Goal: Task Accomplishment & Management: Manage account settings

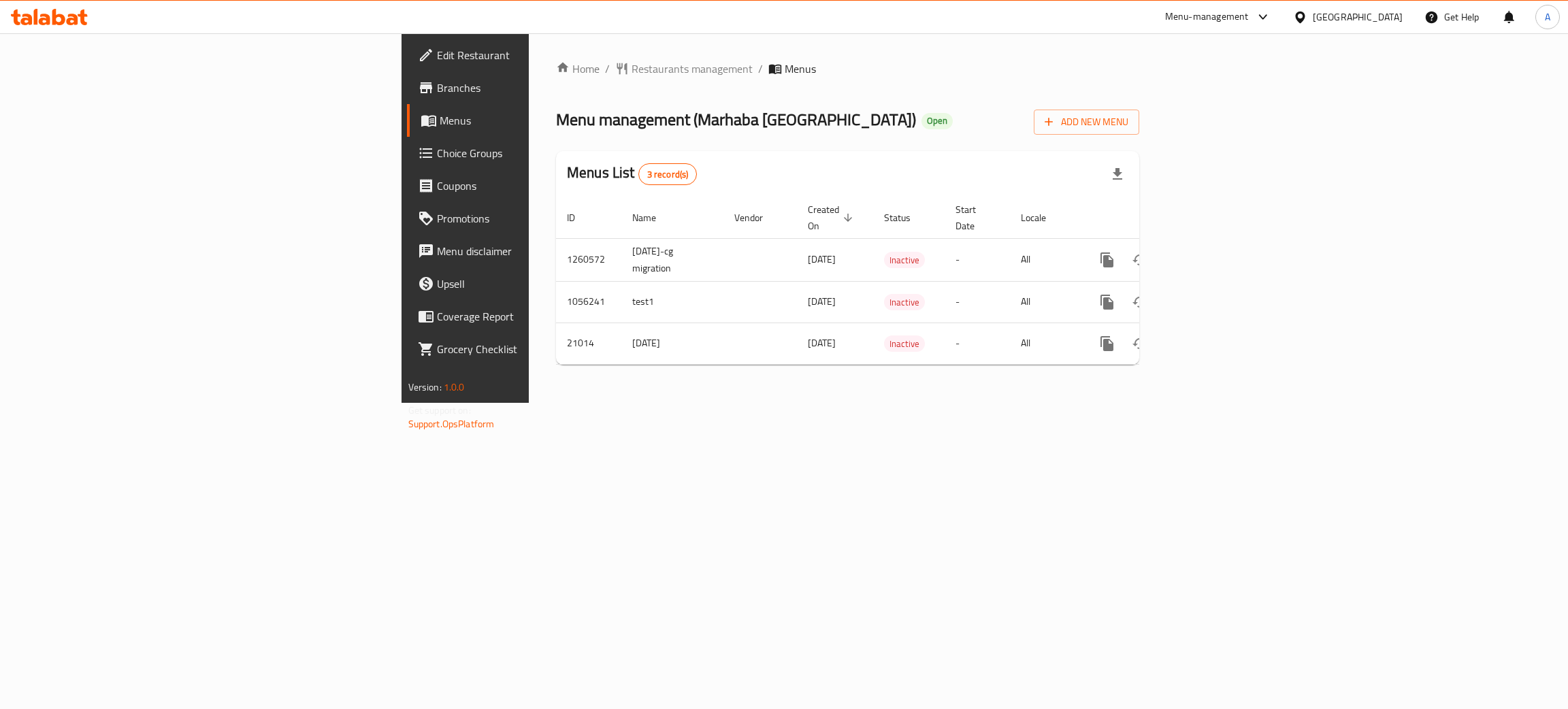
click at [54, 22] on icon at bounding box center [59, 17] width 13 height 16
click at [728, 98] on div "Home / Restaurants management / Menus Menu management ( Marhaba Istanbul ) Open…" at bounding box center [848, 218] width 583 height 315
click at [1214, 252] on icon "enhanced table" at bounding box center [1206, 260] width 16 height 16
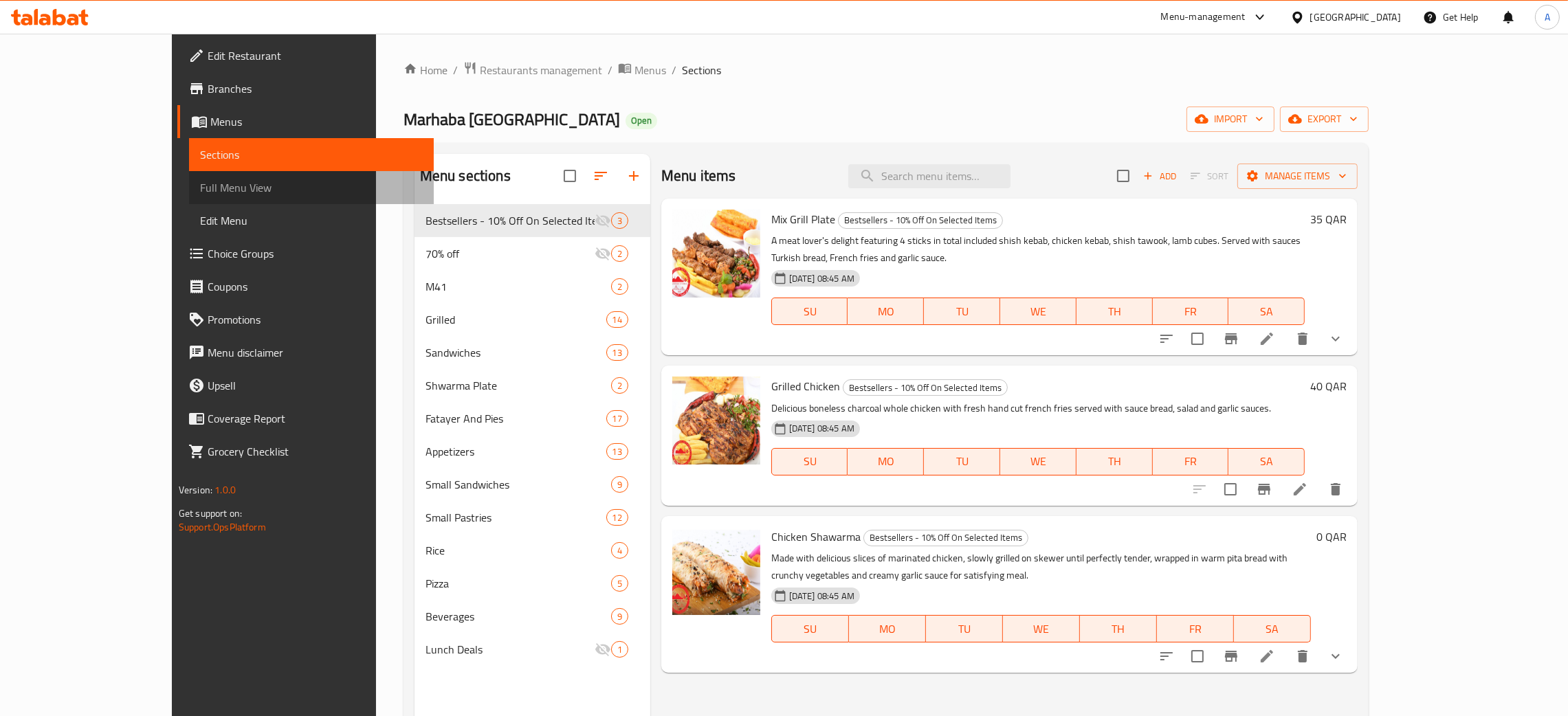
click at [200, 192] on span "Full Menu View" at bounding box center [311, 187] width 223 height 16
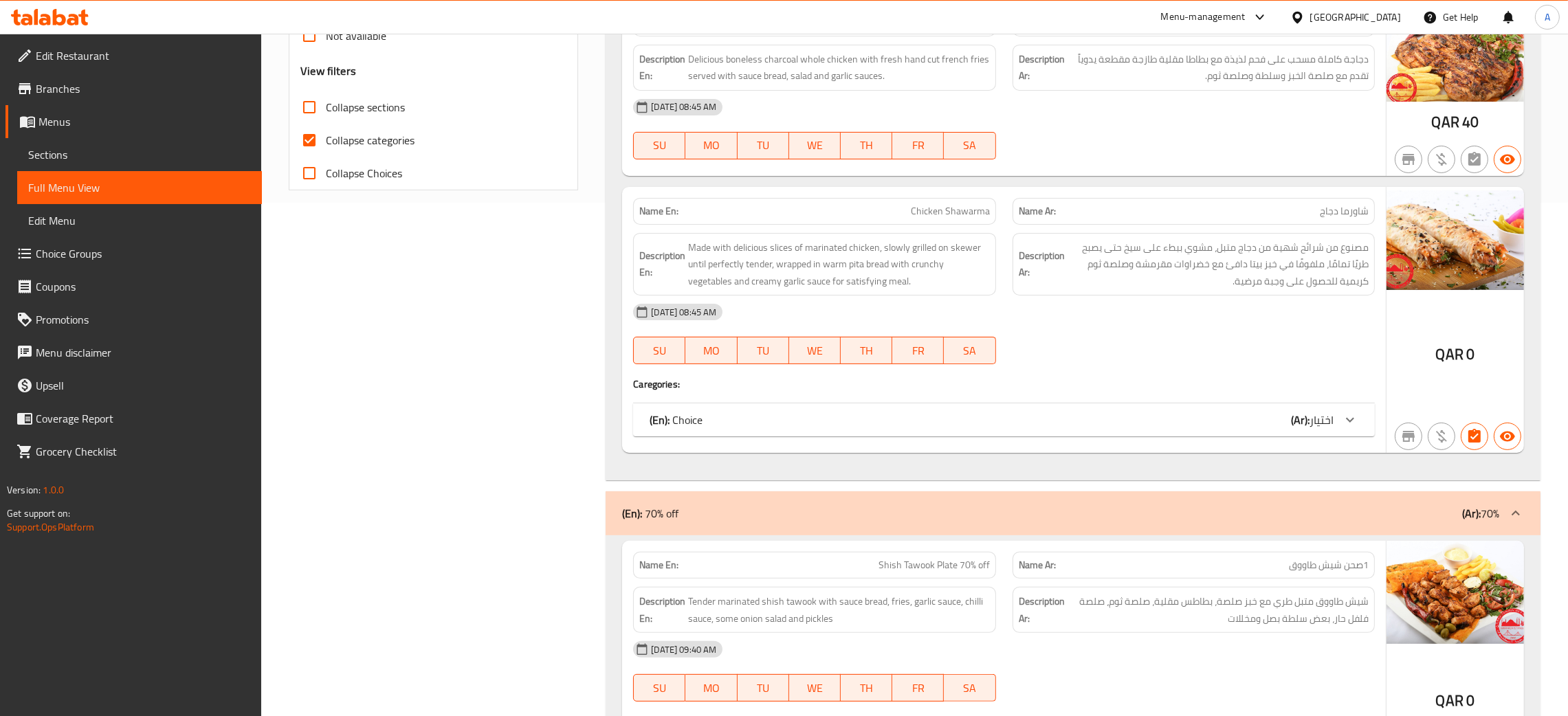
scroll to position [515, 0]
click at [69, 124] on span "Menus" at bounding box center [145, 122] width 213 height 16
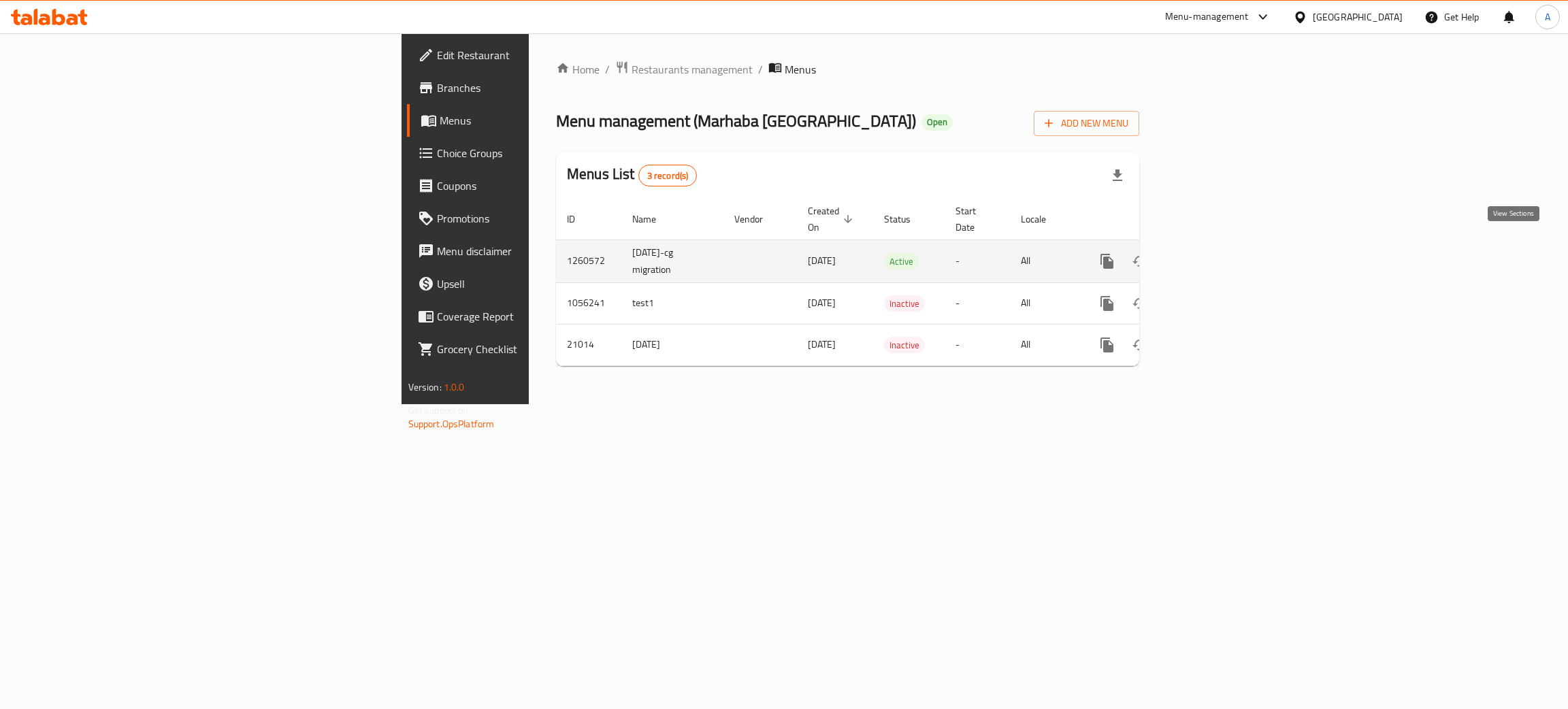
click at [1214, 253] on icon "enhanced table" at bounding box center [1206, 261] width 16 height 16
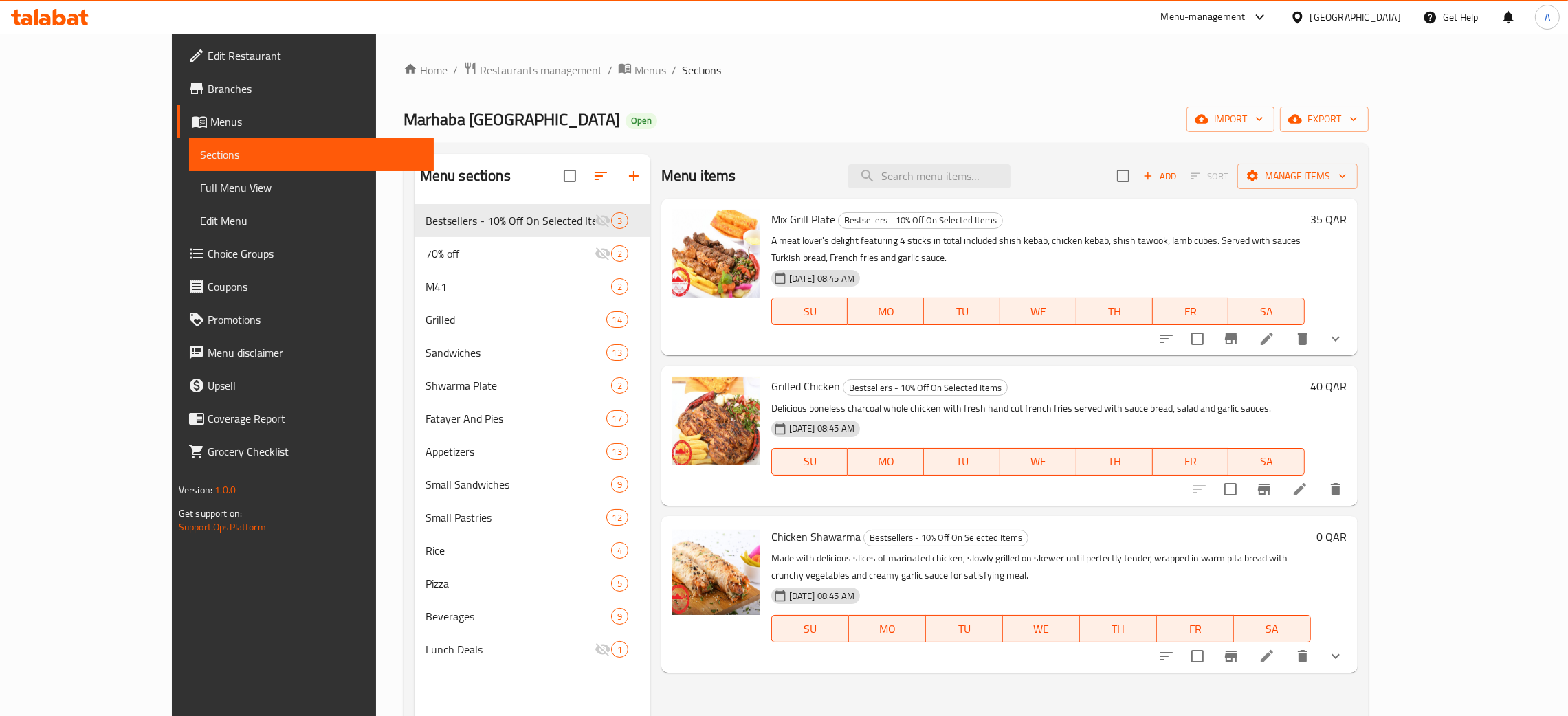
click at [200, 192] on span "Full Menu View" at bounding box center [311, 187] width 223 height 16
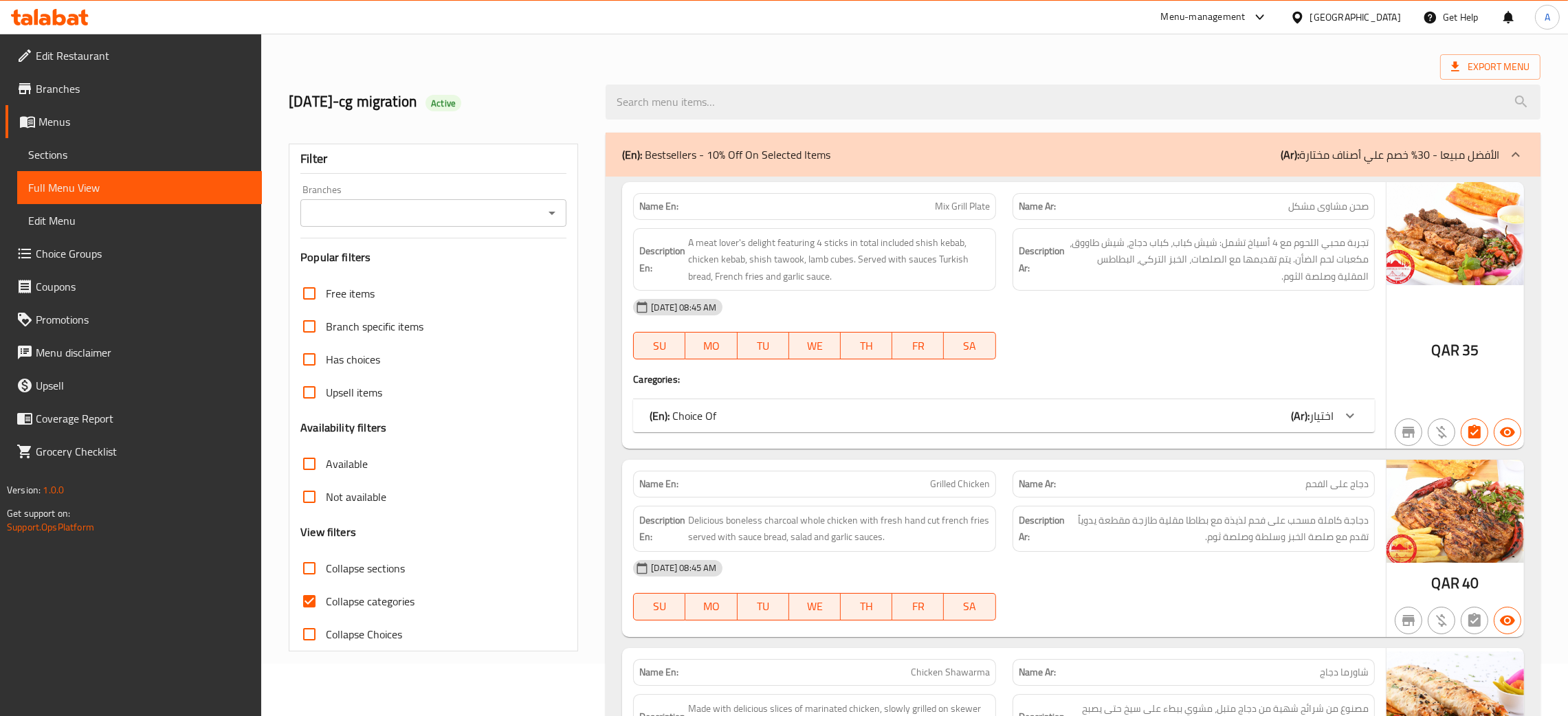
scroll to position [103, 0]
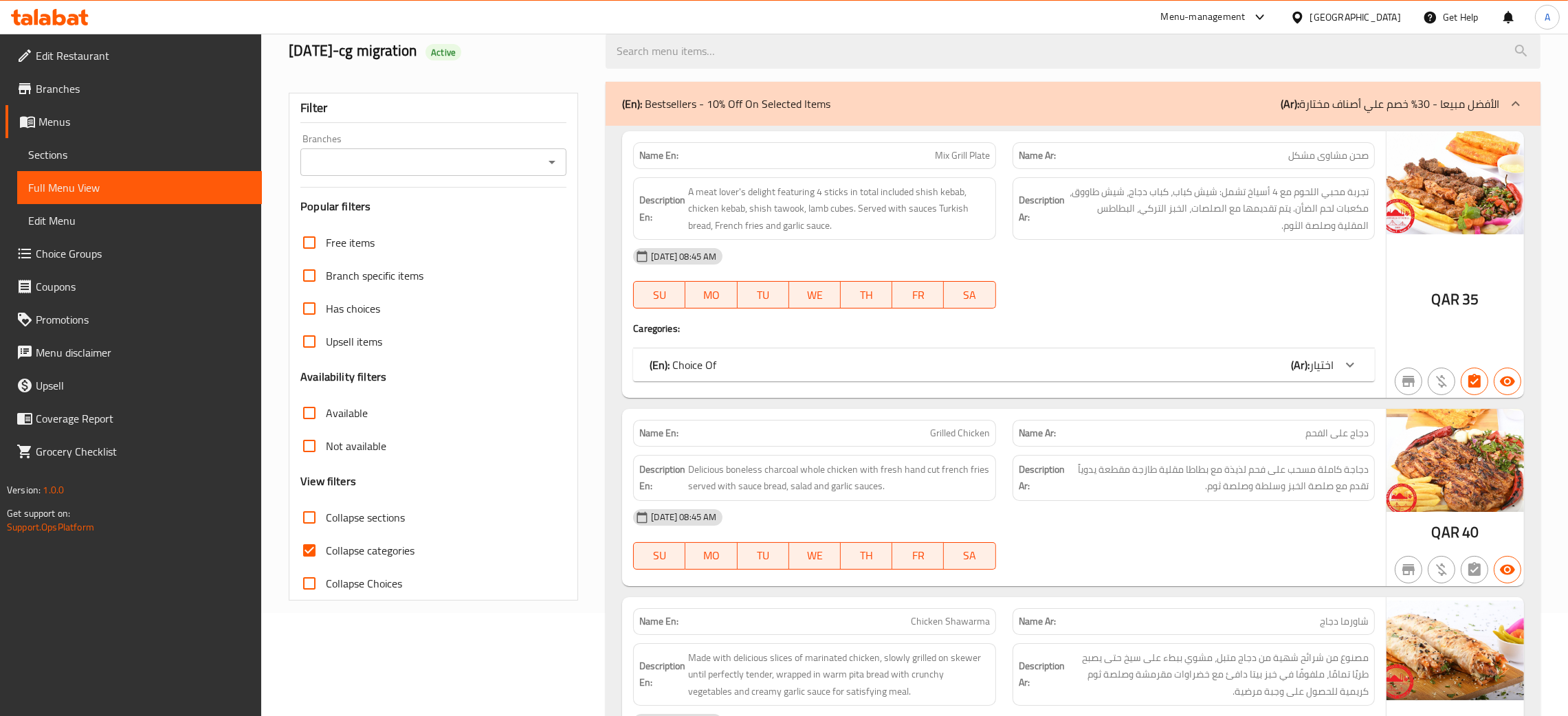
click at [310, 549] on input "Collapse categories" at bounding box center [309, 550] width 33 height 33
checkbox input "false"
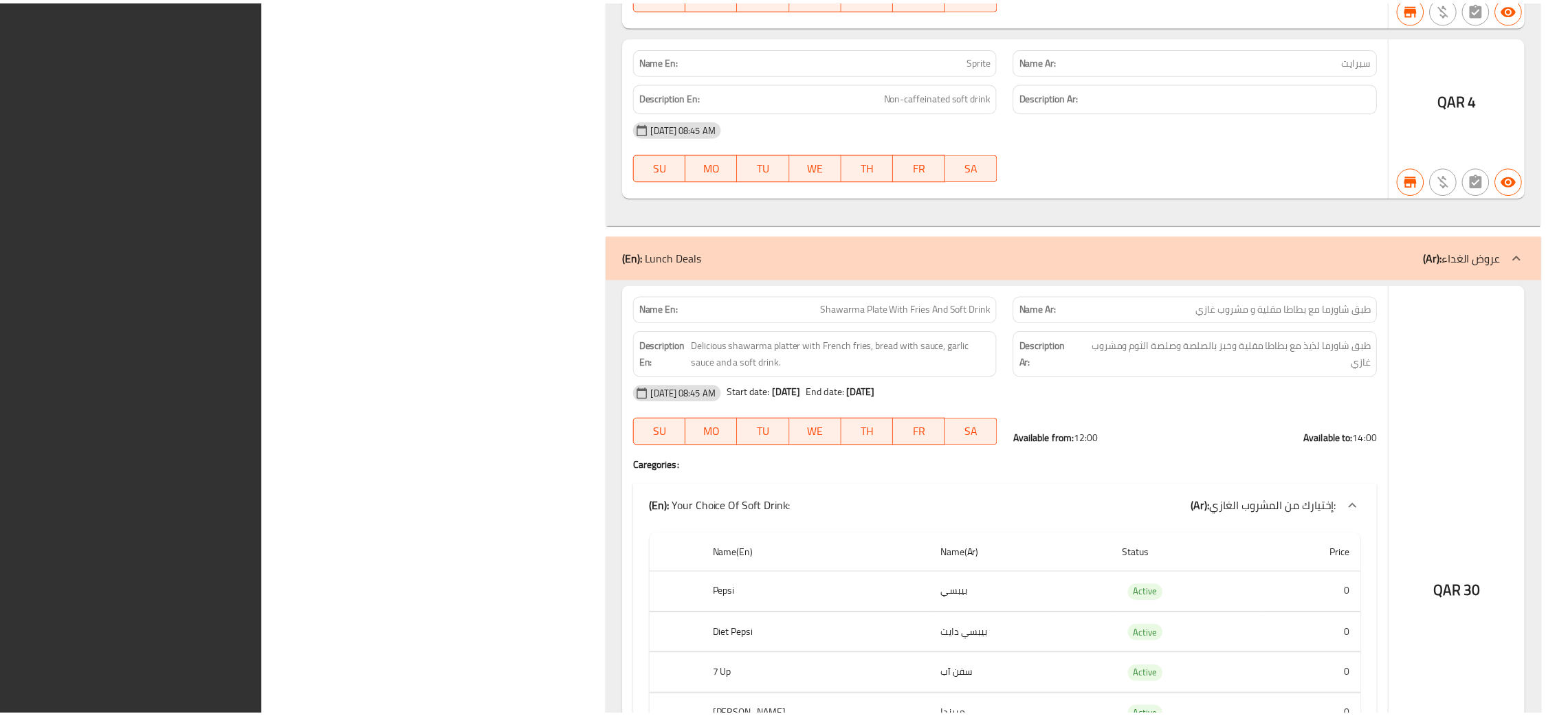
scroll to position [32067, 0]
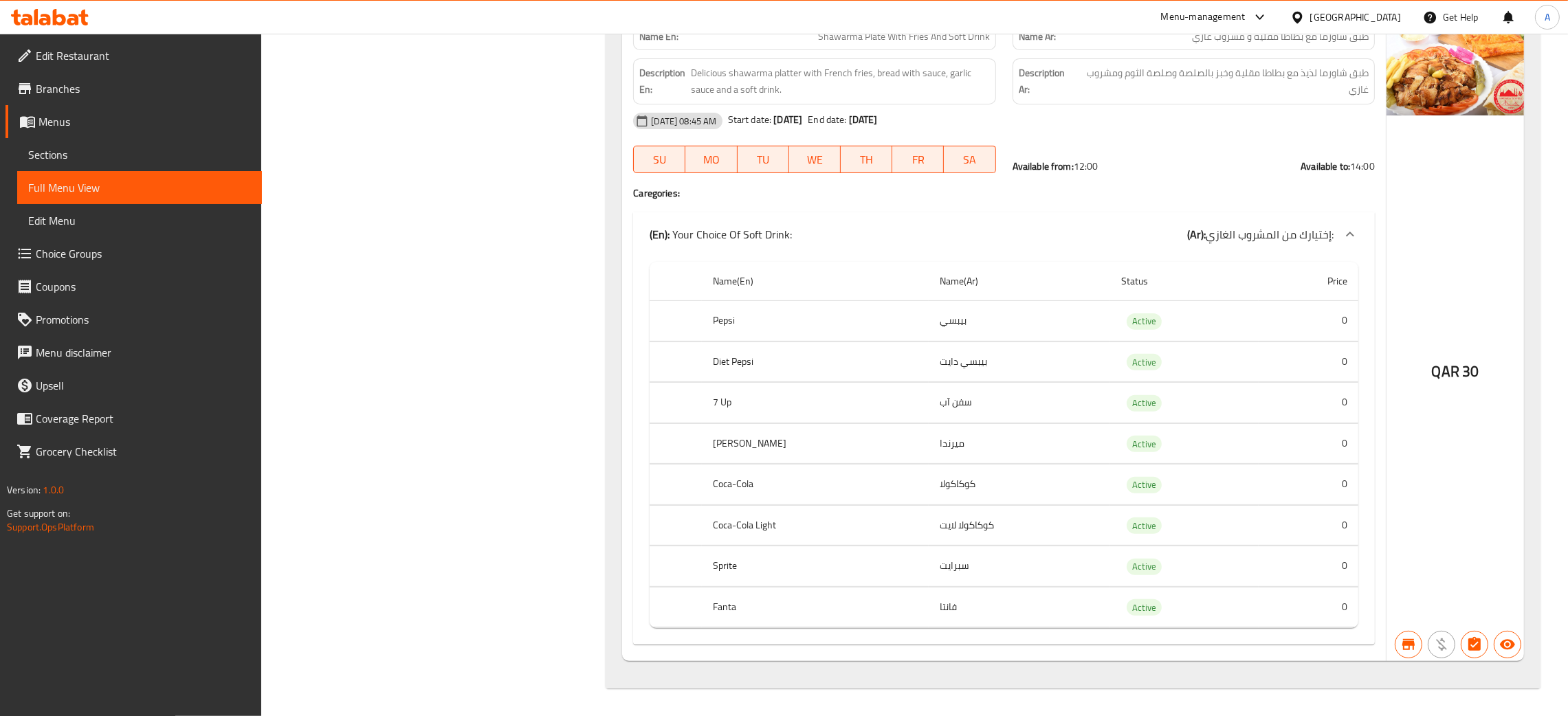
click at [50, 88] on span "Branches" at bounding box center [143, 88] width 215 height 16
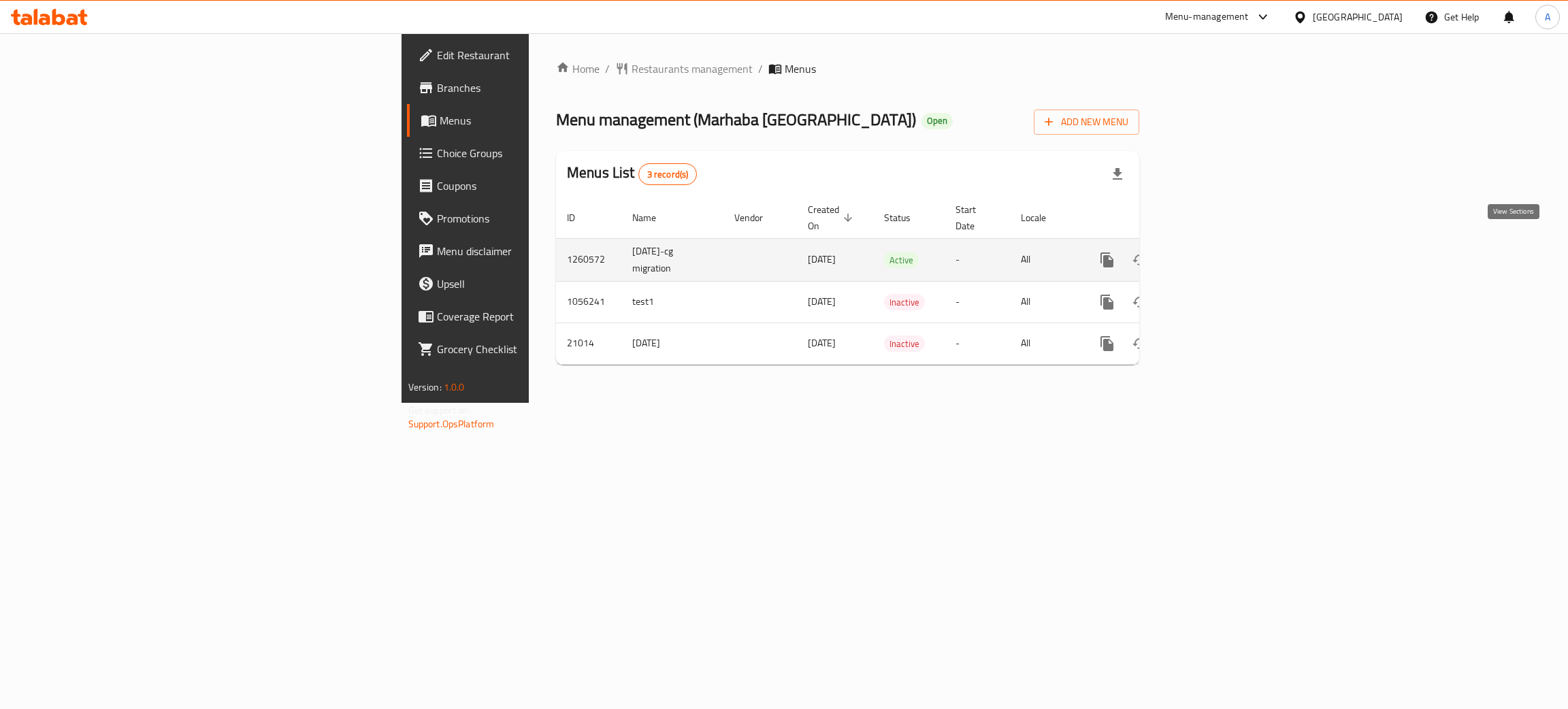
click at [1222, 244] on link "enhanced table" at bounding box center [1205, 260] width 33 height 33
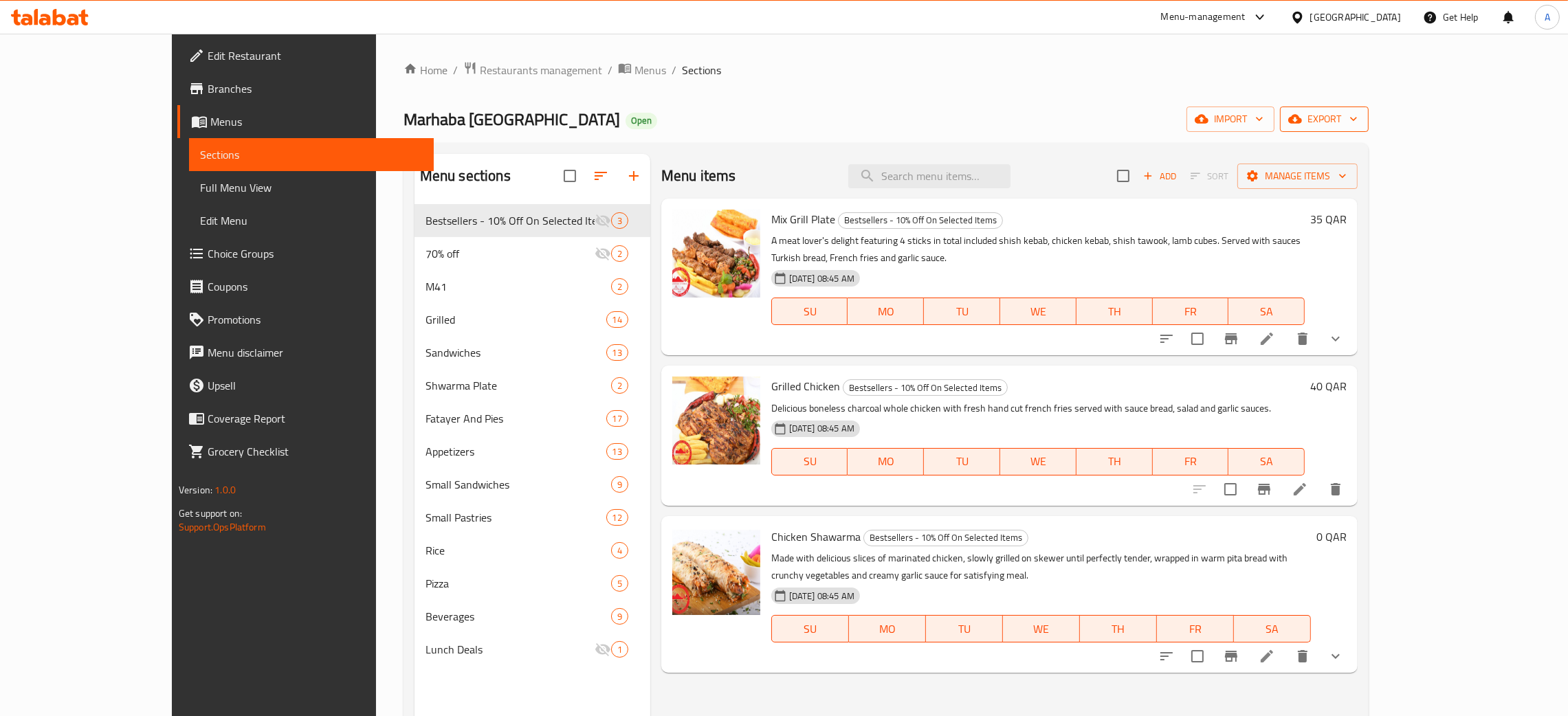
click at [1357, 119] on icon "button" at bounding box center [1353, 119] width 7 height 4
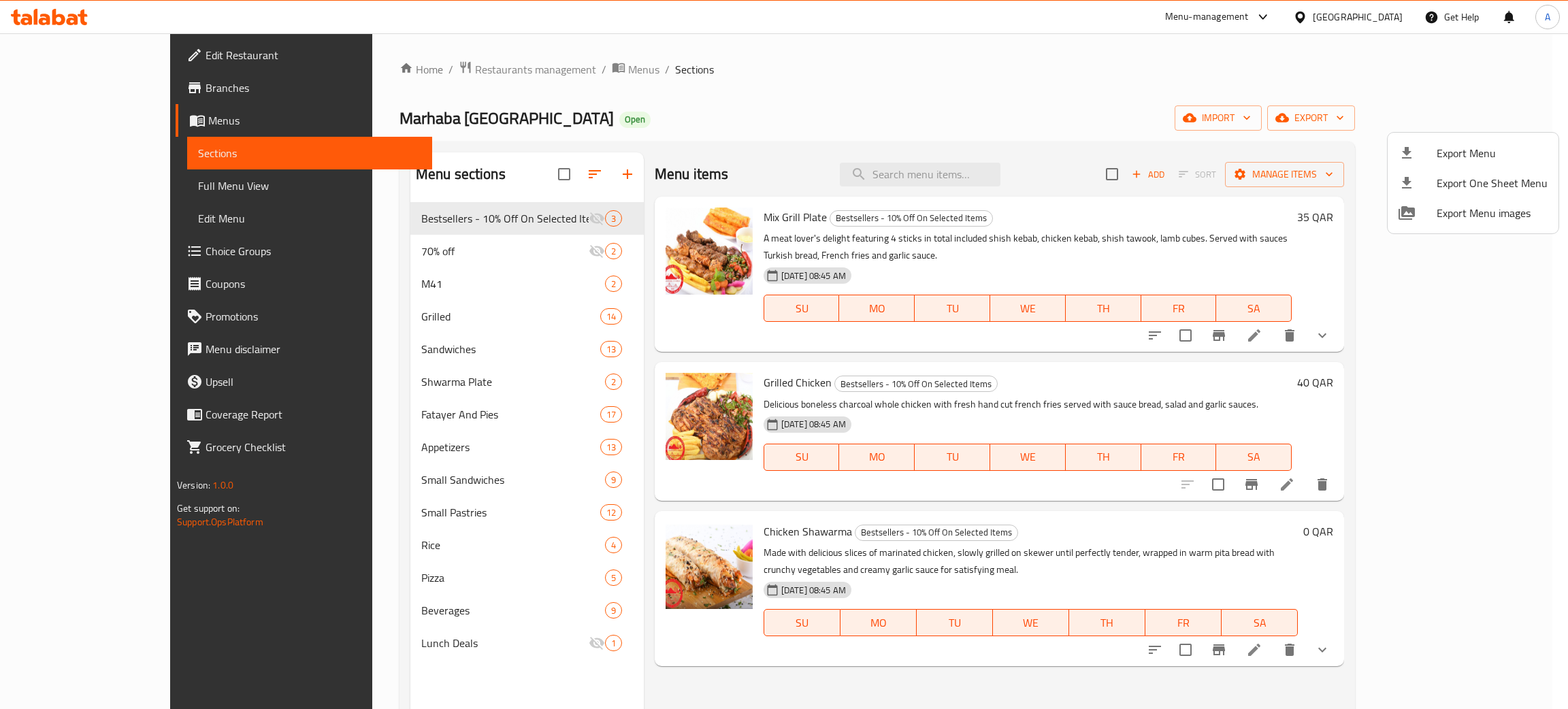
click at [1070, 105] on div at bounding box center [784, 354] width 1568 height 709
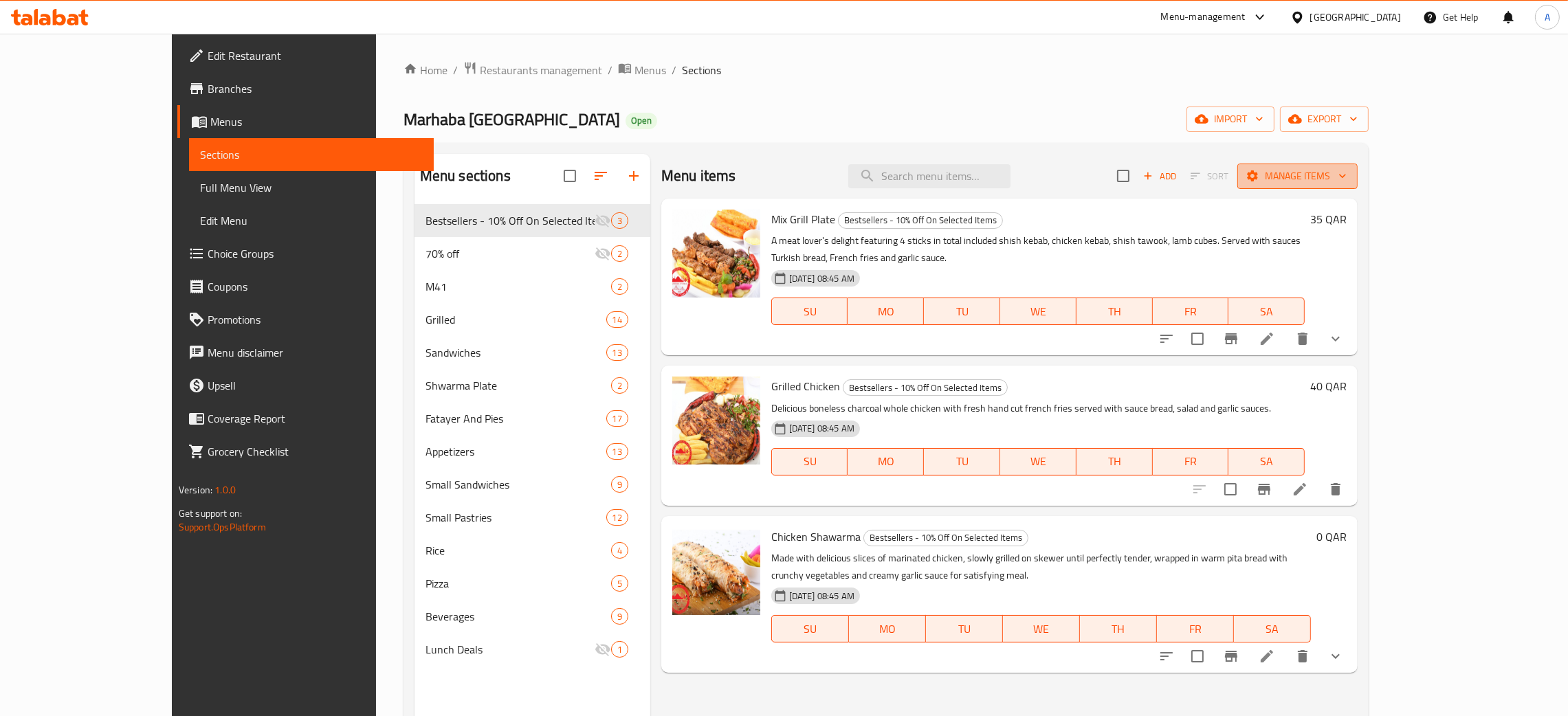
click at [1350, 179] on icon "button" at bounding box center [1342, 175] width 14 height 14
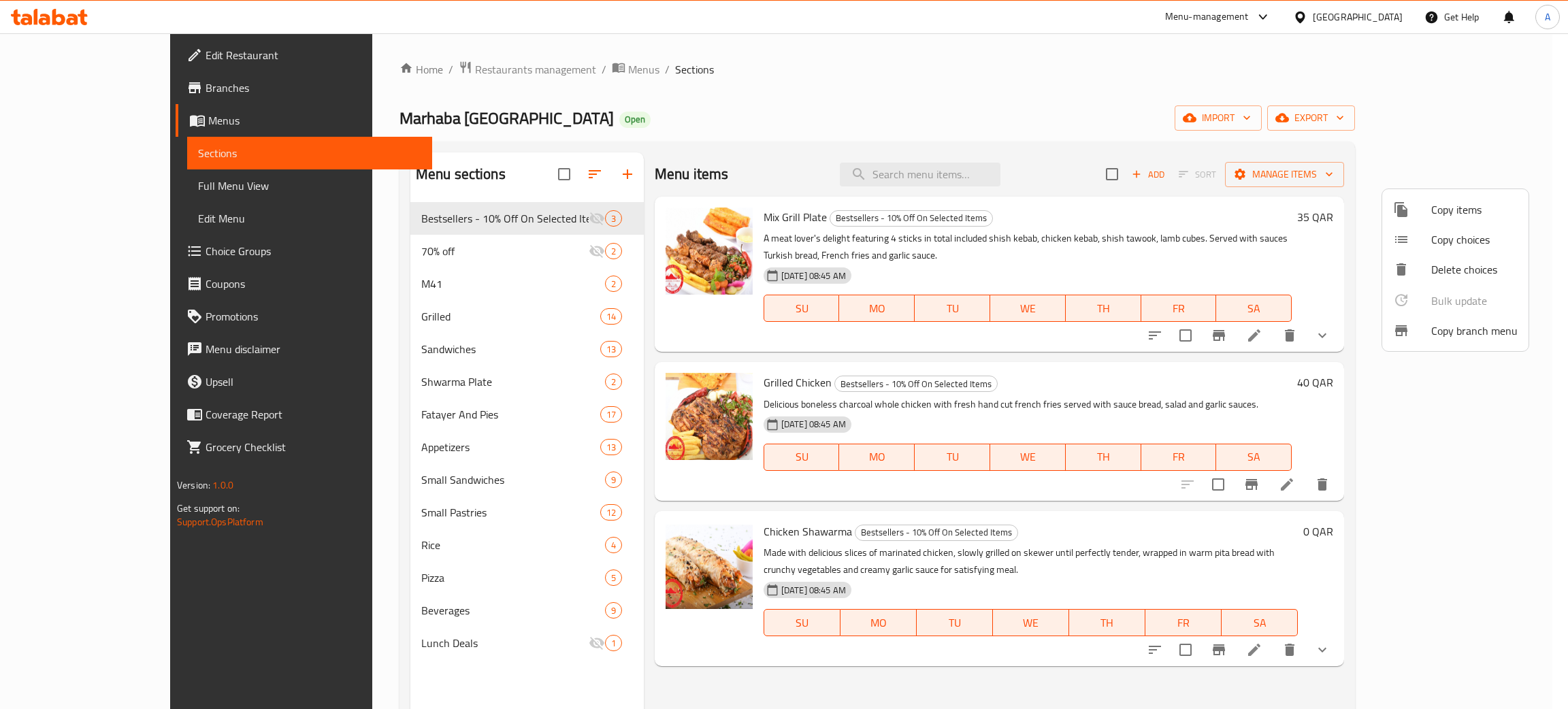
click at [1474, 333] on span "Copy branch menu" at bounding box center [1474, 331] width 86 height 16
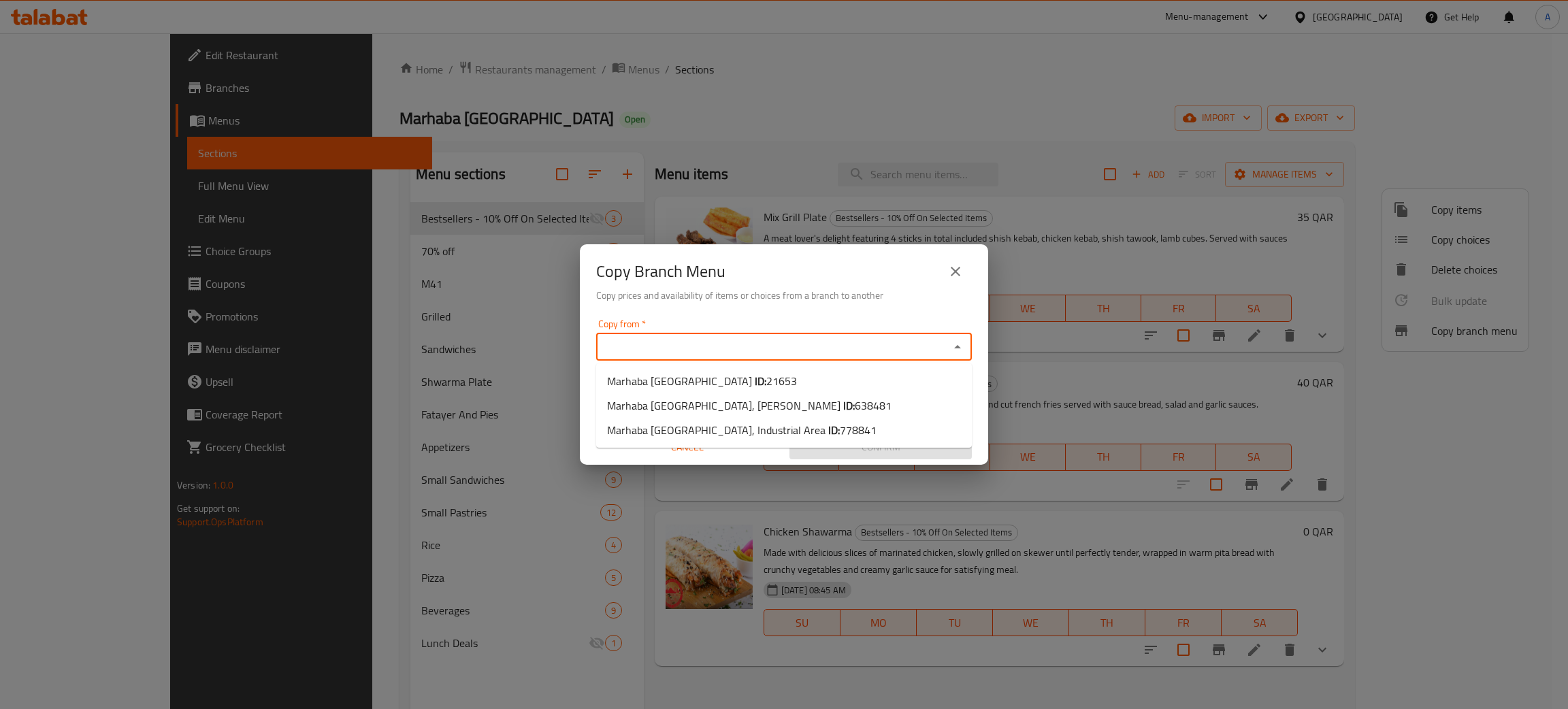
click at [723, 345] on input "Copy from   *" at bounding box center [773, 347] width 345 height 19
click at [766, 383] on span "21653" at bounding box center [782, 381] width 31 height 20
type input "Marhaba [GEOGRAPHIC_DATA]"
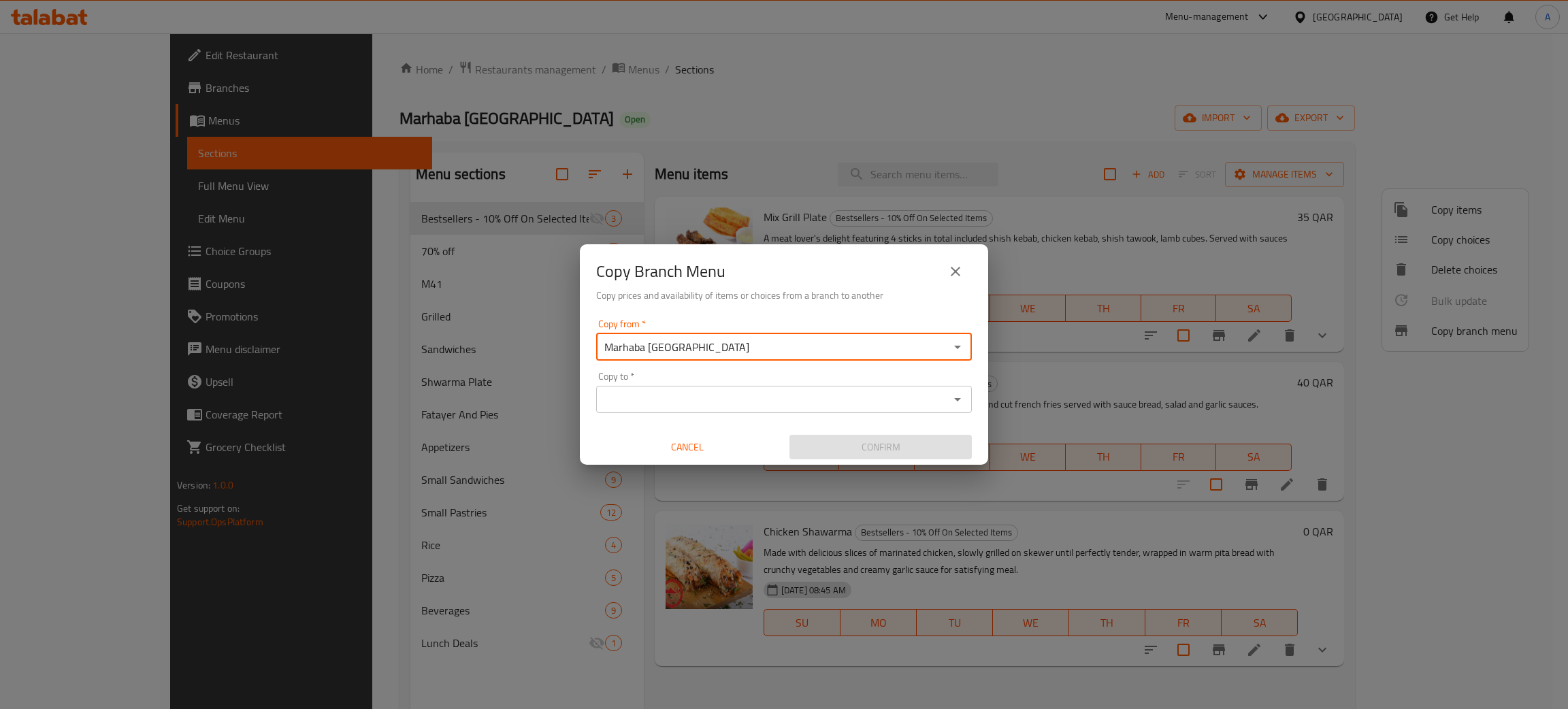
click at [731, 395] on input "Copy to   *" at bounding box center [773, 399] width 345 height 19
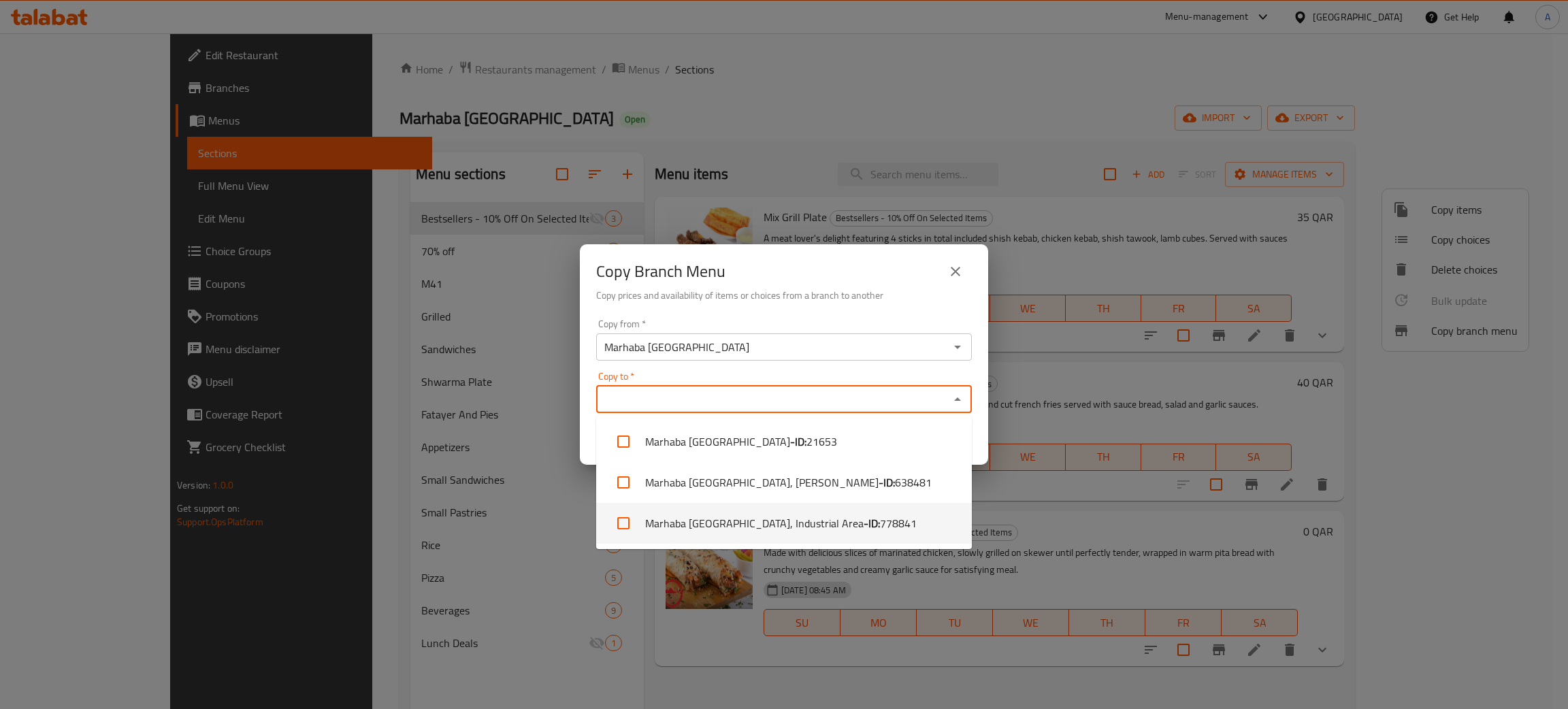
click at [864, 526] on b "- ID:" at bounding box center [872, 523] width 16 height 16
checkbox input "true"
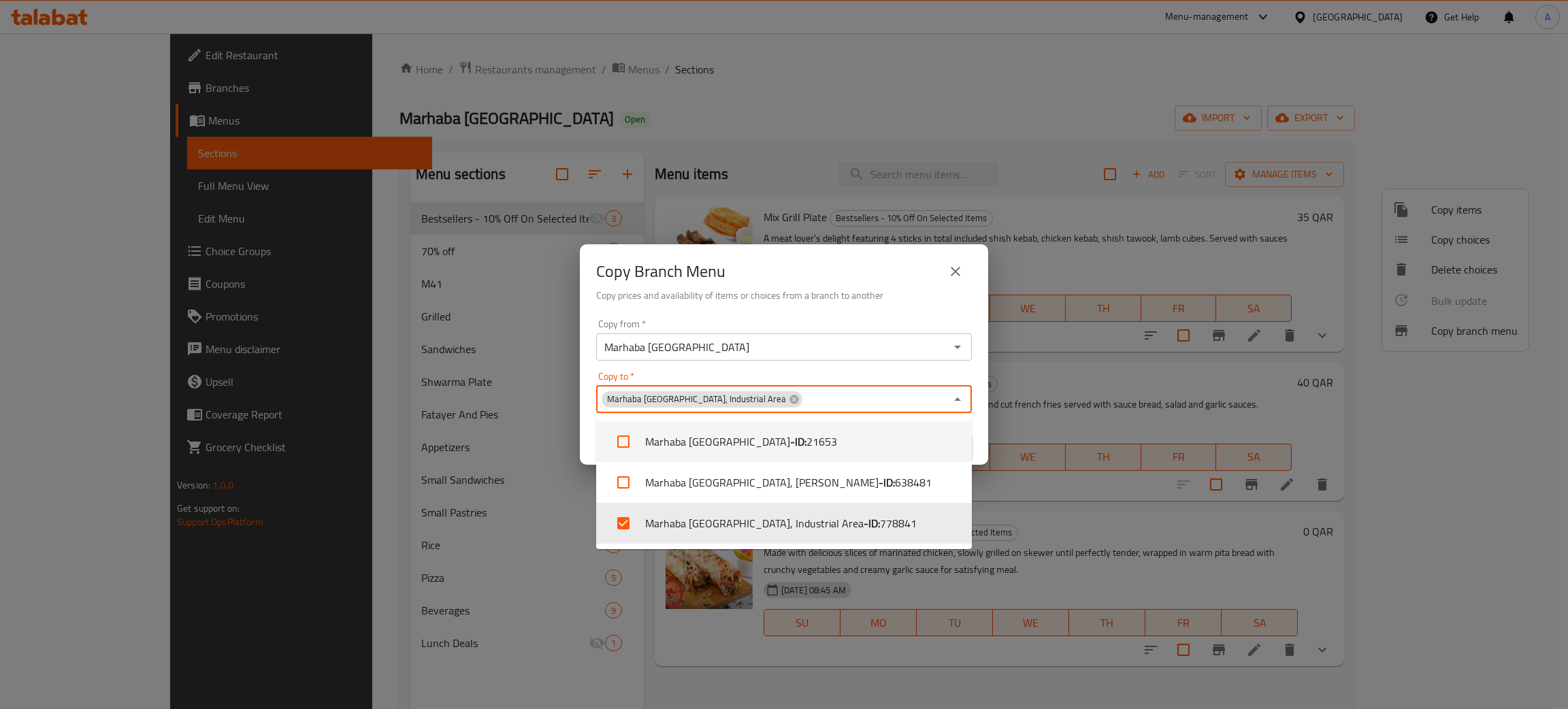
drag, startPoint x: 850, startPoint y: 269, endPoint x: 889, endPoint y: 307, distance: 54.5
click at [850, 269] on div "Copy Branch Menu" at bounding box center [784, 271] width 376 height 33
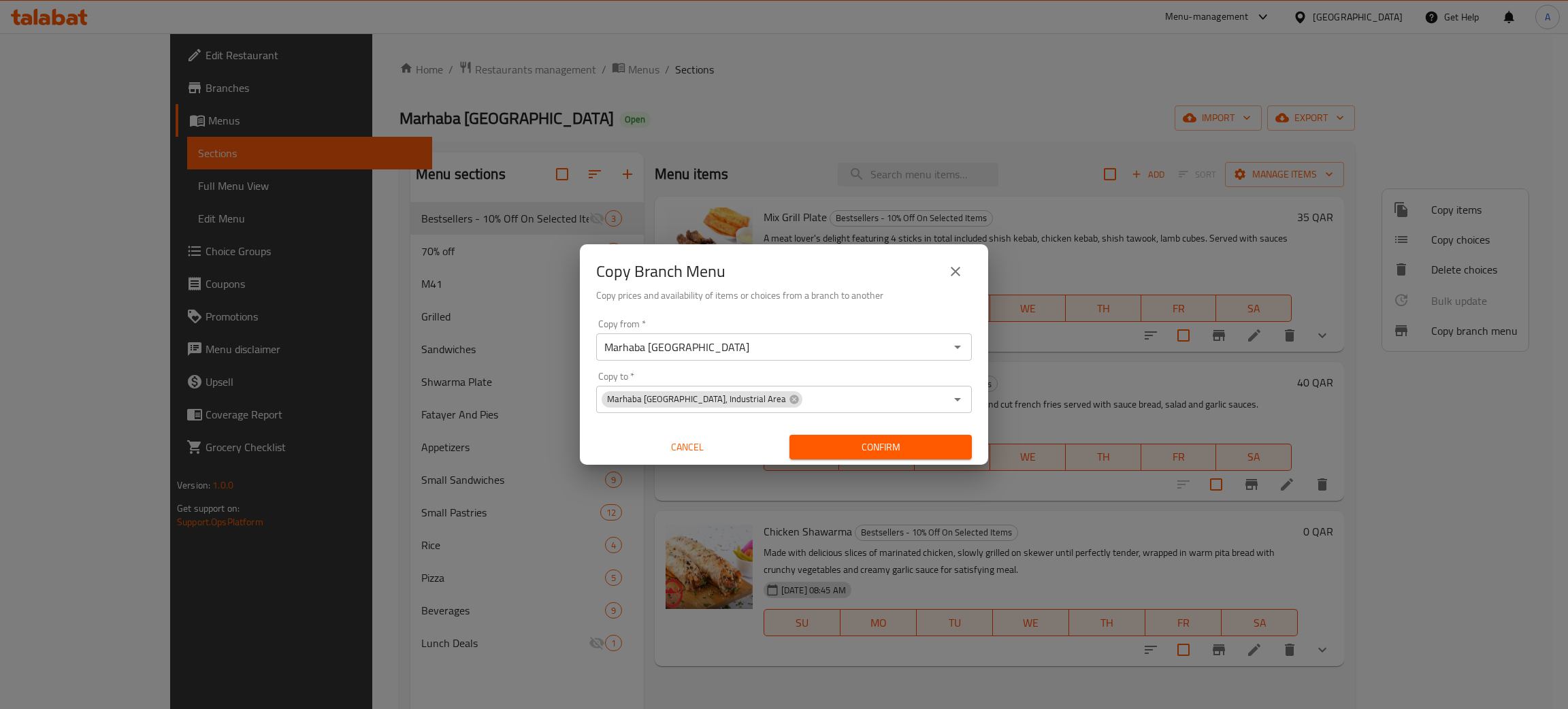
click at [899, 441] on span "Confirm" at bounding box center [881, 447] width 161 height 17
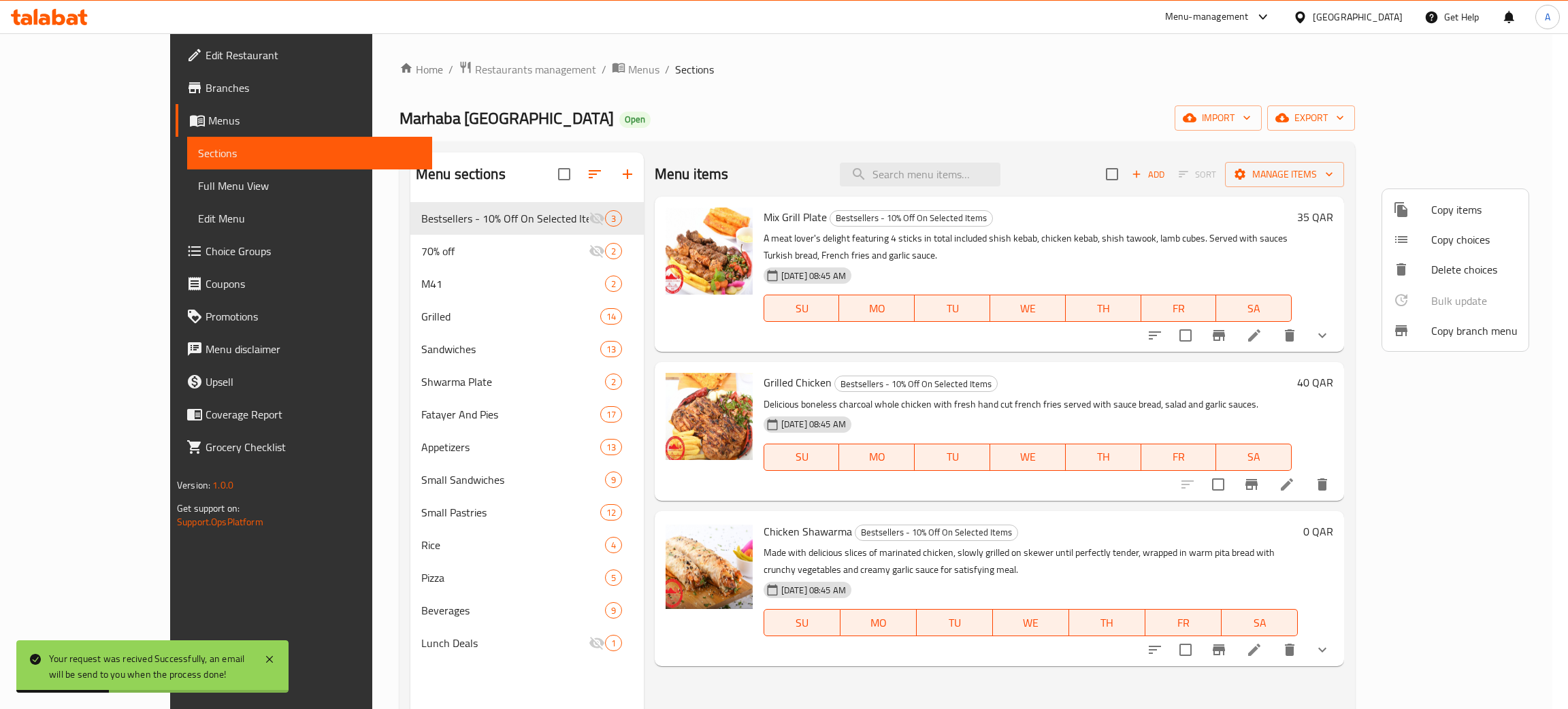
click at [39, 85] on div at bounding box center [784, 354] width 1568 height 709
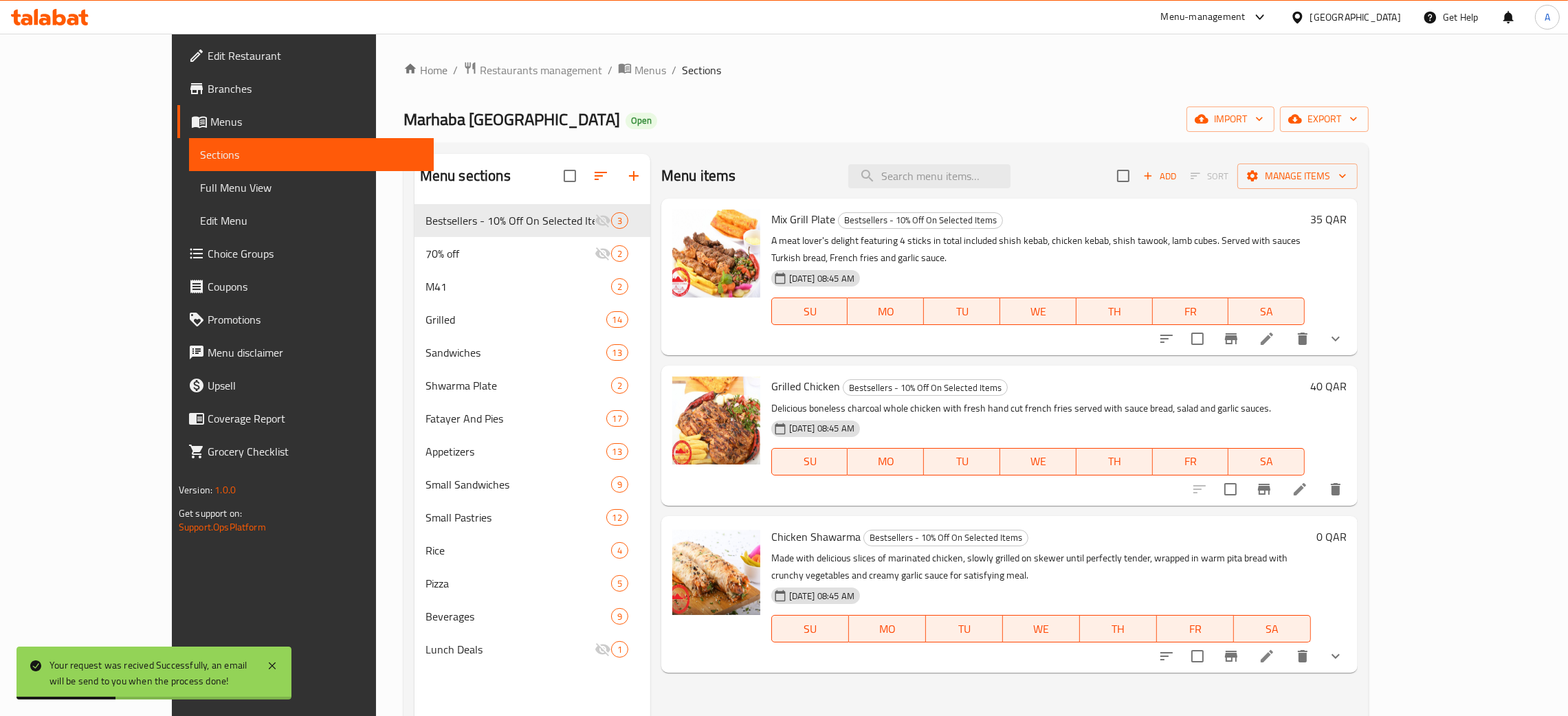
click at [207, 88] on span "Branches" at bounding box center [315, 88] width 215 height 16
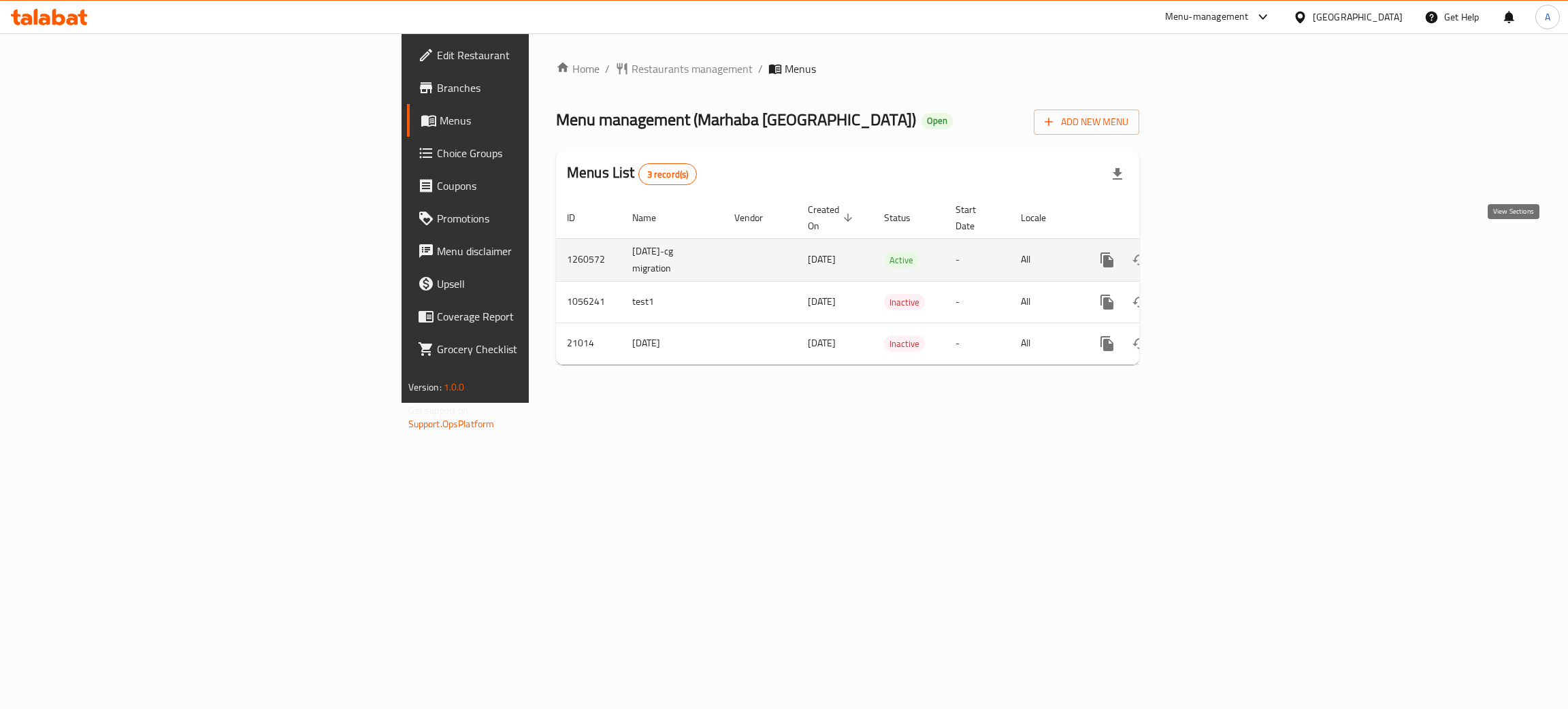
click at [1214, 252] on icon "enhanced table" at bounding box center [1206, 260] width 16 height 16
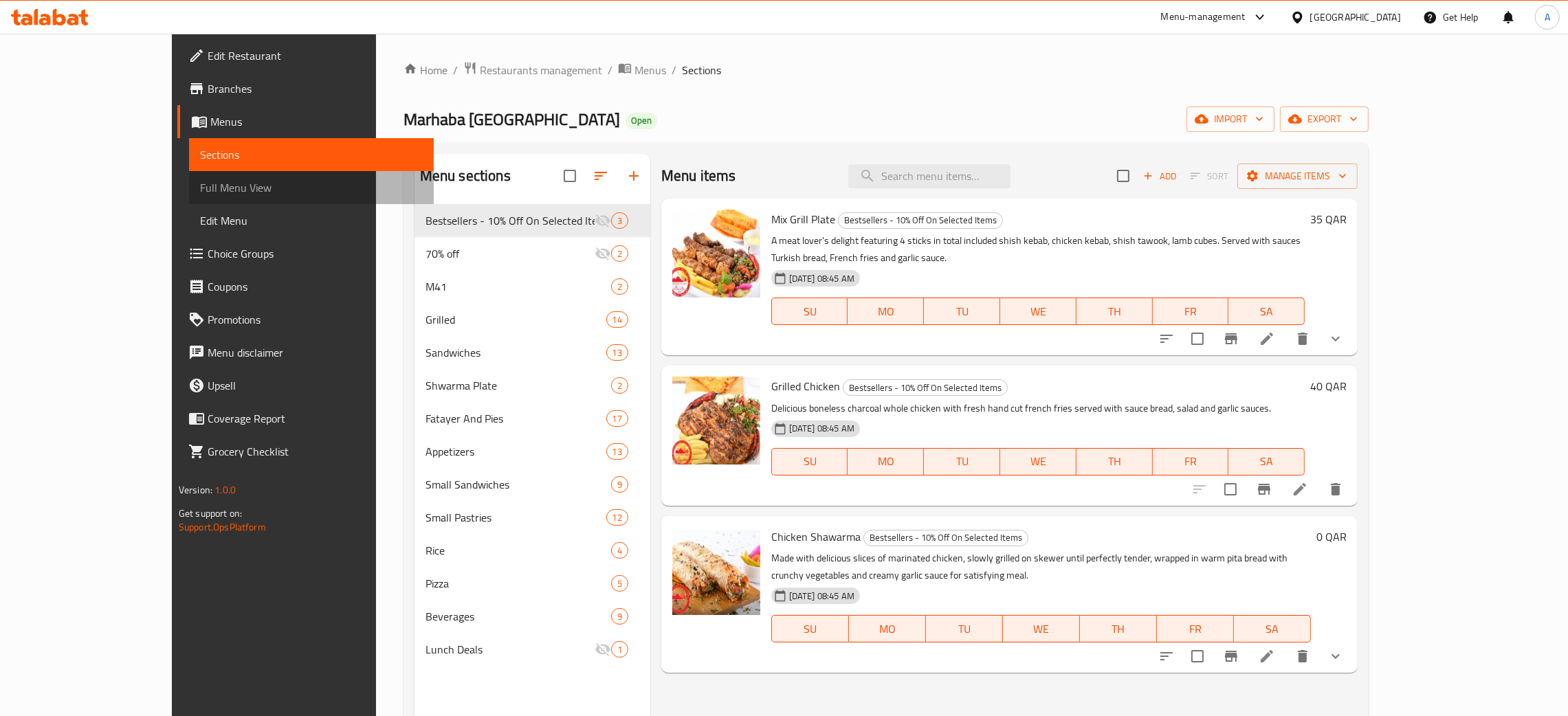
click at [200, 192] on span "Full Menu View" at bounding box center [311, 187] width 223 height 16
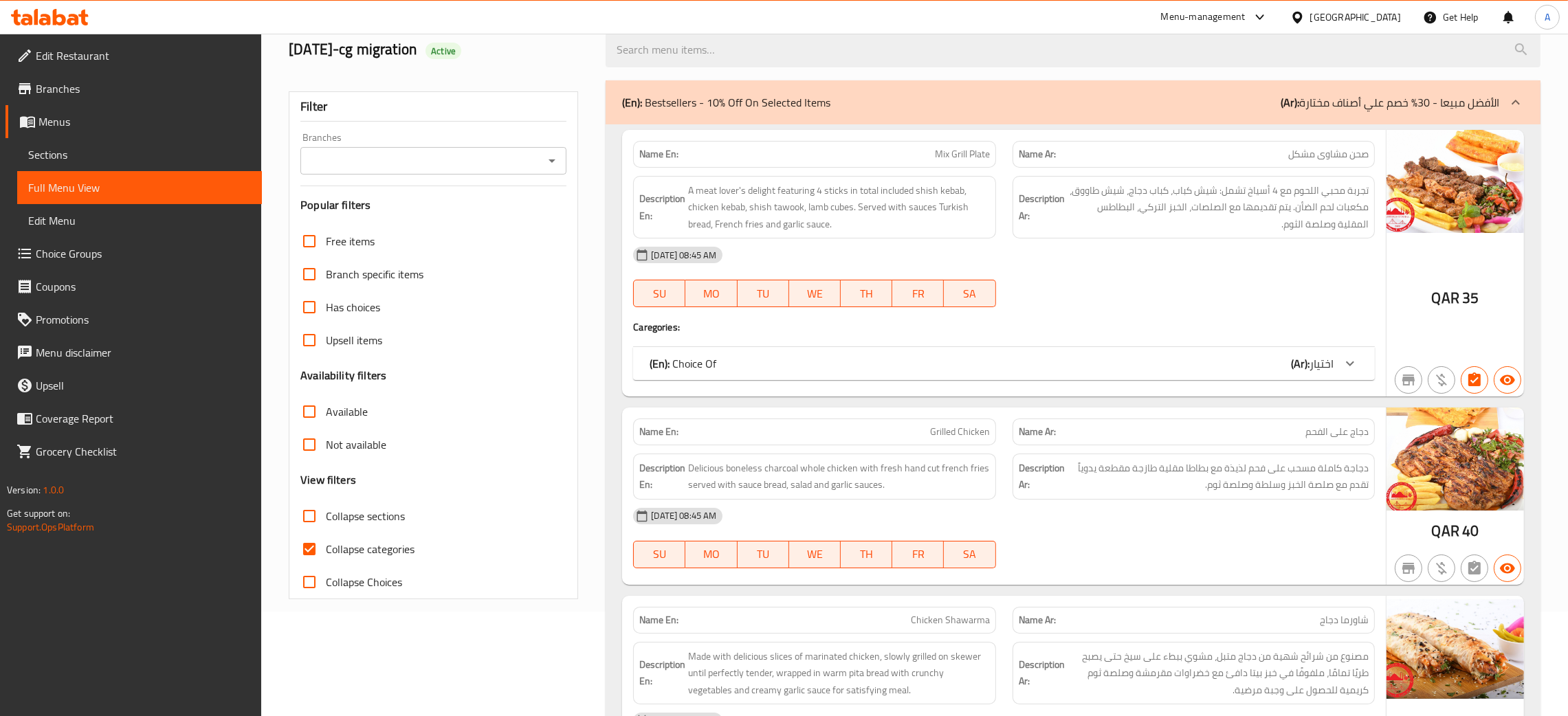
scroll to position [308, 0]
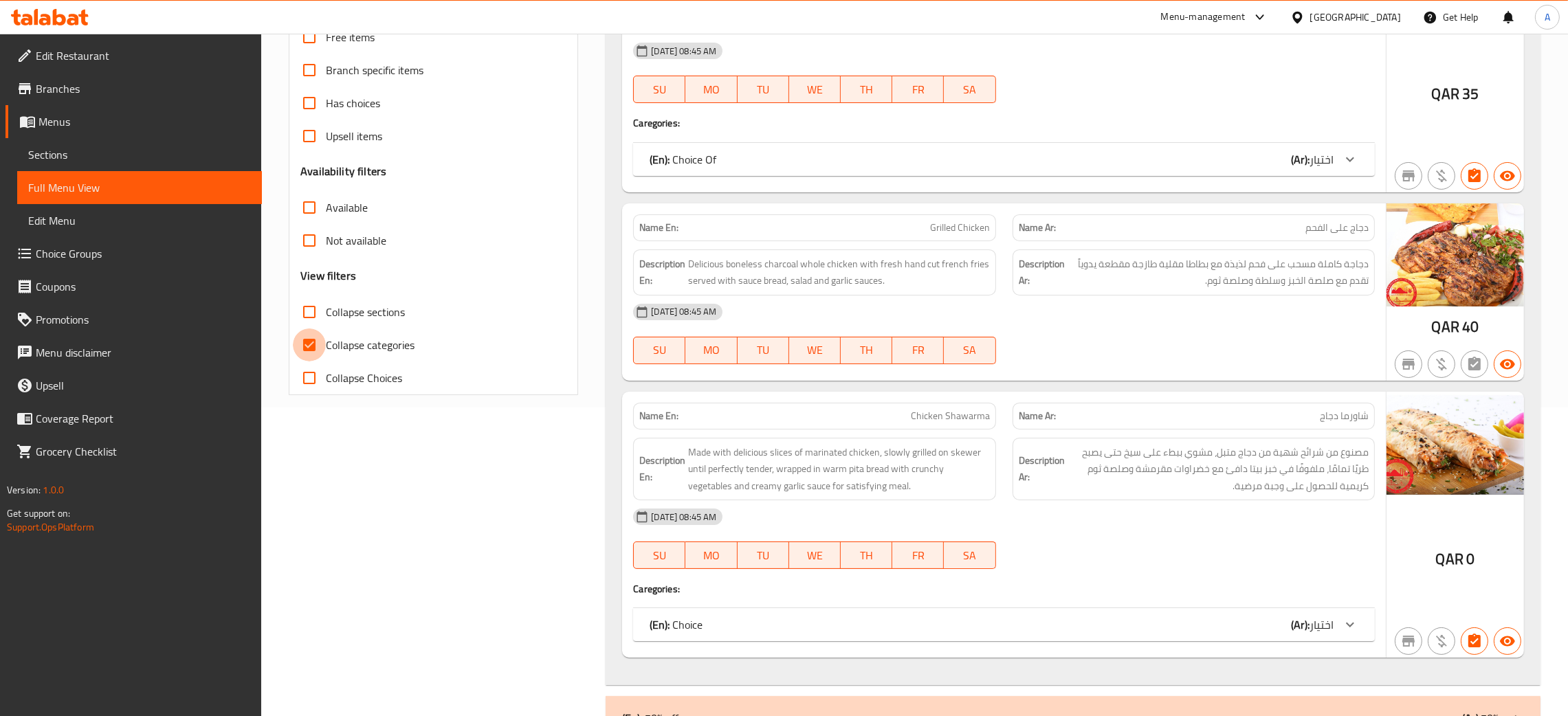
click at [308, 345] on input "Collapse categories" at bounding box center [309, 344] width 33 height 33
checkbox input "false"
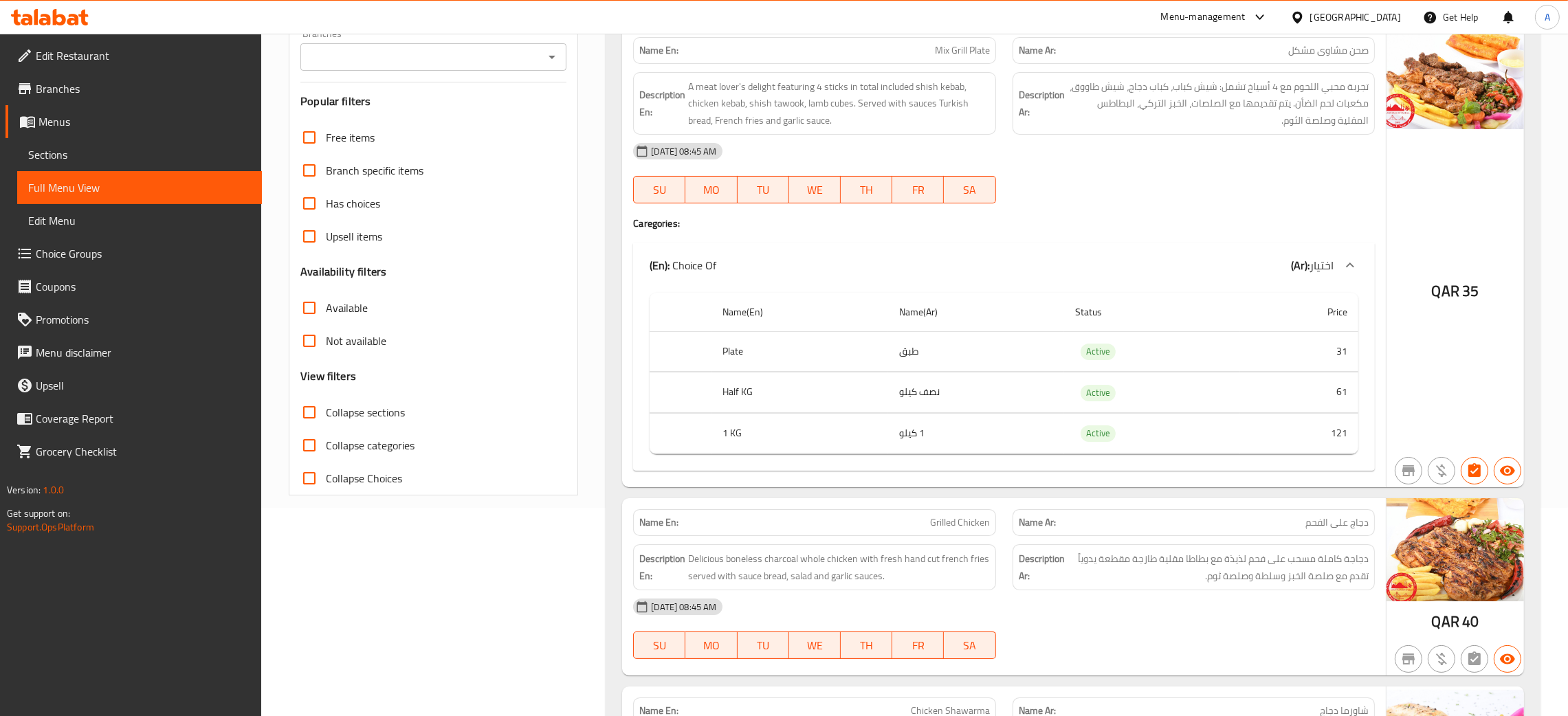
scroll to position [103, 0]
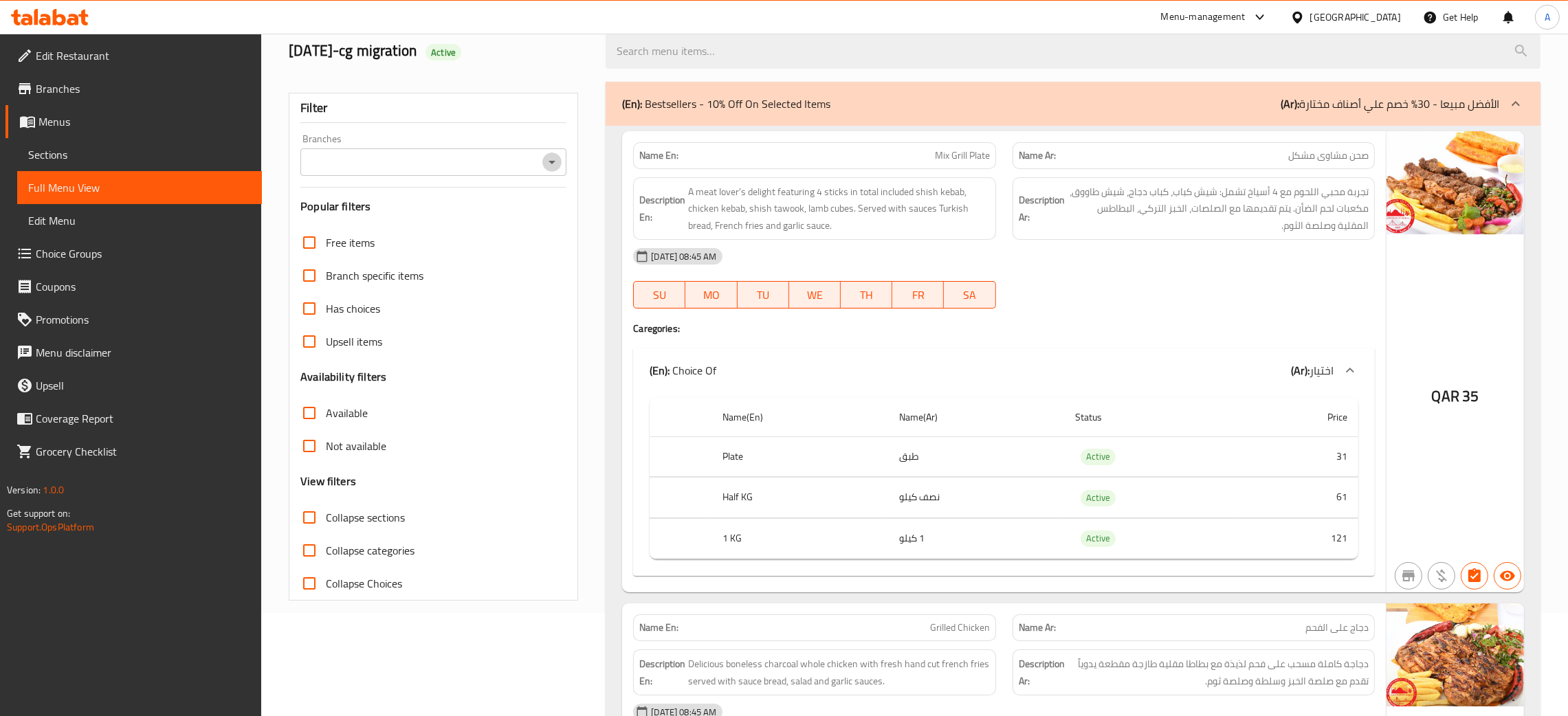
click at [552, 159] on icon "Open" at bounding box center [552, 162] width 16 height 16
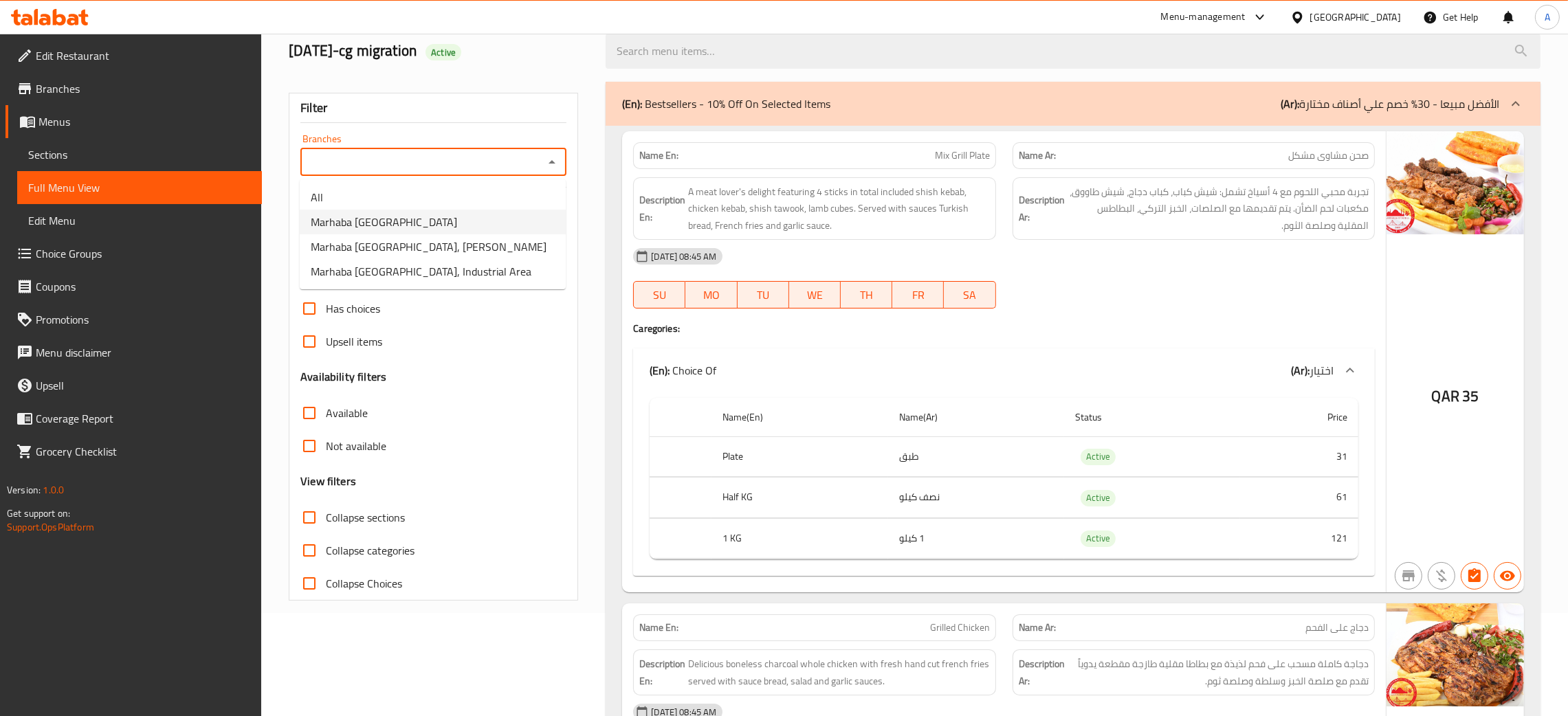
click at [407, 226] on li "Marhaba [GEOGRAPHIC_DATA]" at bounding box center [432, 222] width 266 height 25
type input "Marhaba [GEOGRAPHIC_DATA]"
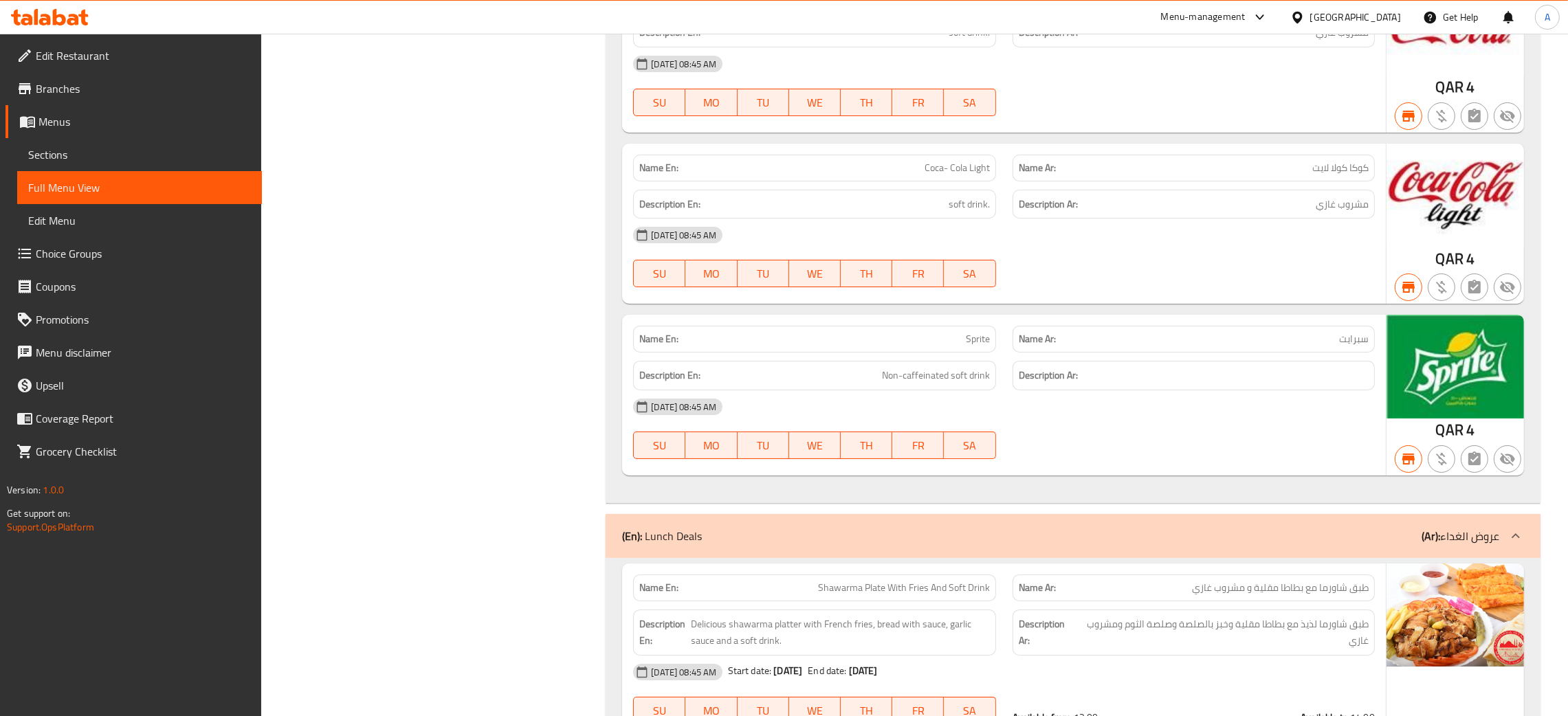
scroll to position [32067, 0]
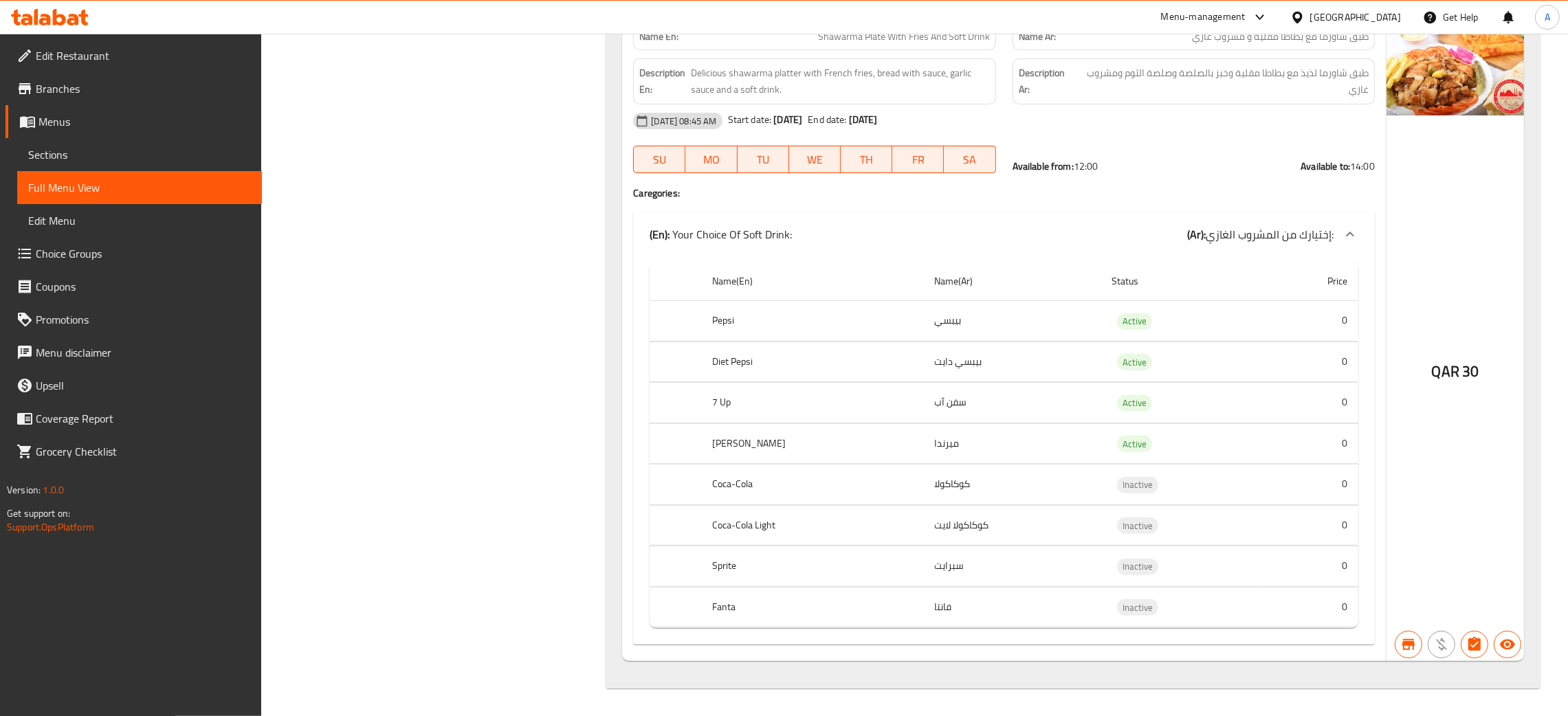
click at [60, 156] on span "Sections" at bounding box center [139, 154] width 223 height 16
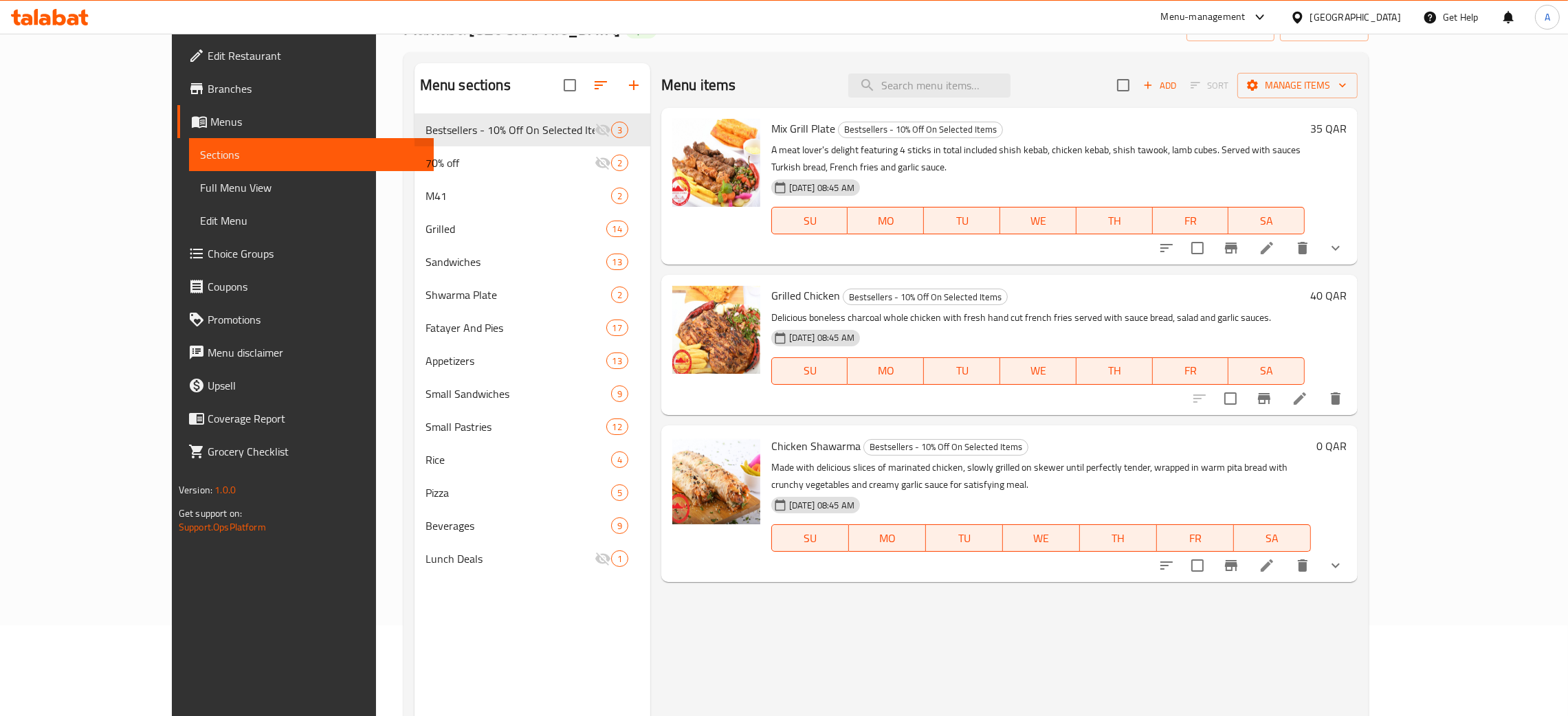
scroll to position [103, 0]
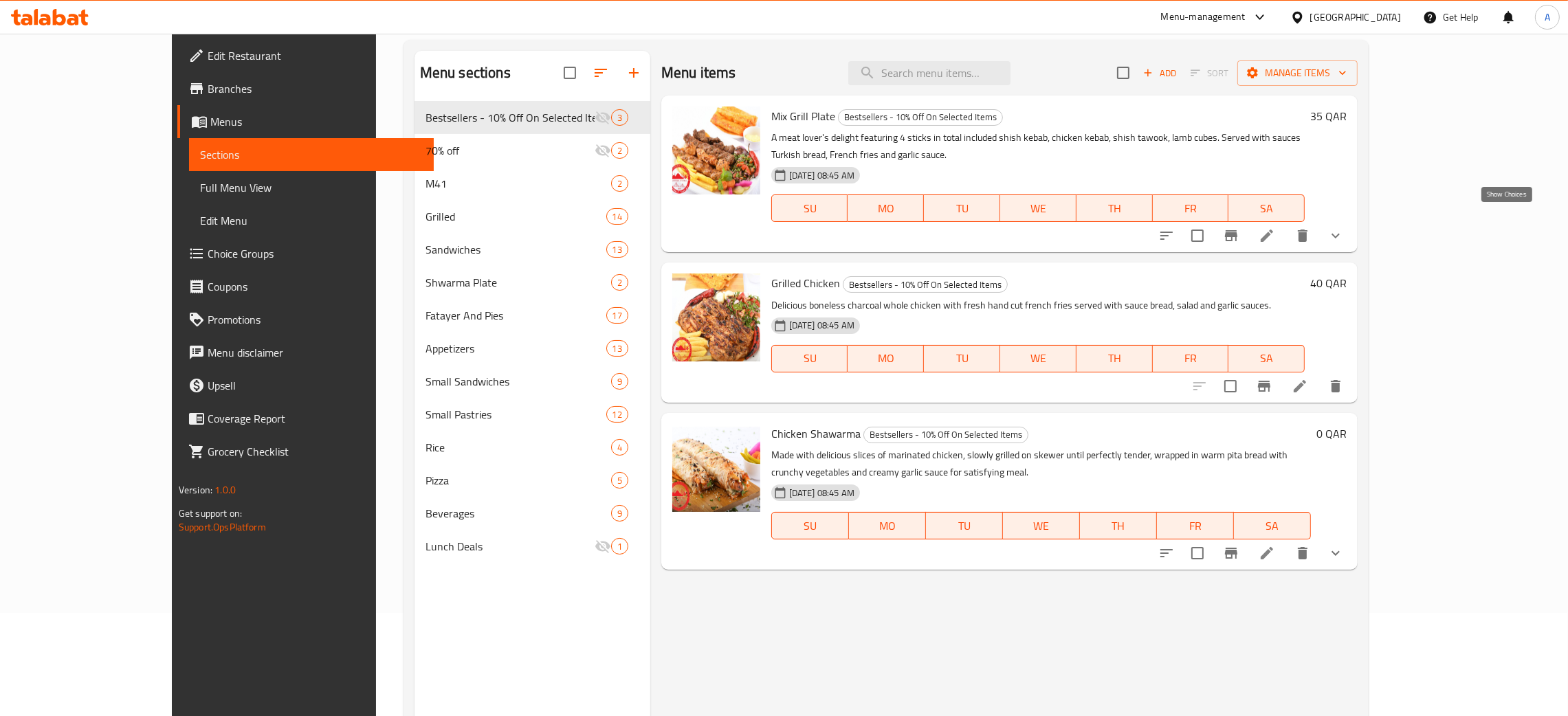
click at [1344, 227] on icon "show more" at bounding box center [1336, 235] width 16 height 16
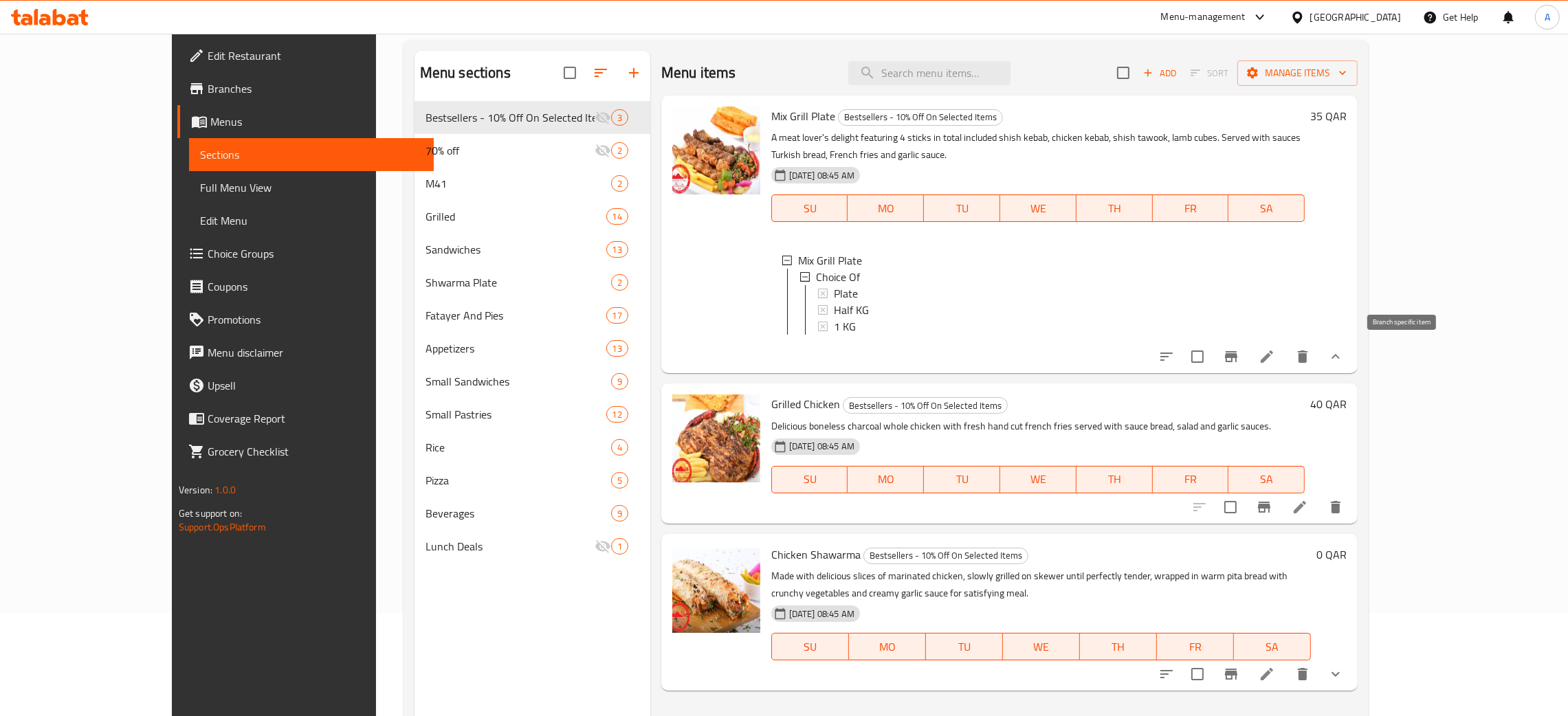
click at [1237, 354] on icon "Branch-specific-item" at bounding box center [1231, 356] width 13 height 11
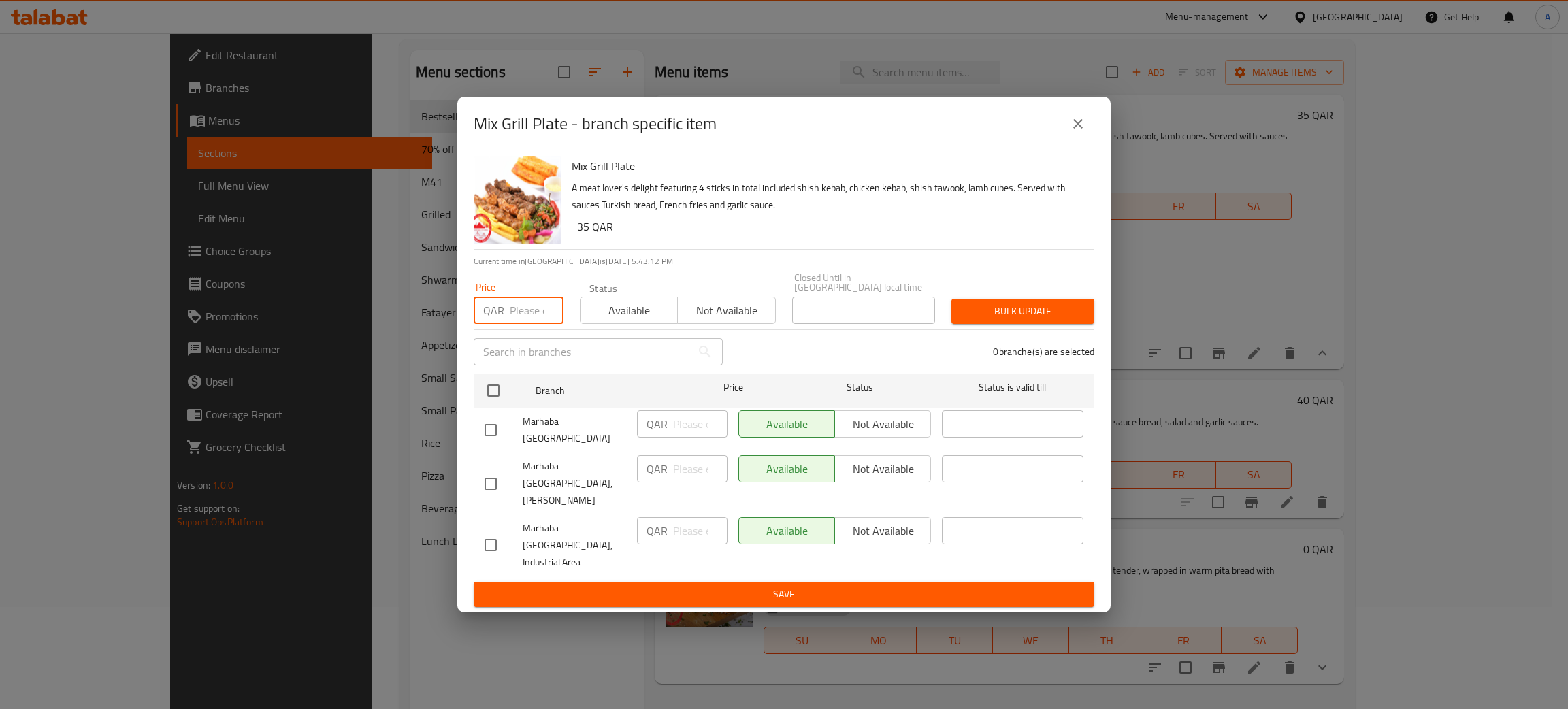
click at [530, 323] on input "number" at bounding box center [537, 310] width 54 height 27
click at [785, 267] on p "Current time in Qatar is 01 Oct 2025 5:43:15 PM" at bounding box center [784, 261] width 621 height 12
click at [1081, 132] on icon "close" at bounding box center [1078, 123] width 16 height 16
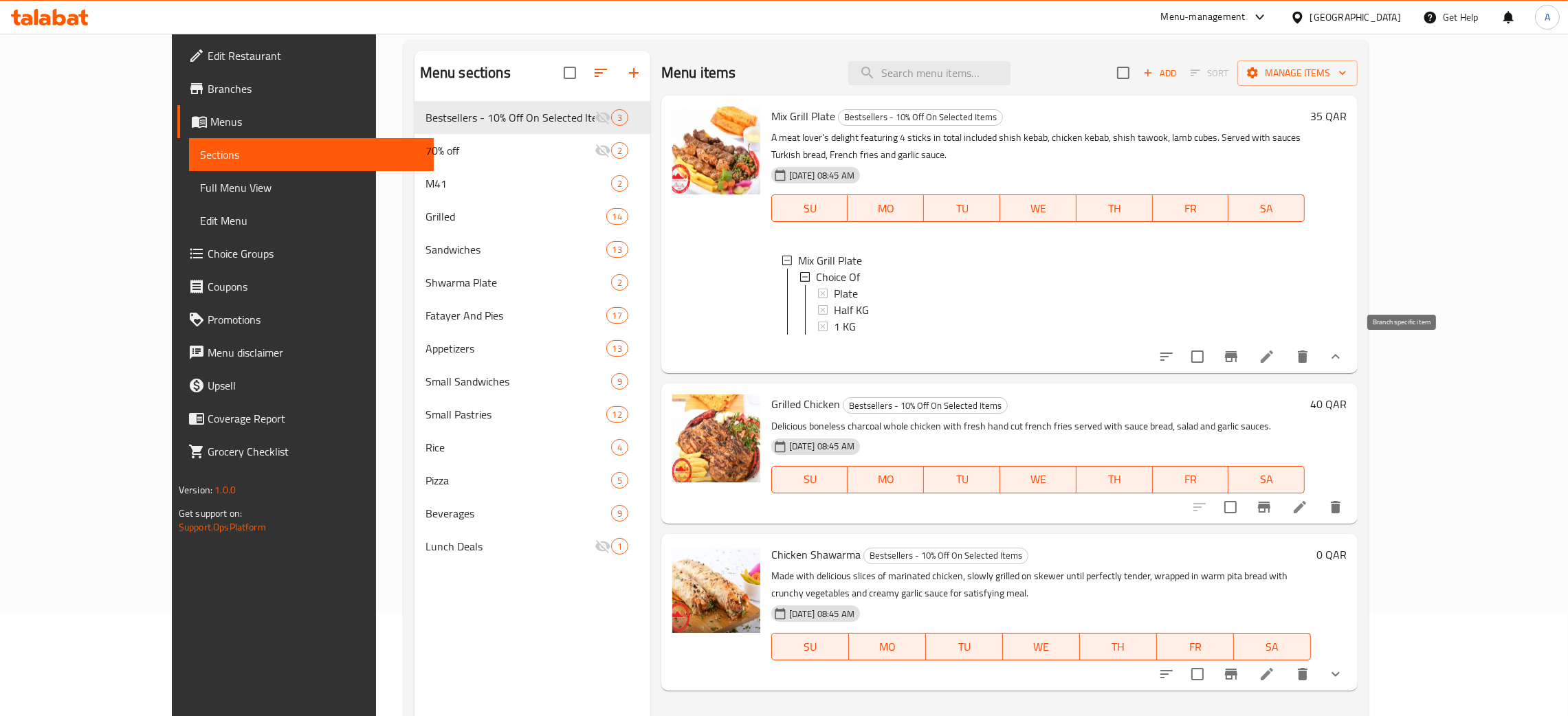
click at [1237, 354] on icon "Branch-specific-item" at bounding box center [1231, 356] width 13 height 11
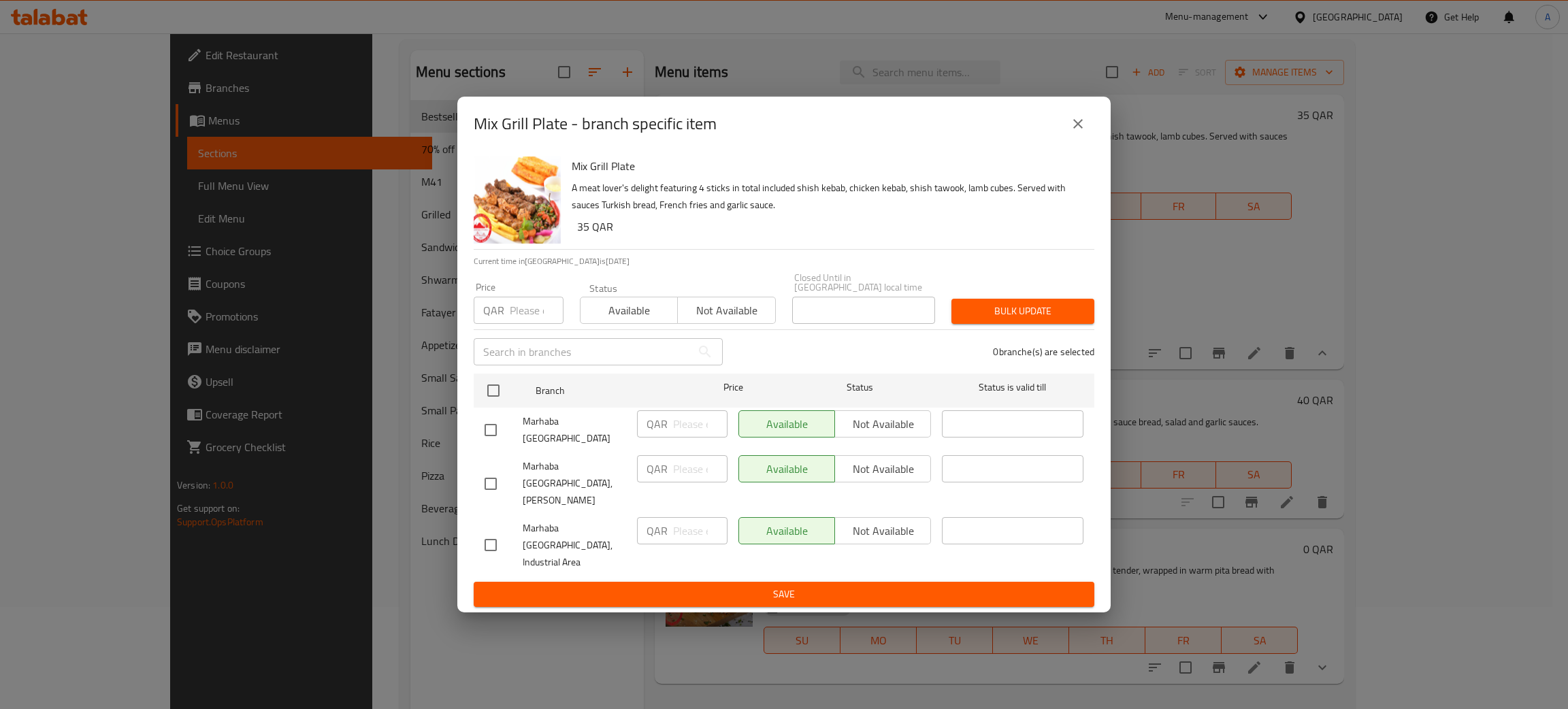
click at [1424, 350] on div "Mix Grill Plate - branch specific item Mix Grill Plate A meat lover's delight f…" at bounding box center [784, 354] width 1568 height 709
drag, startPoint x: 1073, startPoint y: 148, endPoint x: 1428, endPoint y: 350, distance: 408.4
click at [1073, 132] on icon "close" at bounding box center [1078, 123] width 16 height 16
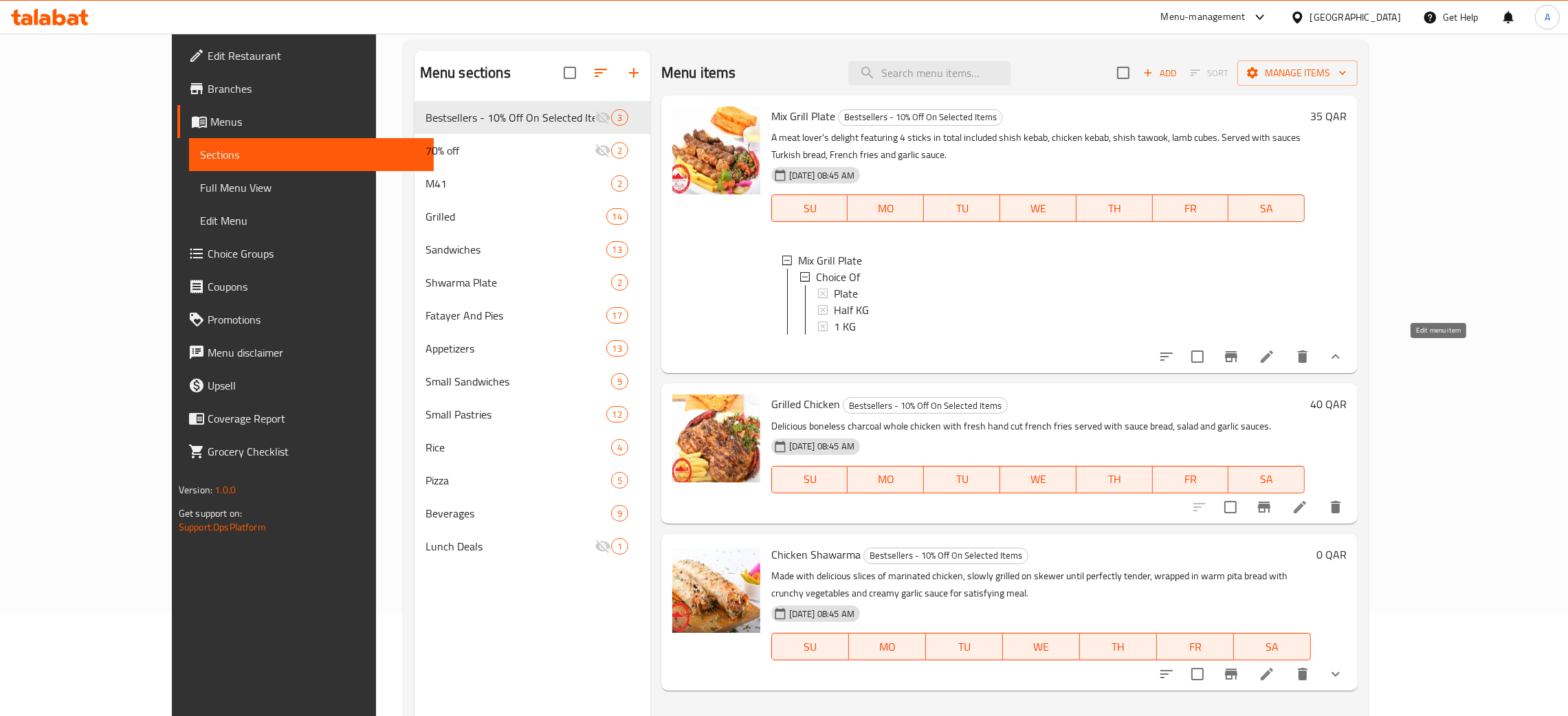
click at [1275, 354] on icon at bounding box center [1267, 356] width 16 height 16
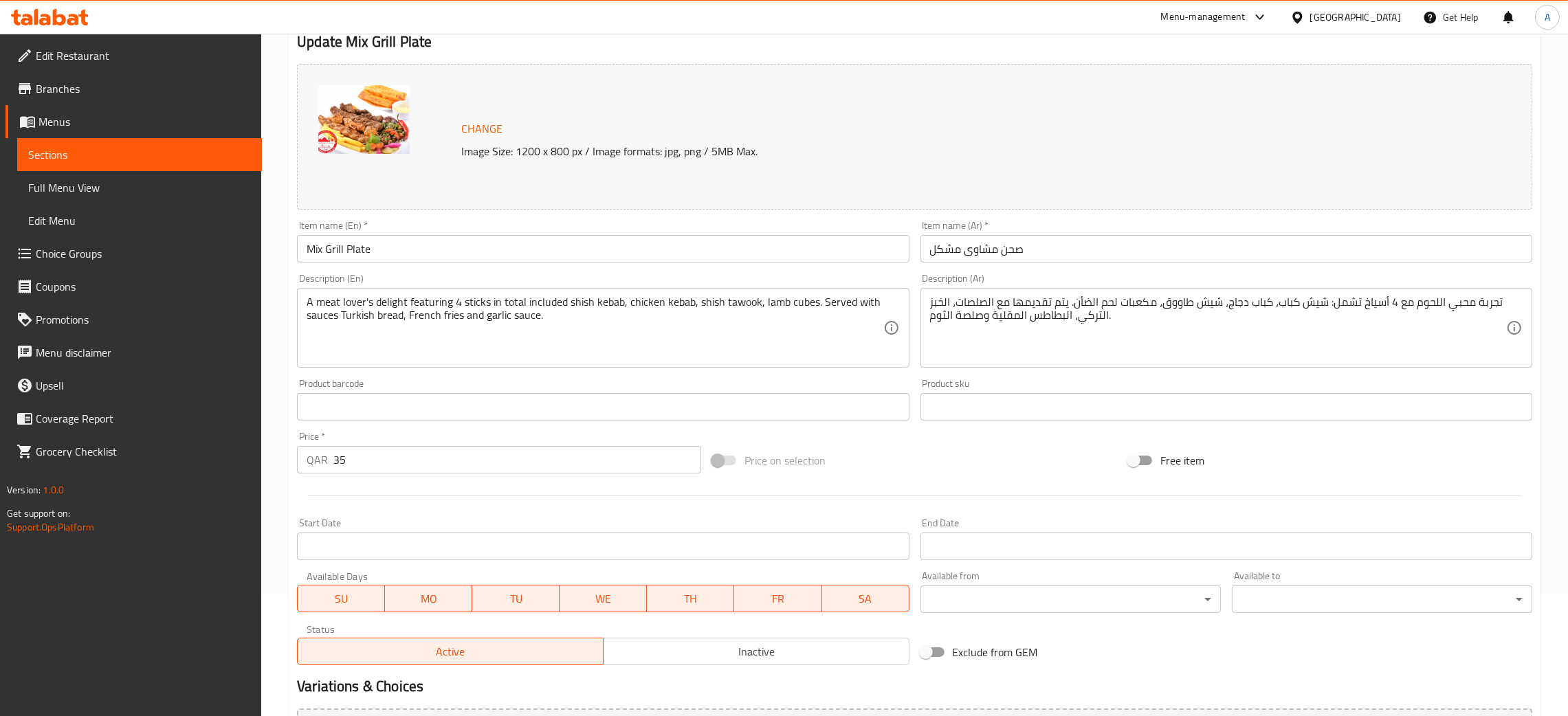
scroll to position [297, 0]
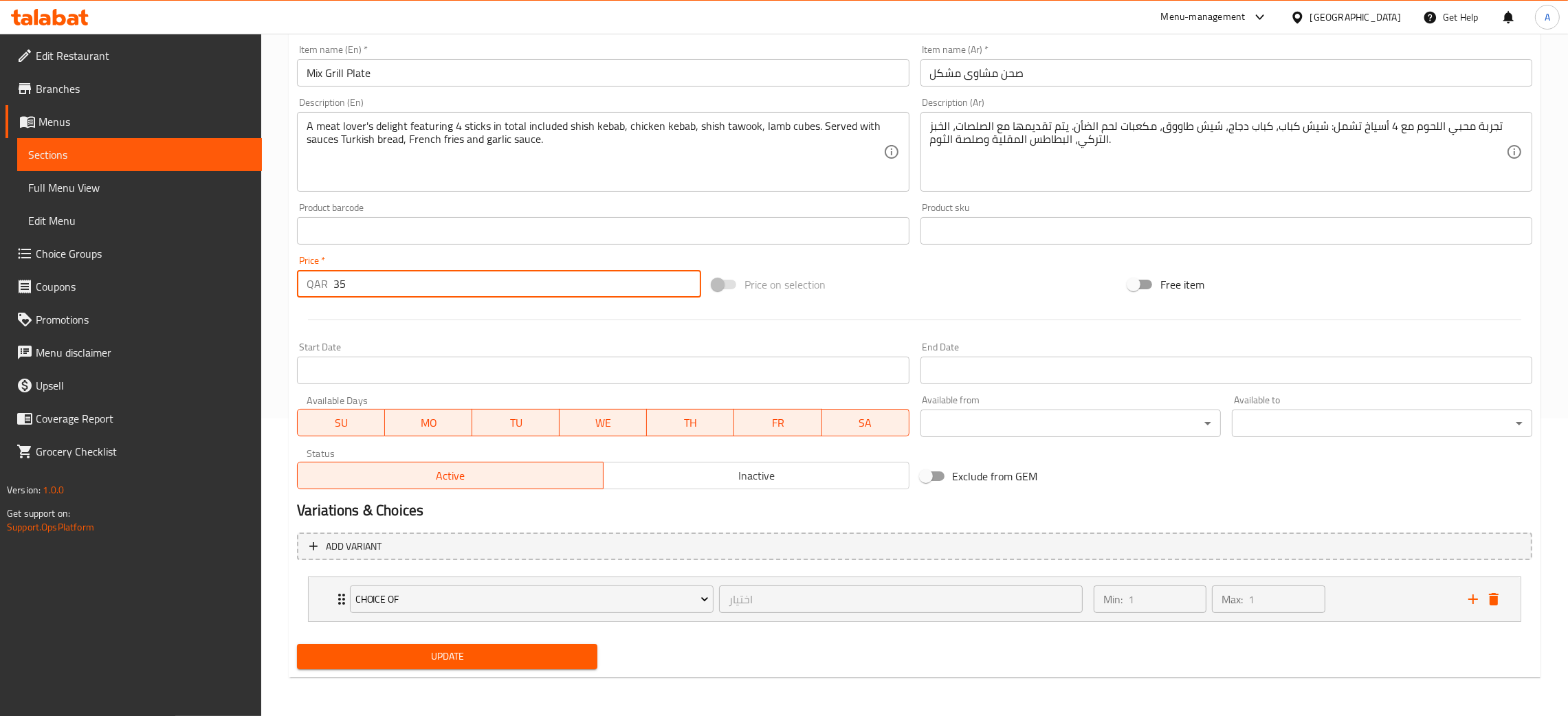
drag, startPoint x: 348, startPoint y: 279, endPoint x: 320, endPoint y: 286, distance: 28.9
click at [319, 285] on div "QAR 35 Price *" at bounding box center [499, 283] width 404 height 27
type input "0"
click at [543, 658] on span "Update" at bounding box center [446, 656] width 278 height 17
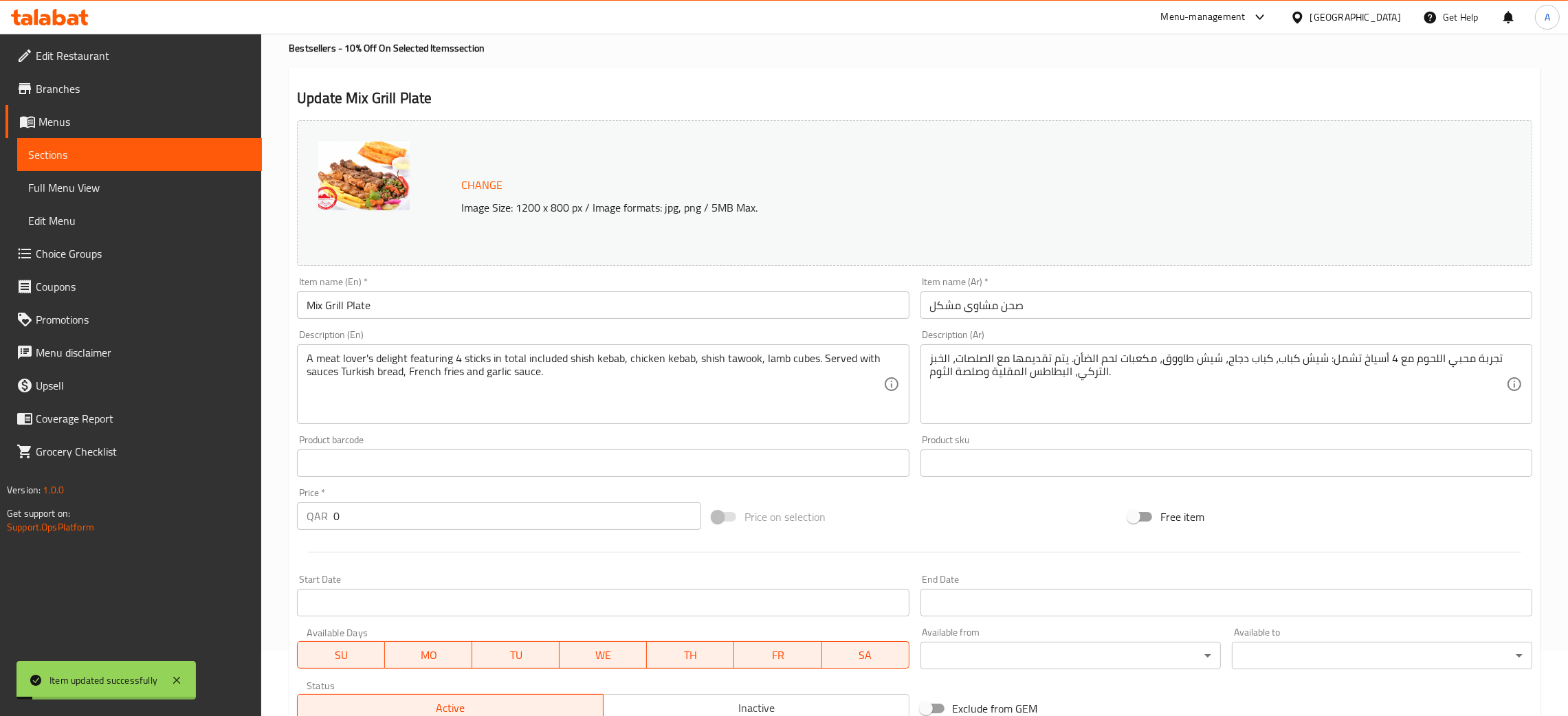
scroll to position [0, 0]
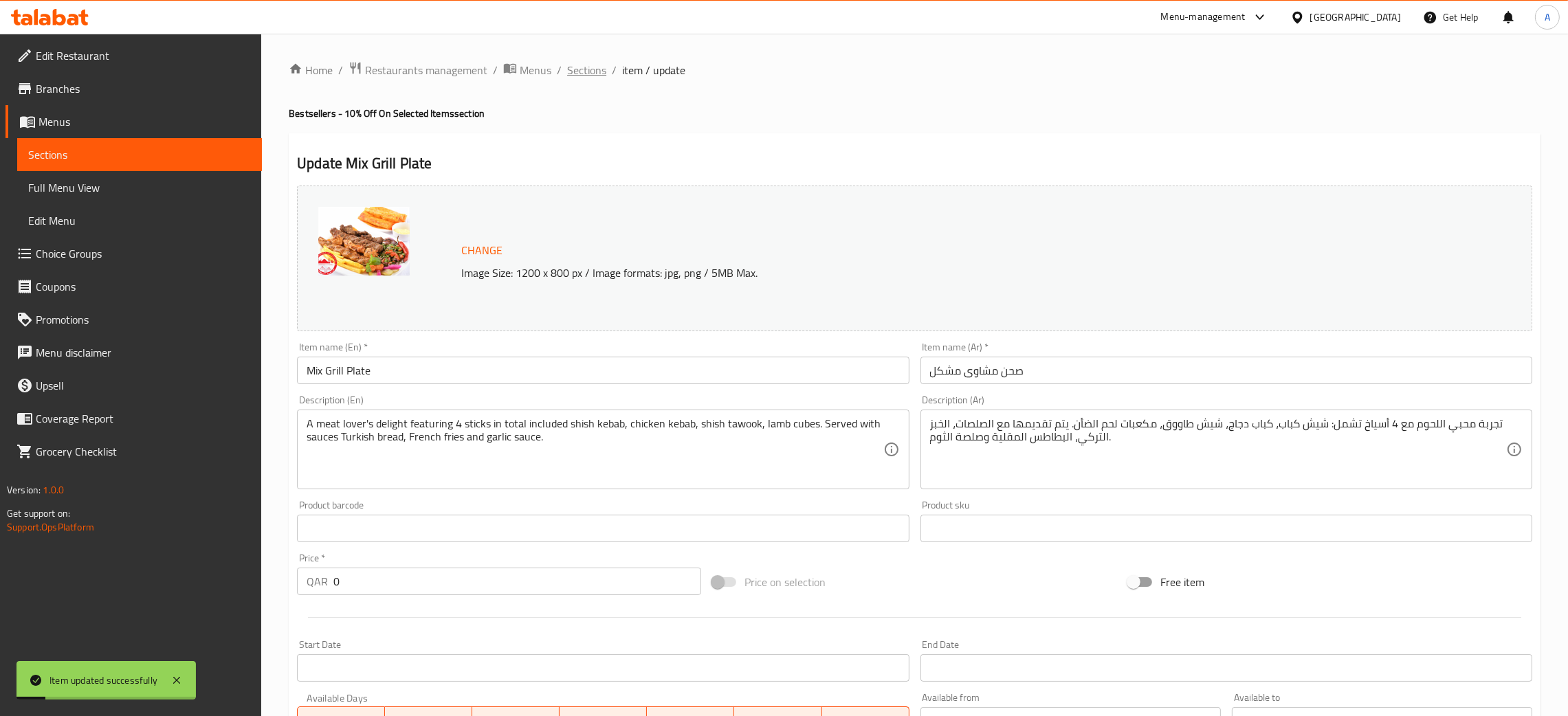
click at [588, 69] on span "Sections" at bounding box center [587, 70] width 39 height 16
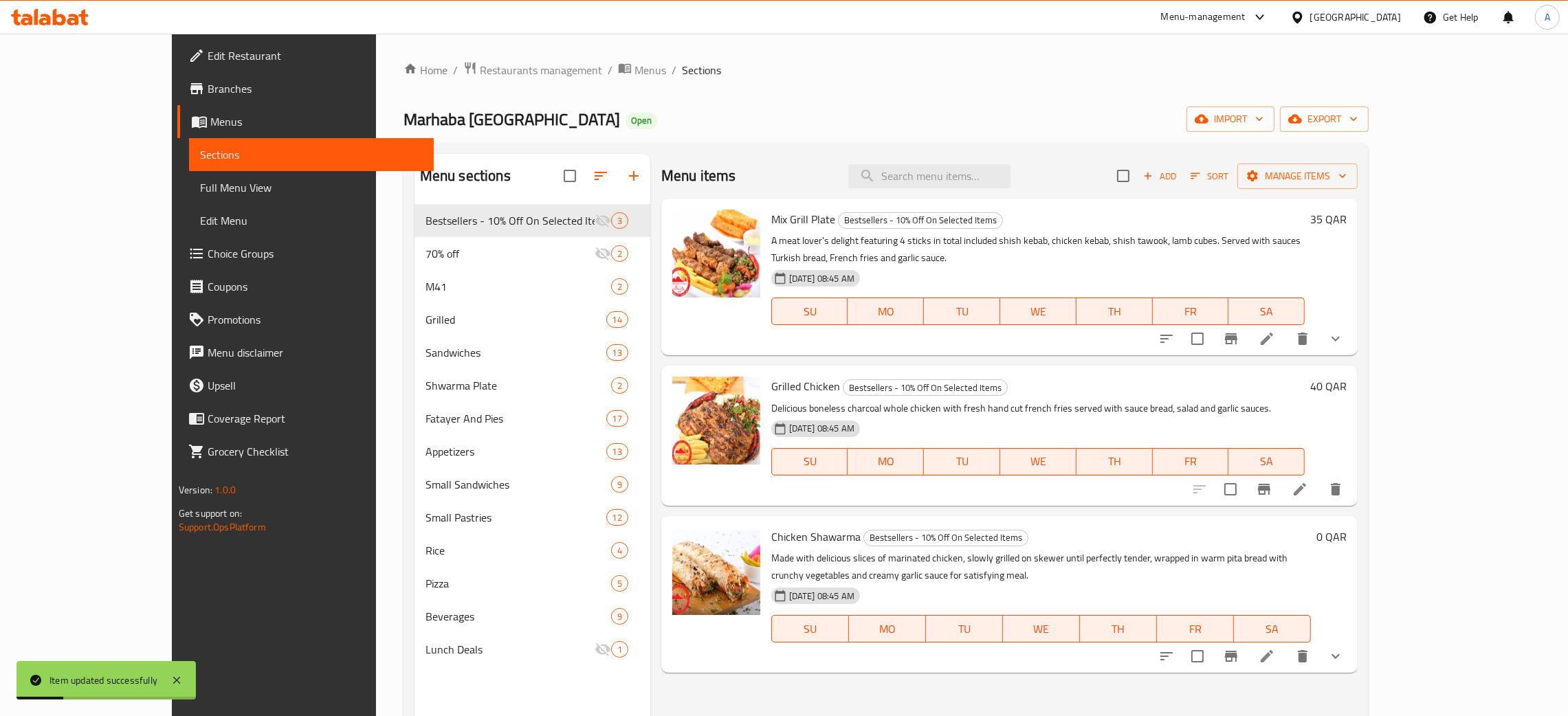
click at [200, 189] on span "Full Menu View" at bounding box center [311, 187] width 223 height 16
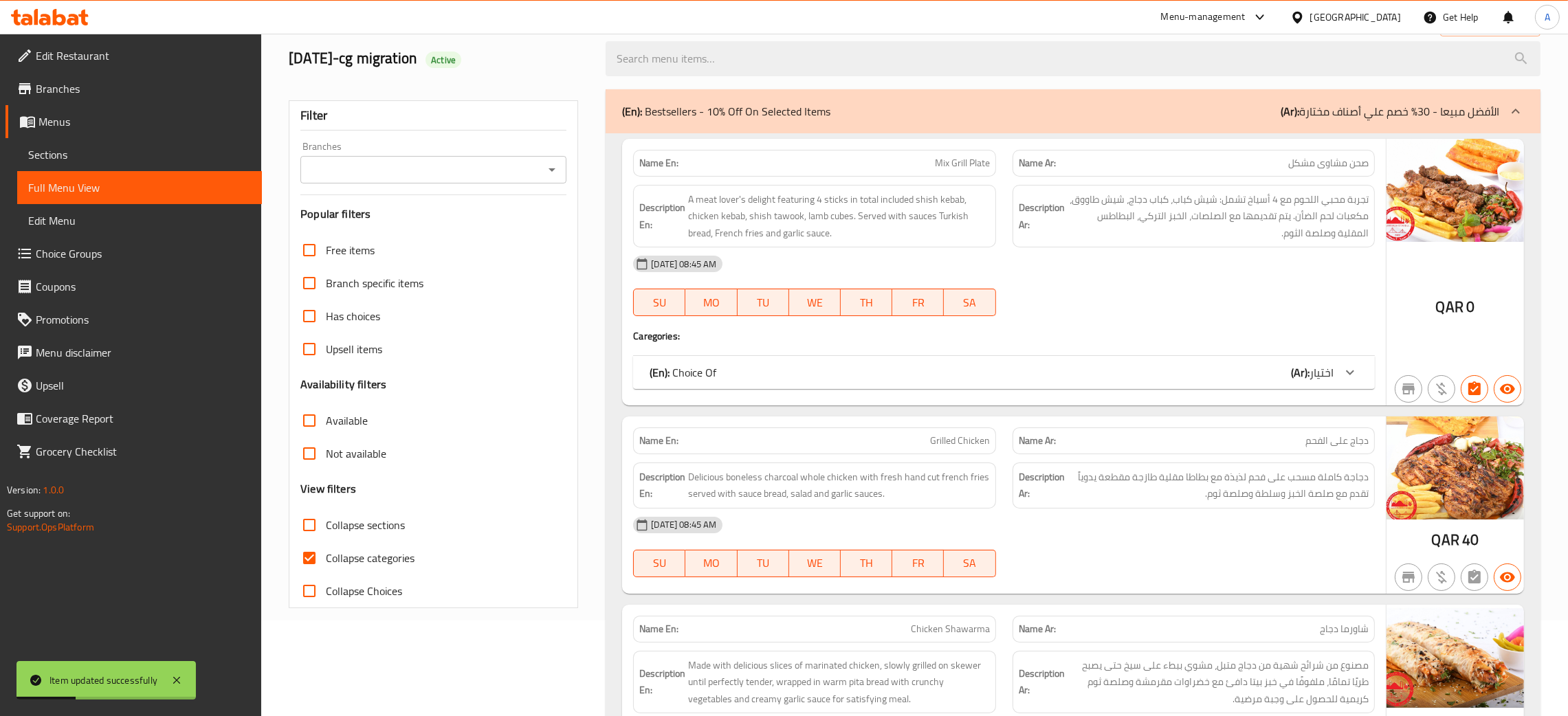
scroll to position [206, 0]
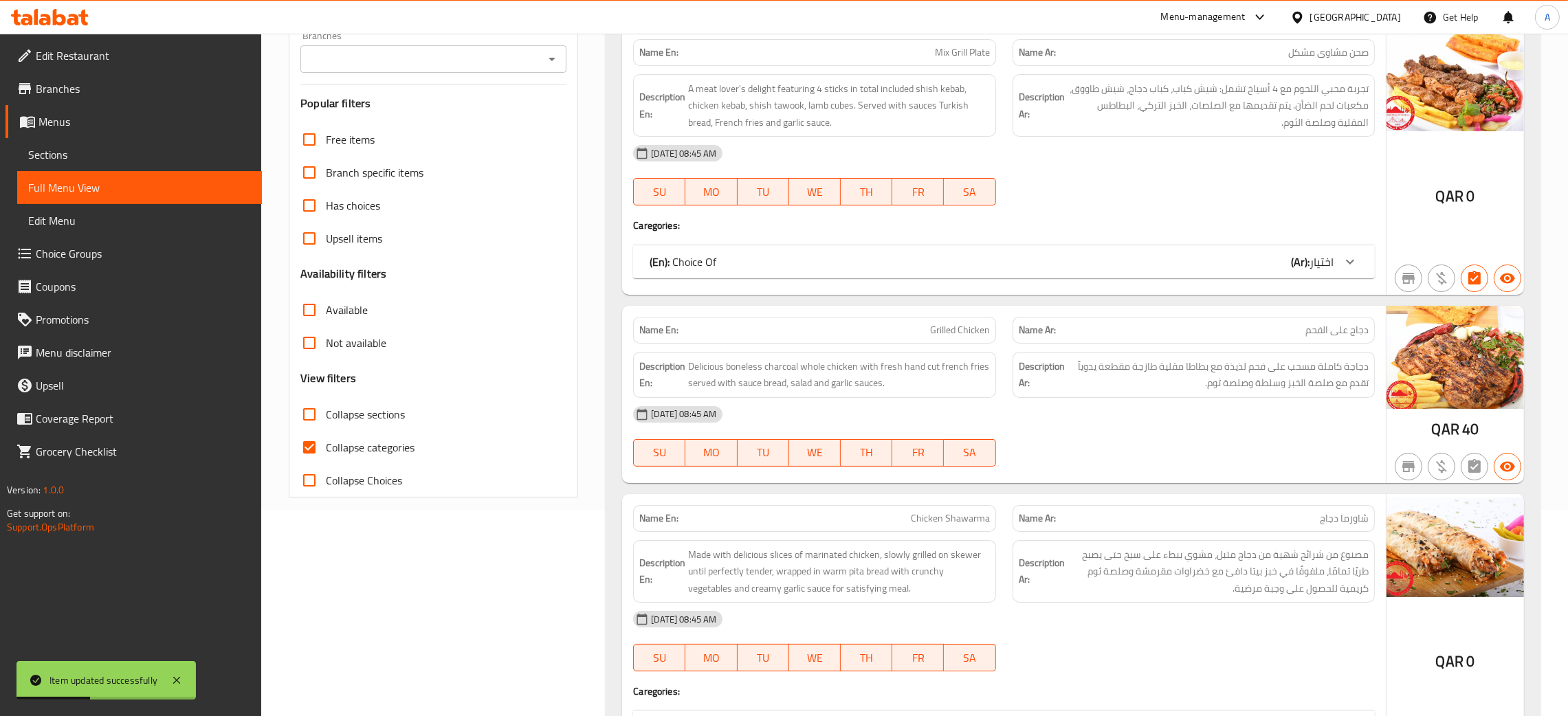
click at [1220, 259] on div "(En): Choice Of (Ar): اختيار" at bounding box center [991, 262] width 684 height 16
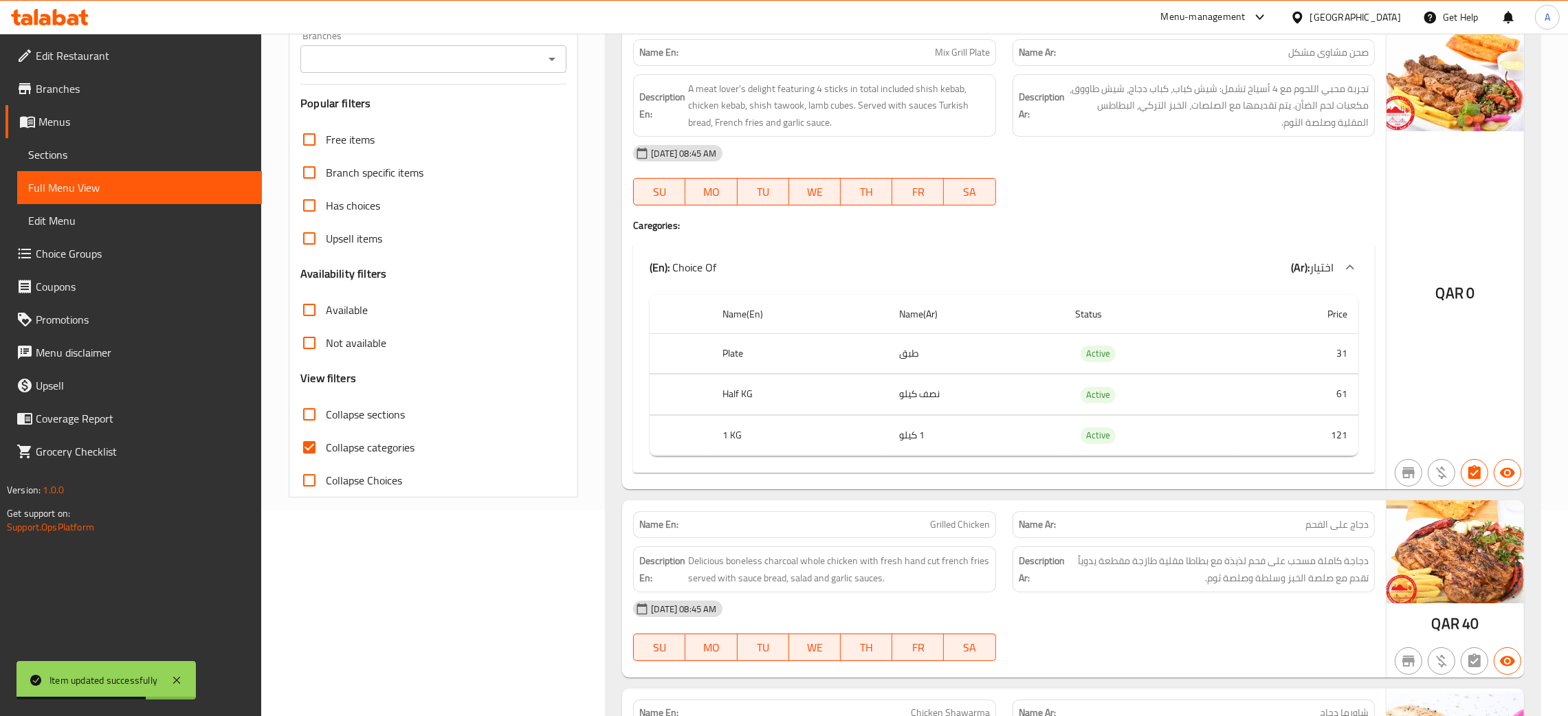
scroll to position [0, 0]
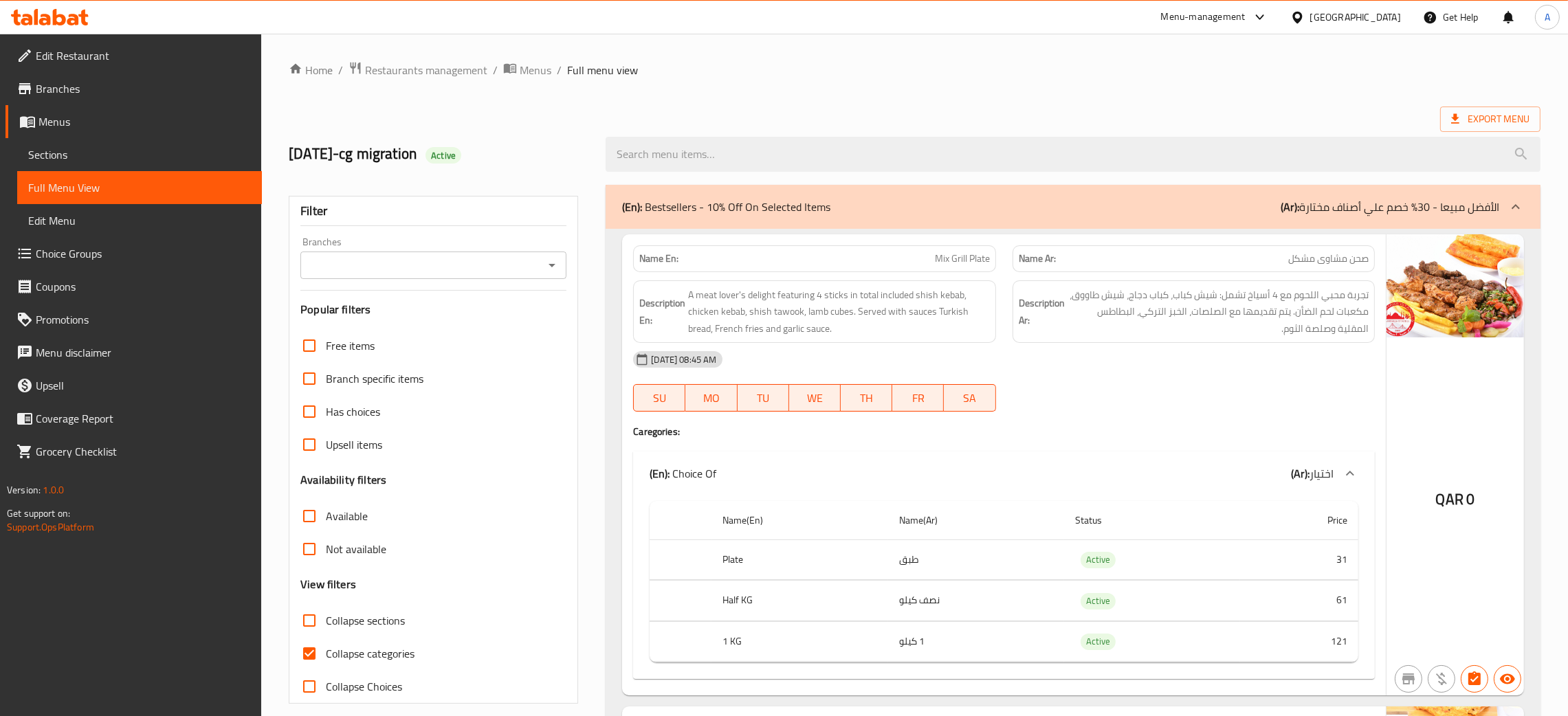
click at [90, 158] on span "Sections" at bounding box center [139, 154] width 223 height 16
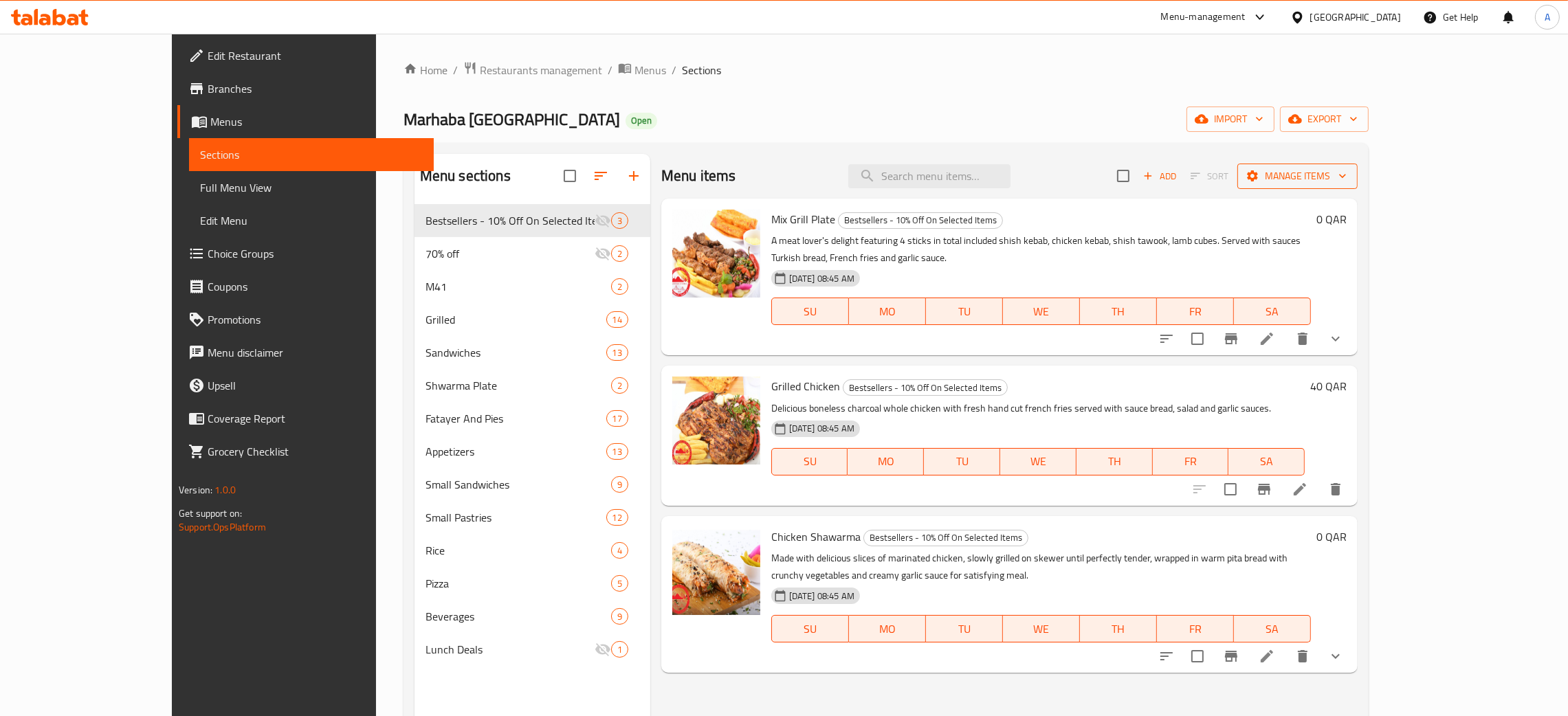
click at [1350, 177] on icon "button" at bounding box center [1342, 175] width 14 height 14
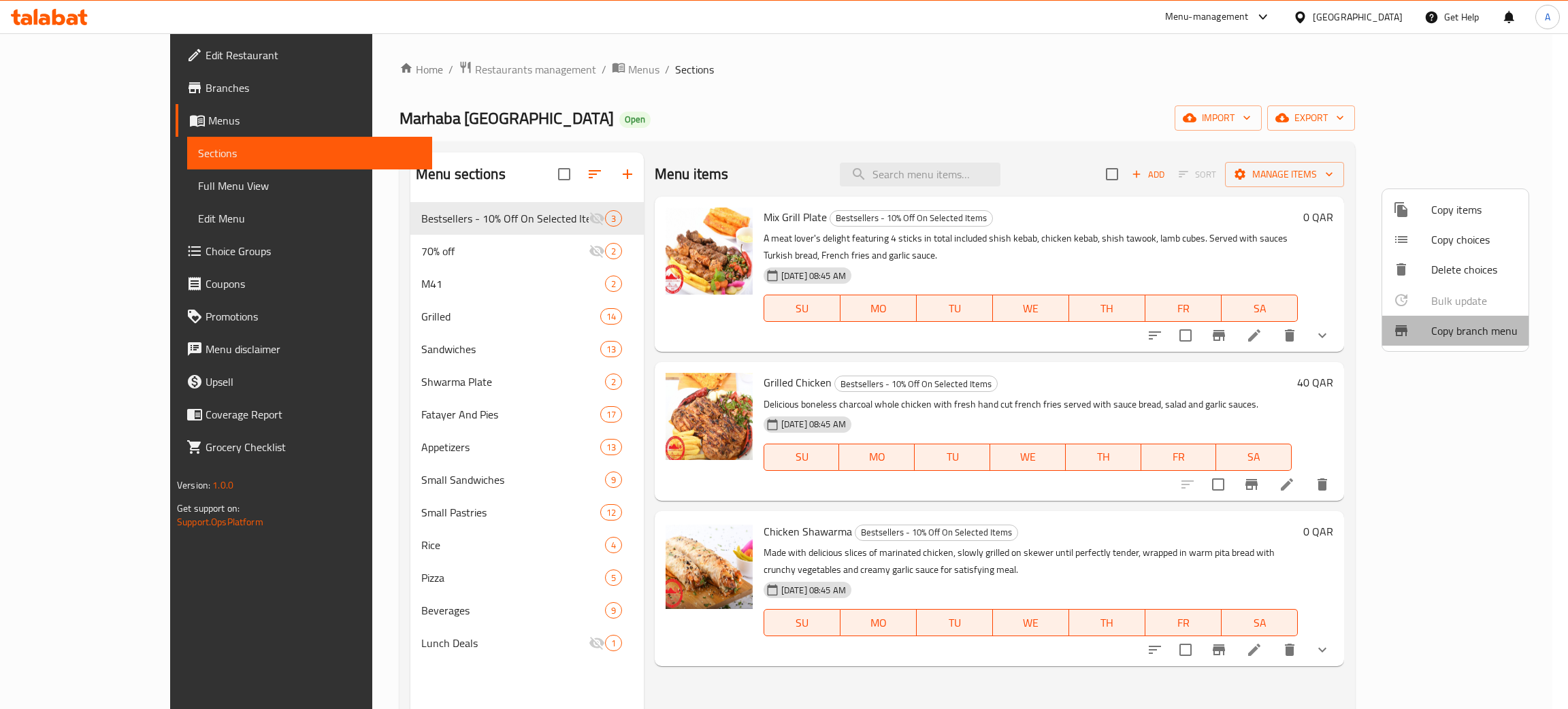
click at [1482, 325] on span "Copy branch menu" at bounding box center [1474, 331] width 86 height 16
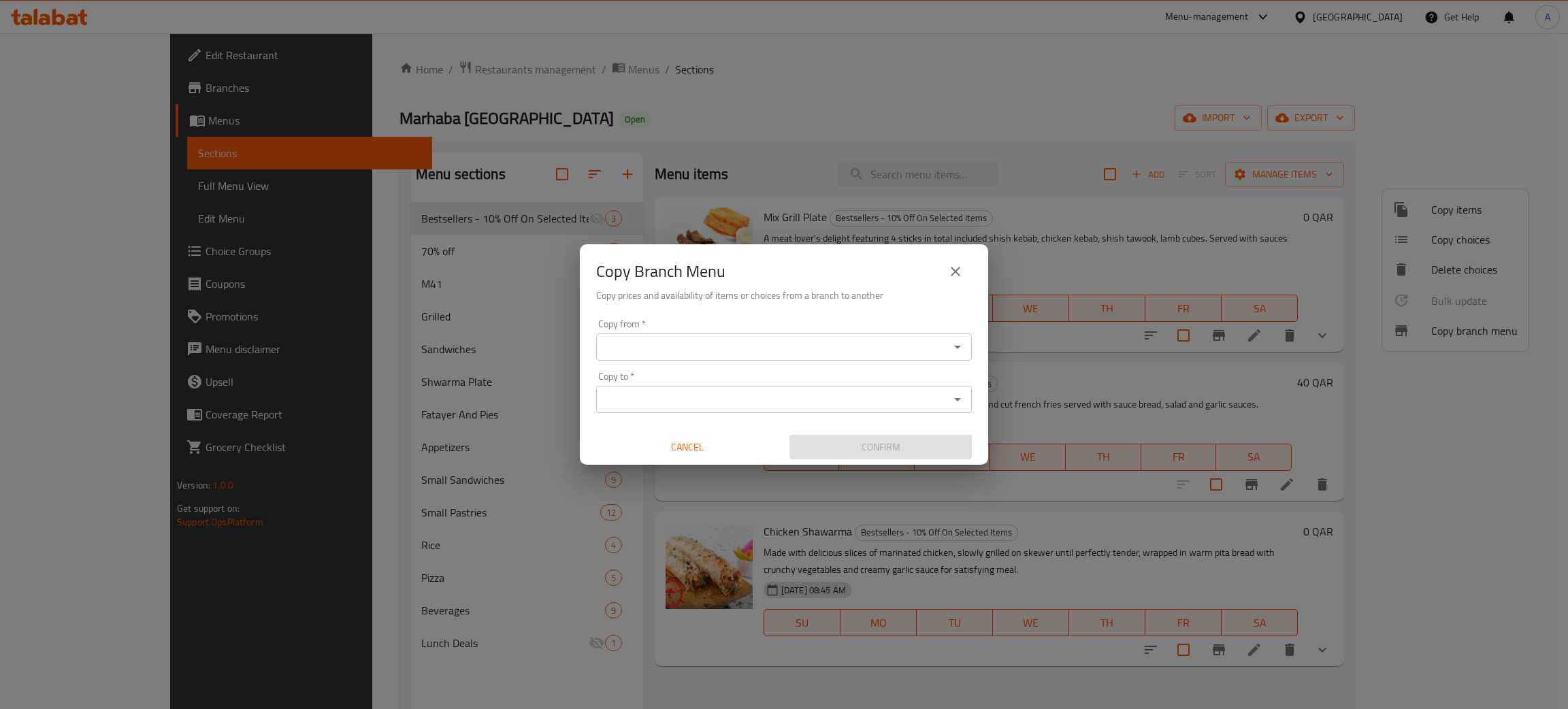
click at [725, 338] on input "Copy from   *" at bounding box center [773, 347] width 345 height 19
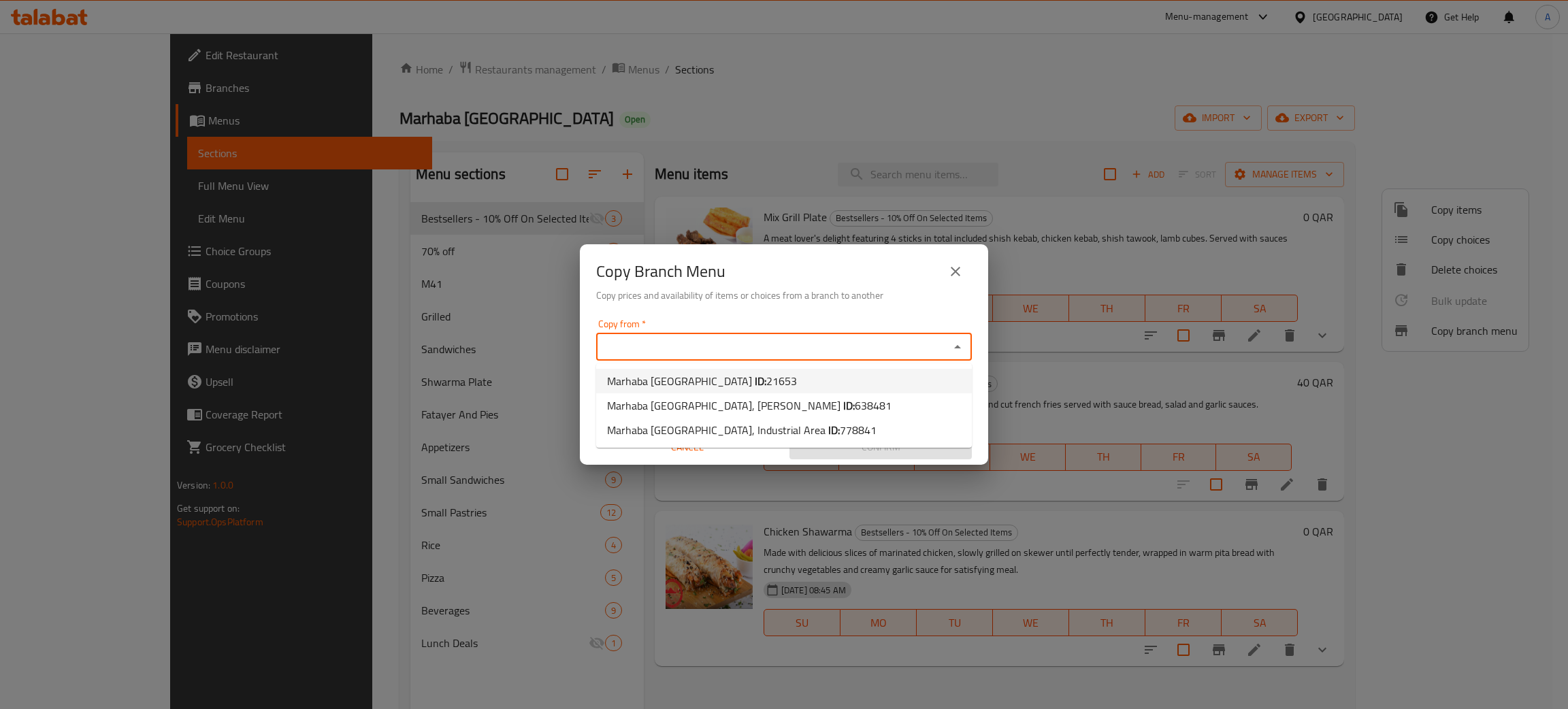
click at [683, 386] on span "Marhaba Istanbul ID: 21653" at bounding box center [702, 381] width 190 height 16
type input "Marhaba Istanbul"
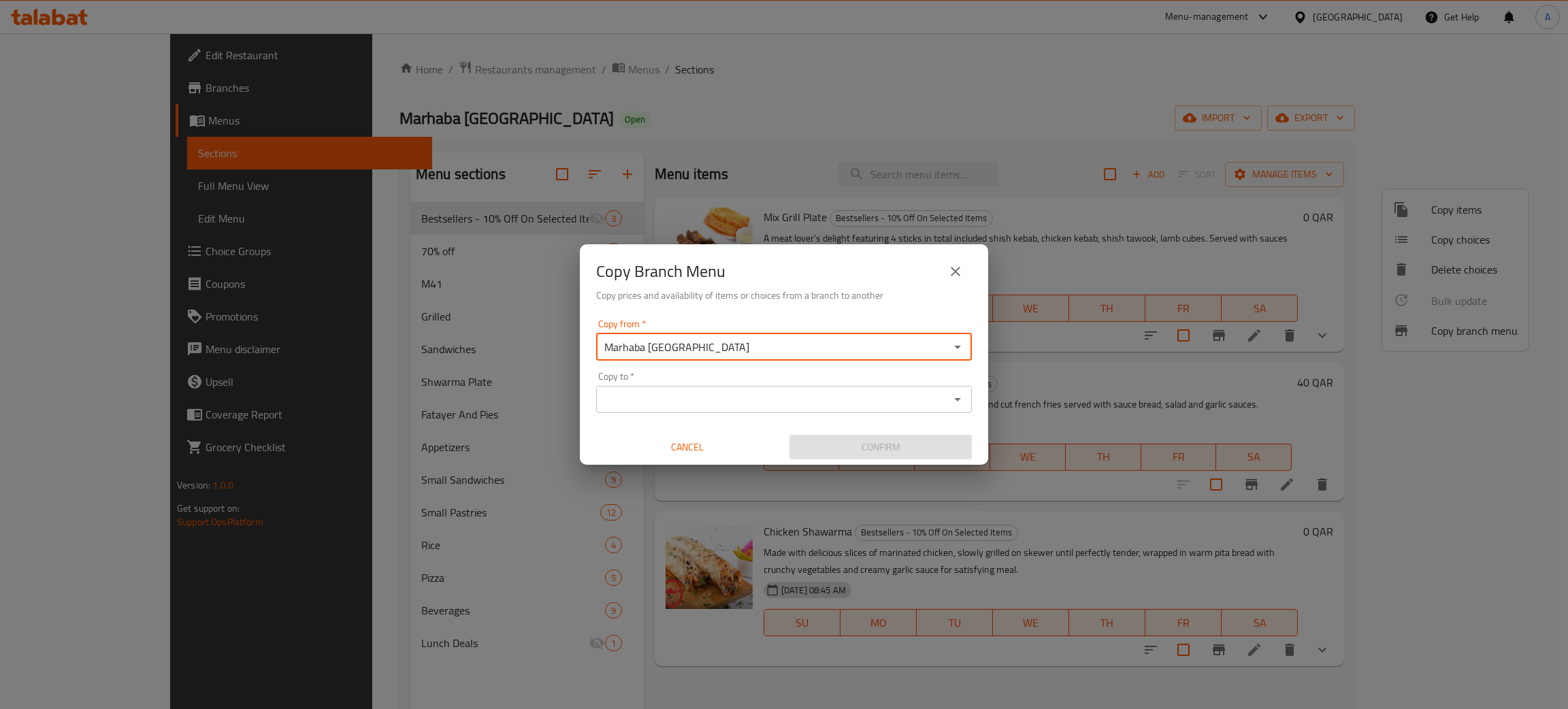
click at [685, 387] on div "Copy to *" at bounding box center [784, 399] width 376 height 27
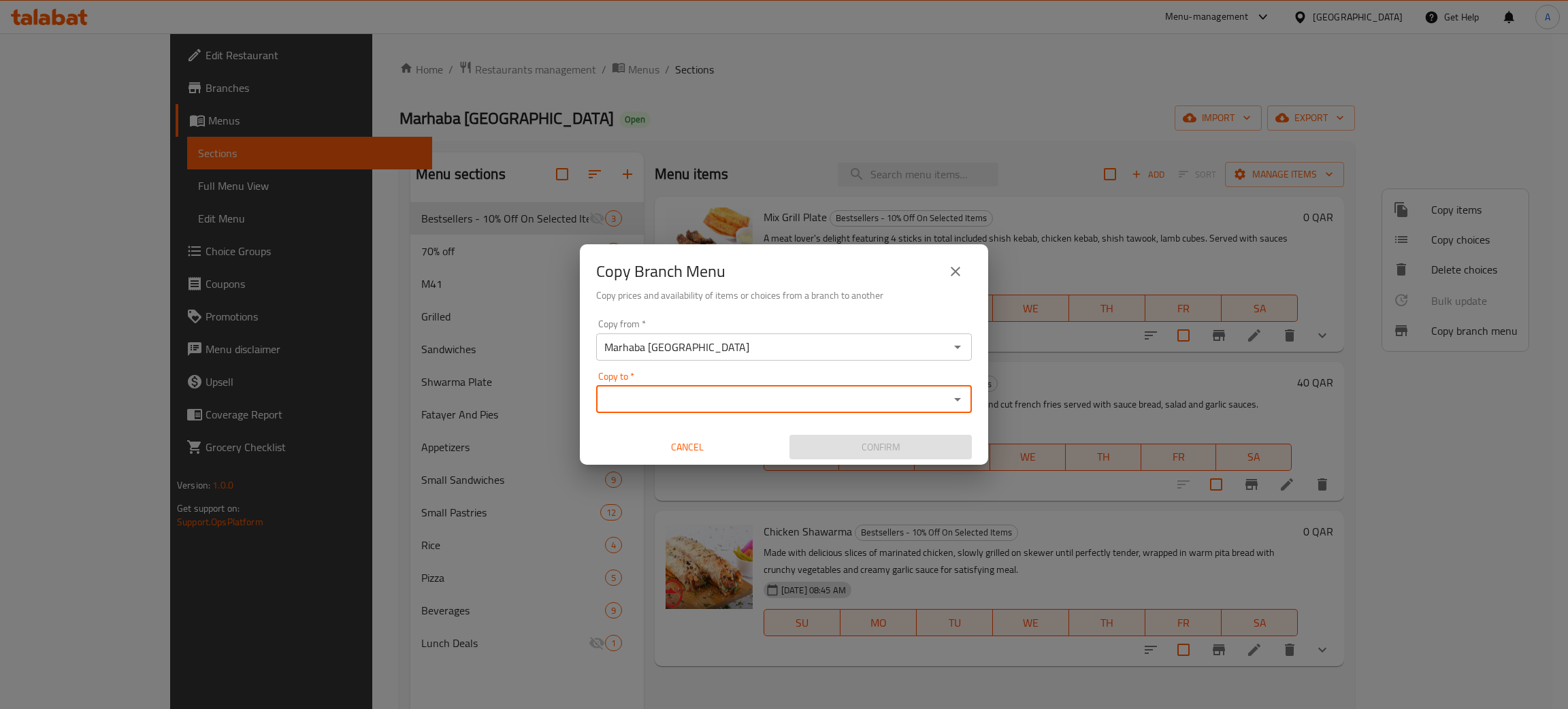
click at [701, 399] on input "Copy to   *" at bounding box center [773, 399] width 345 height 19
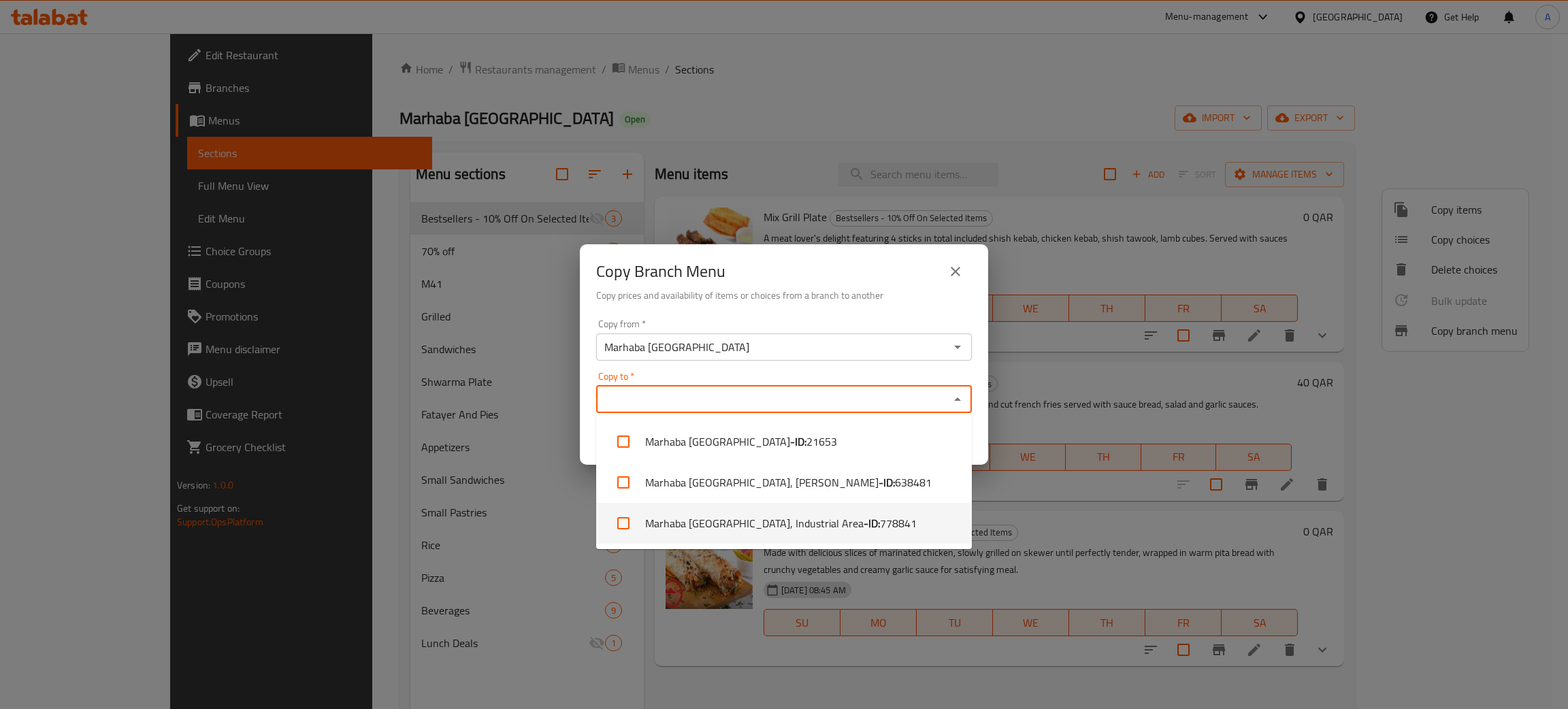
click at [761, 517] on li "Marhaba Istanbul, Industrial Area - ID: 778841" at bounding box center [784, 523] width 376 height 41
checkbox input "true"
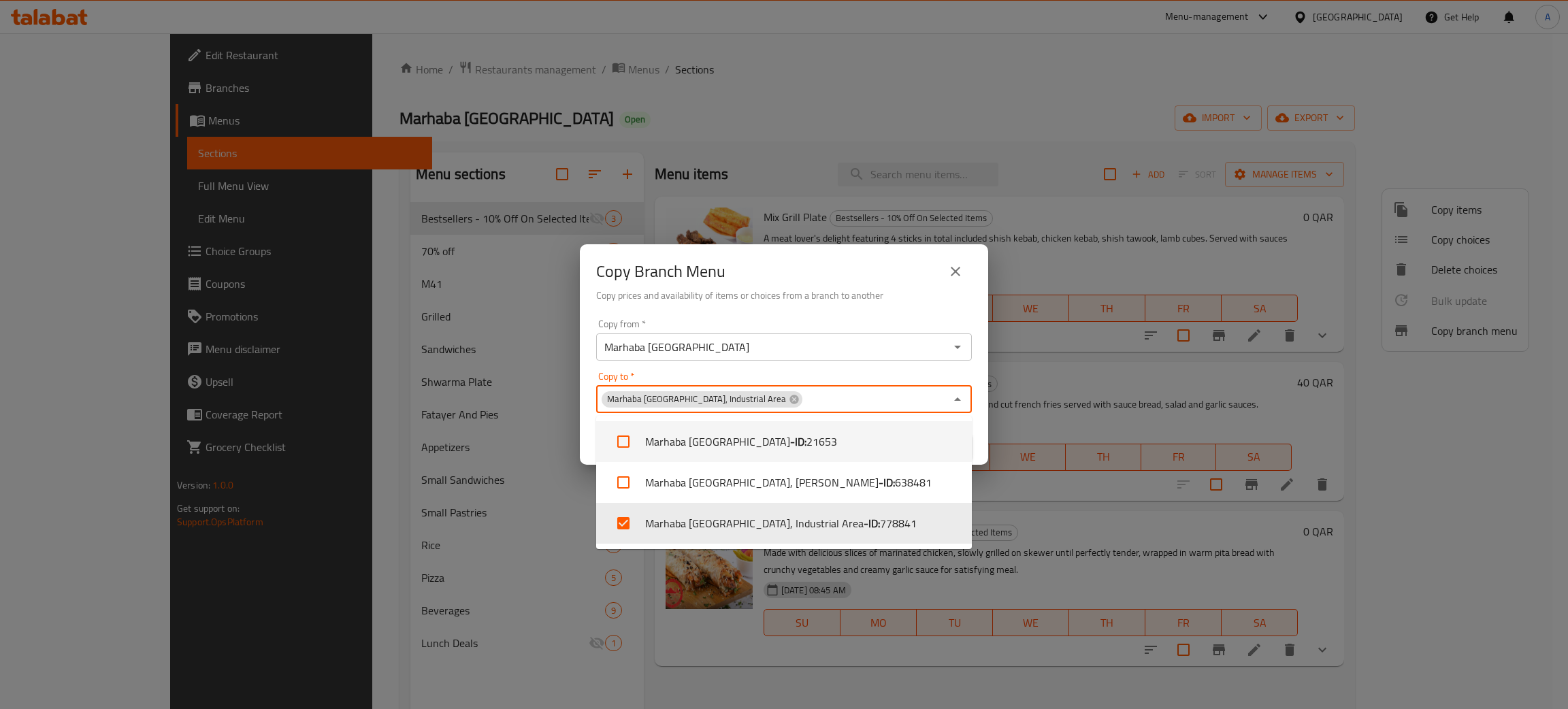
drag, startPoint x: 905, startPoint y: 281, endPoint x: 928, endPoint y: 326, distance: 50.5
click at [905, 280] on div "Copy Branch Menu" at bounding box center [784, 271] width 376 height 33
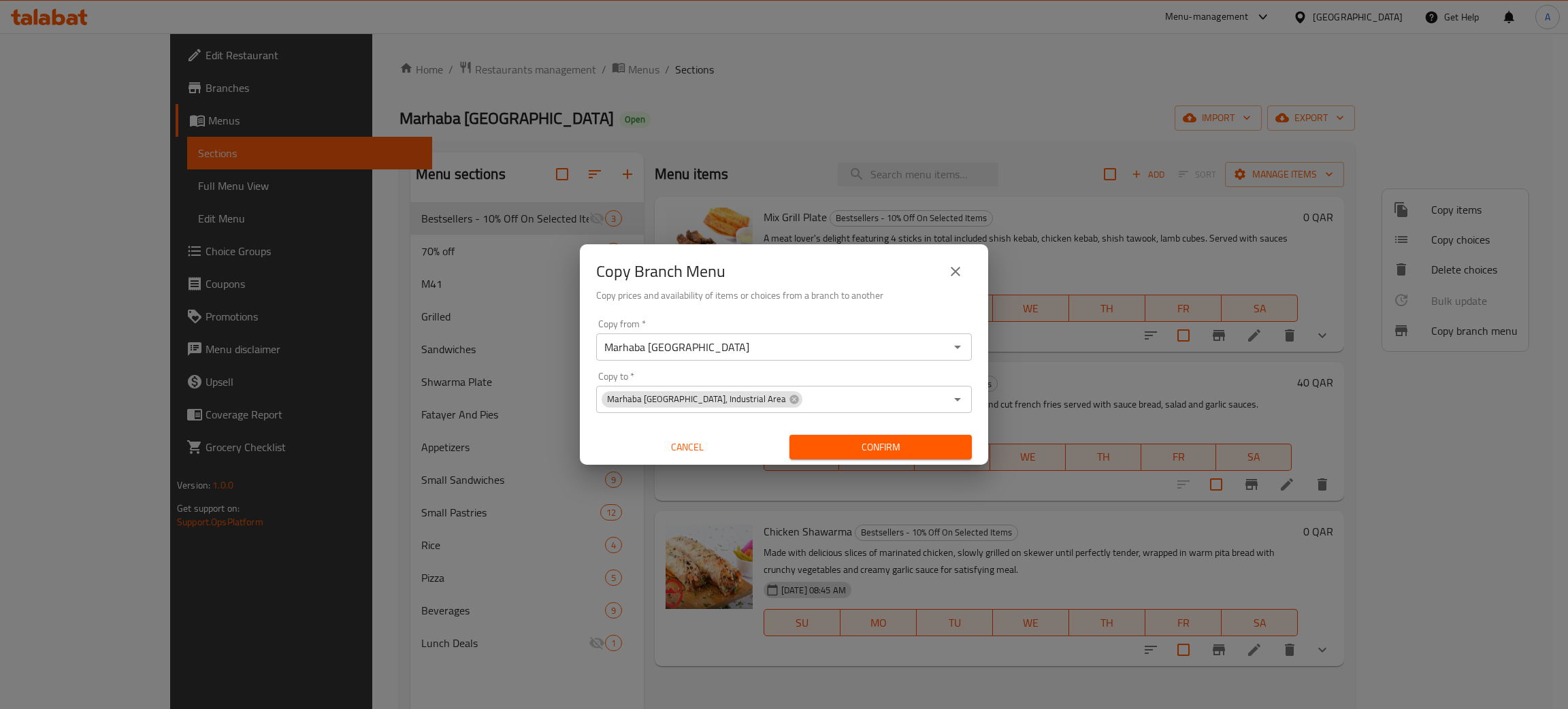
click at [886, 449] on span "Confirm" at bounding box center [881, 447] width 161 height 17
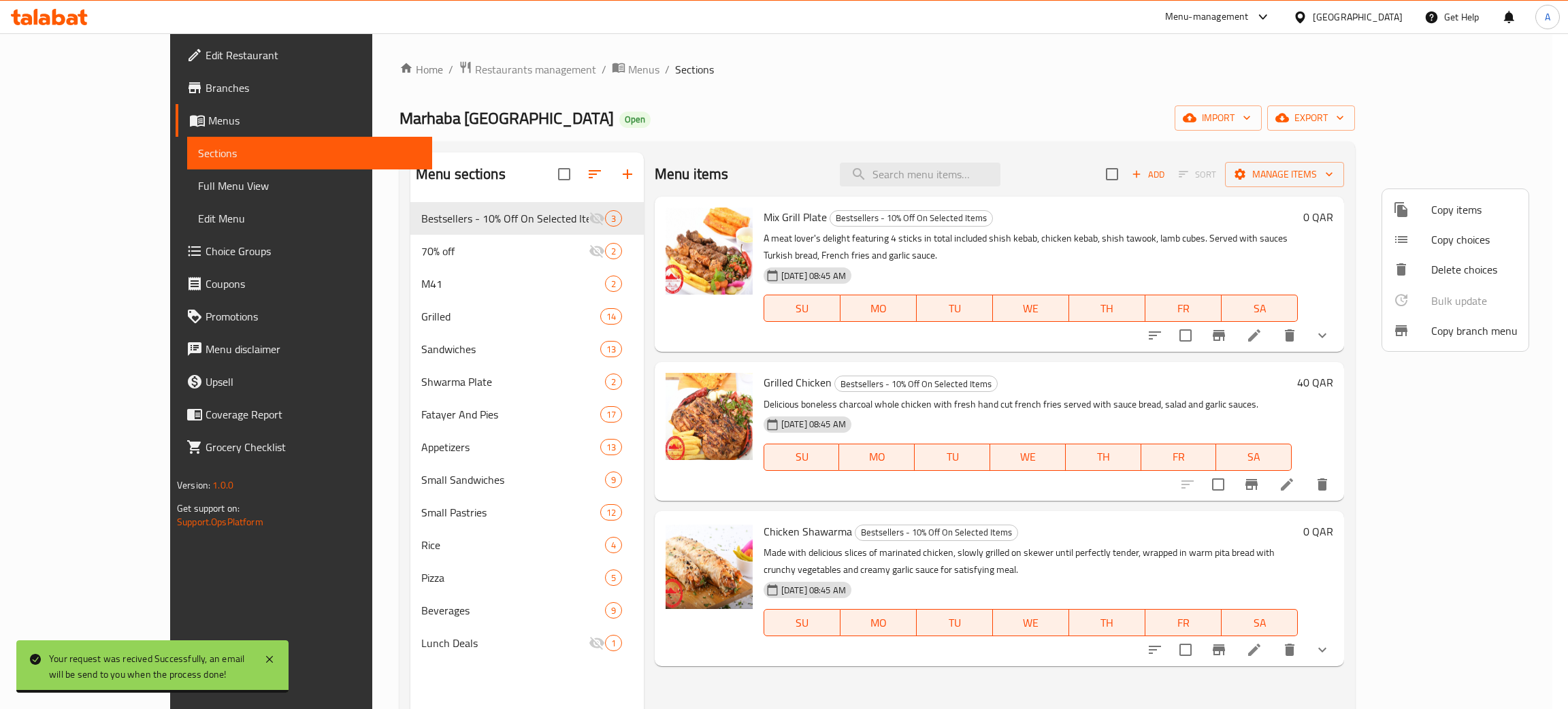
click at [788, 120] on div at bounding box center [784, 354] width 1568 height 709
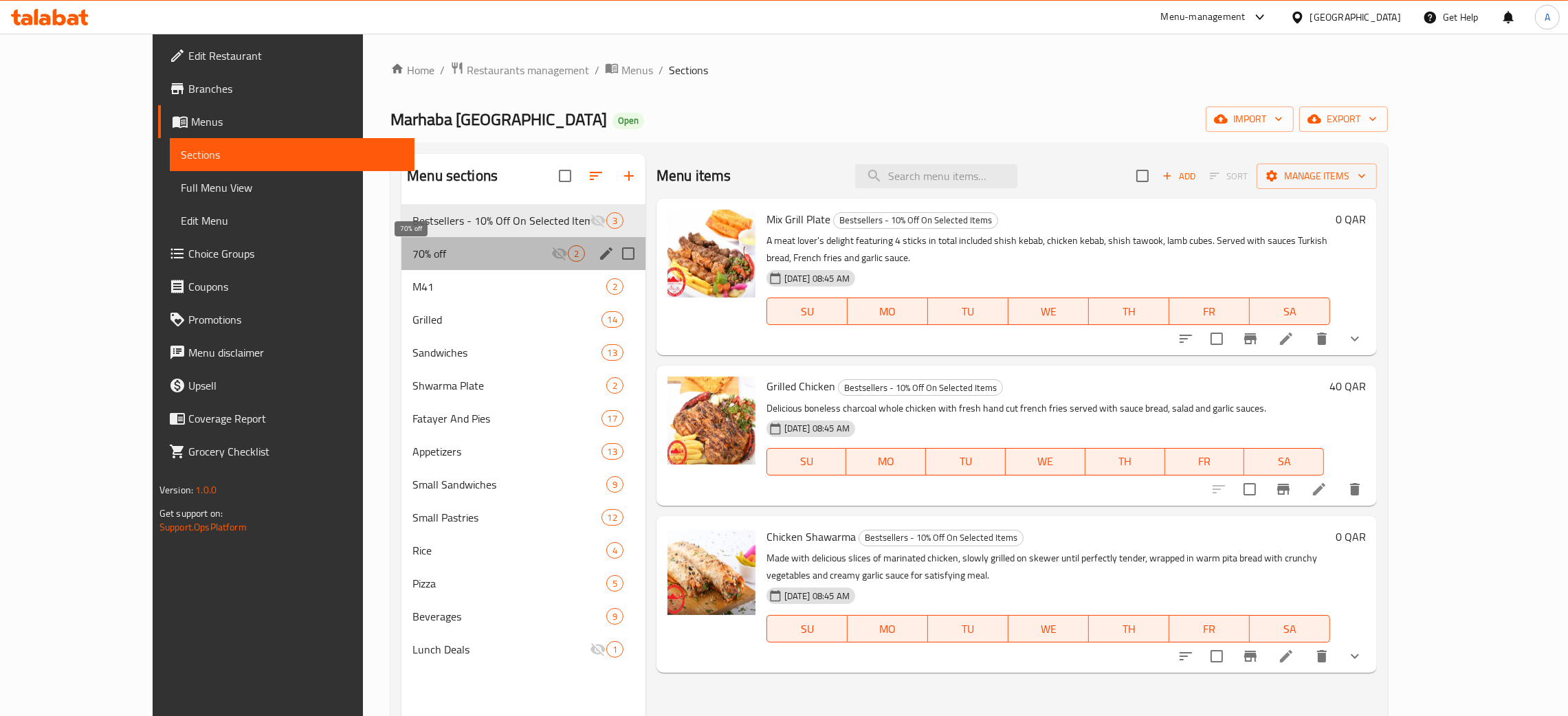
click at [432, 247] on span "70% off" at bounding box center [482, 254] width 139 height 16
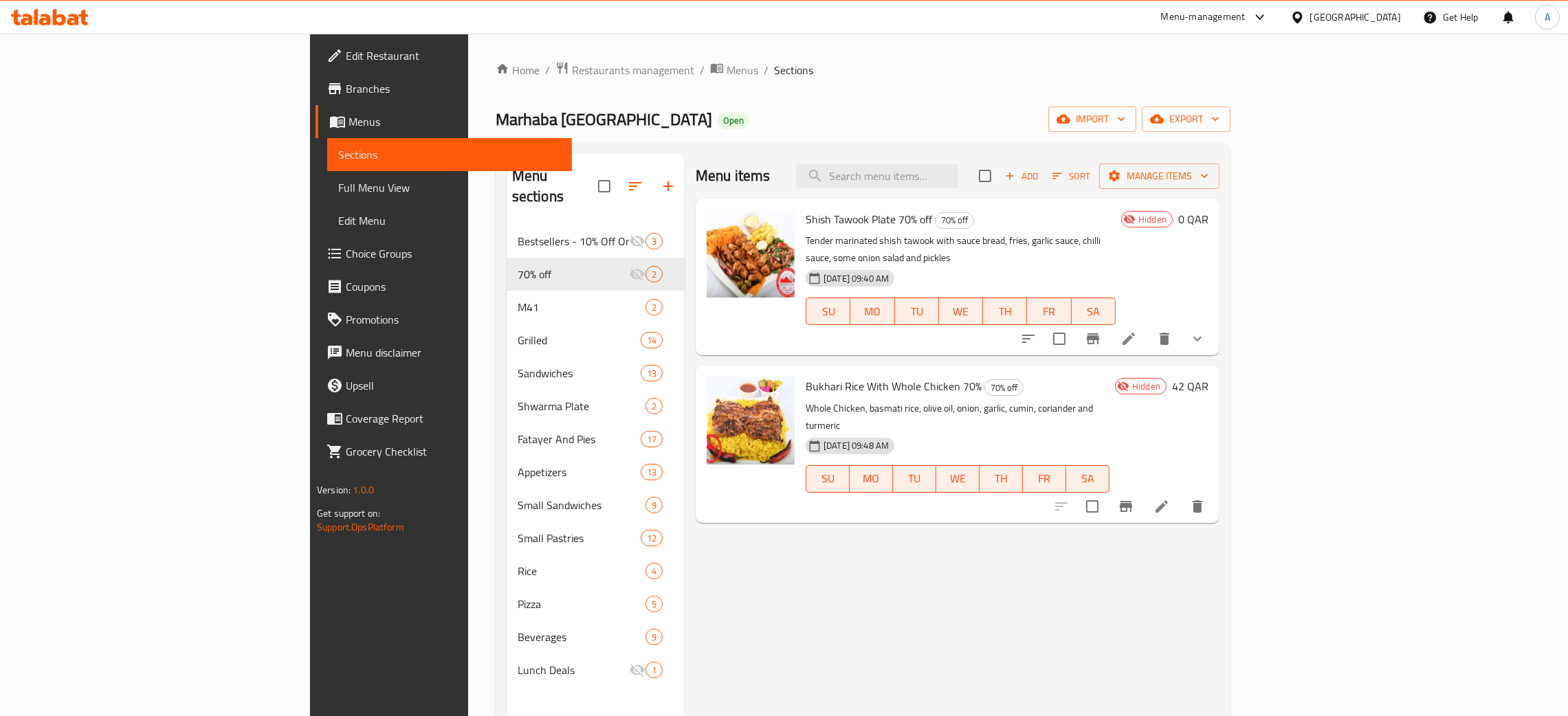
scroll to position [103, 0]
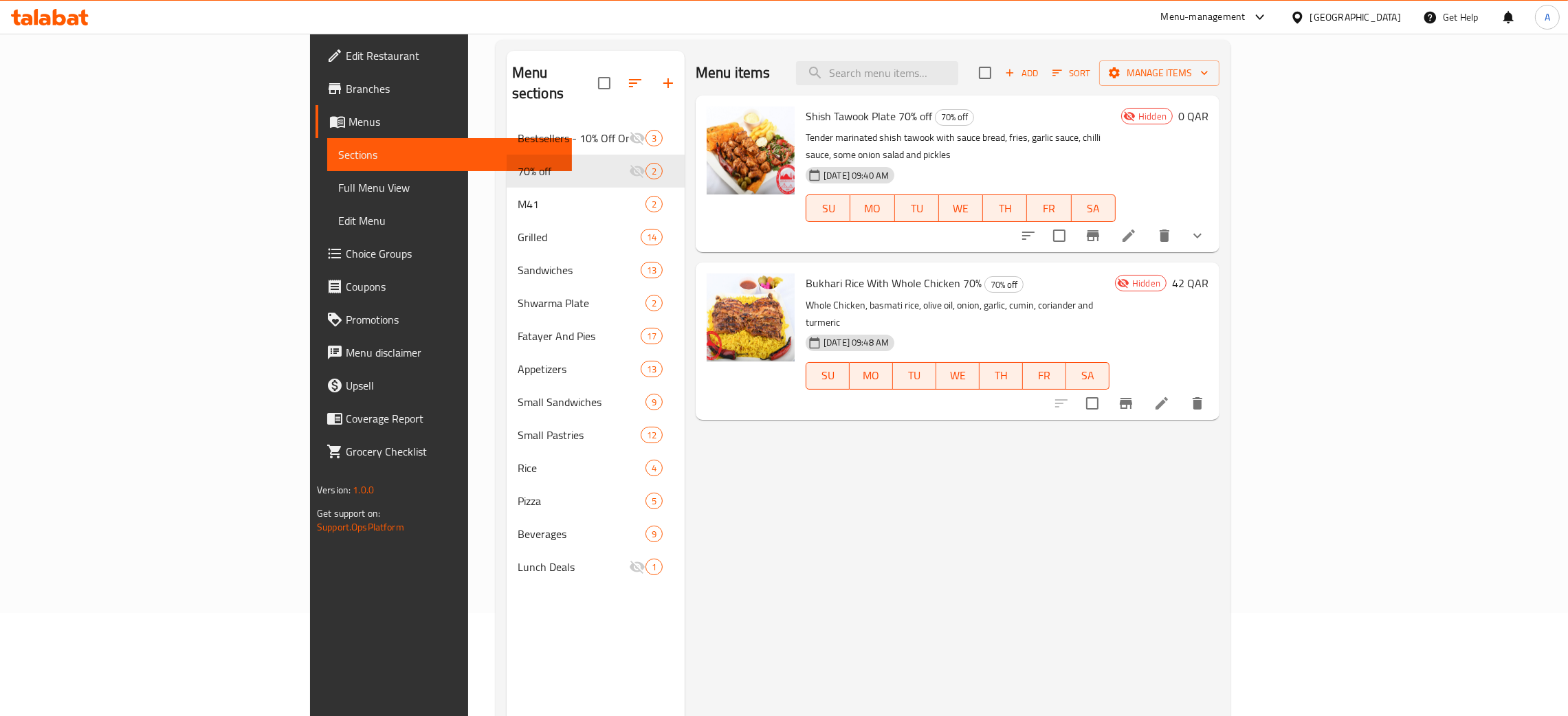
click at [1206, 227] on icon "show more" at bounding box center [1198, 235] width 16 height 16
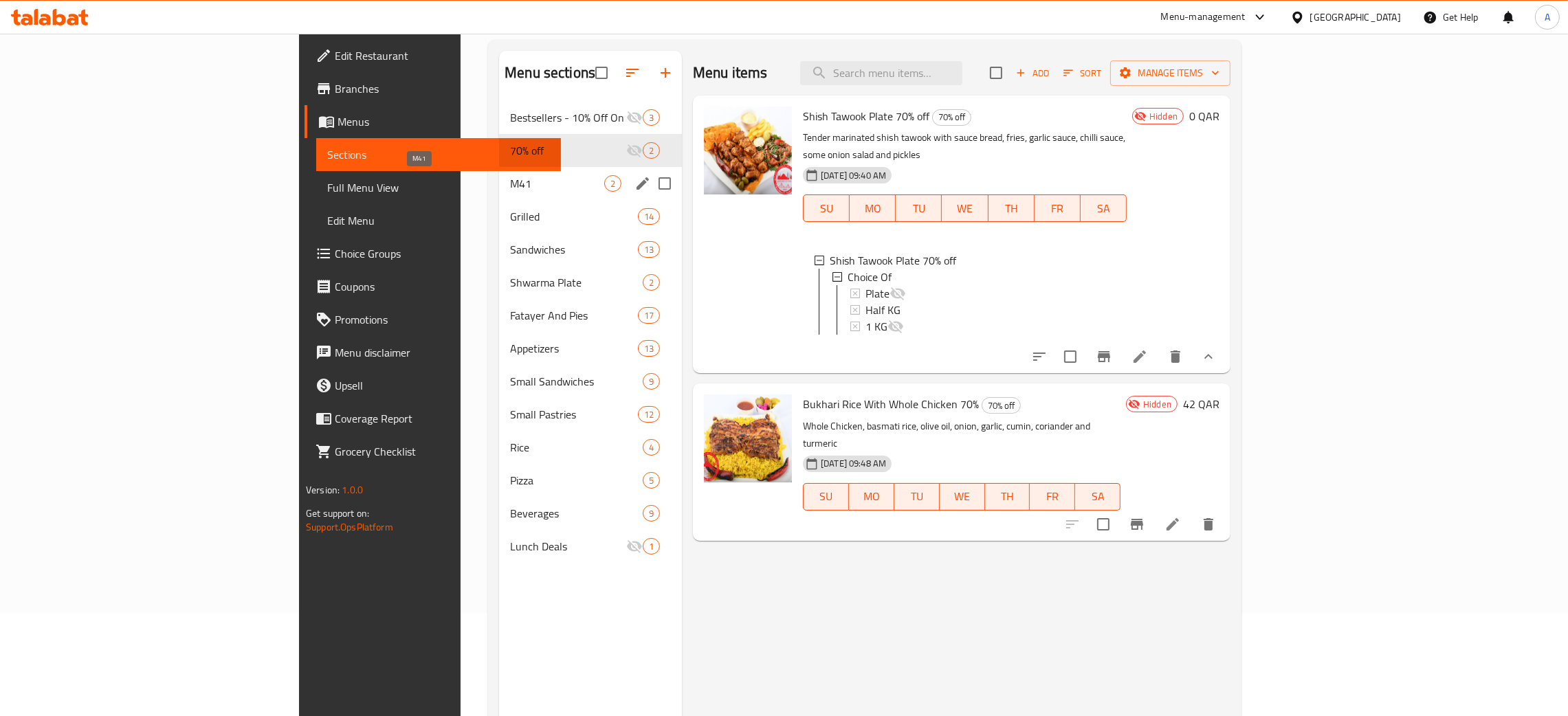
click at [510, 186] on span "M41" at bounding box center [557, 184] width 94 height 16
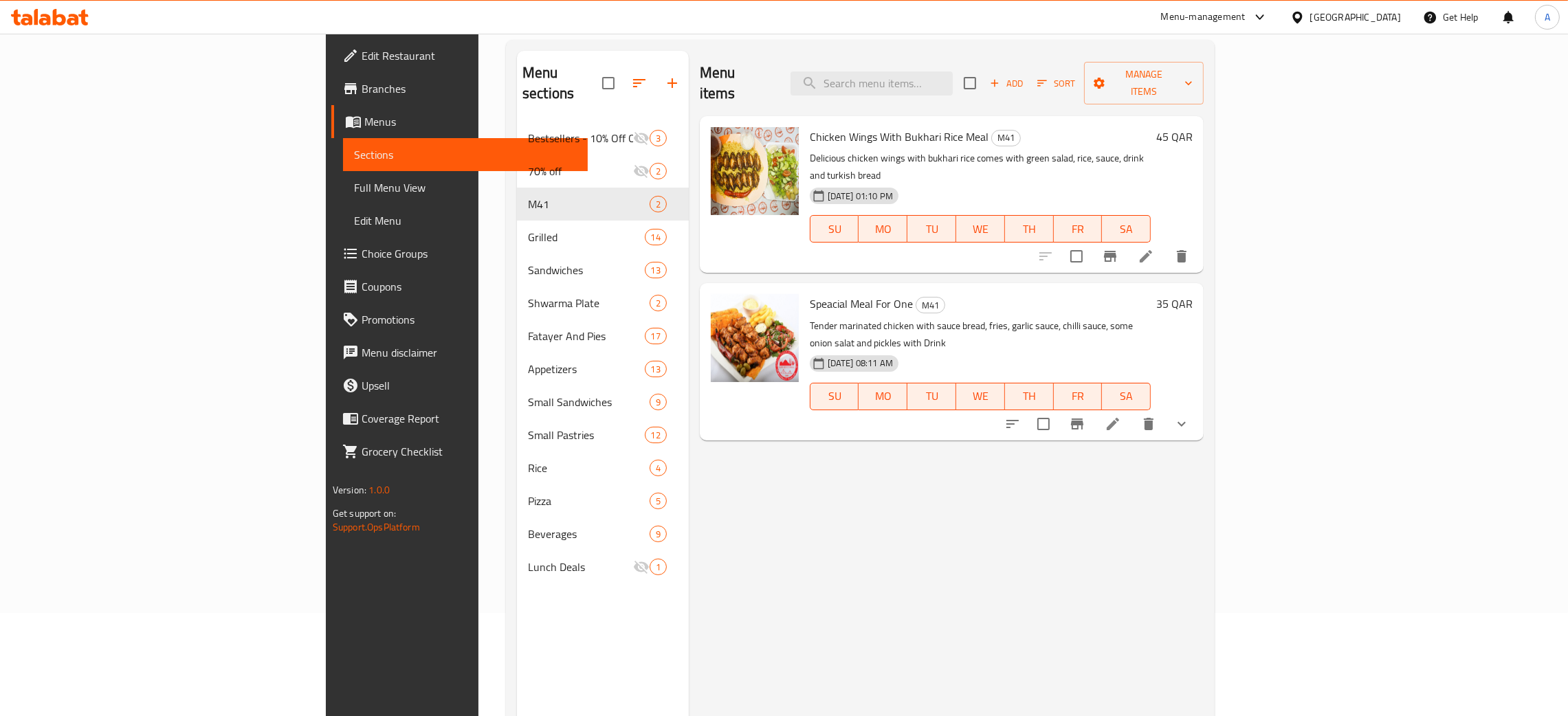
click at [1198, 407] on button "show more" at bounding box center [1181, 423] width 33 height 33
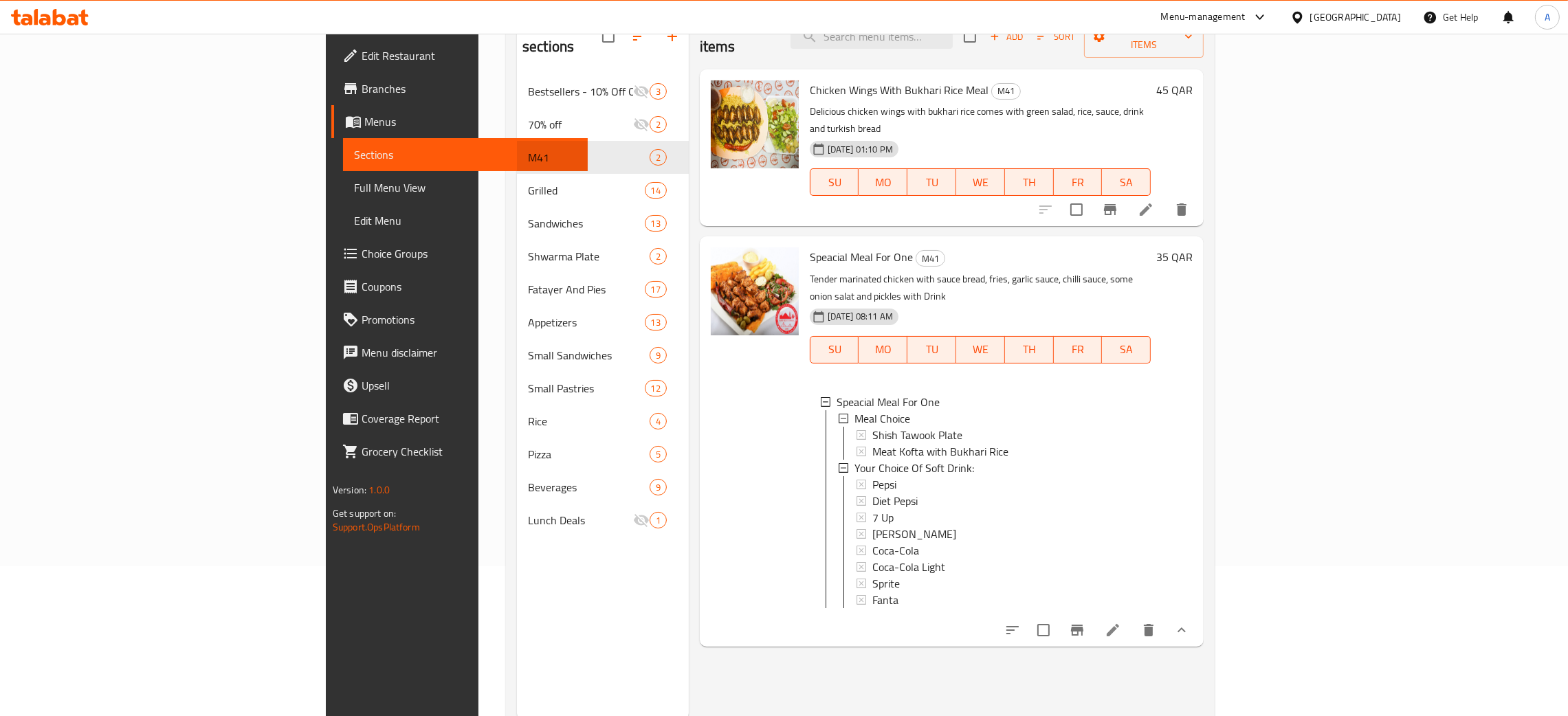
scroll to position [194, 0]
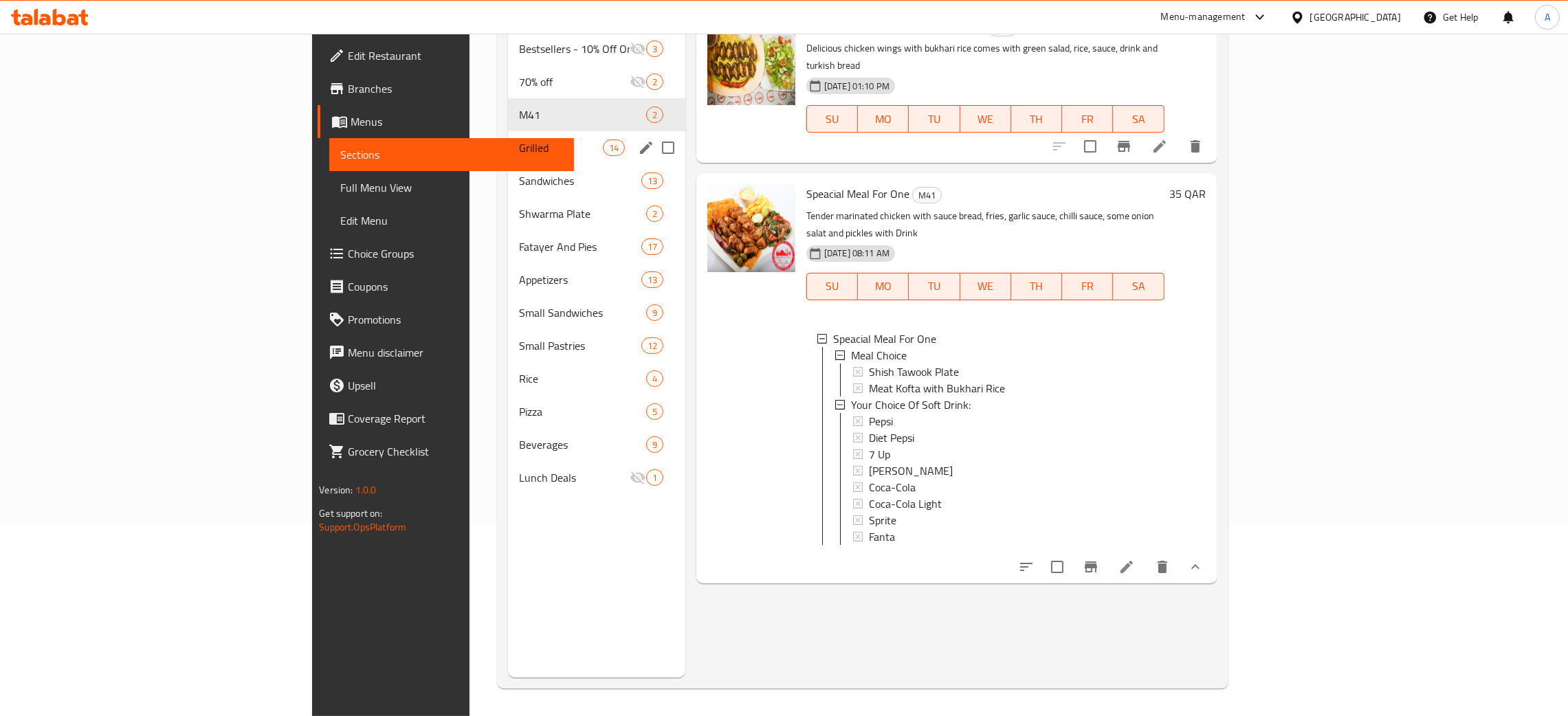
click at [508, 137] on div "Grilled 14" at bounding box center [596, 147] width 177 height 33
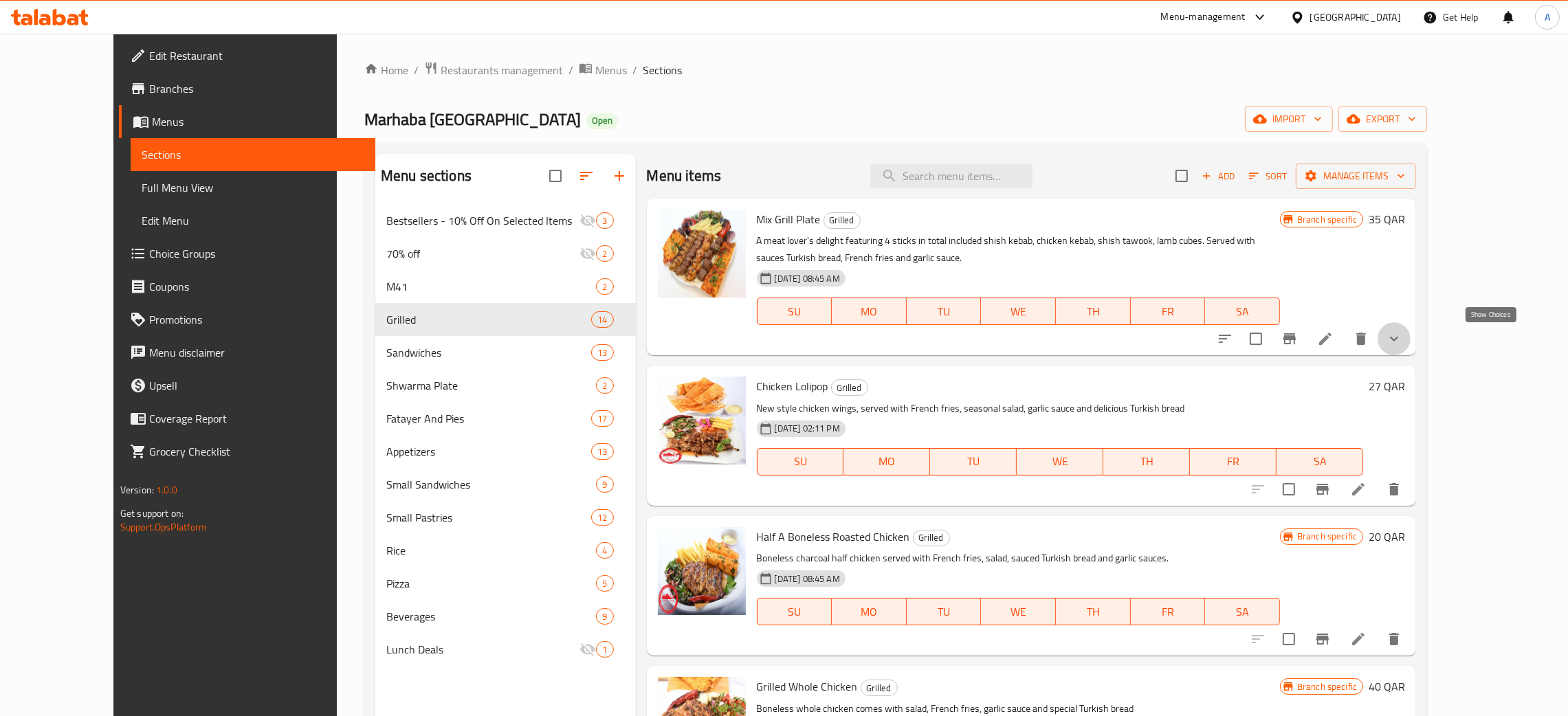
click at [1402, 338] on icon "show more" at bounding box center [1394, 338] width 16 height 16
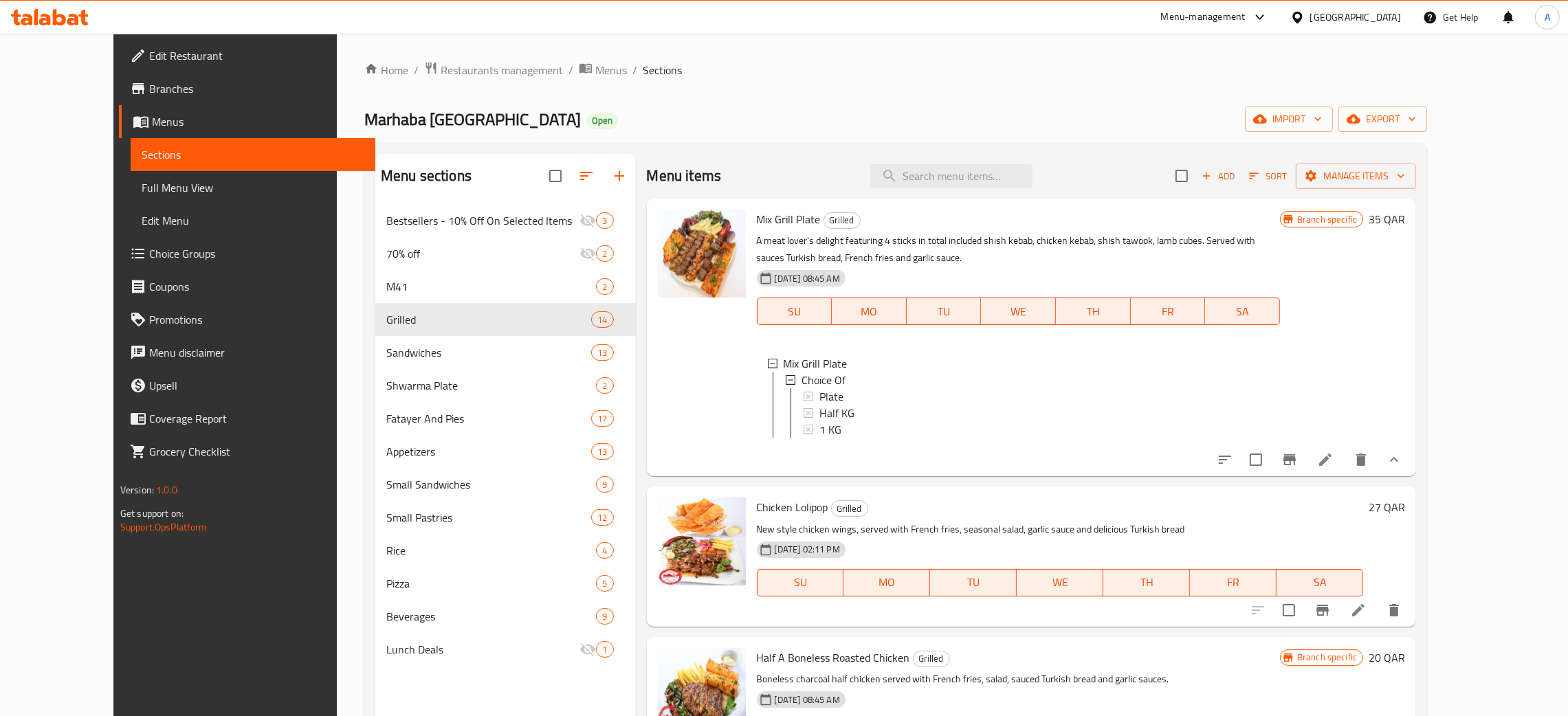
click at [765, 217] on span "Mix Grill Plate" at bounding box center [789, 219] width 64 height 21
click at [766, 216] on span "Mix Grill Plate" at bounding box center [789, 219] width 64 height 21
click at [764, 220] on span "Mix Grill Plate" at bounding box center [789, 219] width 64 height 21
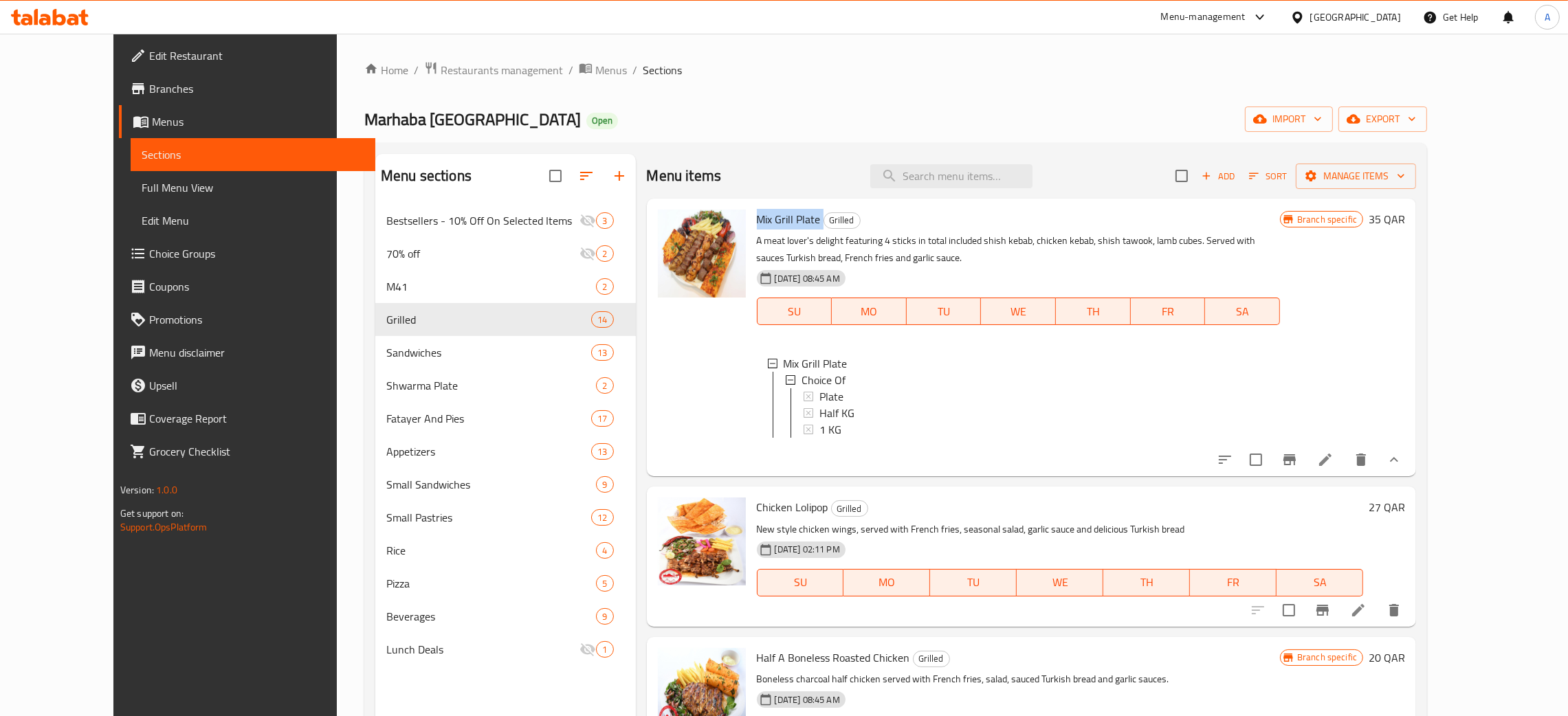
copy h6 "Mix Grill Plate"
click at [1298, 468] on icon "Branch-specific-item" at bounding box center [1289, 459] width 16 height 16
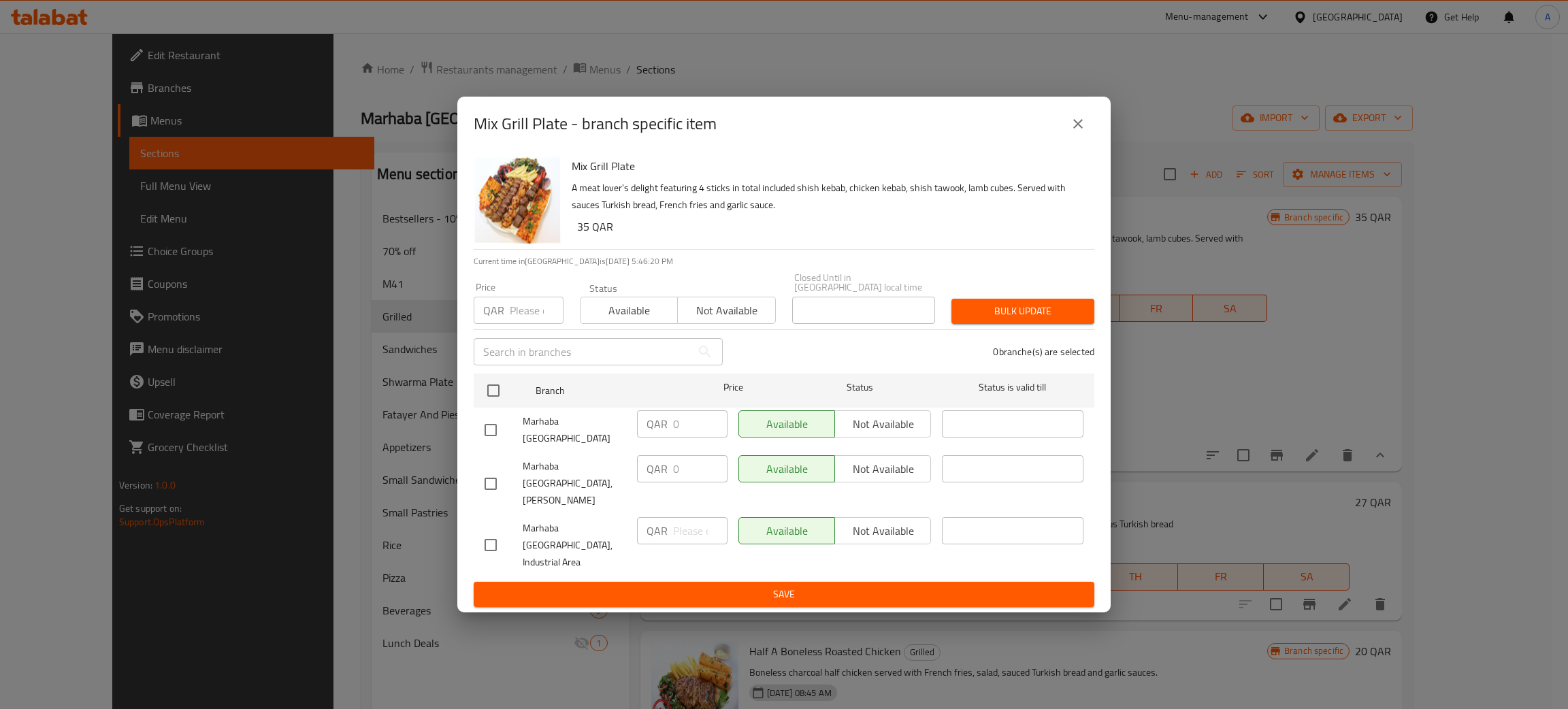
click at [1080, 132] on icon "close" at bounding box center [1078, 123] width 16 height 16
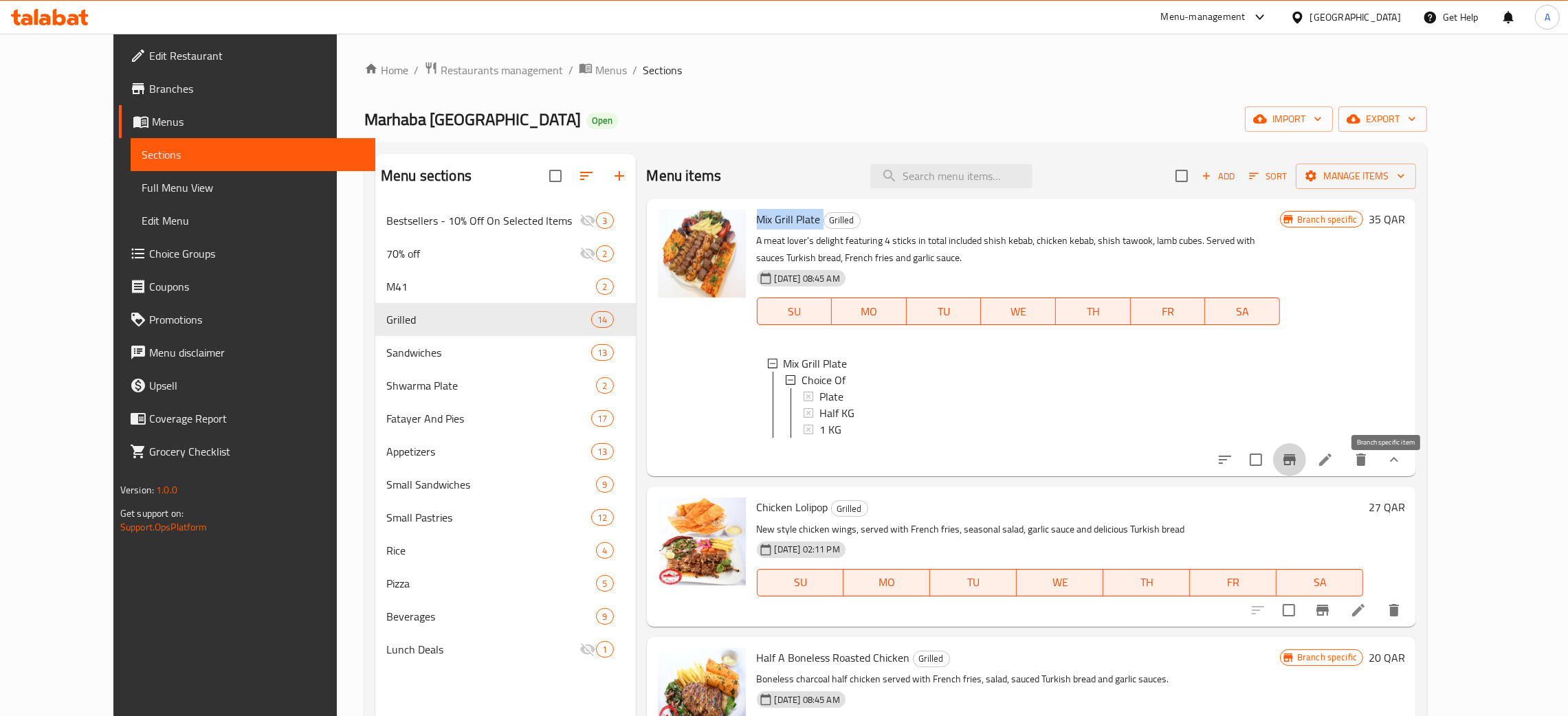
click at [1306, 476] on button "Branch-specific-item" at bounding box center [1289, 459] width 33 height 33
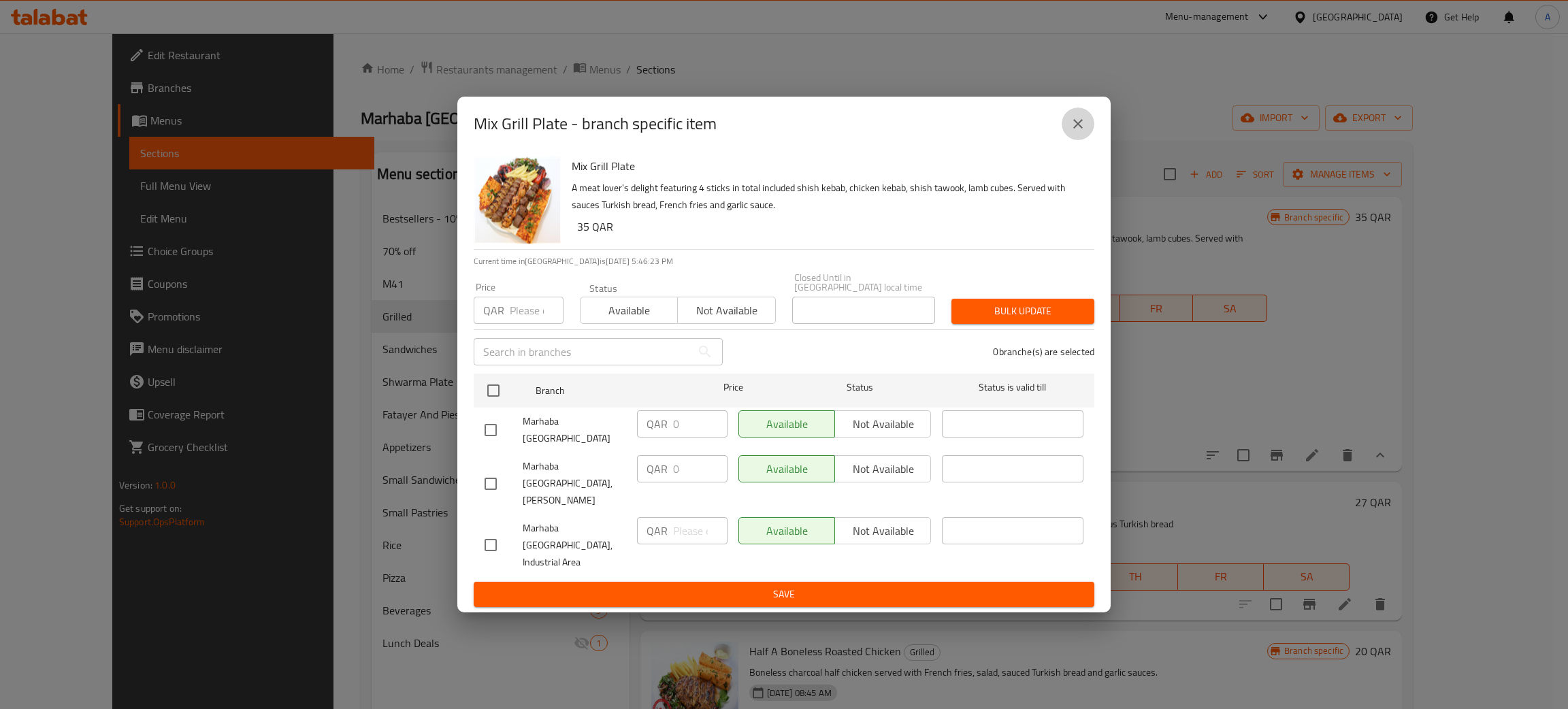
click at [1072, 132] on icon "close" at bounding box center [1078, 123] width 16 height 16
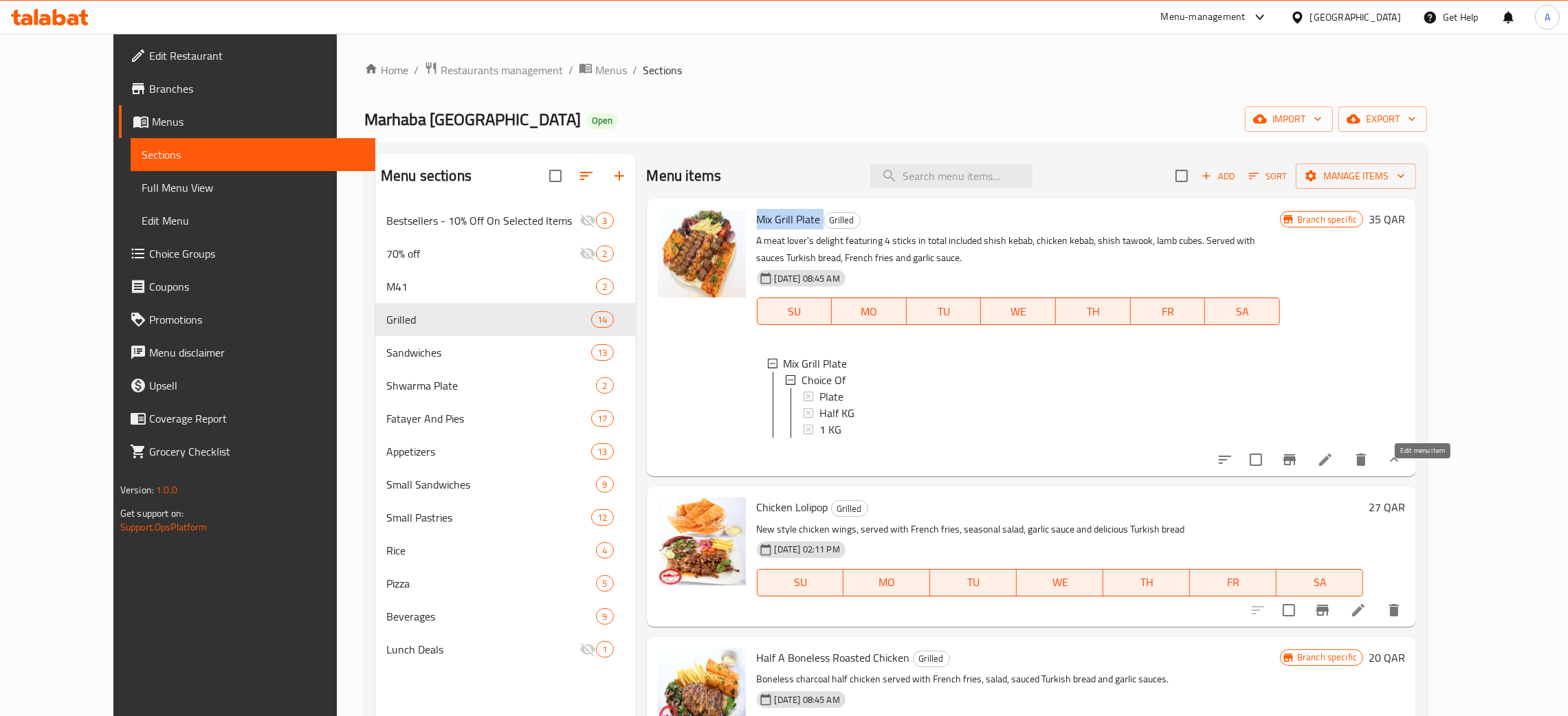
click at [1333, 468] on icon at bounding box center [1325, 459] width 16 height 16
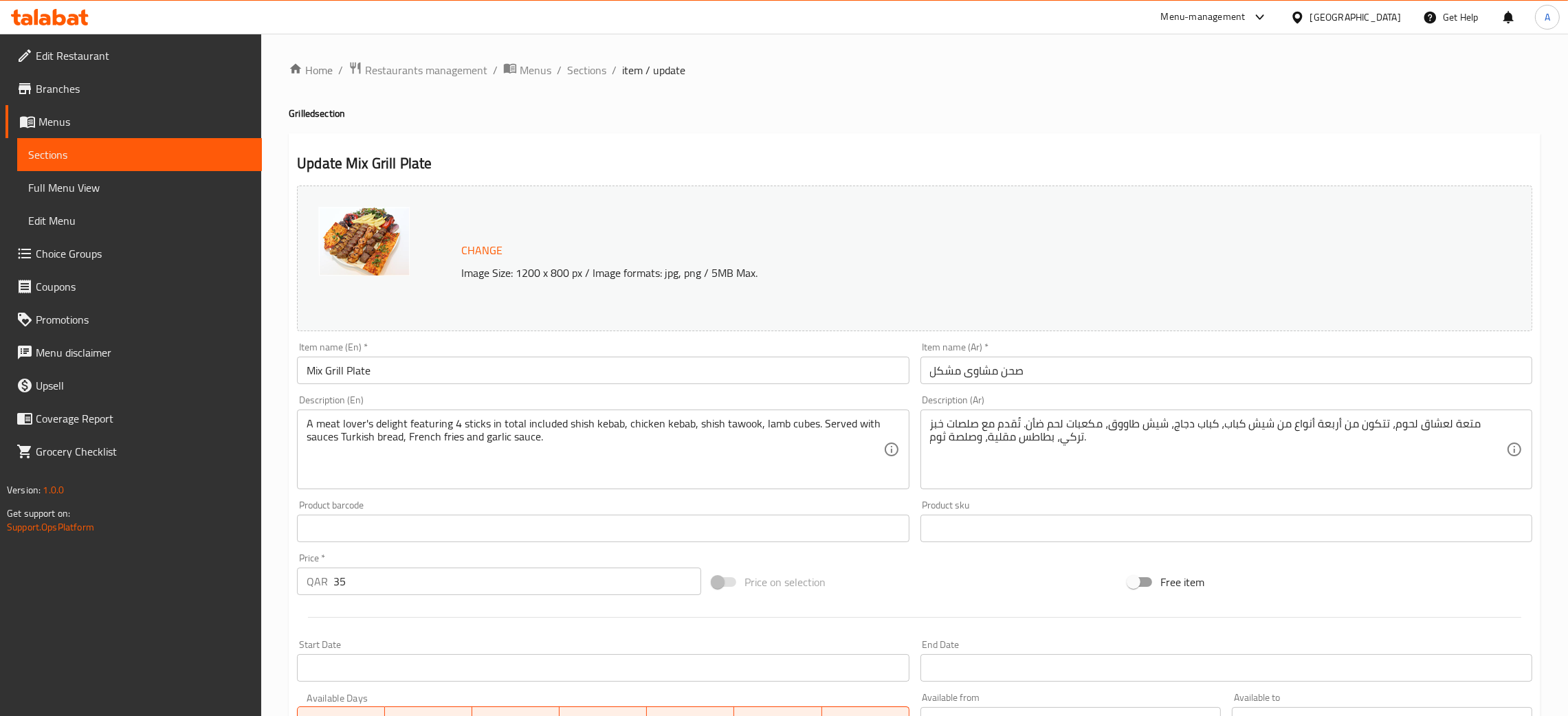
scroll to position [346, 0]
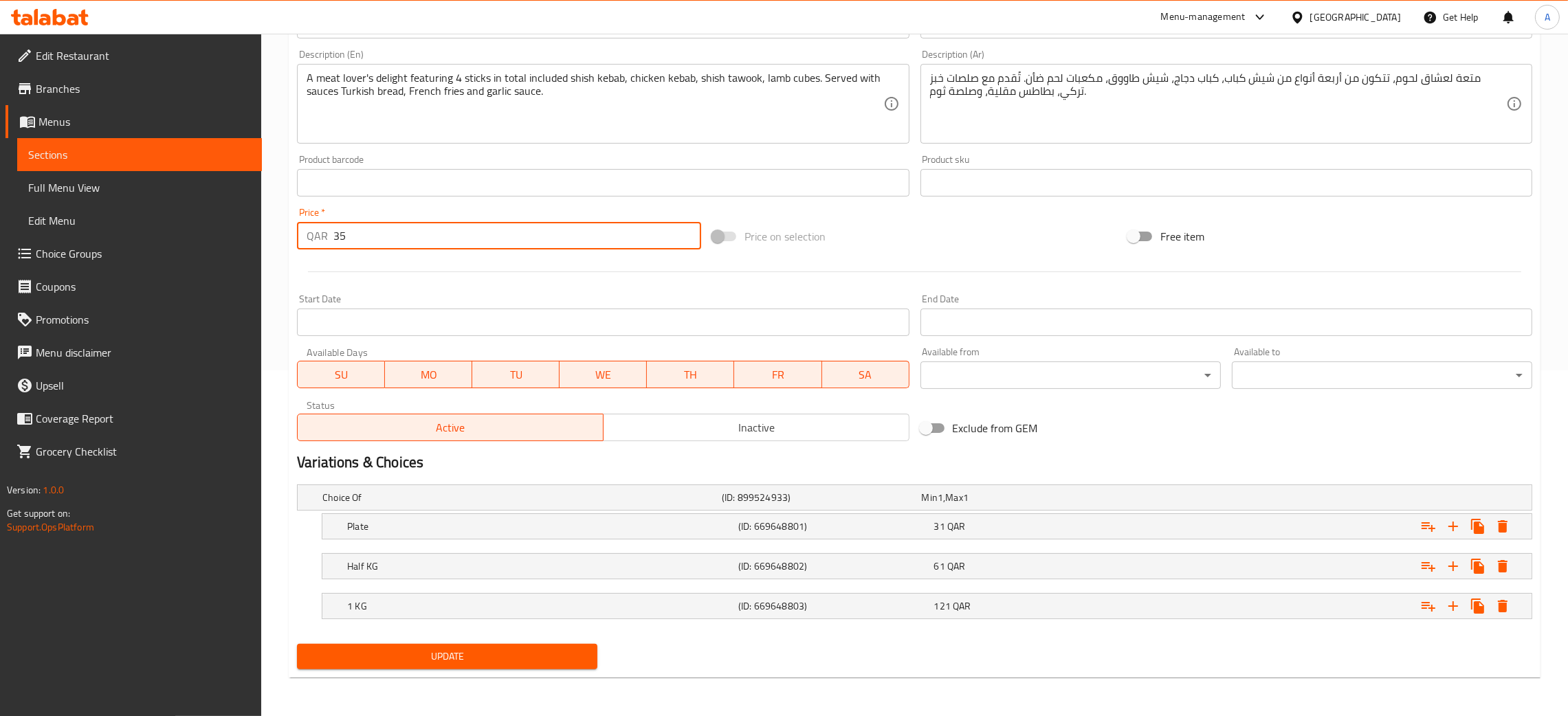
drag, startPoint x: 351, startPoint y: 230, endPoint x: 336, endPoint y: 231, distance: 15.0
click at [336, 231] on input "35" at bounding box center [517, 235] width 367 height 27
type input "3"
click at [471, 649] on div "Change Image Size: 1200 x 800 px / Image formats: jpg, png / 5MB Max. Item name…" at bounding box center [914, 254] width 1246 height 839
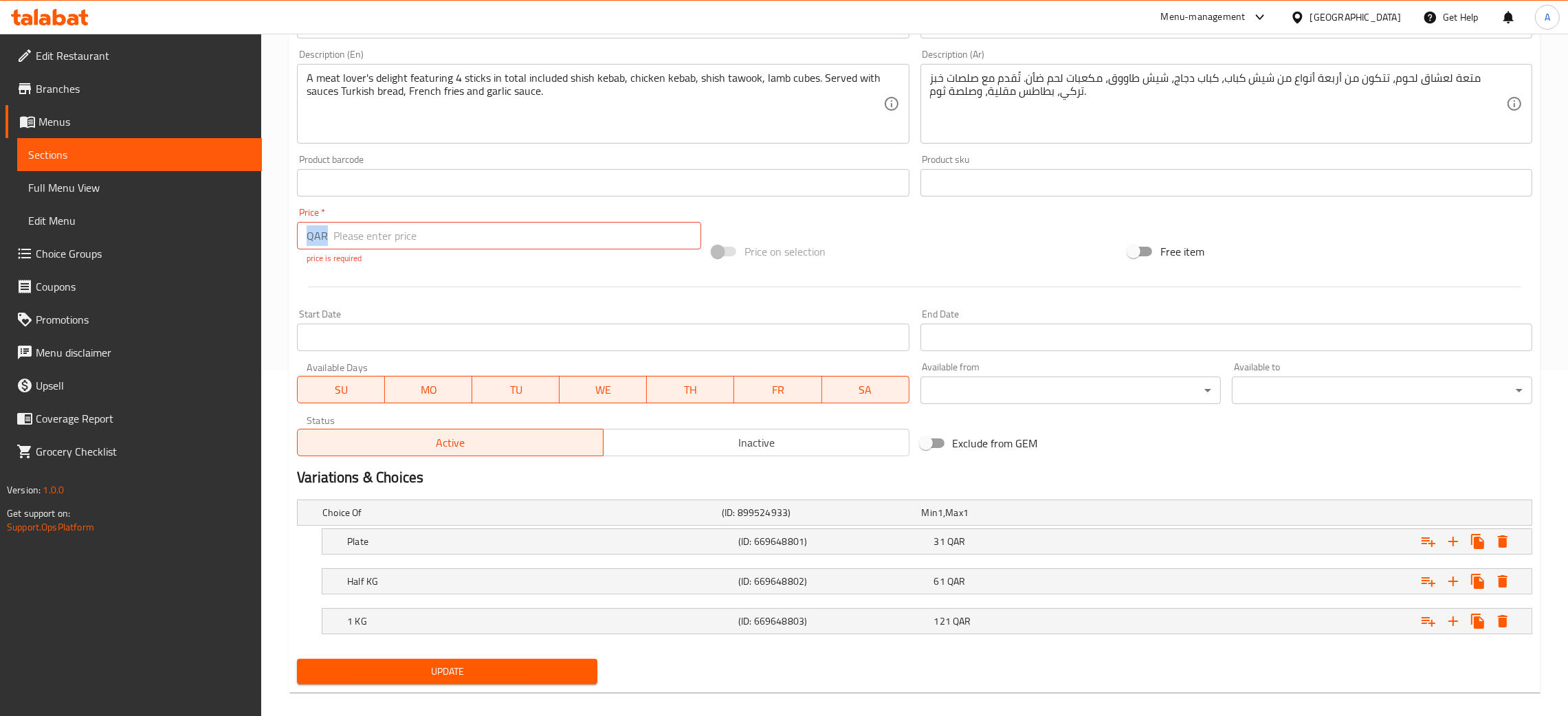
drag, startPoint x: 328, startPoint y: 234, endPoint x: 299, endPoint y: 229, distance: 29.4
click at [299, 229] on div "QAR Price *" at bounding box center [499, 235] width 404 height 27
type input "000"
click at [508, 678] on div "Update Mix Grill Plate Change Image Size: 1200 x 800 px / Image formats: jpg, p…" at bounding box center [914, 240] width 1251 height 905
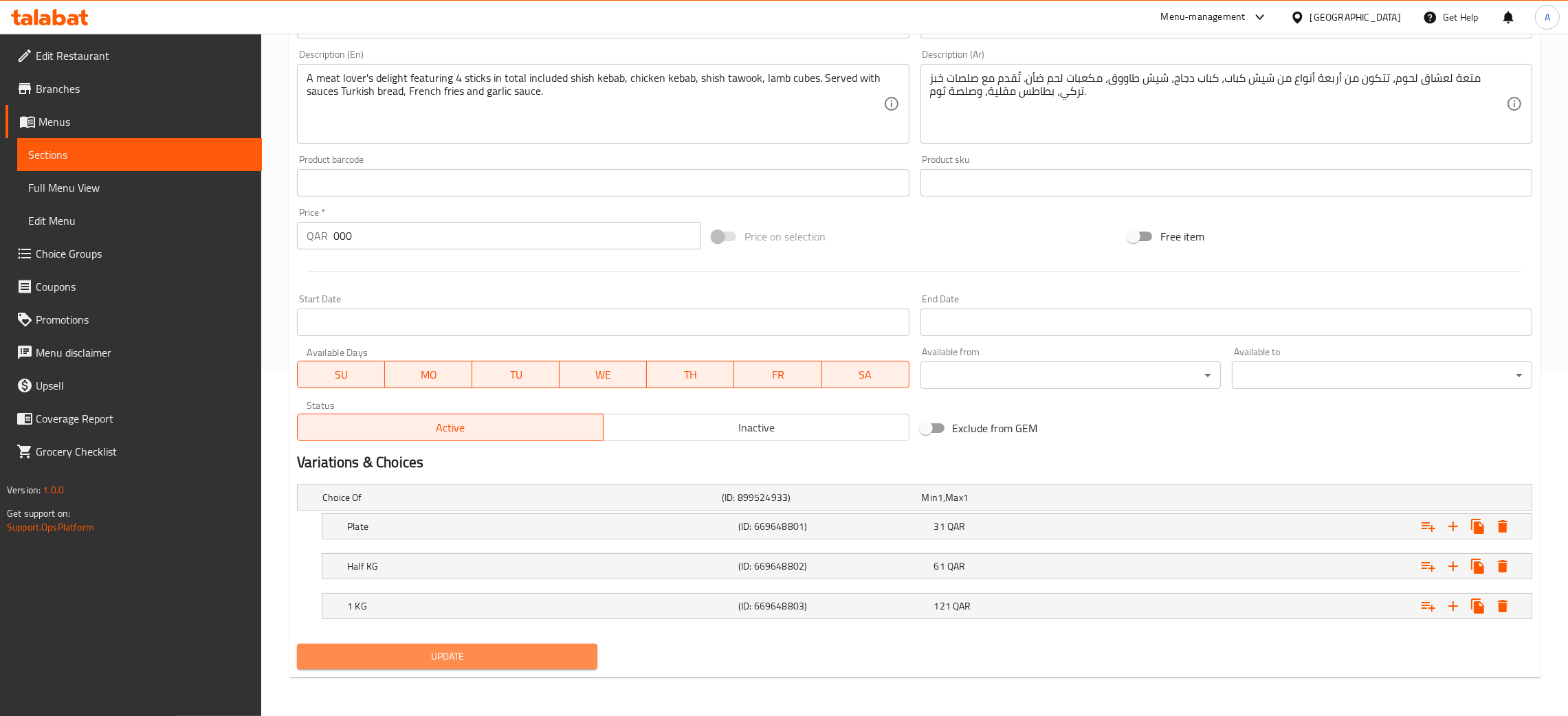
click at [458, 653] on span "Update" at bounding box center [446, 656] width 278 height 17
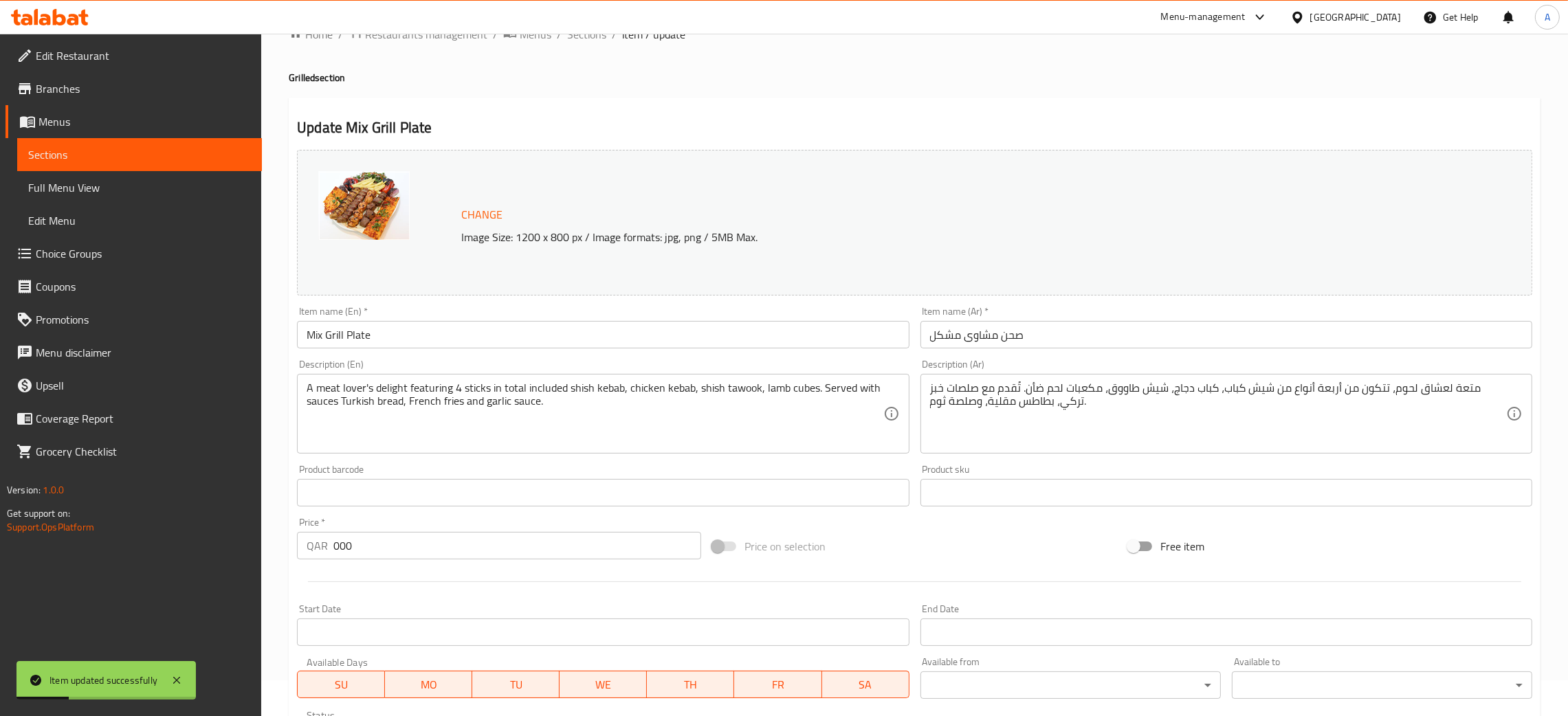
scroll to position [0, 0]
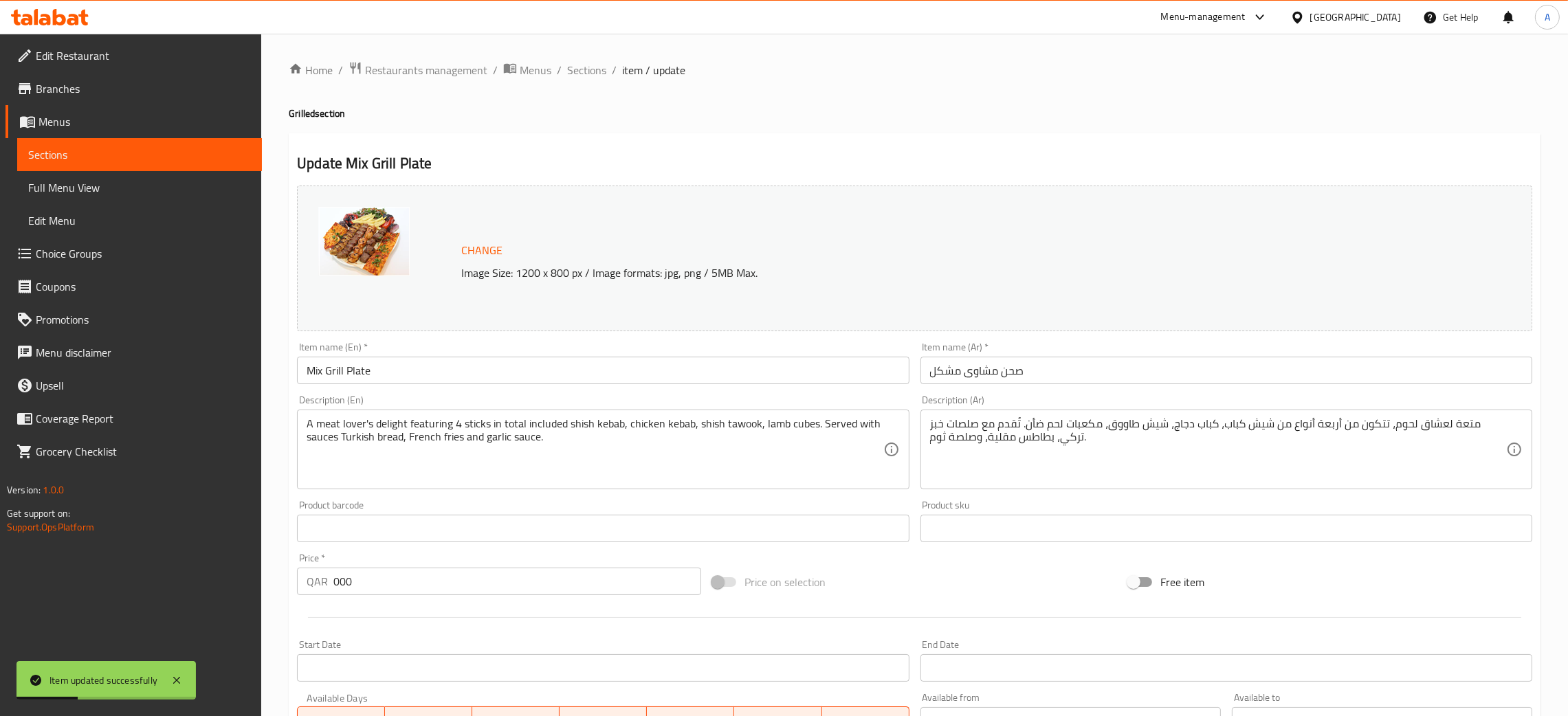
drag, startPoint x: 589, startPoint y: 64, endPoint x: 599, endPoint y: 83, distance: 21.5
click at [589, 62] on span "Sections" at bounding box center [587, 70] width 39 height 16
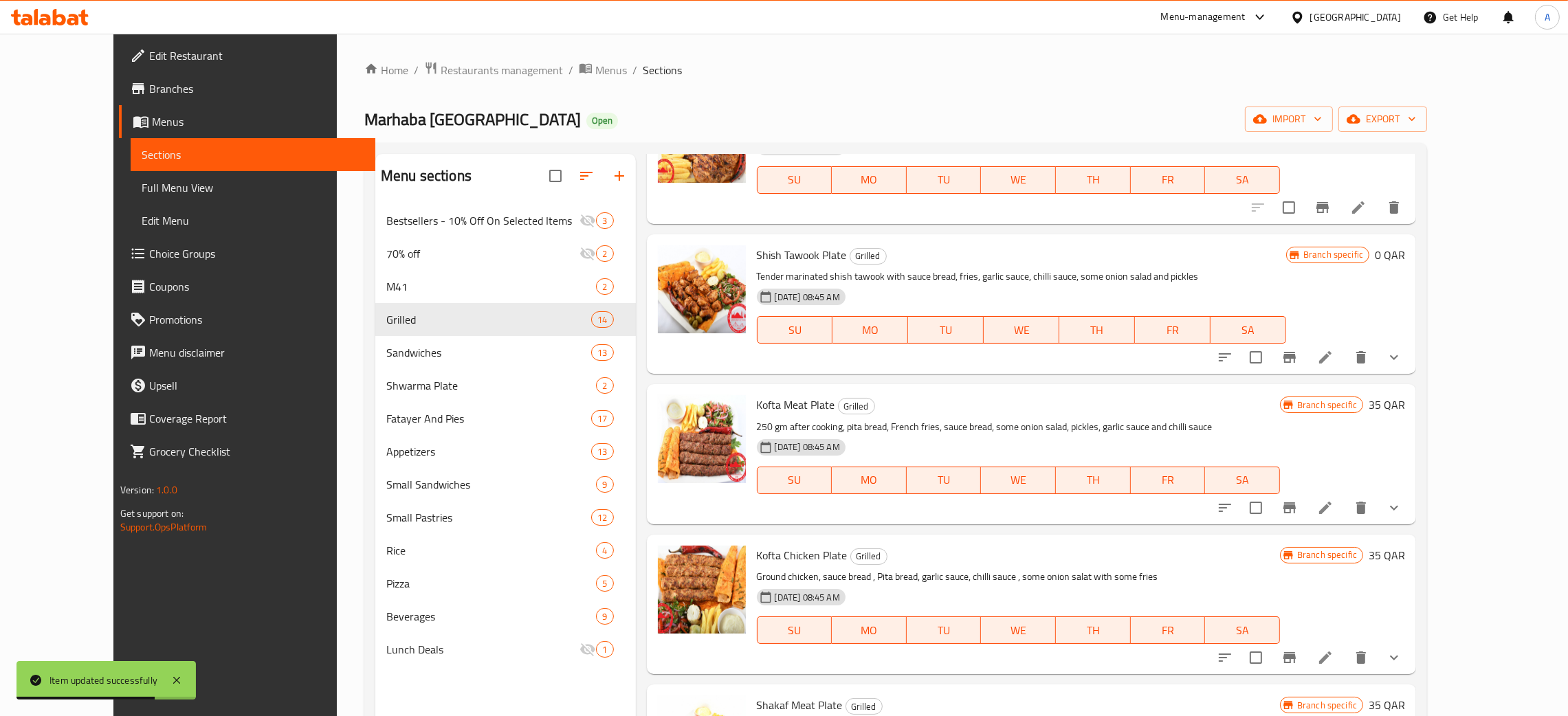
scroll to position [617, 0]
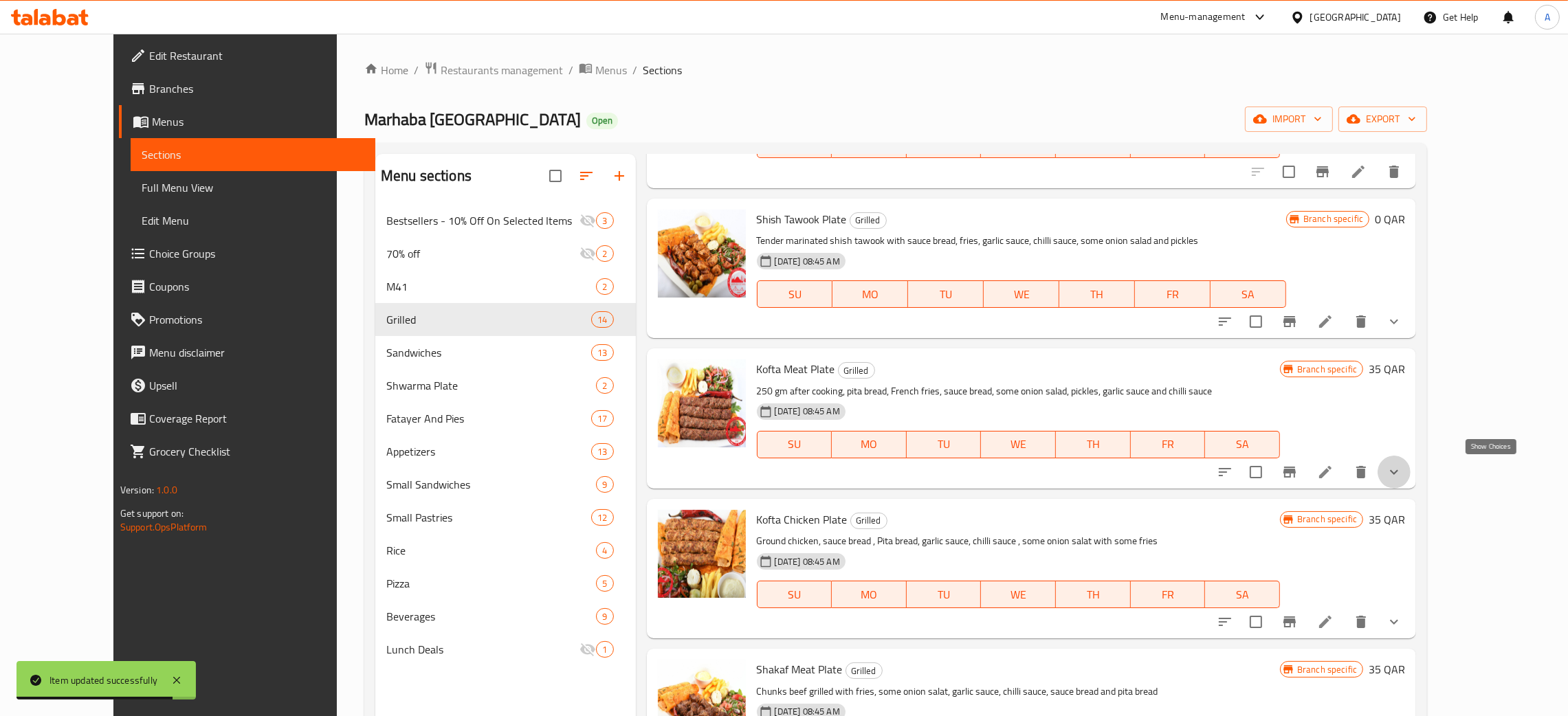
click at [1402, 470] on icon "show more" at bounding box center [1394, 472] width 16 height 16
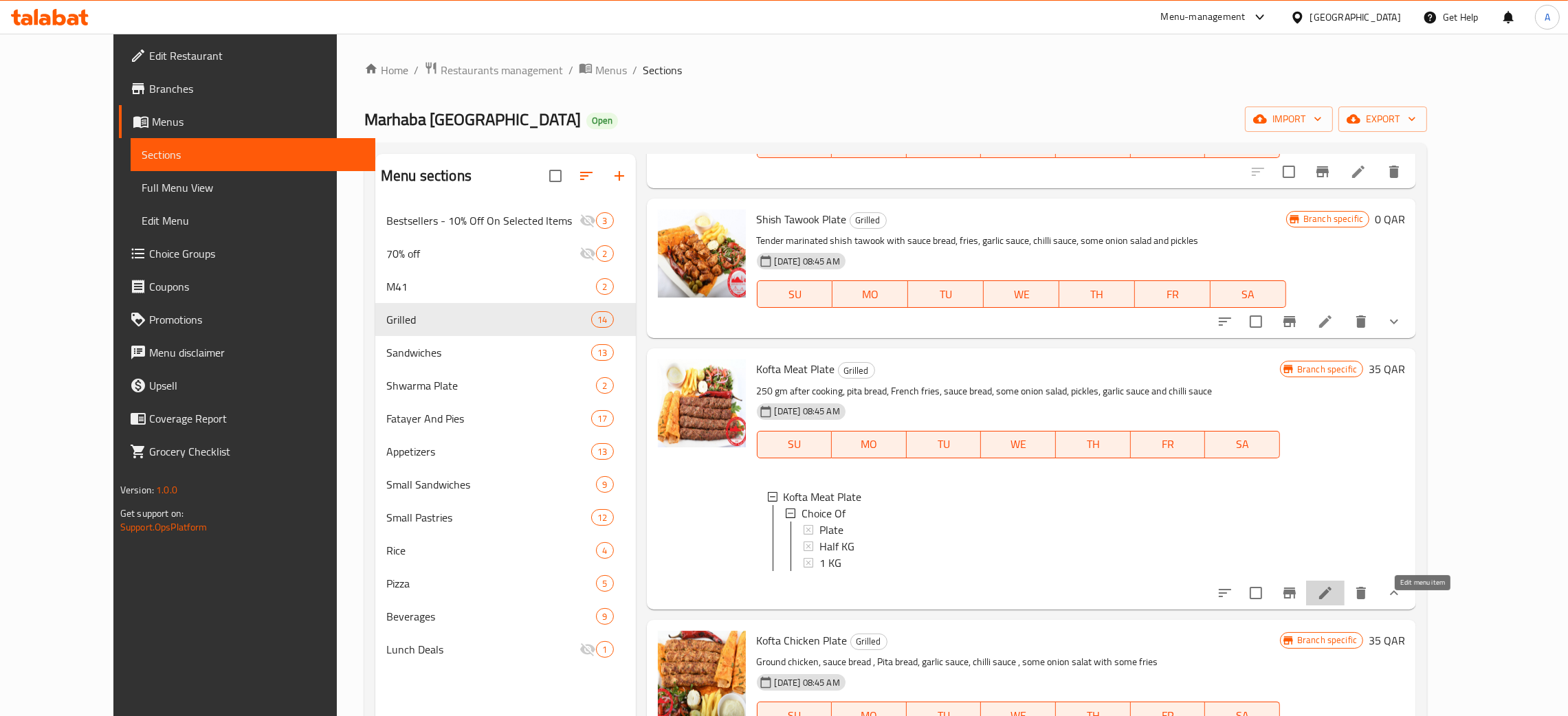
click at [1333, 601] on icon at bounding box center [1325, 593] width 16 height 16
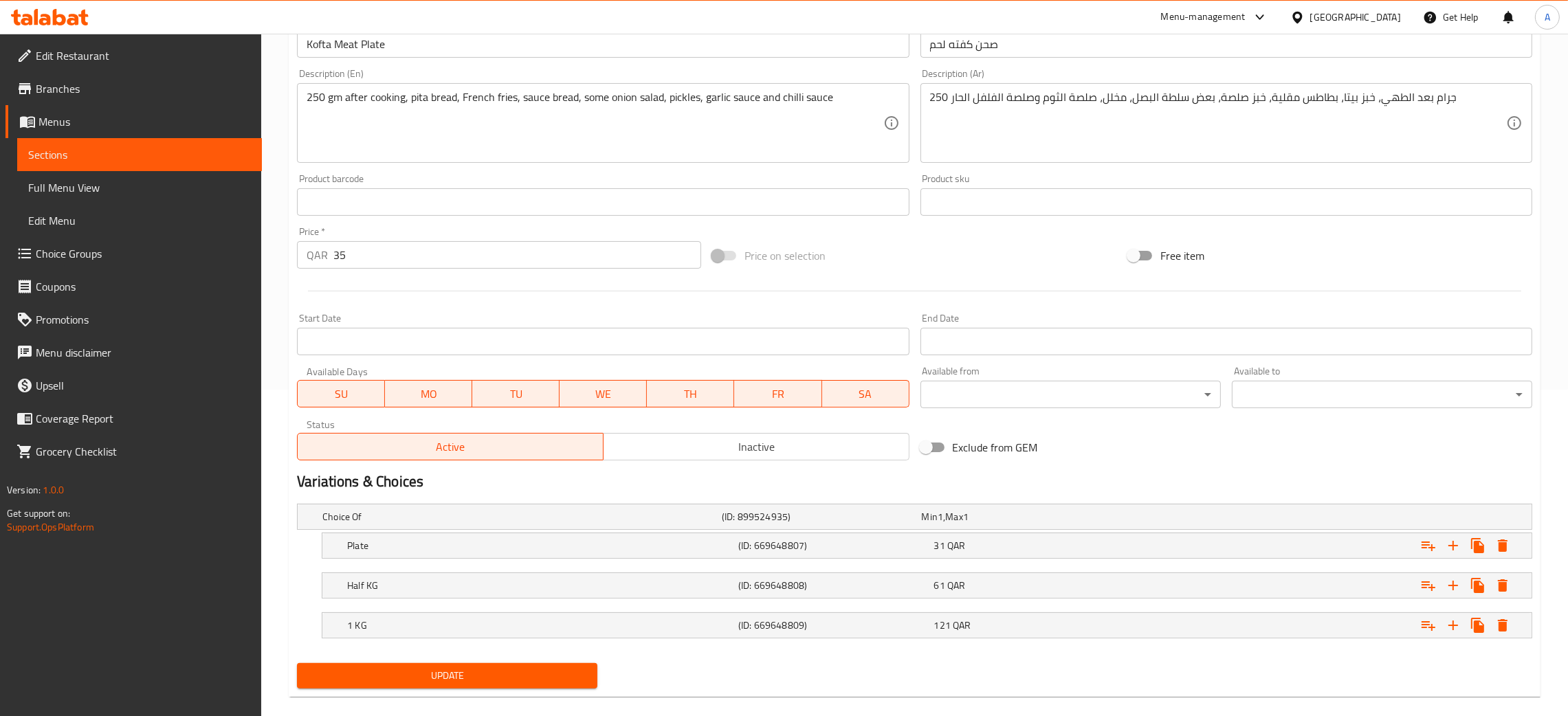
scroll to position [346, 0]
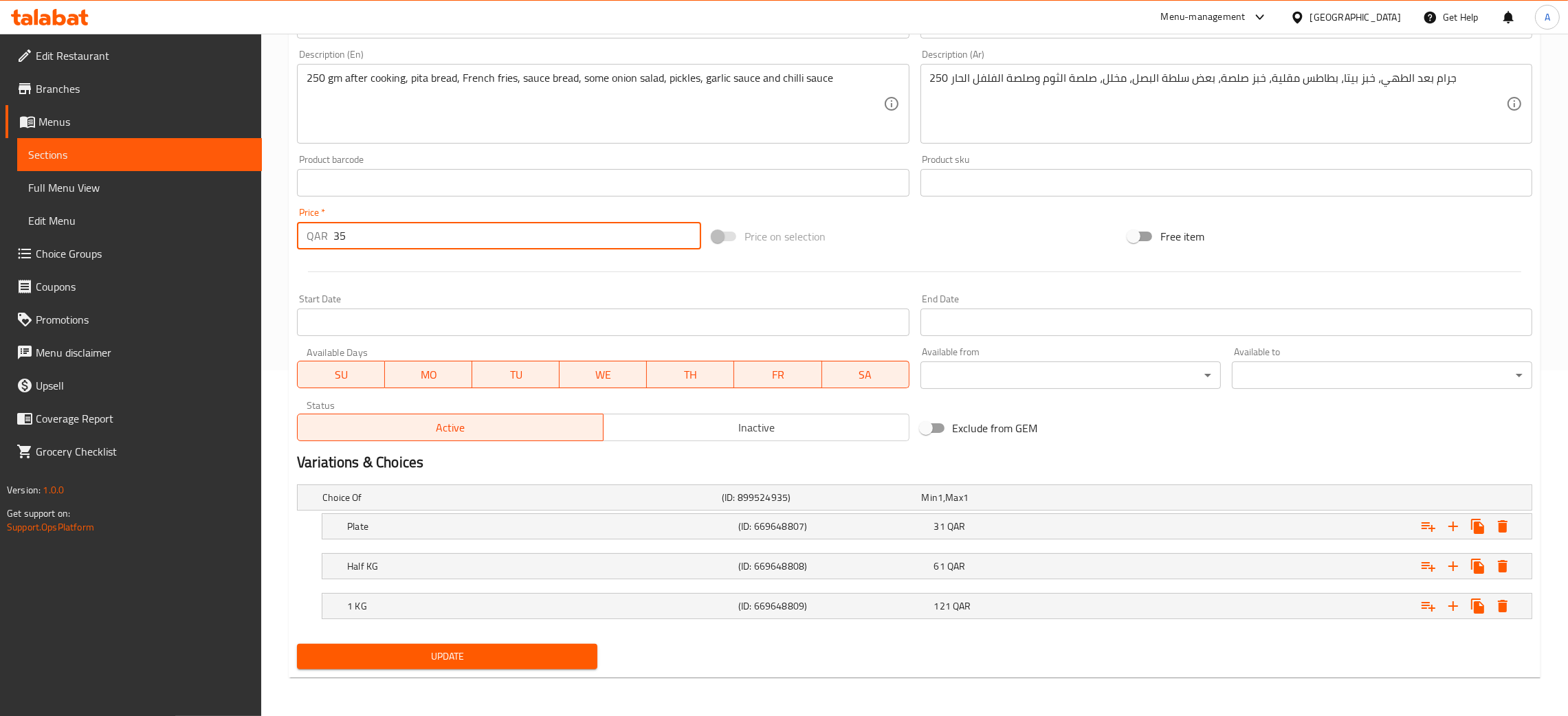
drag, startPoint x: 348, startPoint y: 236, endPoint x: 327, endPoint y: 242, distance: 21.8
click at [327, 242] on div "QAR 35 Price *" at bounding box center [499, 235] width 404 height 27
type input "0"
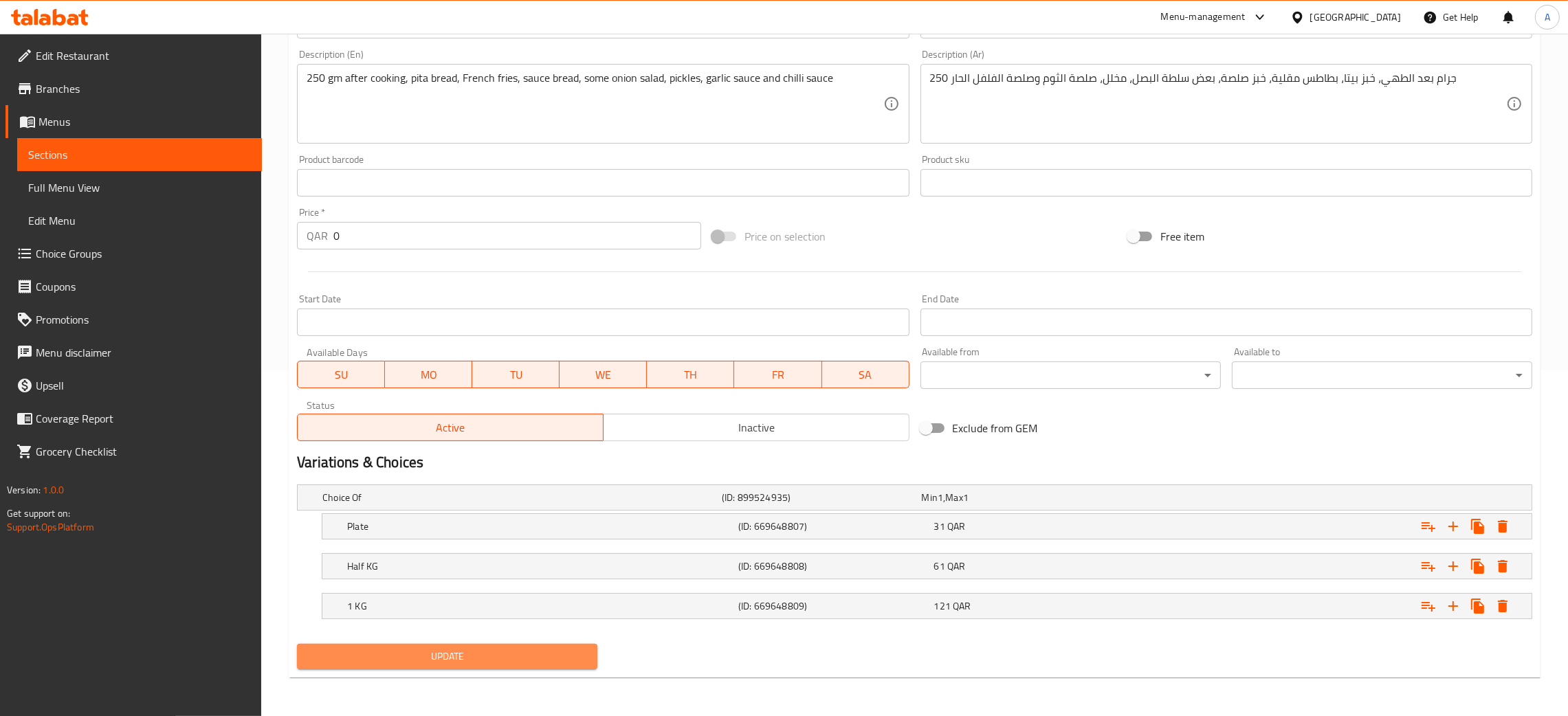
click at [508, 661] on span "Update" at bounding box center [446, 656] width 278 height 17
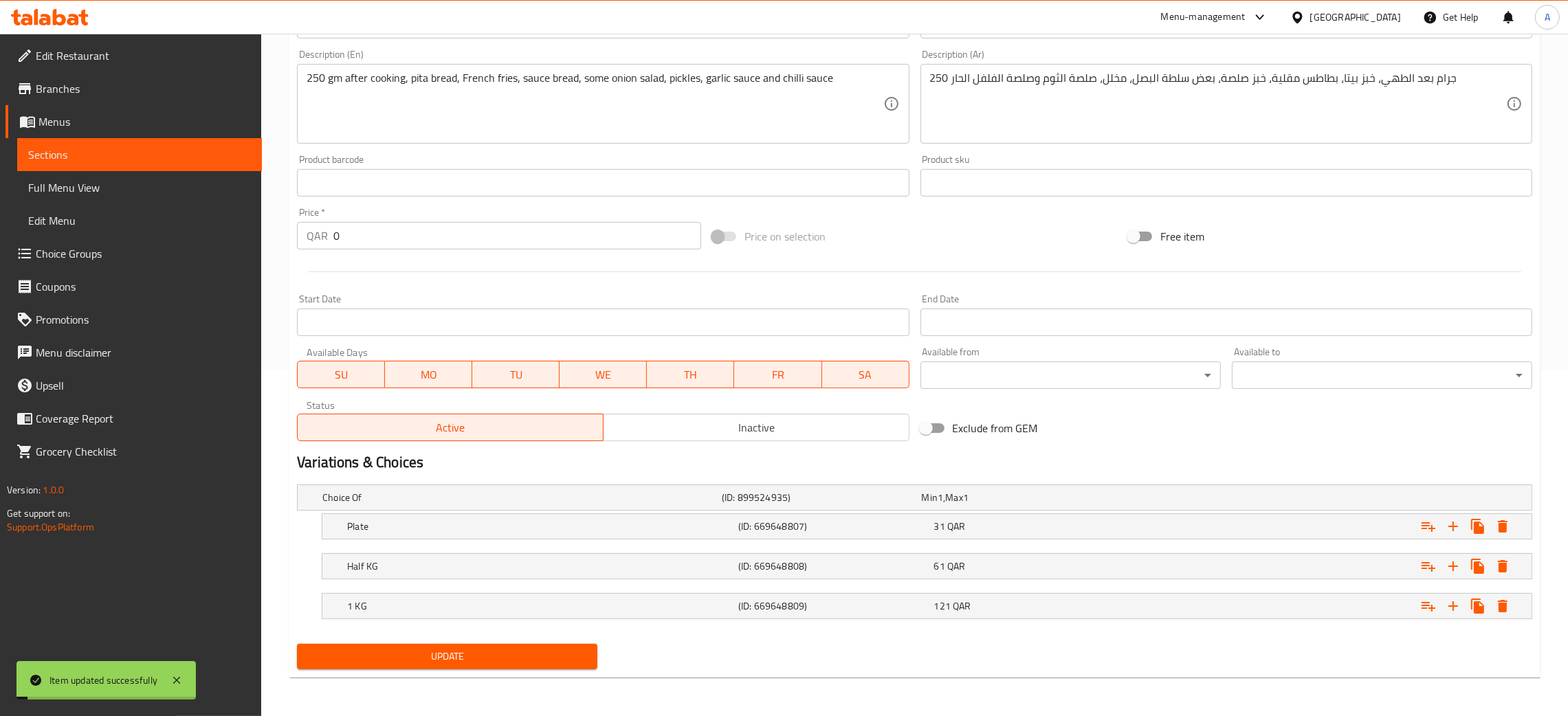
scroll to position [0, 0]
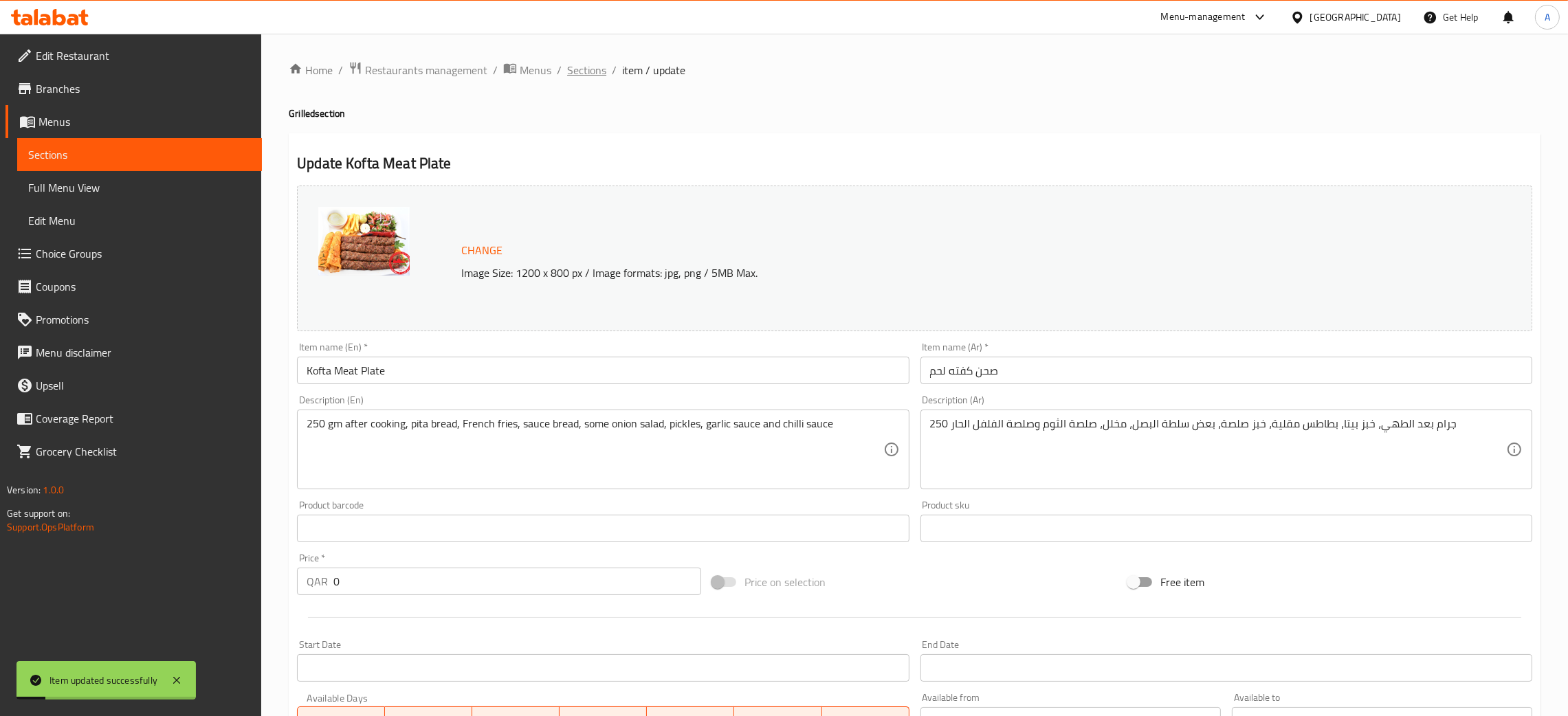
click at [577, 65] on span "Sections" at bounding box center [587, 70] width 39 height 16
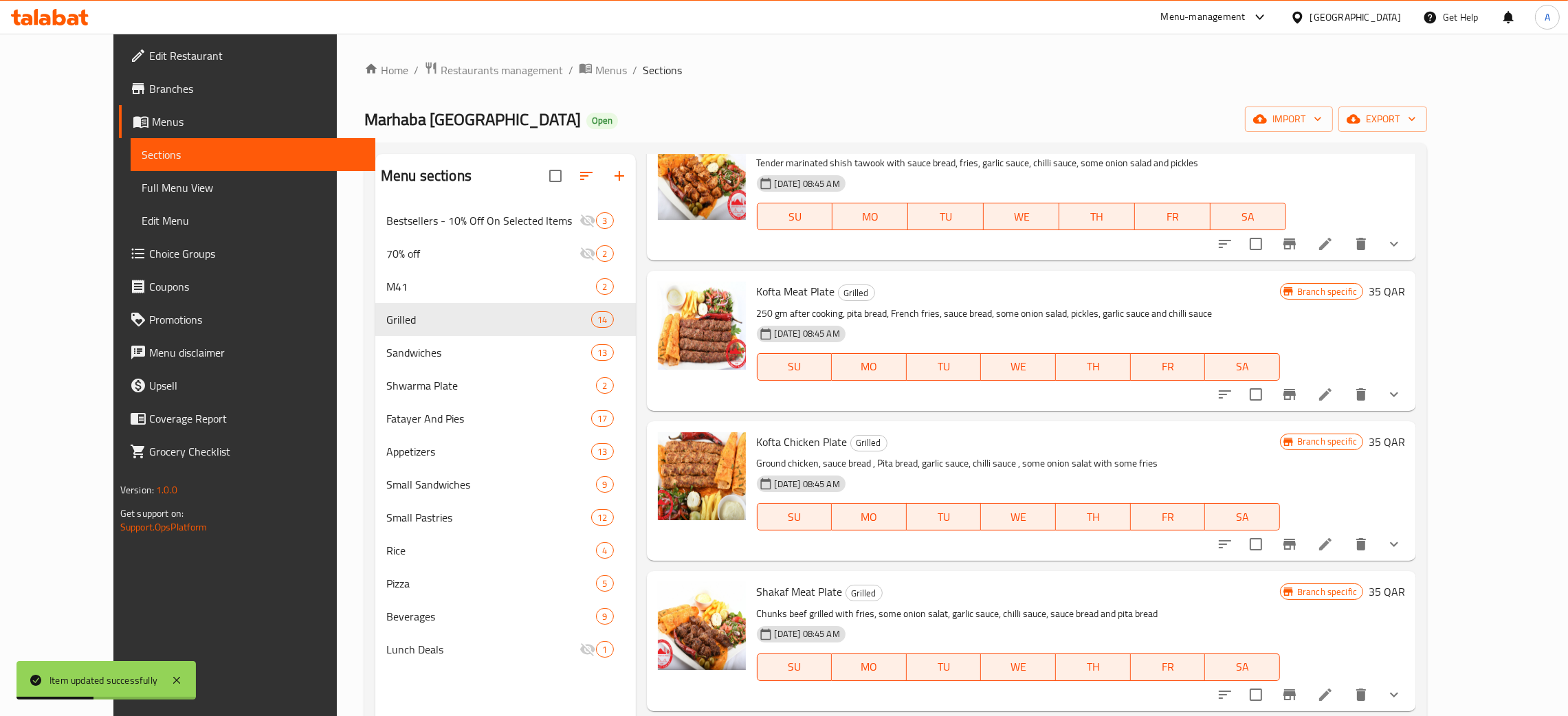
scroll to position [721, 0]
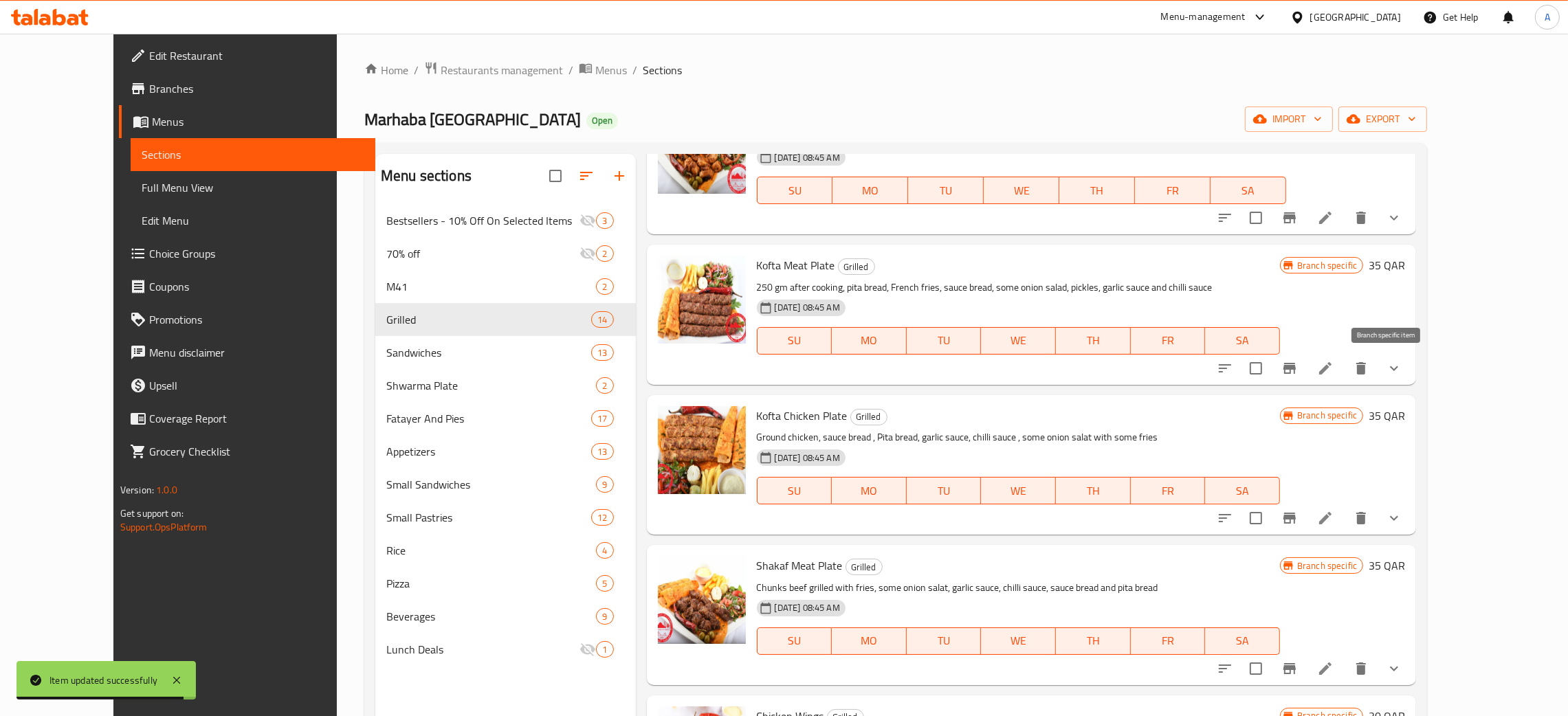
click at [1296, 369] on icon "Branch-specific-item" at bounding box center [1289, 368] width 13 height 11
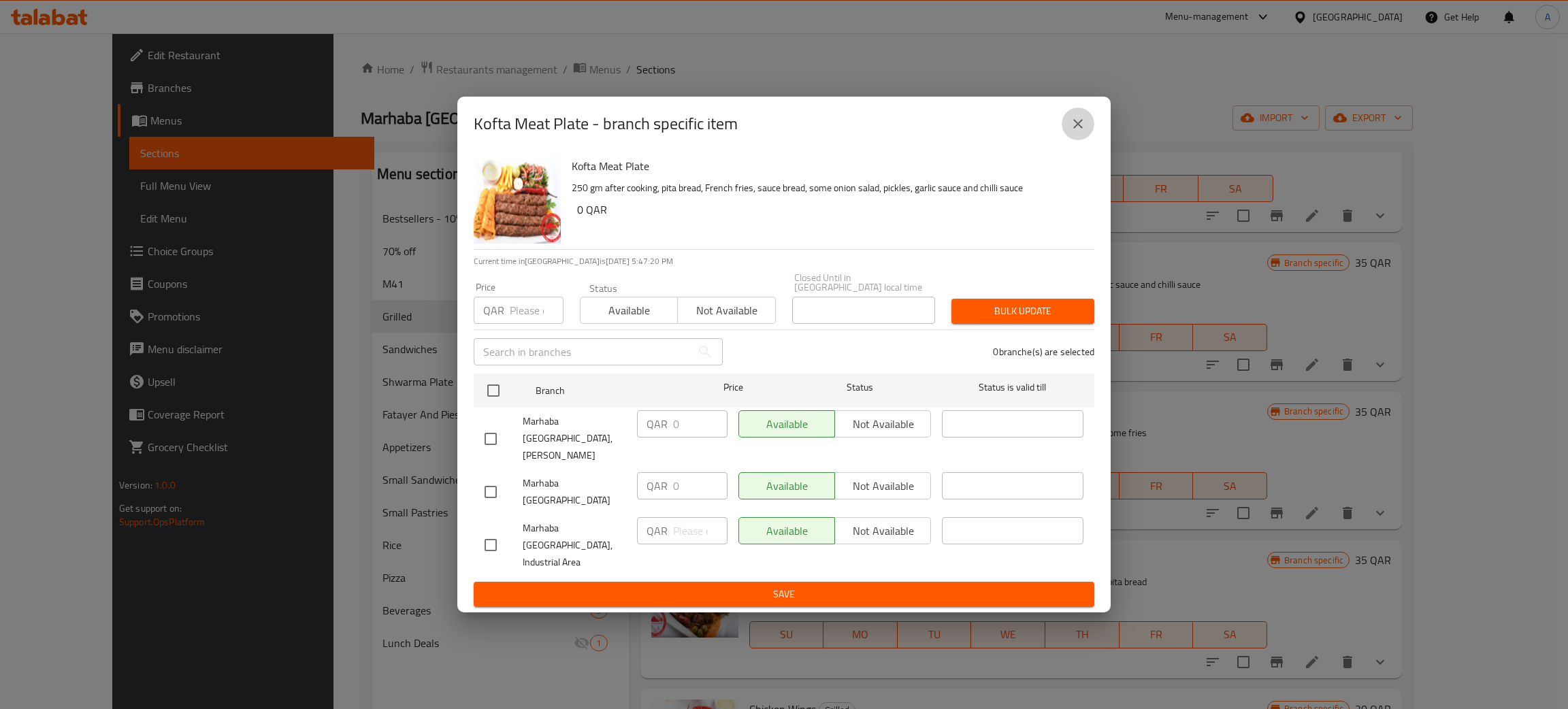
click at [1069, 140] on button "close" at bounding box center [1078, 123] width 33 height 33
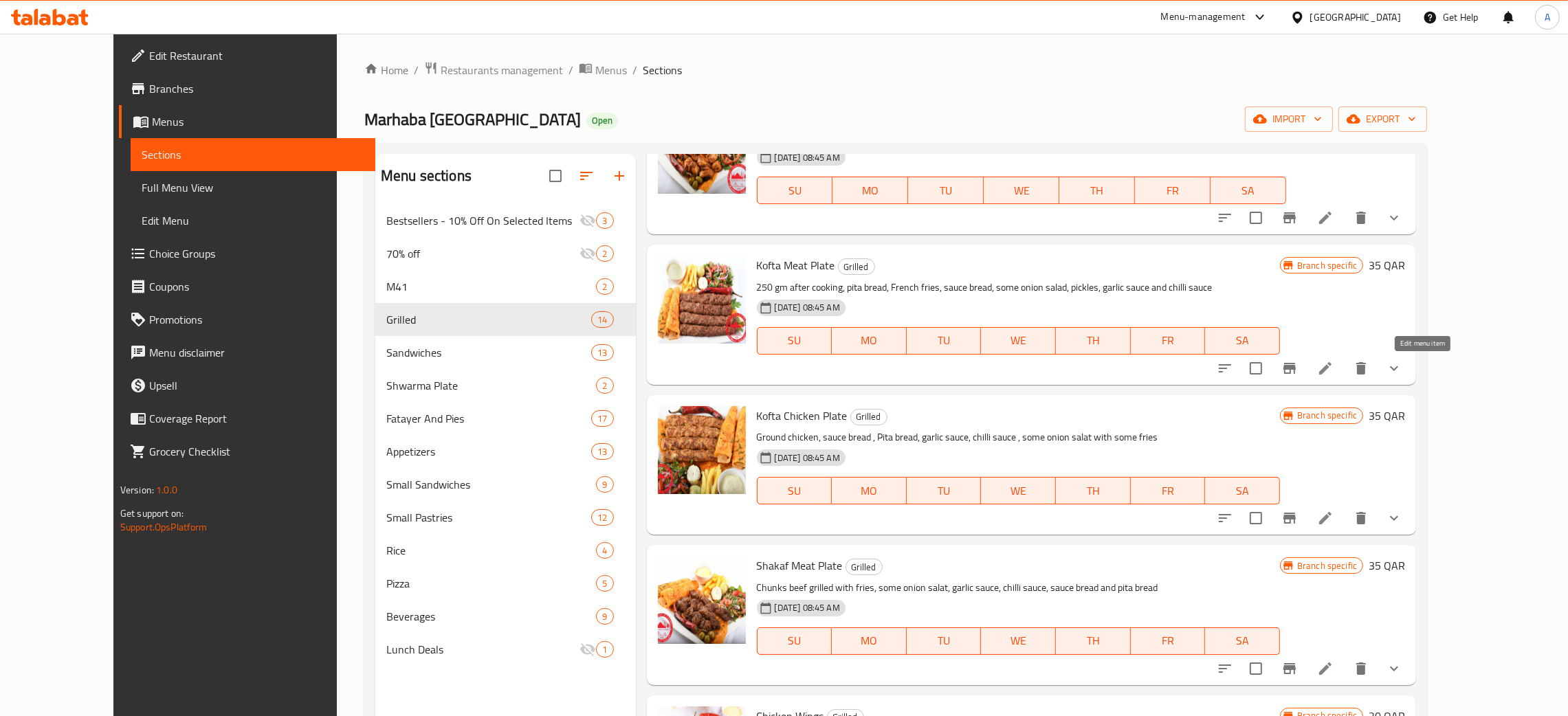
click at [1333, 363] on icon at bounding box center [1325, 368] width 16 height 16
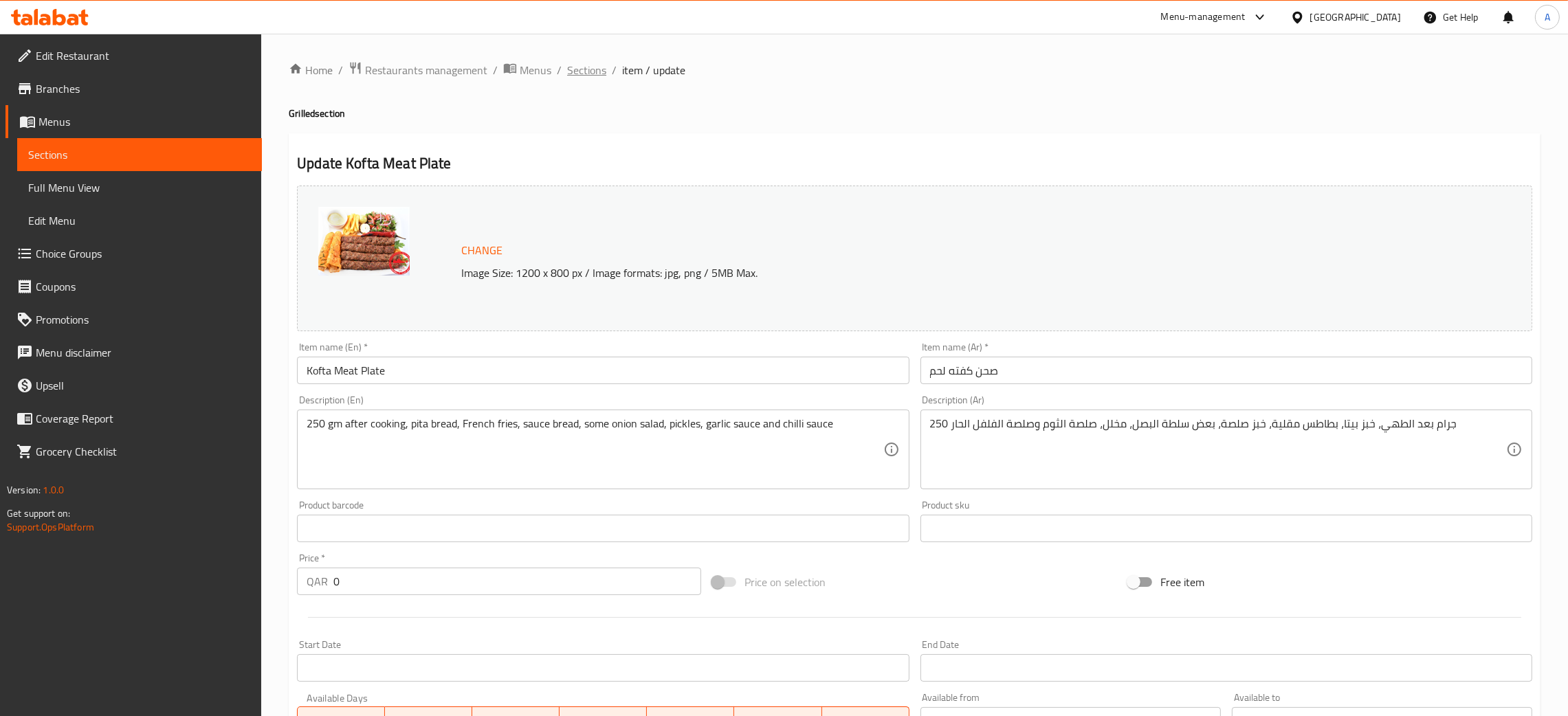
click at [595, 72] on span "Sections" at bounding box center [587, 70] width 39 height 16
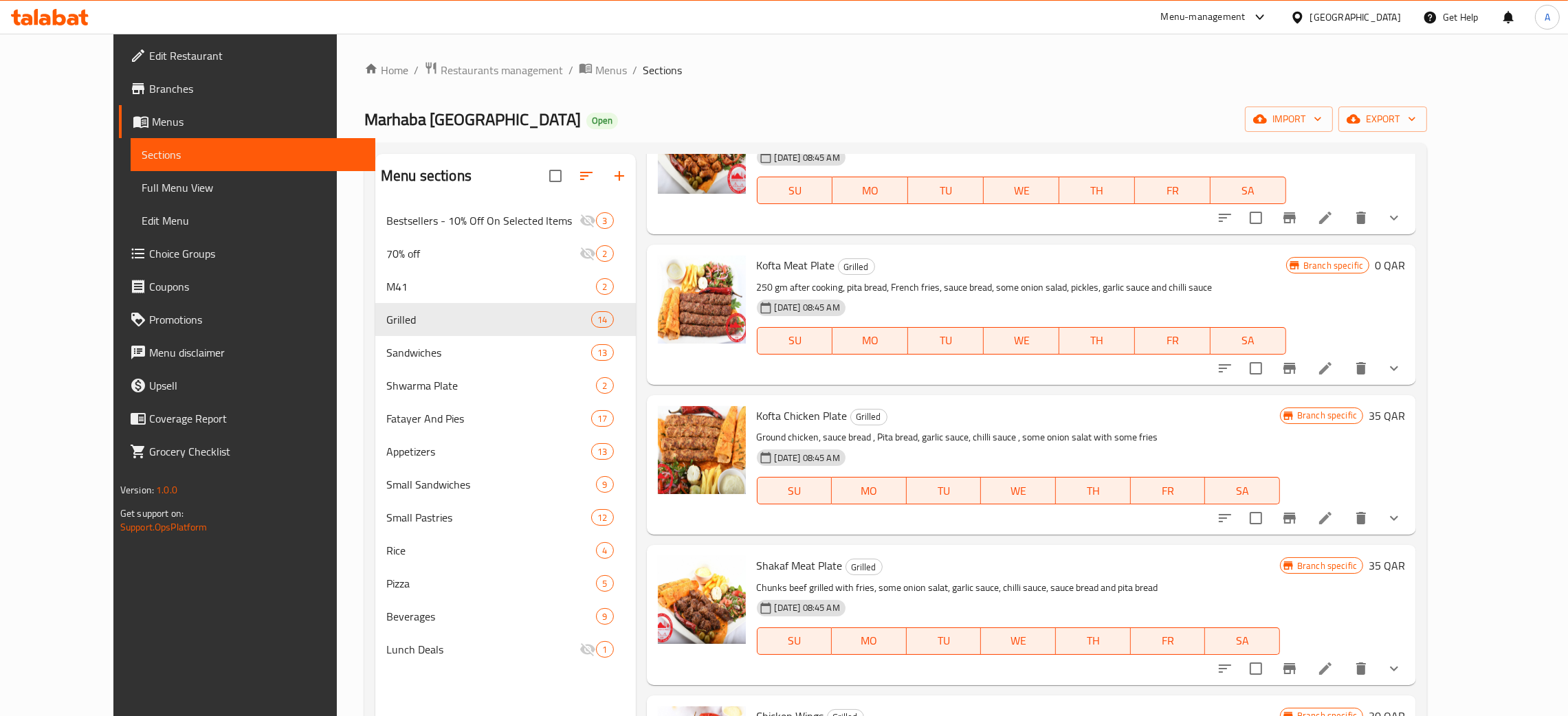
scroll to position [824, 0]
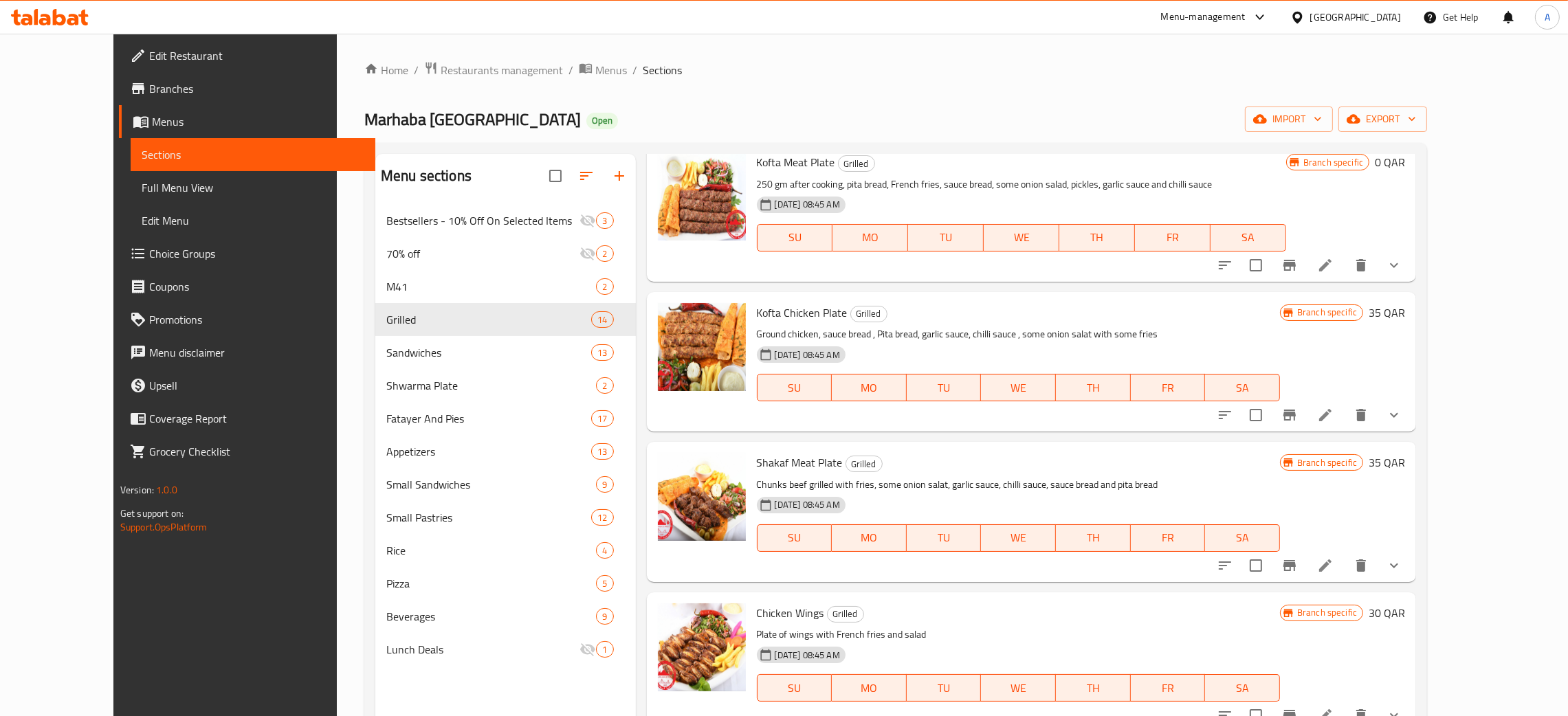
click at [760, 310] on span "Kofta Chicken Plate" at bounding box center [802, 313] width 91 height 21
copy h6 "Kofta Chicken Plate"
click at [1333, 414] on icon at bounding box center [1325, 414] width 16 height 16
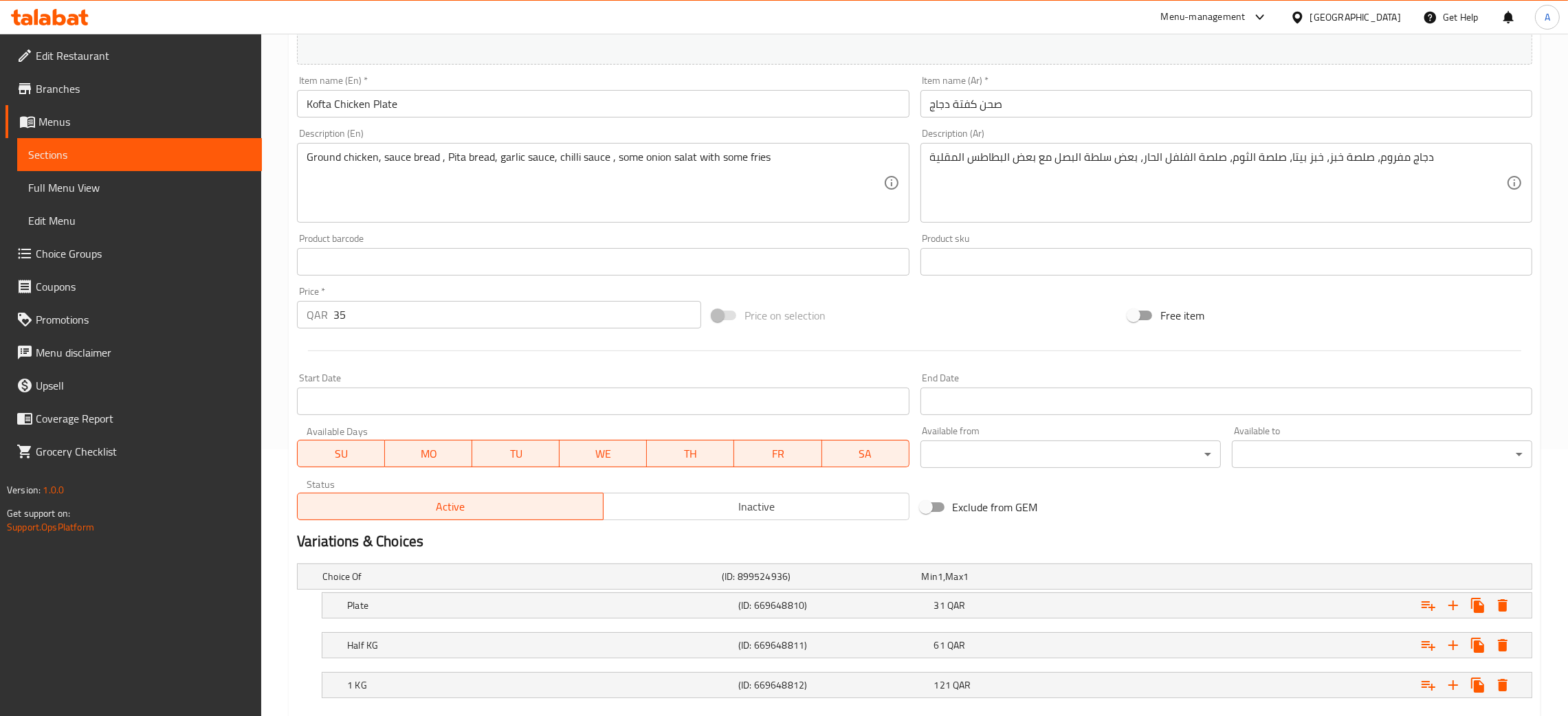
scroll to position [346, 0]
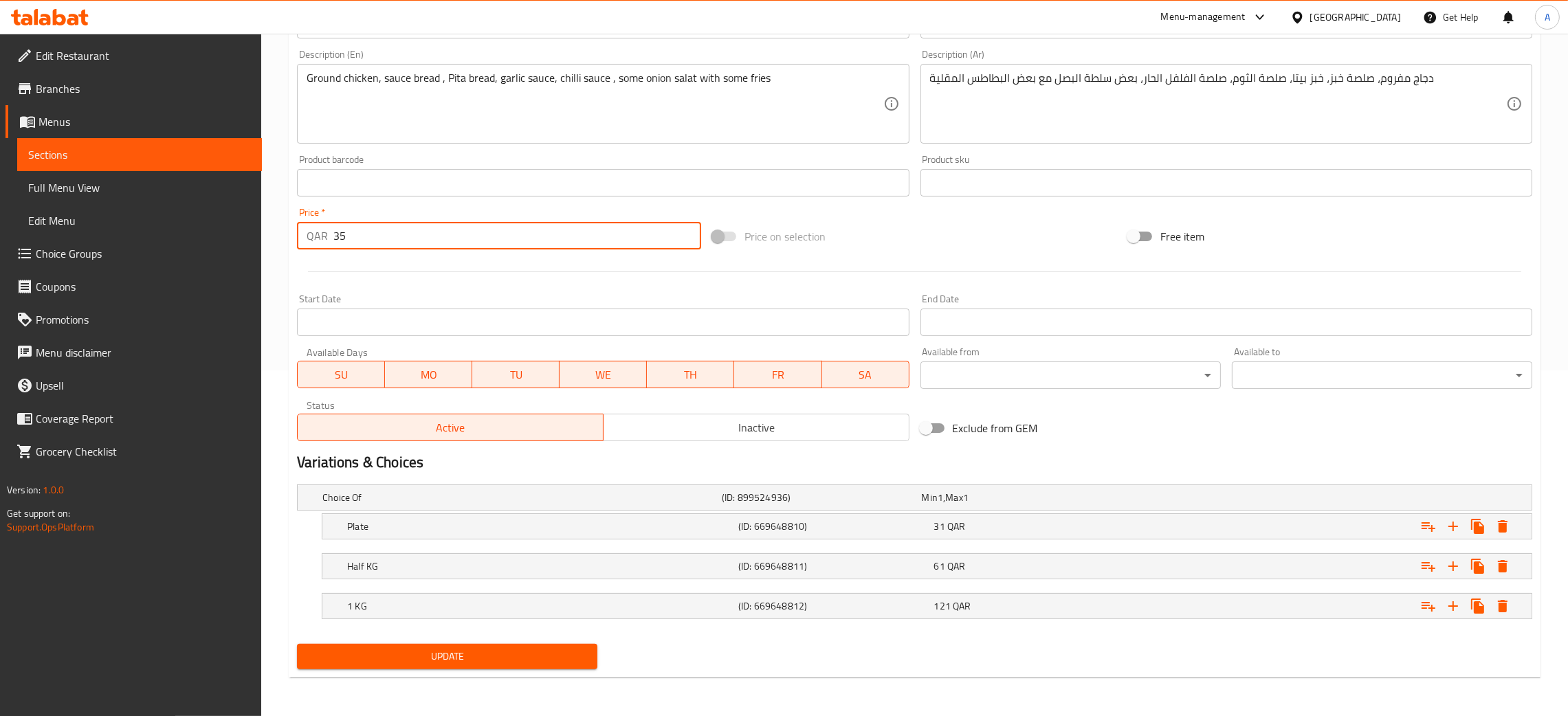
drag, startPoint x: 356, startPoint y: 238, endPoint x: 322, endPoint y: 237, distance: 34.0
click at [322, 237] on div "QAR 35 Price *" at bounding box center [499, 235] width 404 height 27
type input "0"
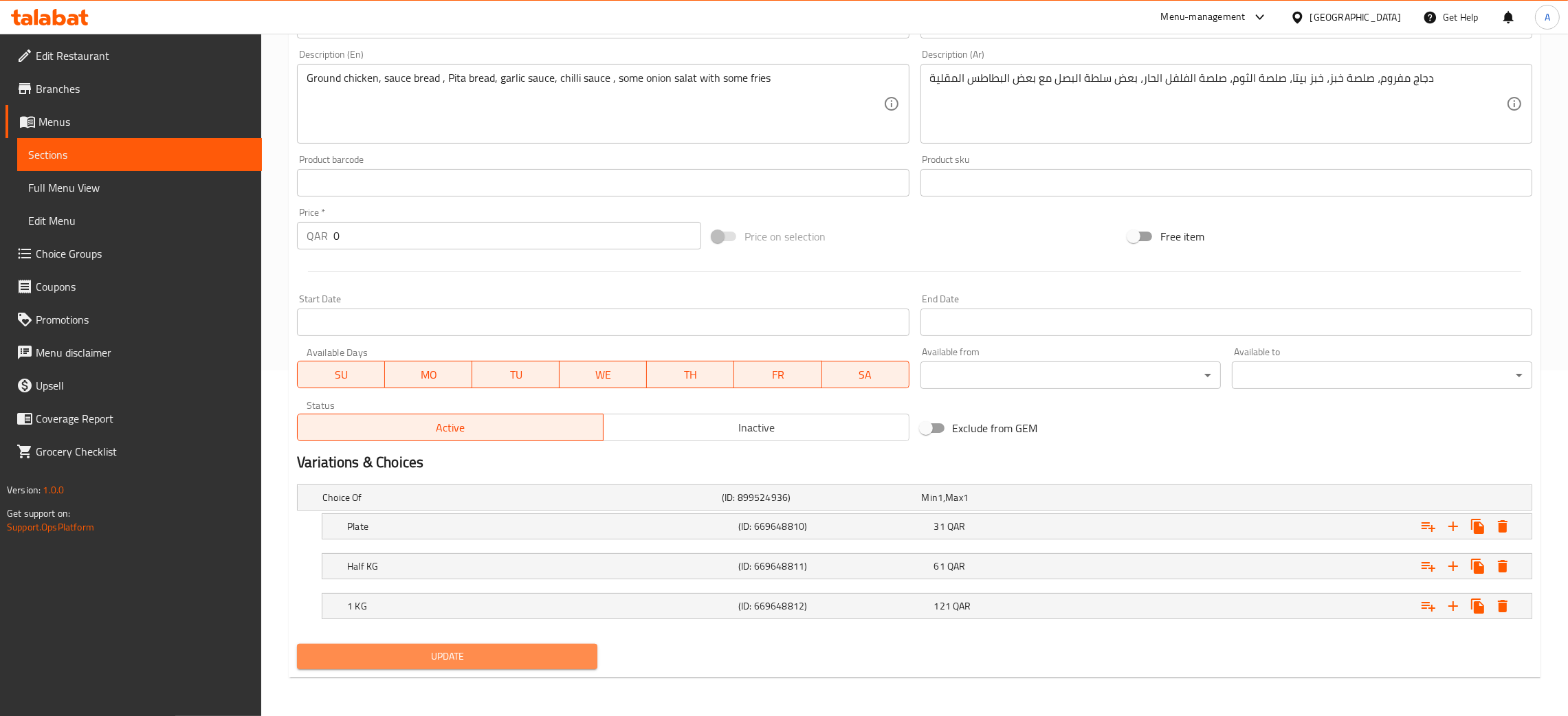
click at [566, 659] on span "Update" at bounding box center [446, 656] width 278 height 17
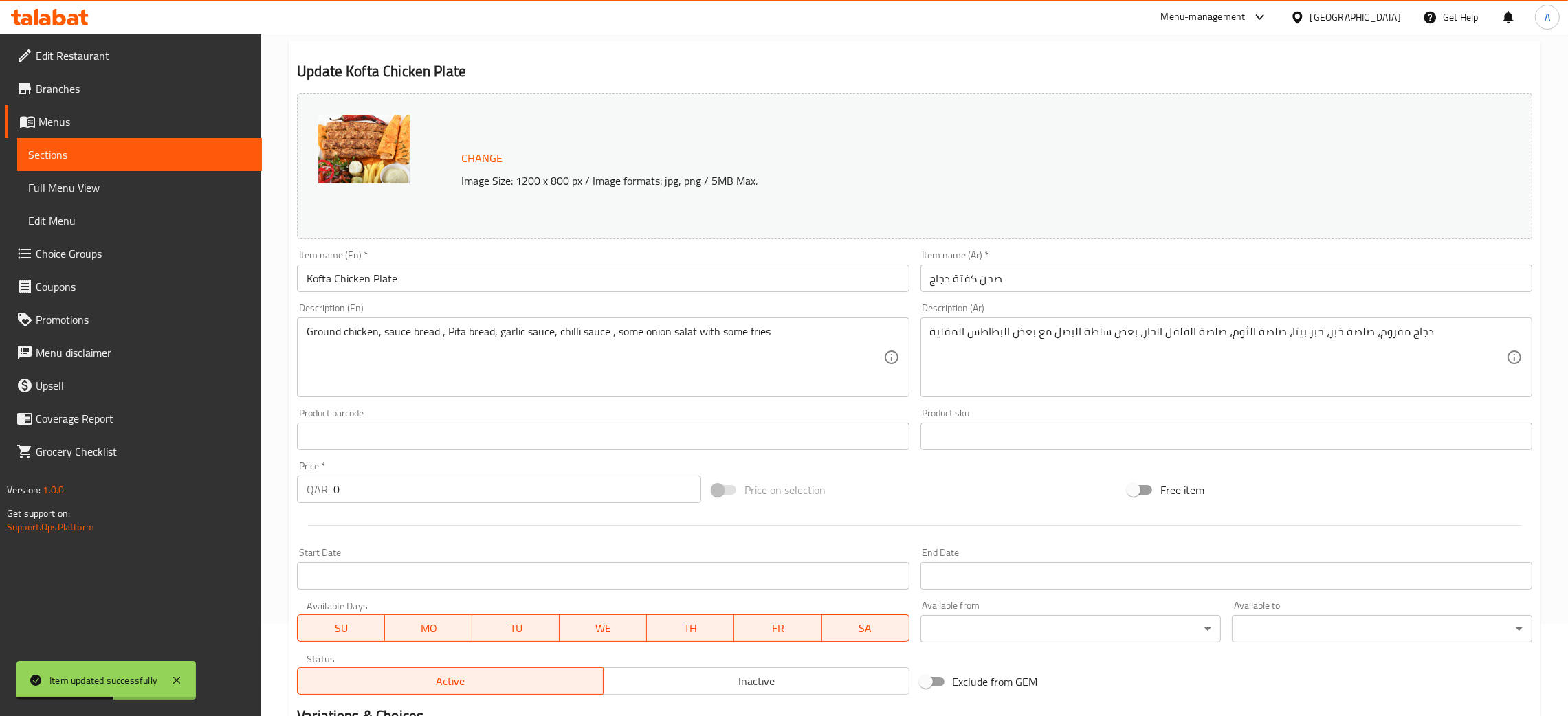
scroll to position [0, 0]
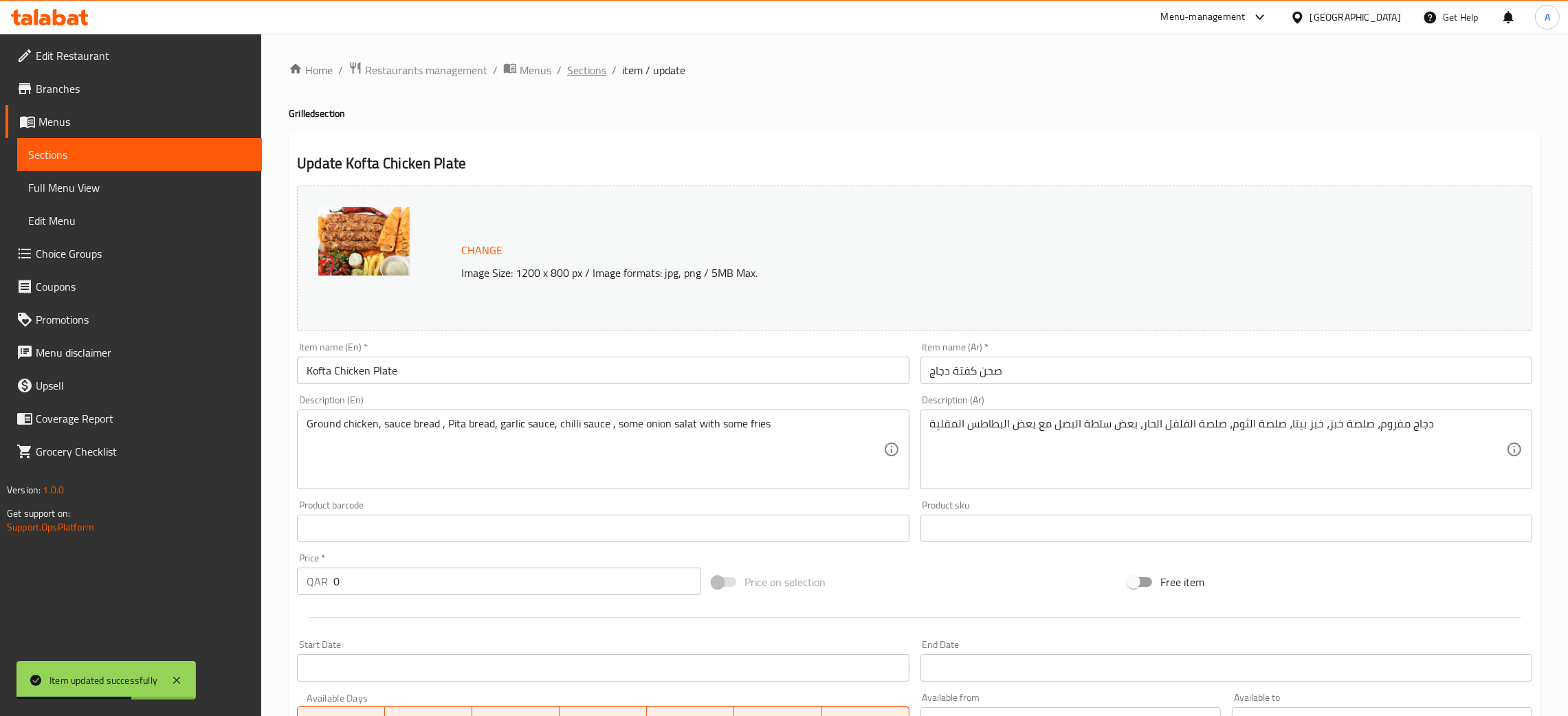
click at [571, 77] on span "Sections" at bounding box center [587, 70] width 39 height 16
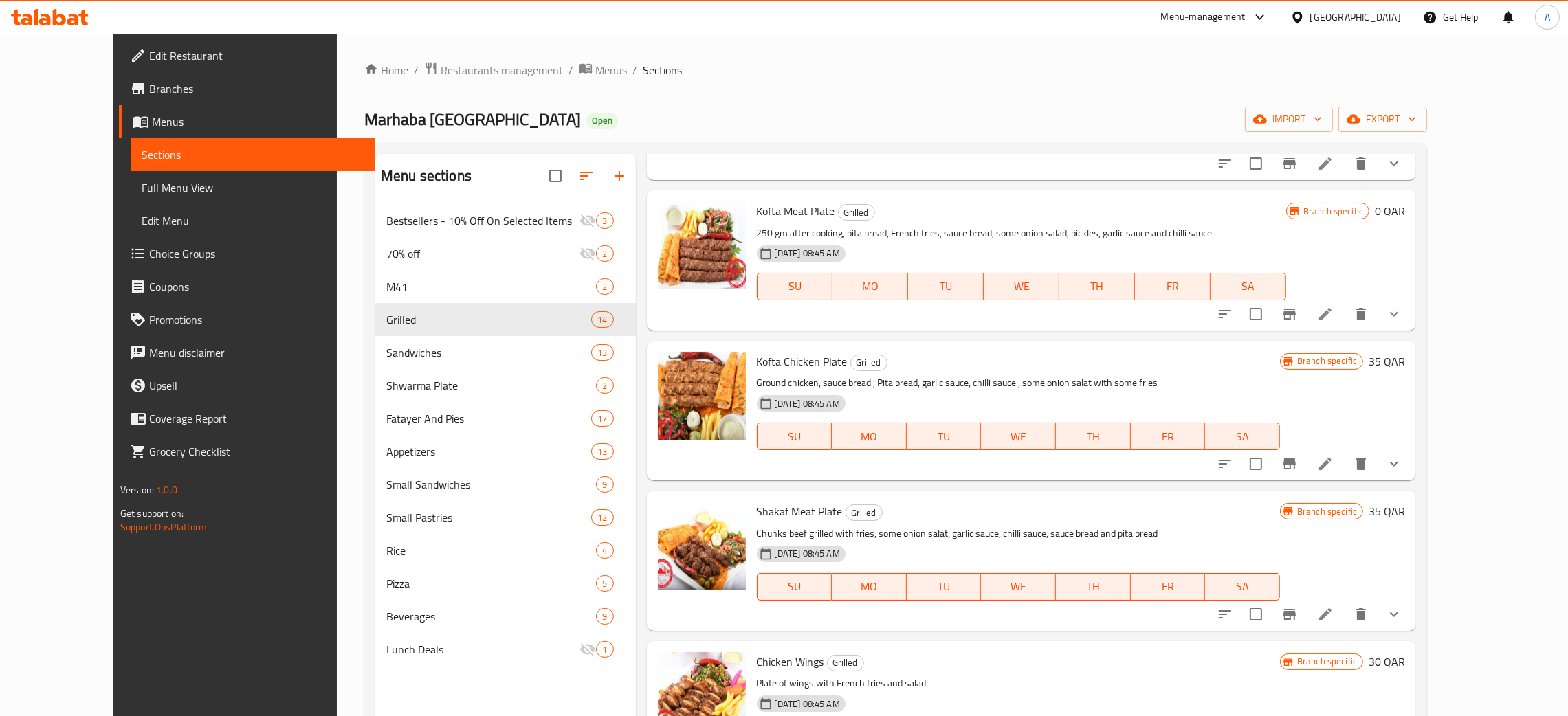
scroll to position [824, 0]
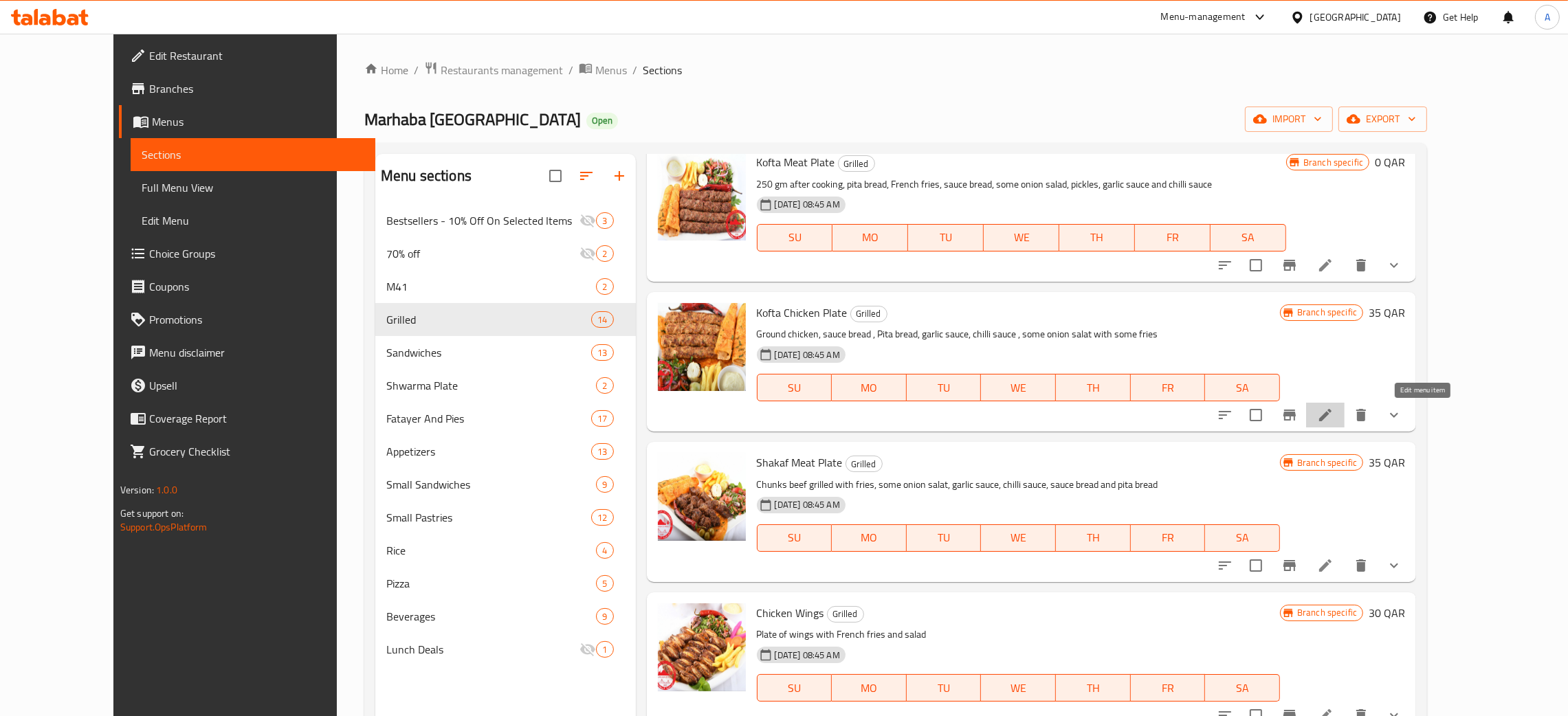
click at [1333, 411] on icon at bounding box center [1325, 414] width 16 height 16
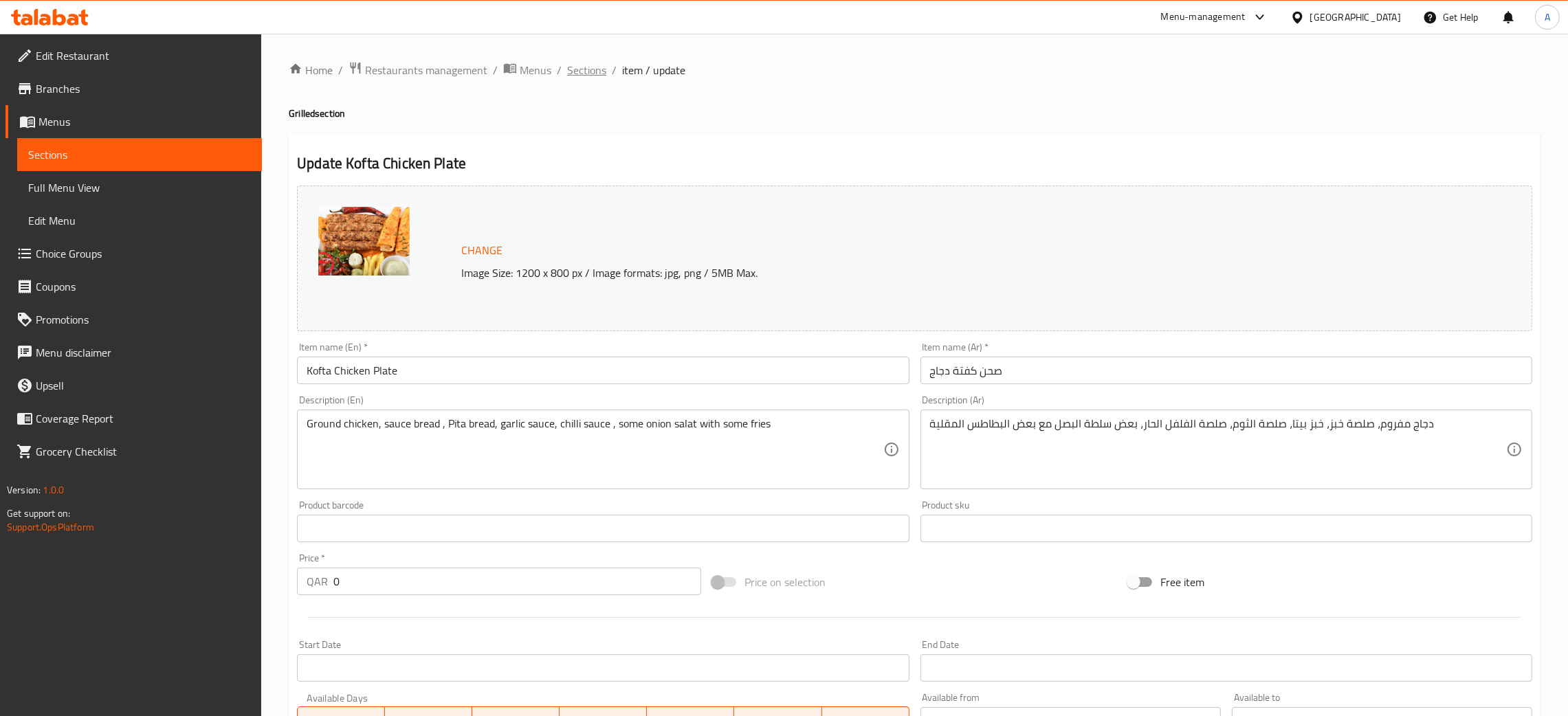
click at [584, 72] on span "Sections" at bounding box center [587, 70] width 39 height 16
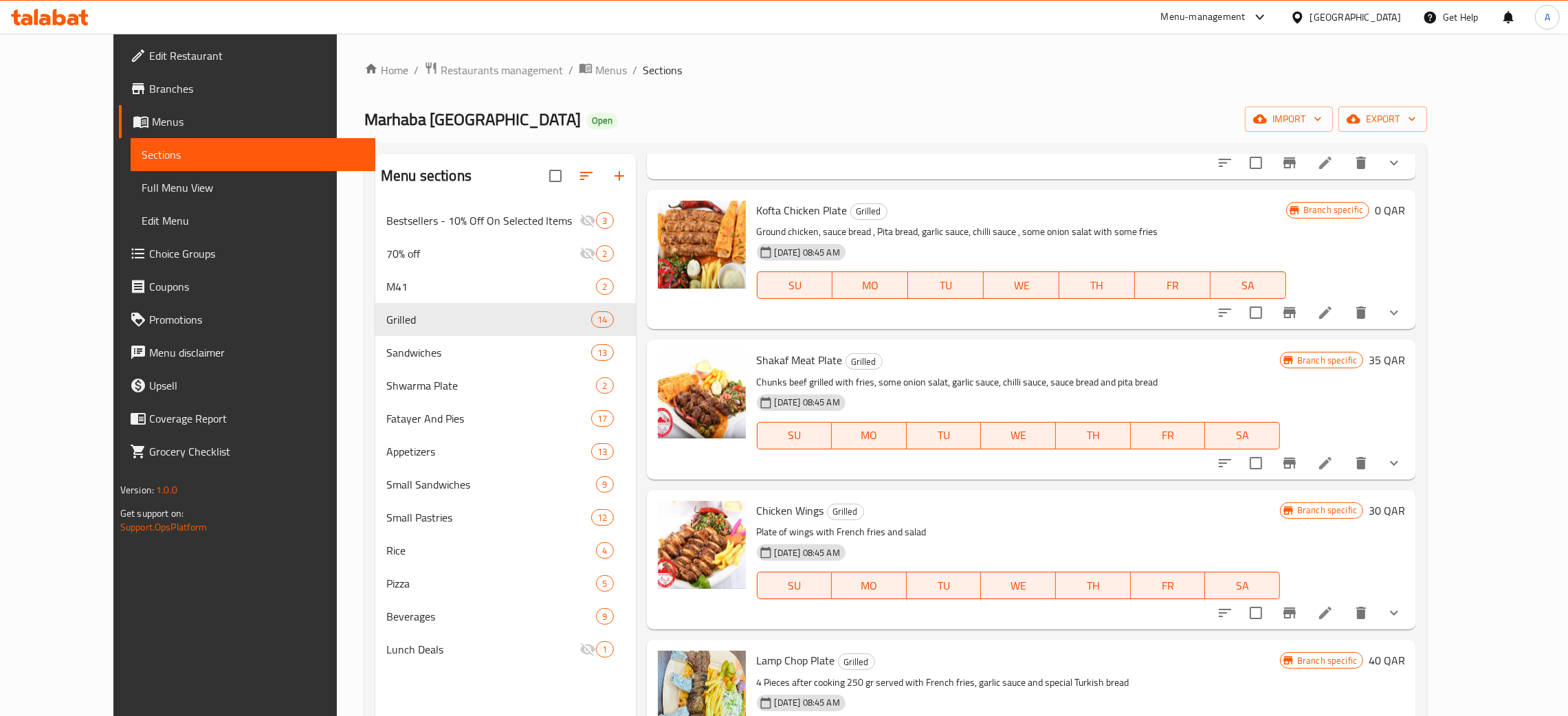
scroll to position [1029, 0]
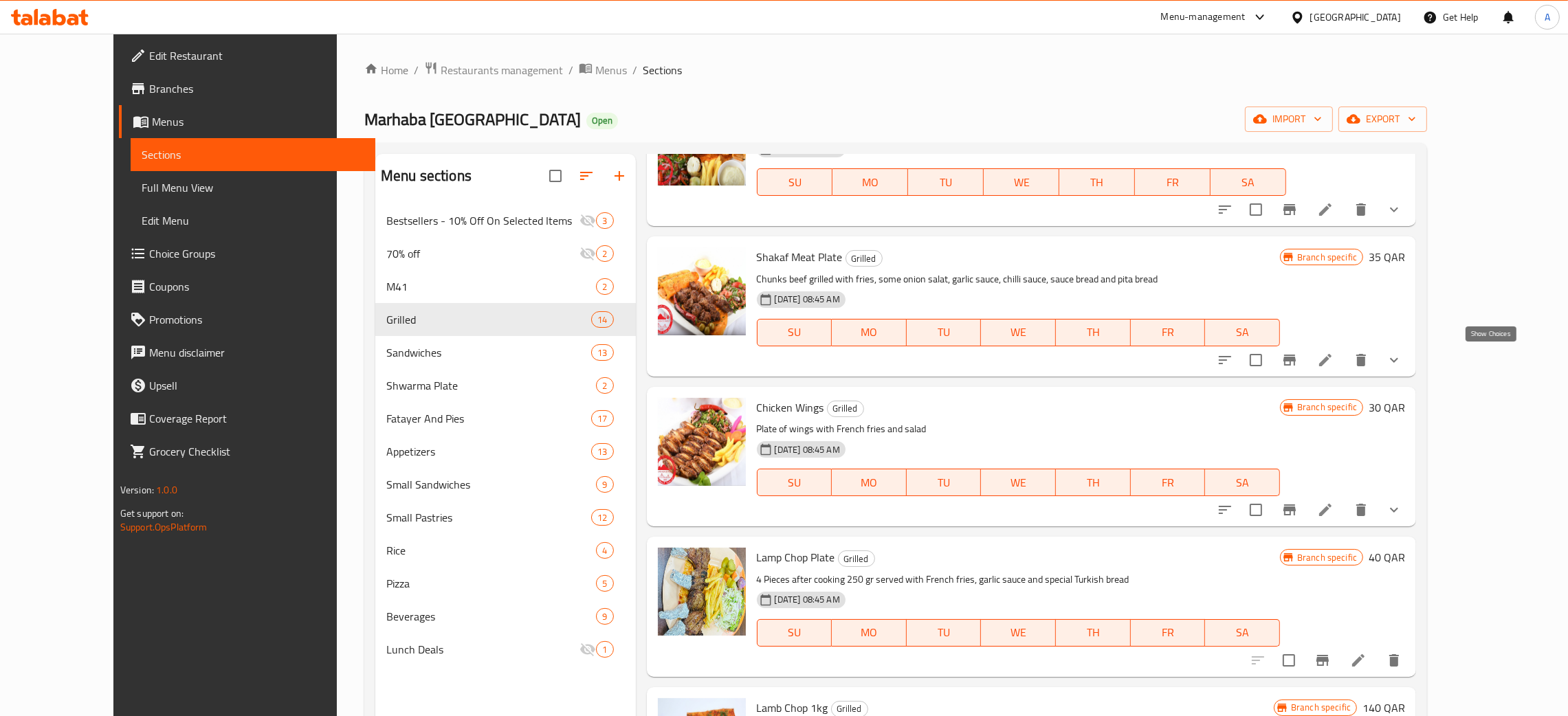
click at [1402, 357] on icon "show more" at bounding box center [1394, 360] width 16 height 16
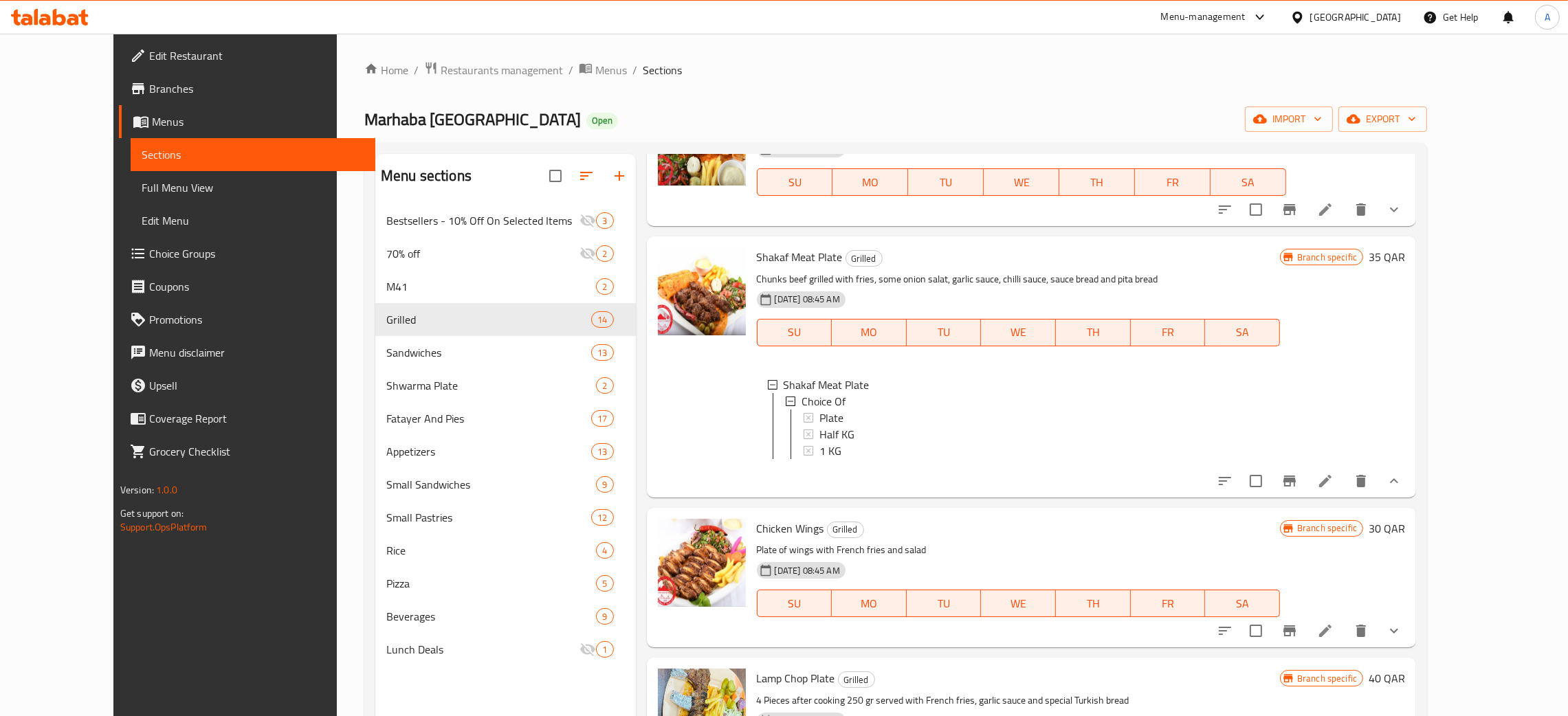
click at [757, 254] on span "Shakaf Meat Plate" at bounding box center [800, 257] width 86 height 21
click at [757, 254] on span "Shakaf Meat Plate" at bounding box center [800, 257] width 86 height 21
copy h6 "Shakaf Meat Plate"
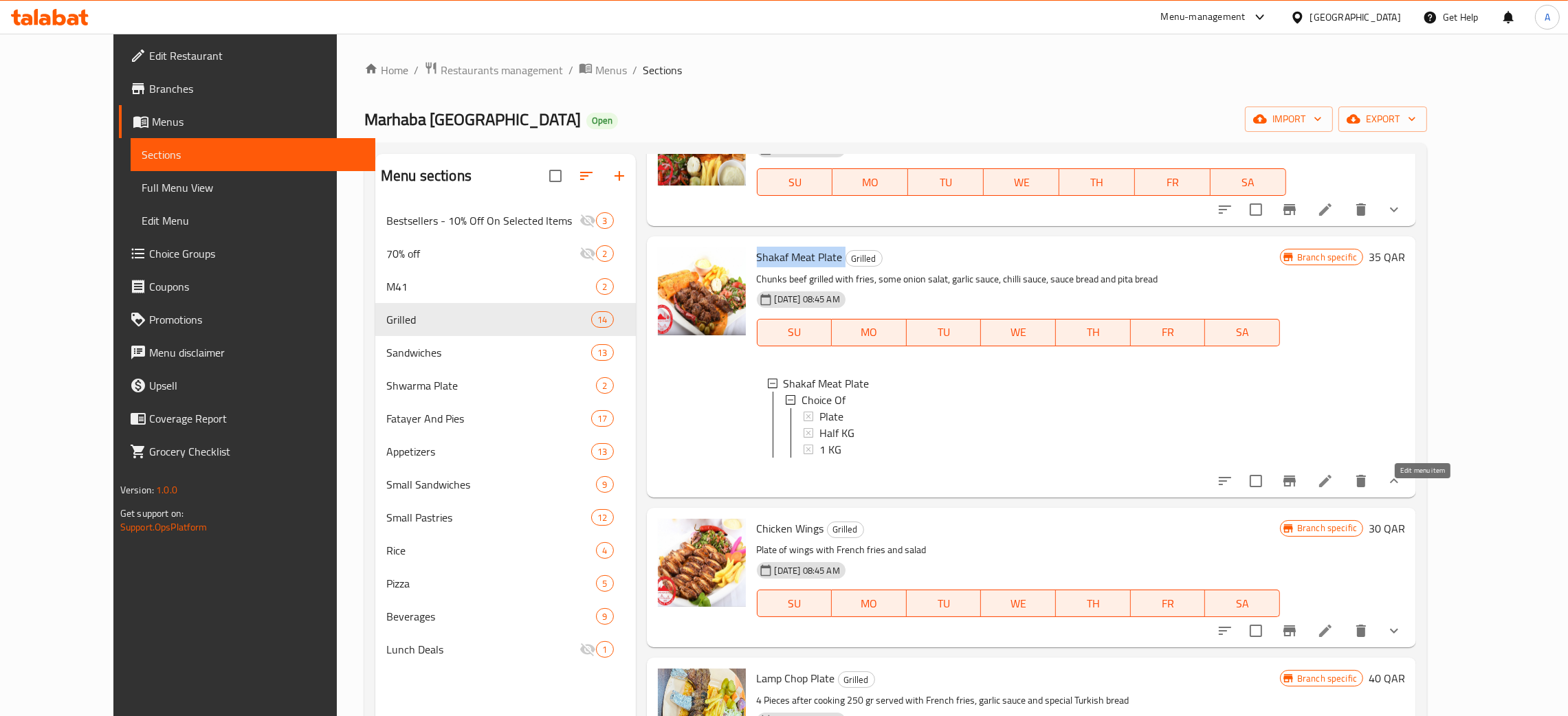
click at [1333, 489] on icon at bounding box center [1325, 481] width 16 height 16
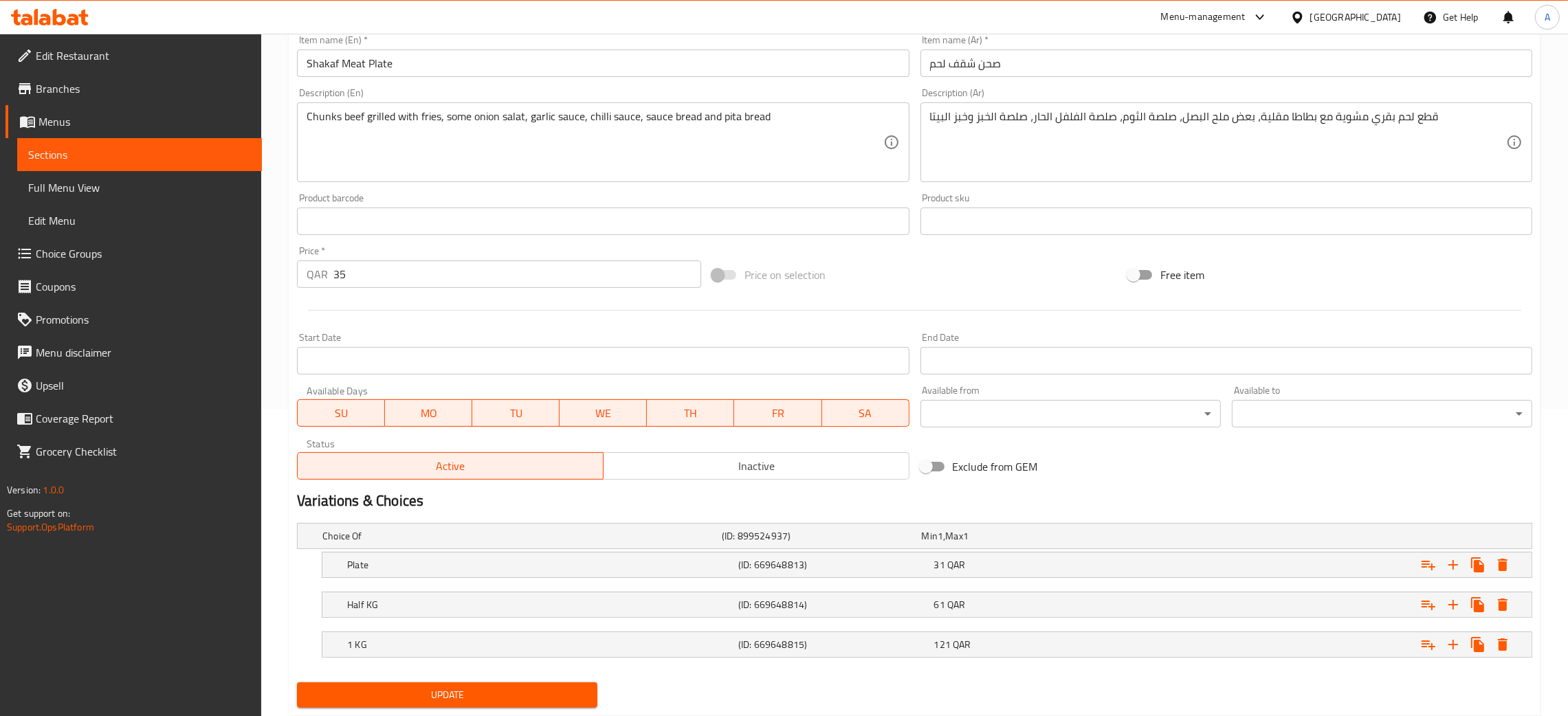
scroll to position [308, 0]
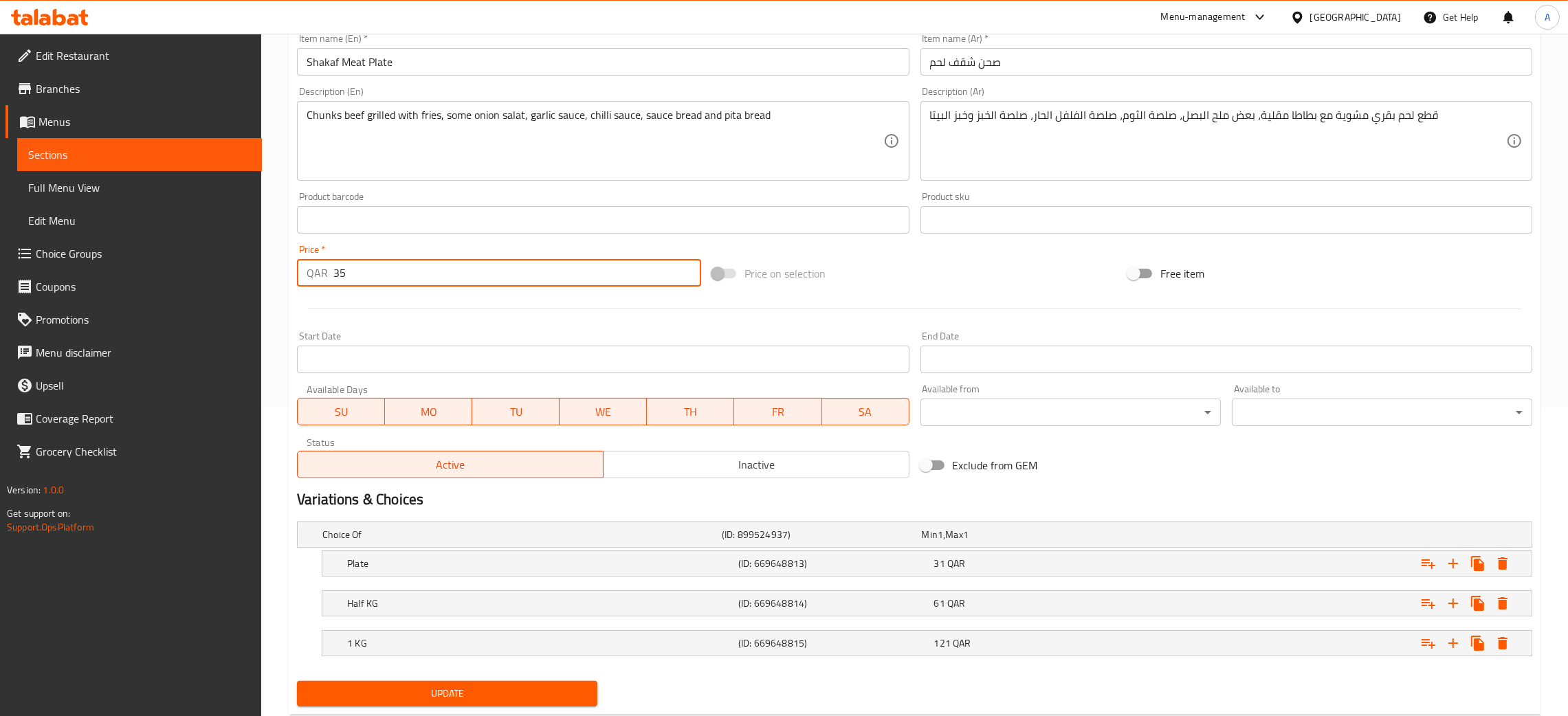
drag, startPoint x: 354, startPoint y: 275, endPoint x: 328, endPoint y: 280, distance: 26.5
click at [319, 276] on div "QAR 35 Price *" at bounding box center [499, 272] width 404 height 27
type input "0"
click at [537, 688] on span "Update" at bounding box center [446, 693] width 278 height 17
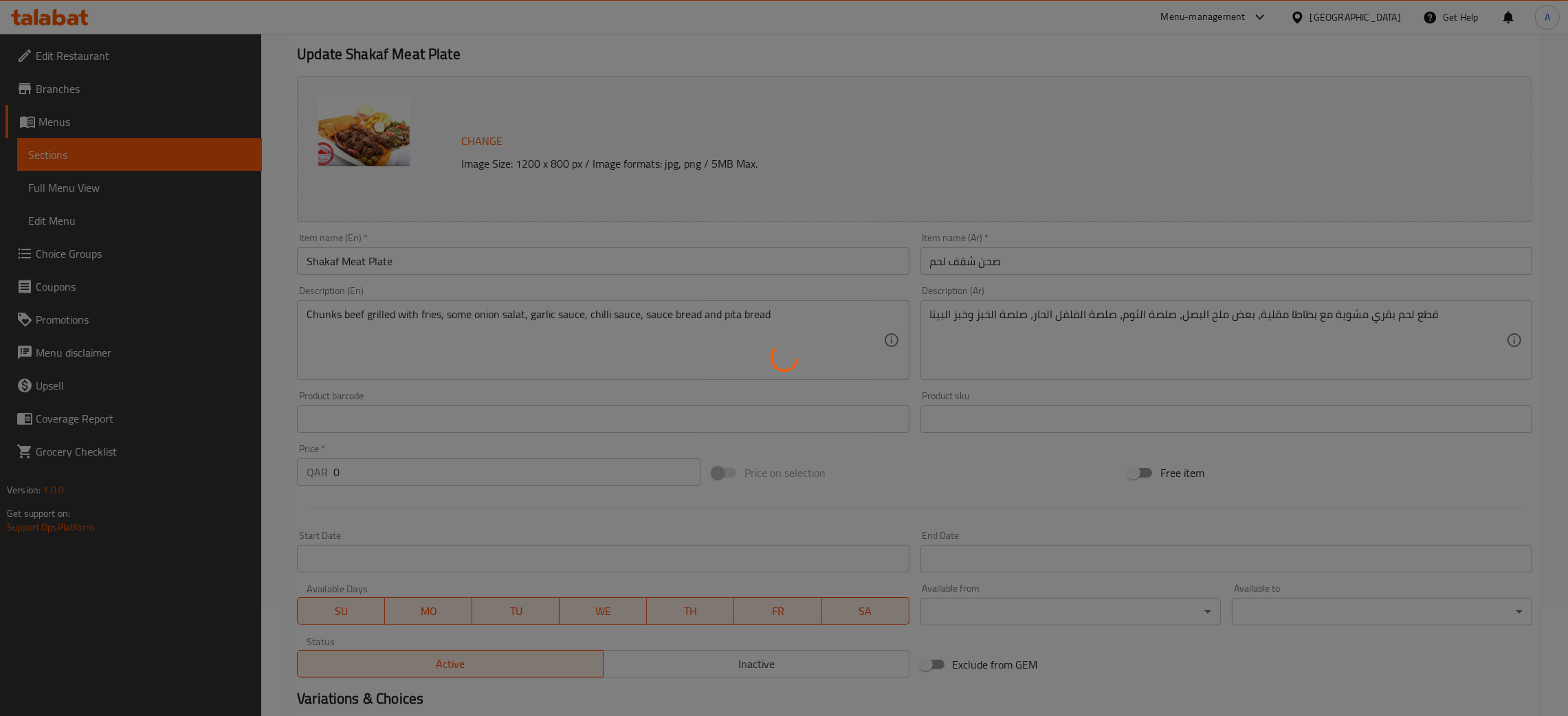
scroll to position [346, 0]
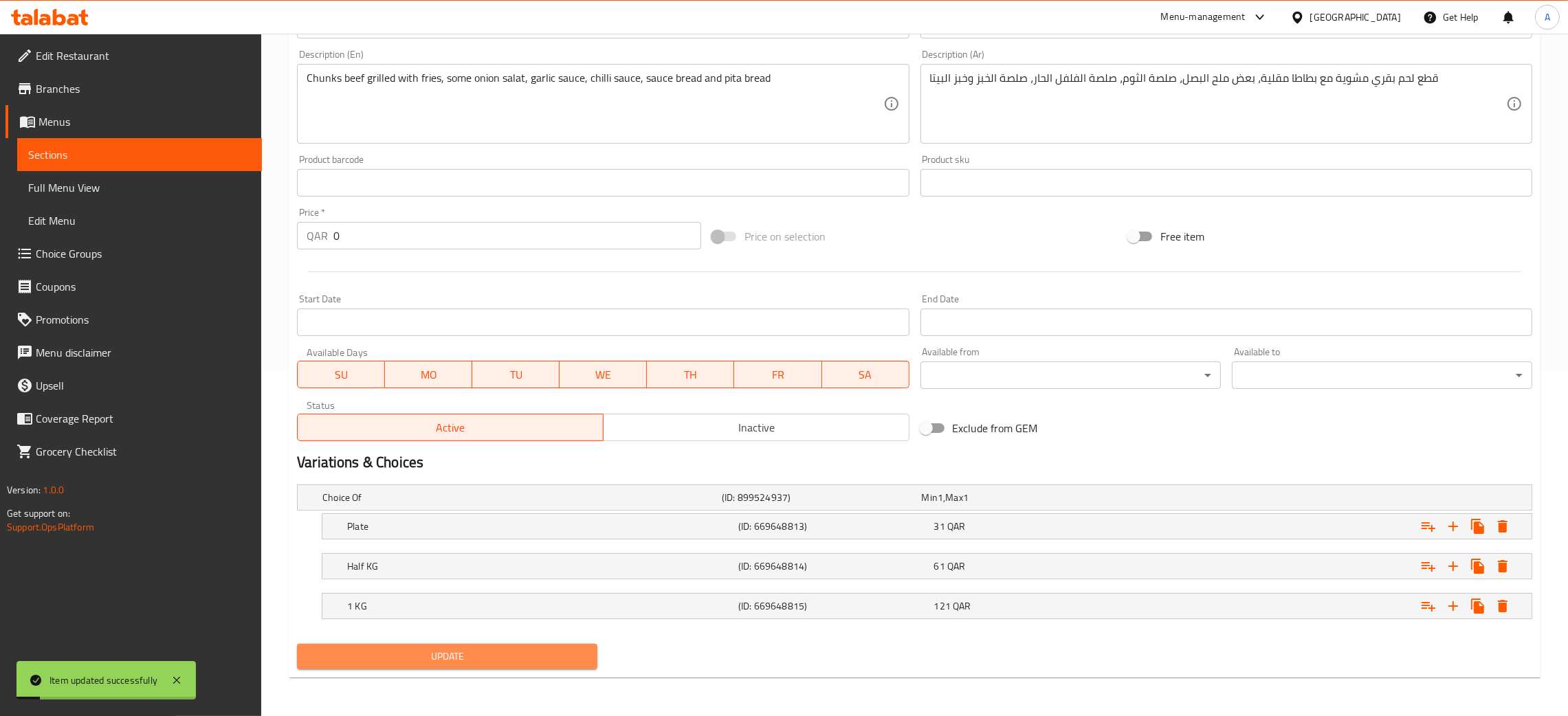
click at [548, 658] on span "Update" at bounding box center [446, 656] width 278 height 17
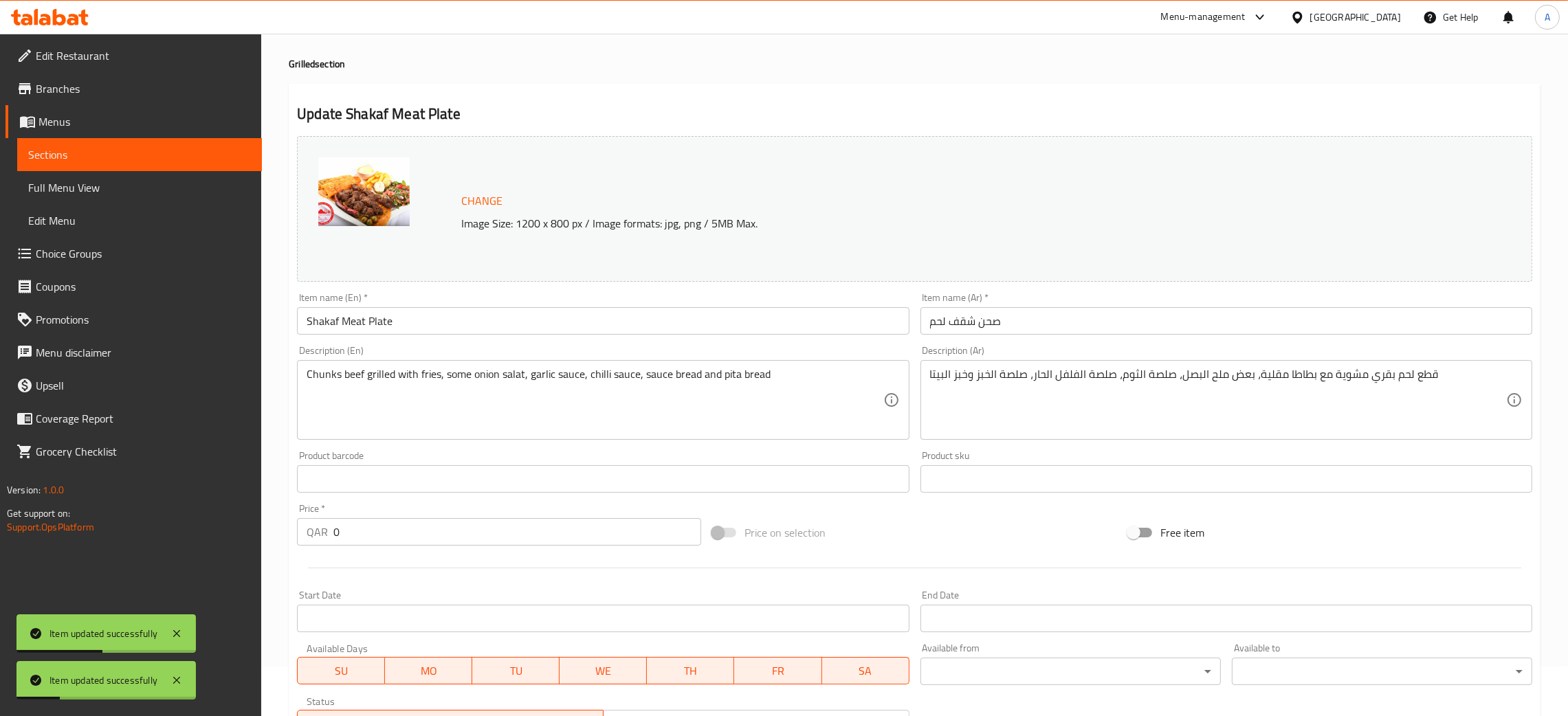
scroll to position [0, 0]
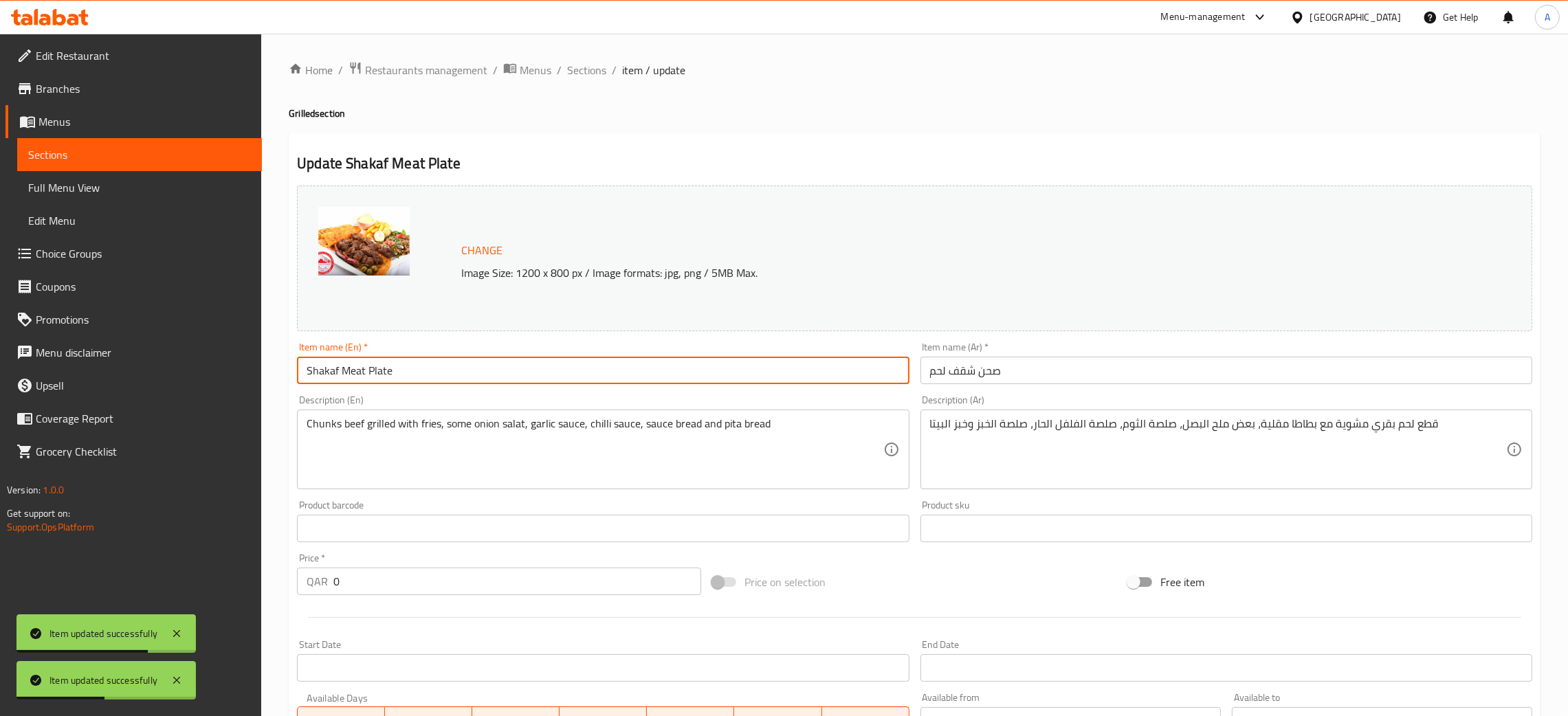
drag, startPoint x: 345, startPoint y: 377, endPoint x: 335, endPoint y: 353, distance: 26.0
click at [289, 375] on div "Update Shakaf Meat Plate Change Image Size: 1200 x 800 px / Image formats: jpg,…" at bounding box center [914, 578] width 1251 height 889
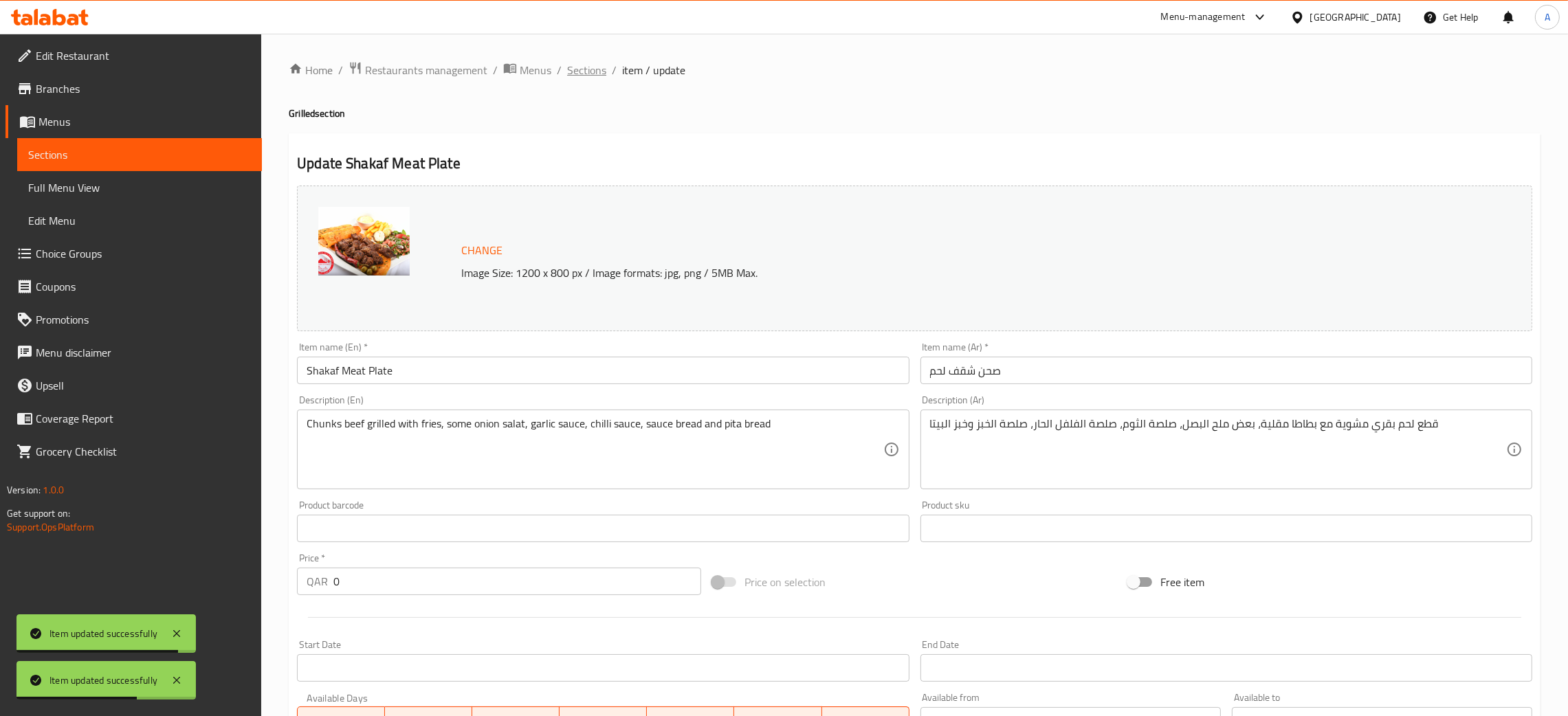
click at [578, 65] on span "Sections" at bounding box center [587, 70] width 39 height 16
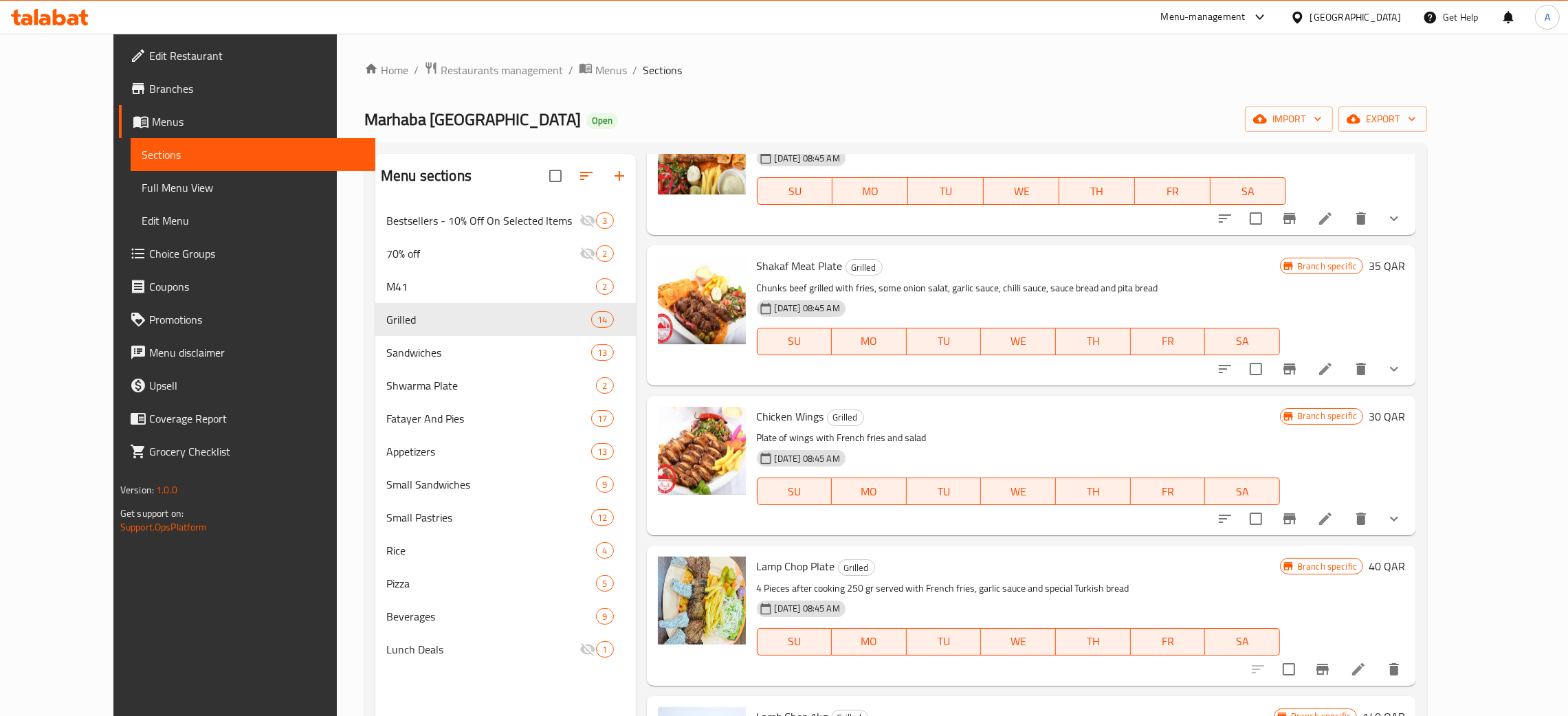
scroll to position [1083, 0]
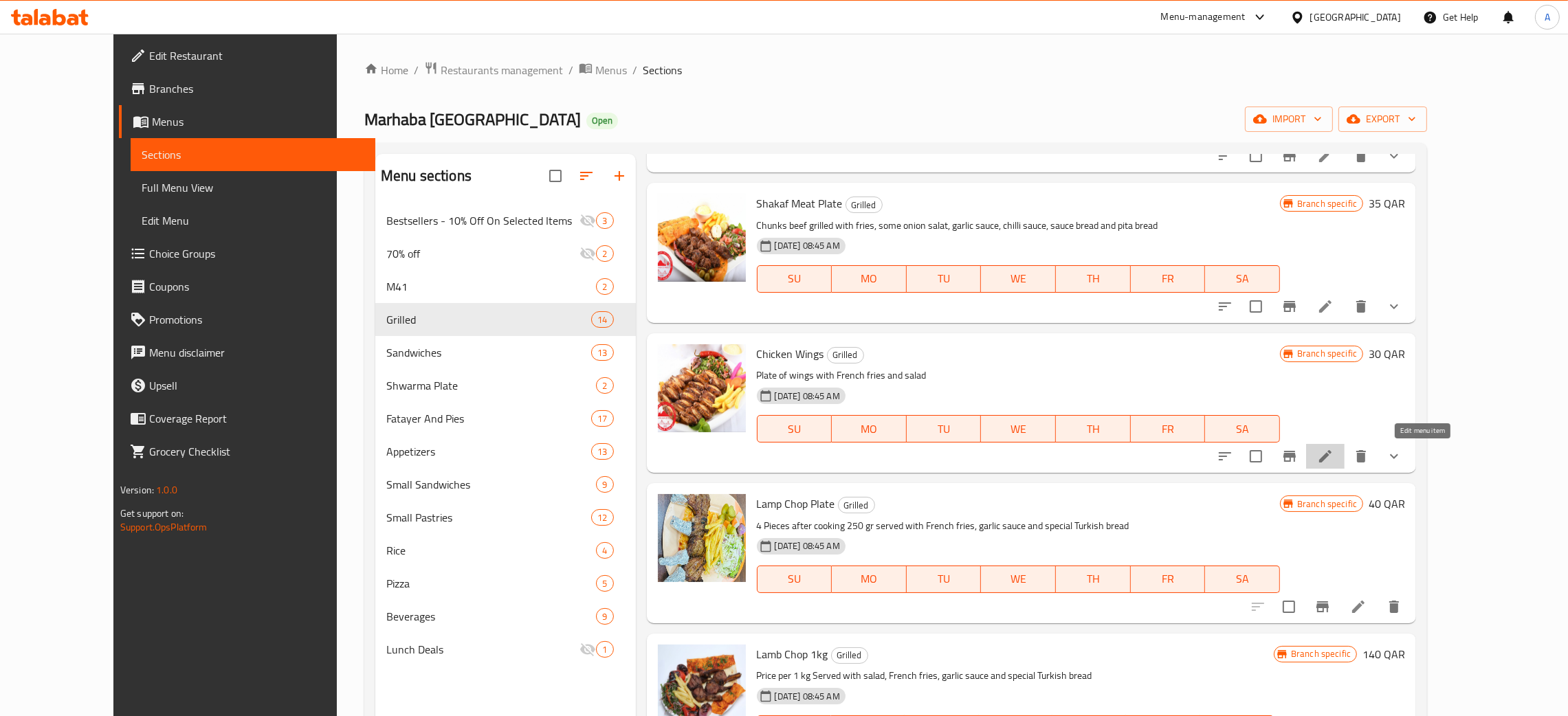
click at [1333, 453] on icon at bounding box center [1325, 456] width 16 height 16
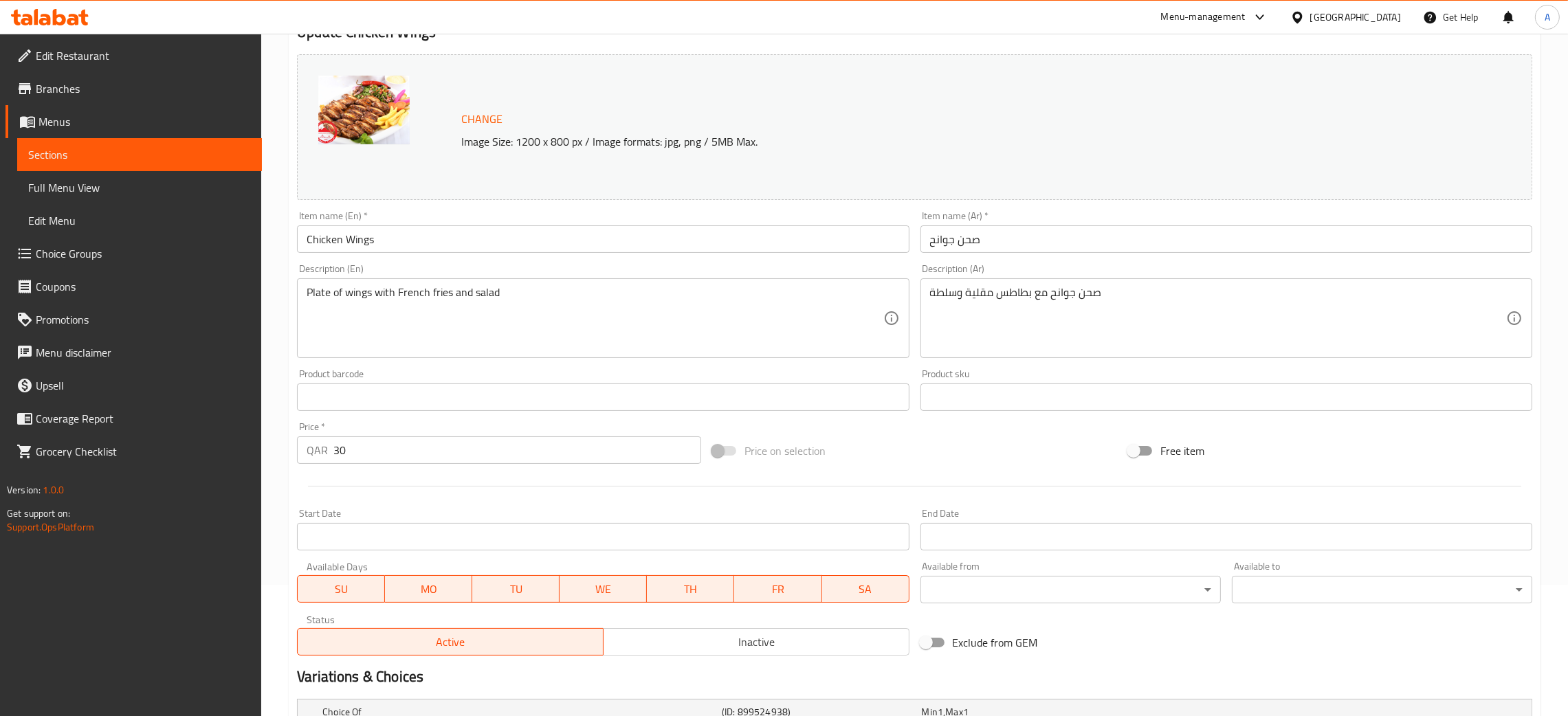
scroll to position [346, 0]
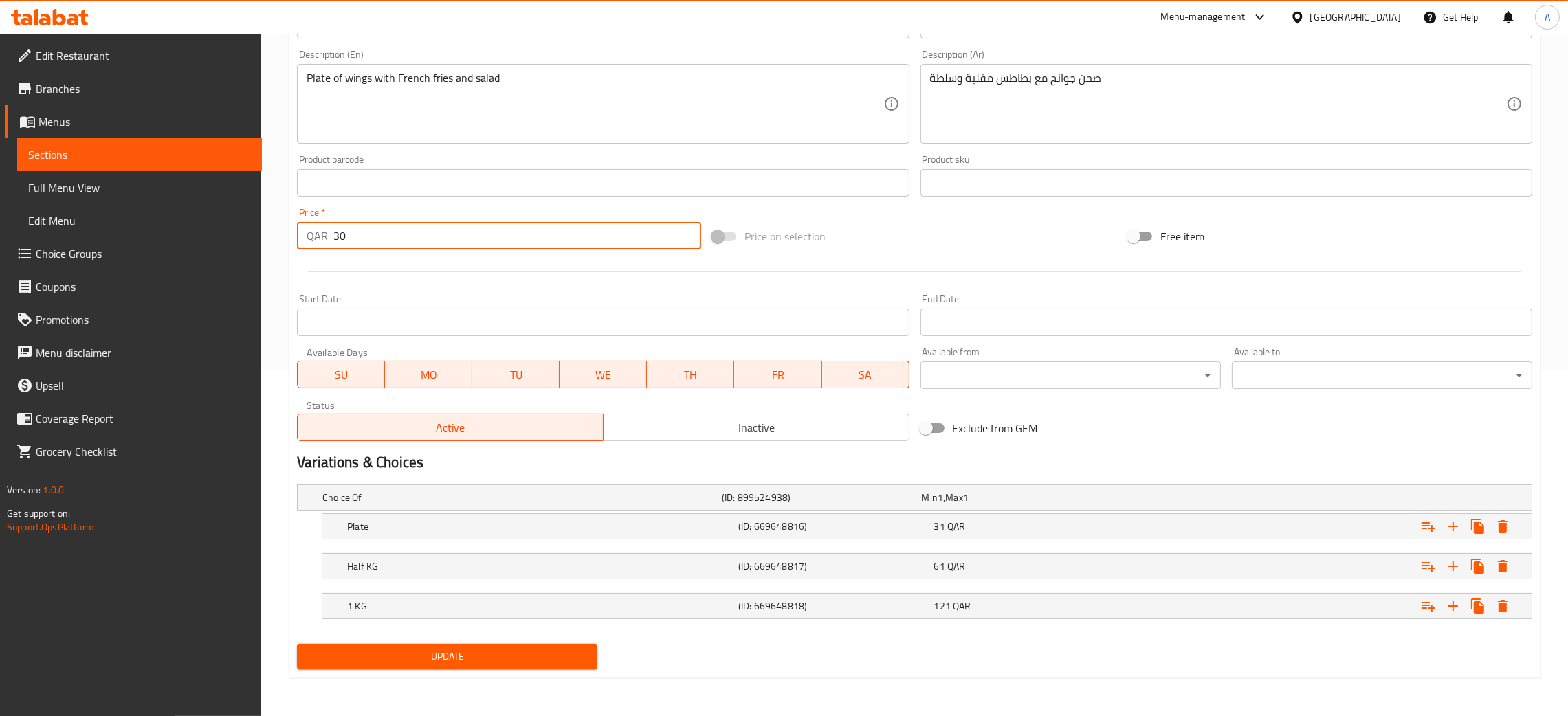
drag, startPoint x: 365, startPoint y: 242, endPoint x: 311, endPoint y: 237, distance: 54.2
click at [311, 237] on div "QAR 30 Price *" at bounding box center [499, 235] width 404 height 27
type input "0"
click at [517, 653] on span "Update" at bounding box center [446, 656] width 278 height 17
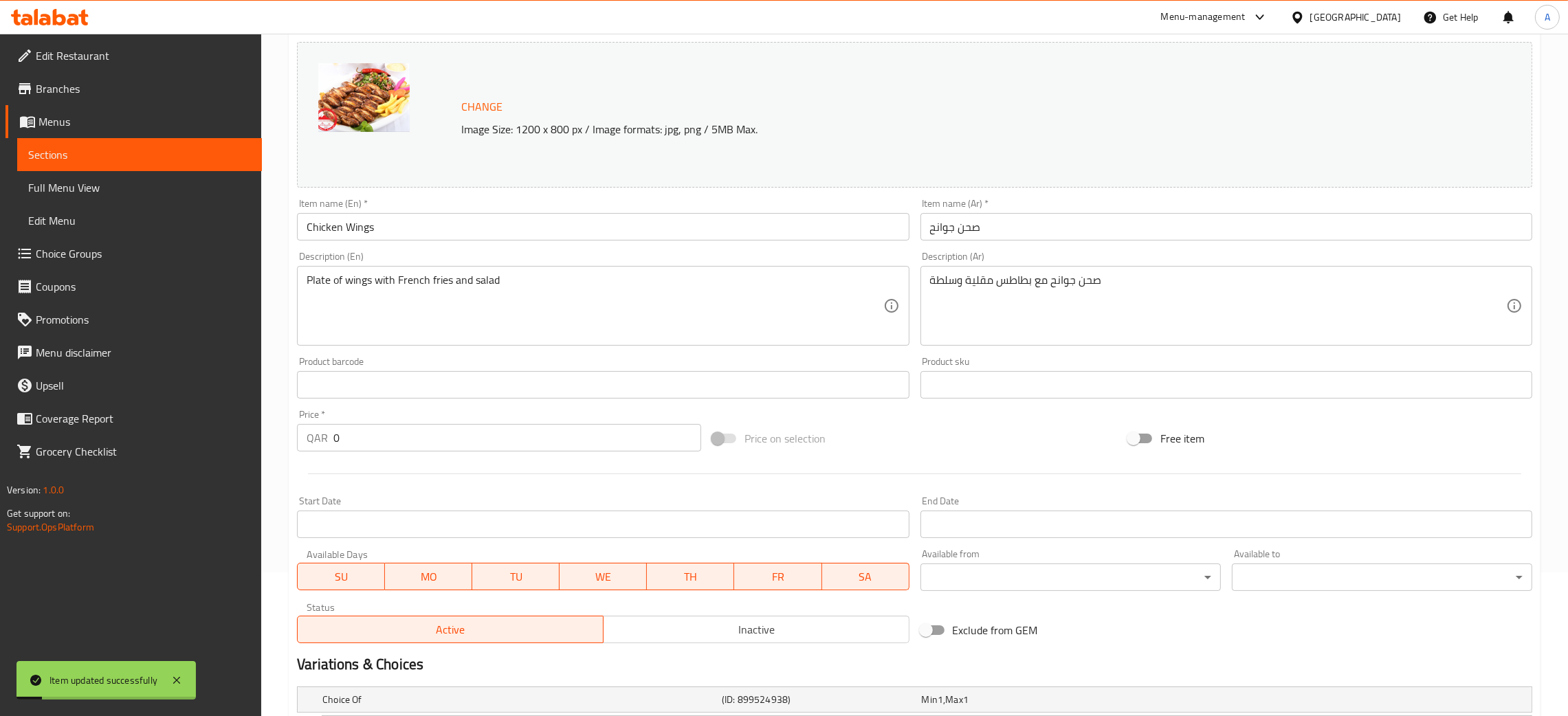
scroll to position [0, 0]
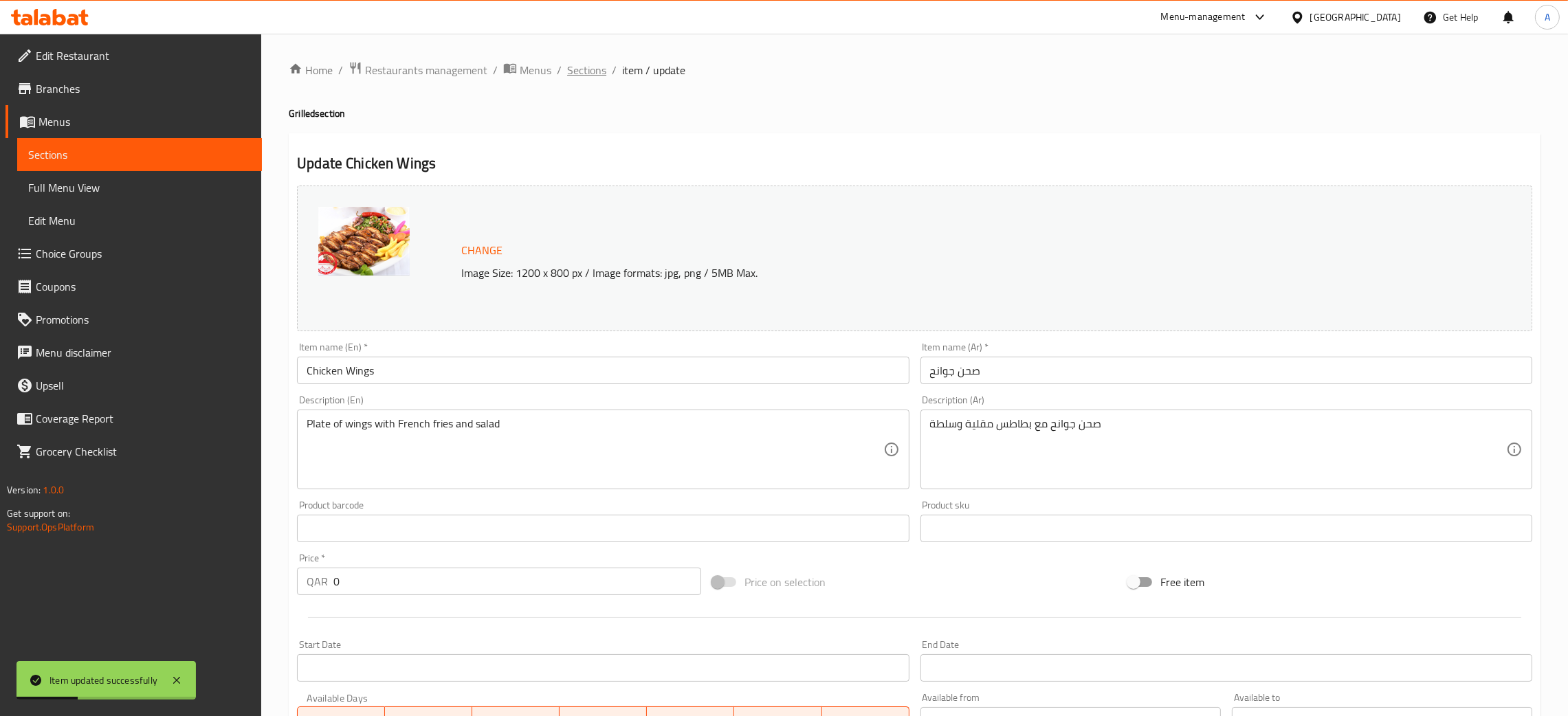
click at [593, 72] on span "Sections" at bounding box center [587, 70] width 39 height 16
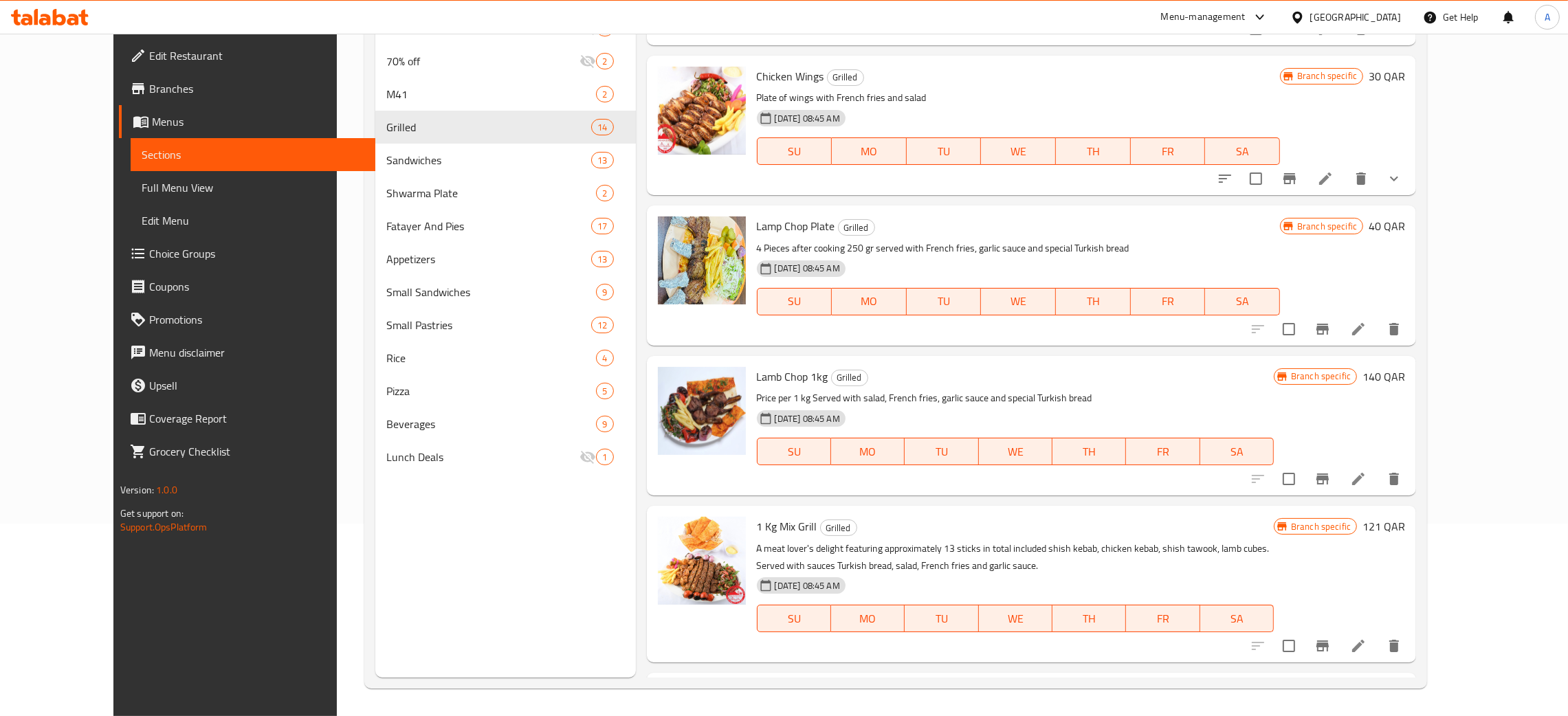
scroll to position [937, 0]
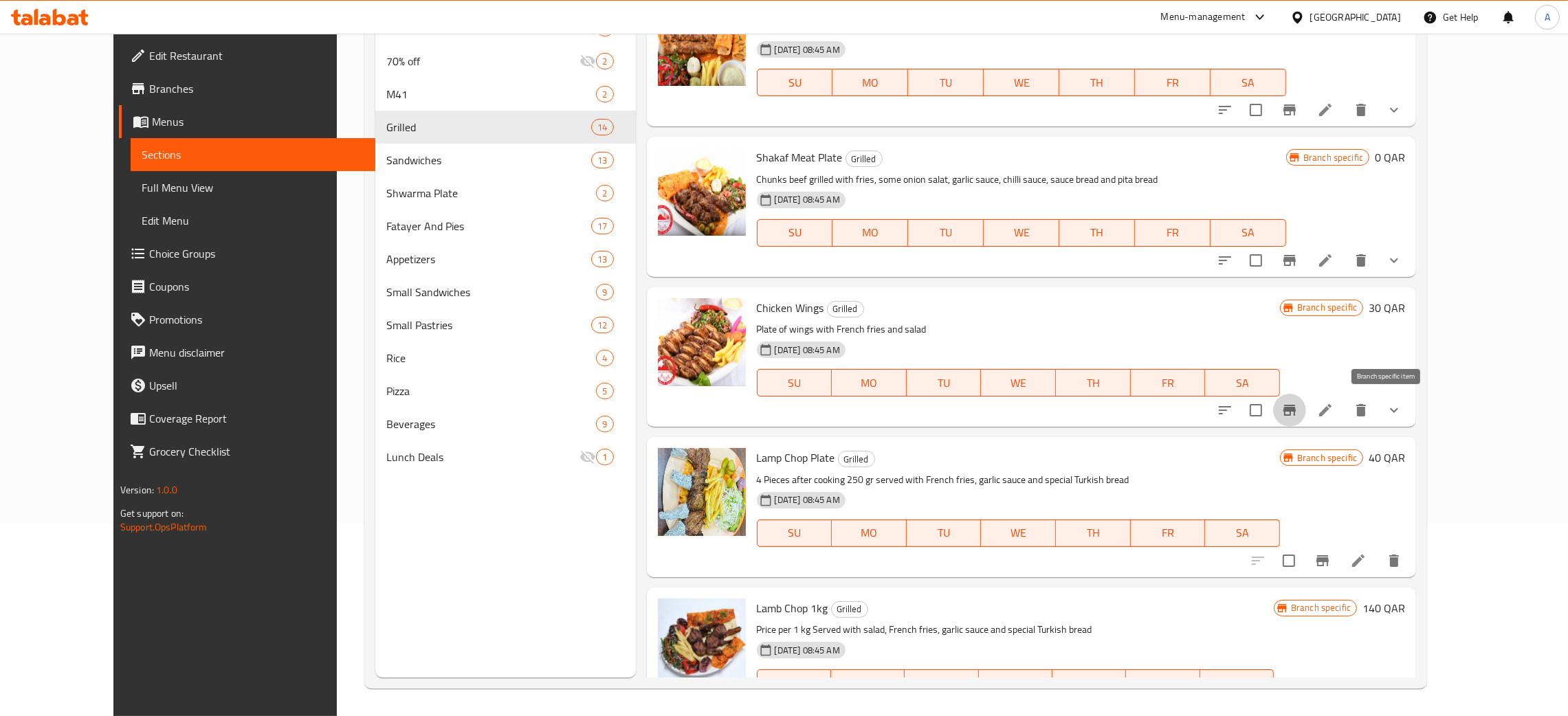
click at [1298, 414] on icon "Branch-specific-item" at bounding box center [1289, 410] width 16 height 16
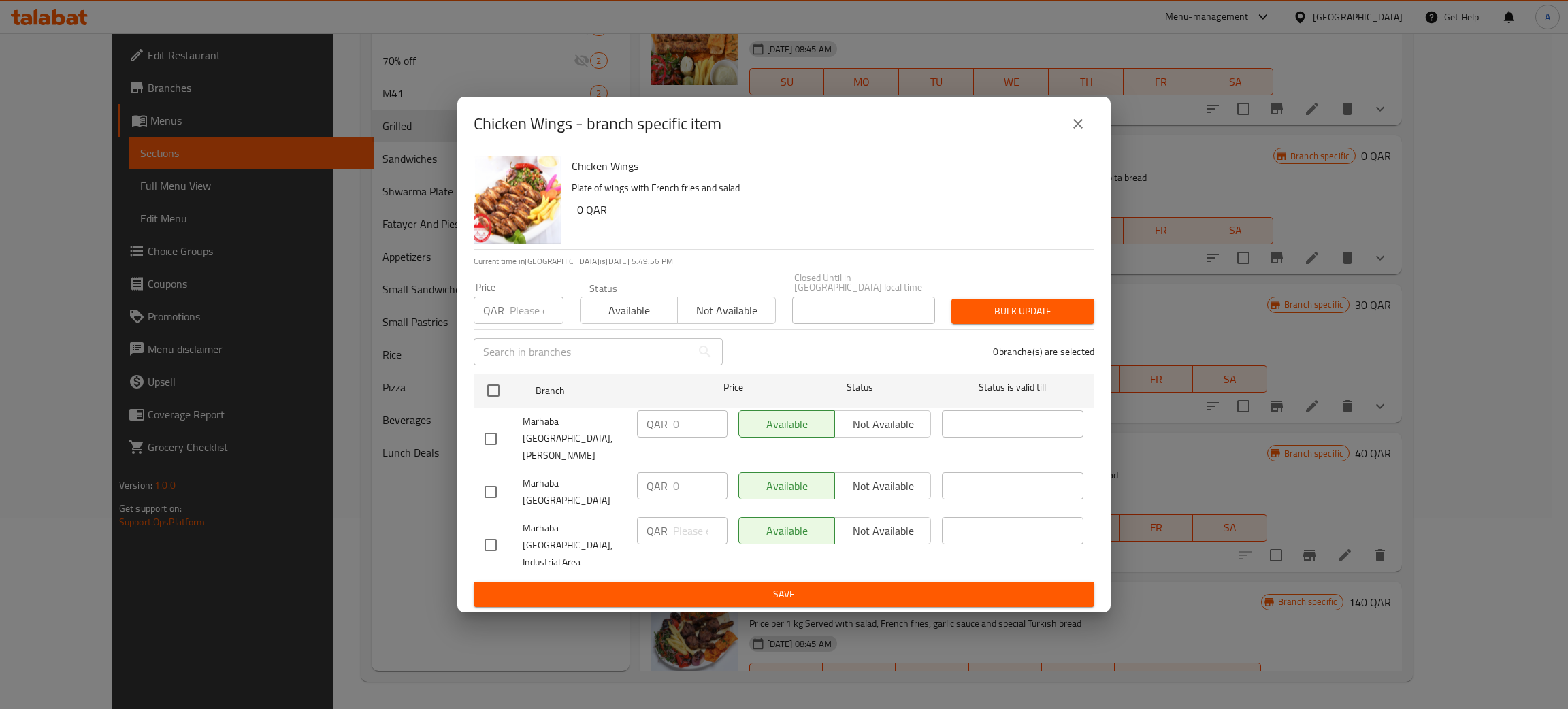
click at [1068, 140] on button "close" at bounding box center [1078, 123] width 33 height 33
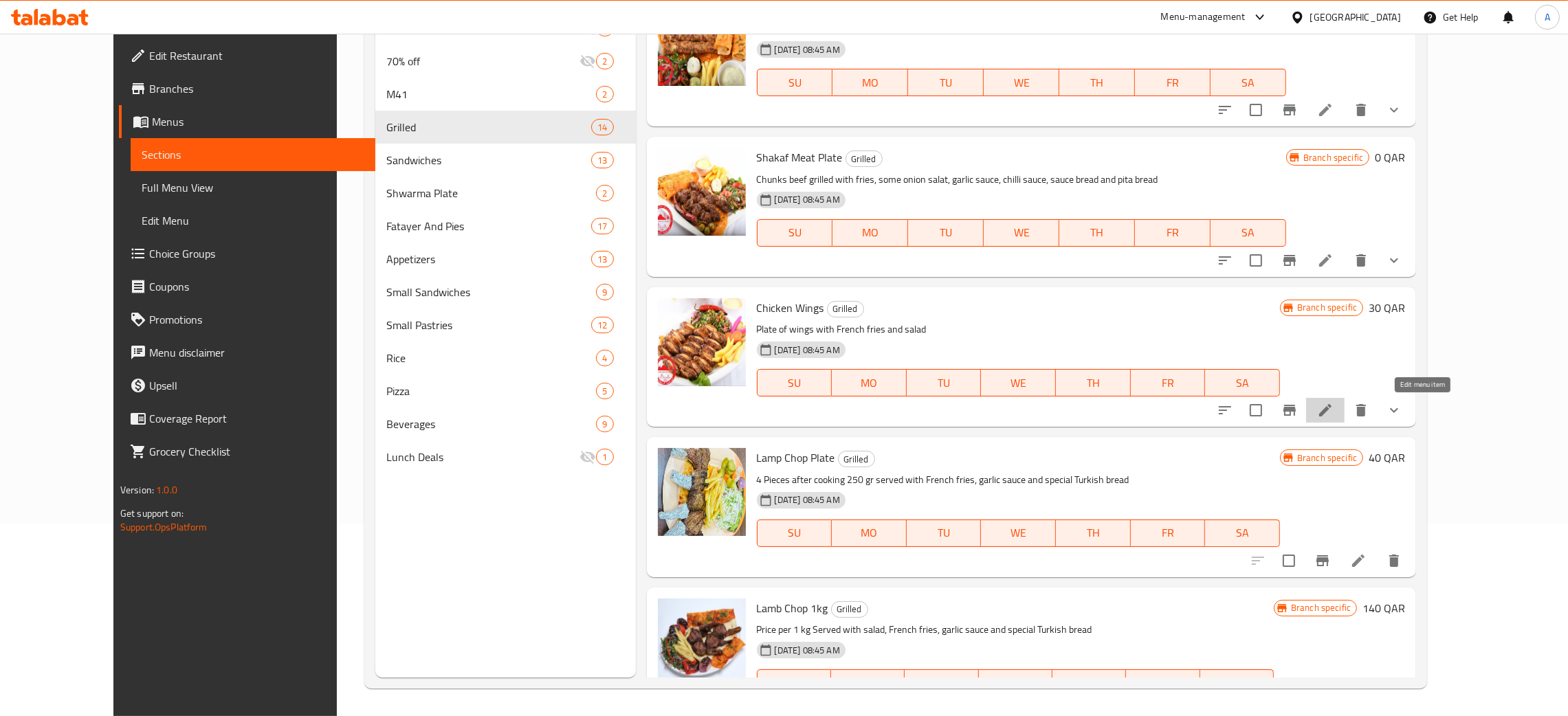
click at [1333, 402] on icon at bounding box center [1325, 410] width 16 height 16
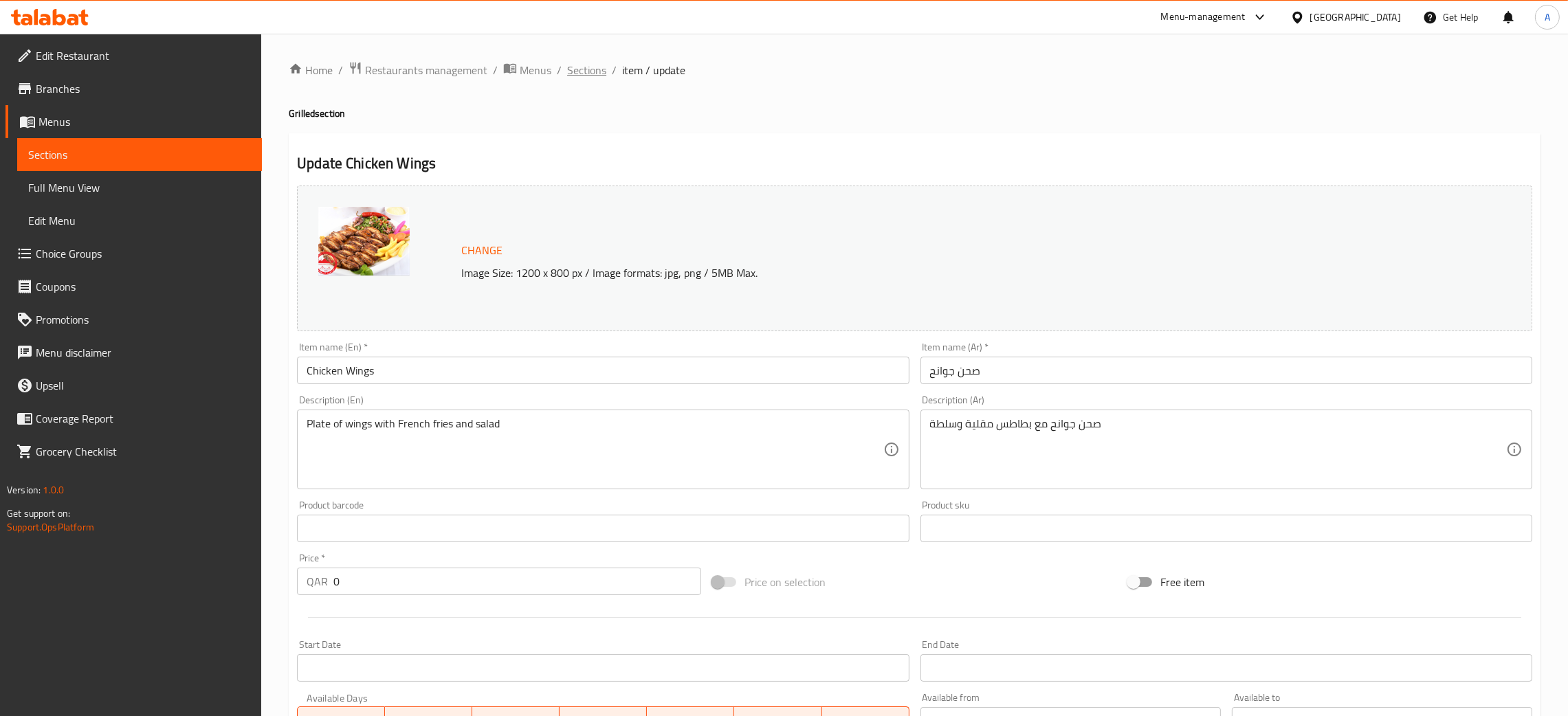
click at [593, 74] on span "Sections" at bounding box center [587, 70] width 39 height 16
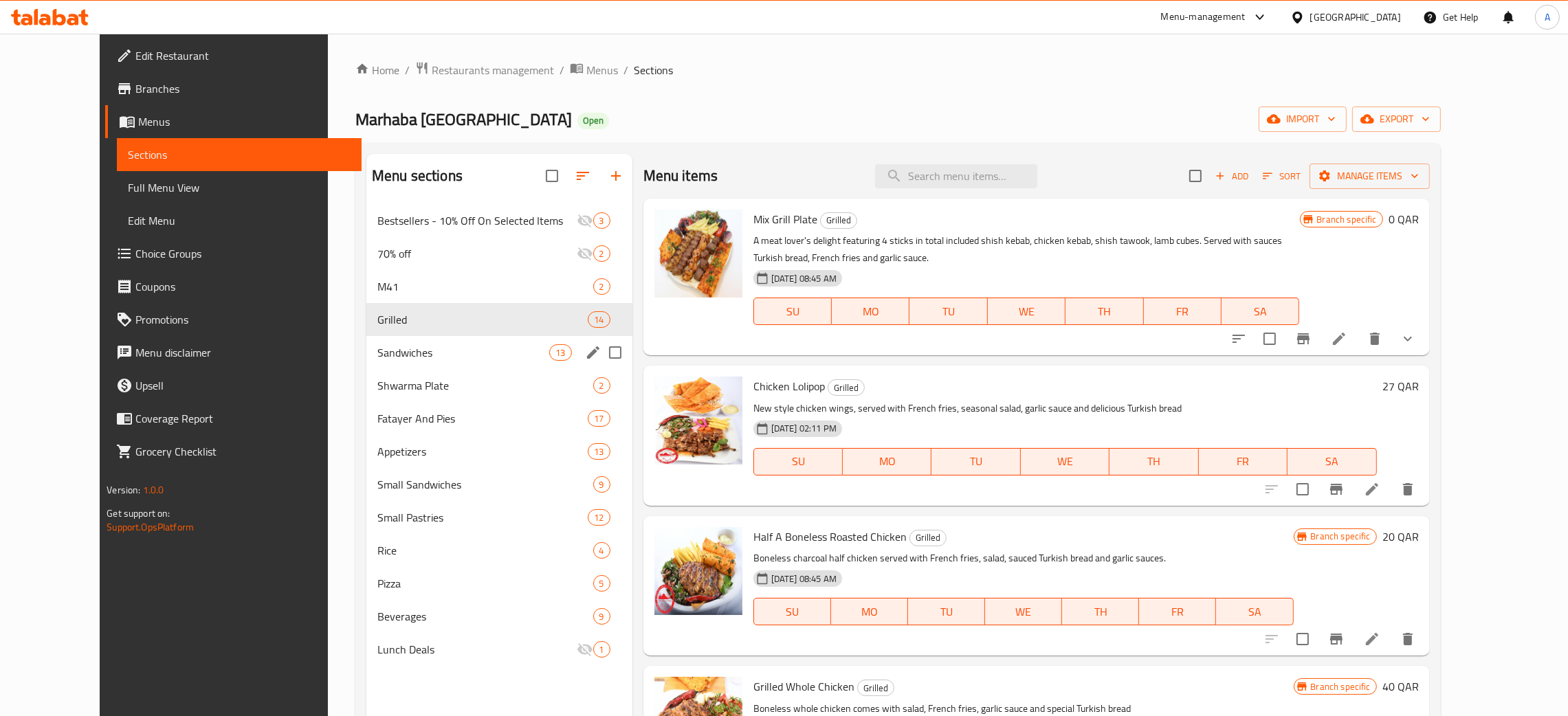
click at [480, 347] on span "Sandwiches" at bounding box center [463, 352] width 172 height 16
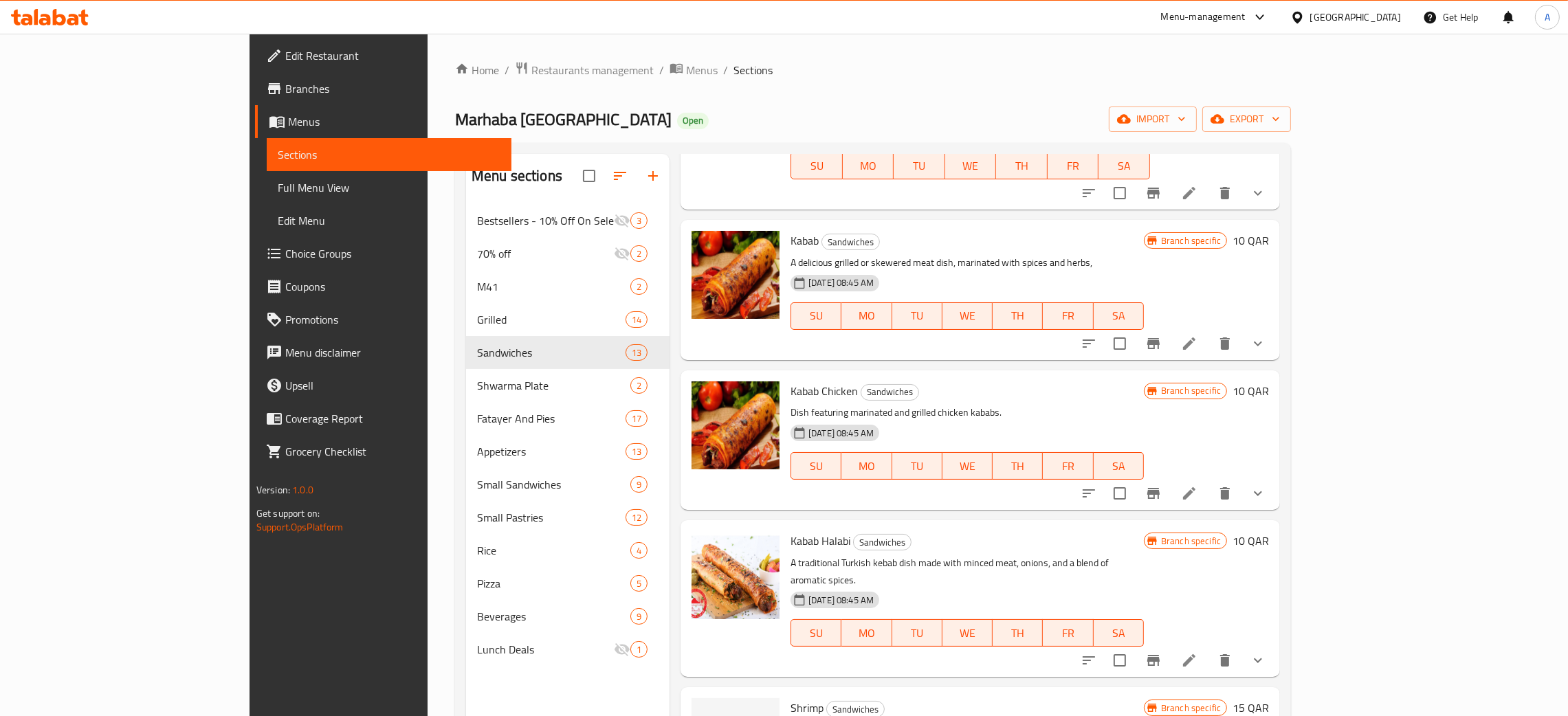
scroll to position [1133, 0]
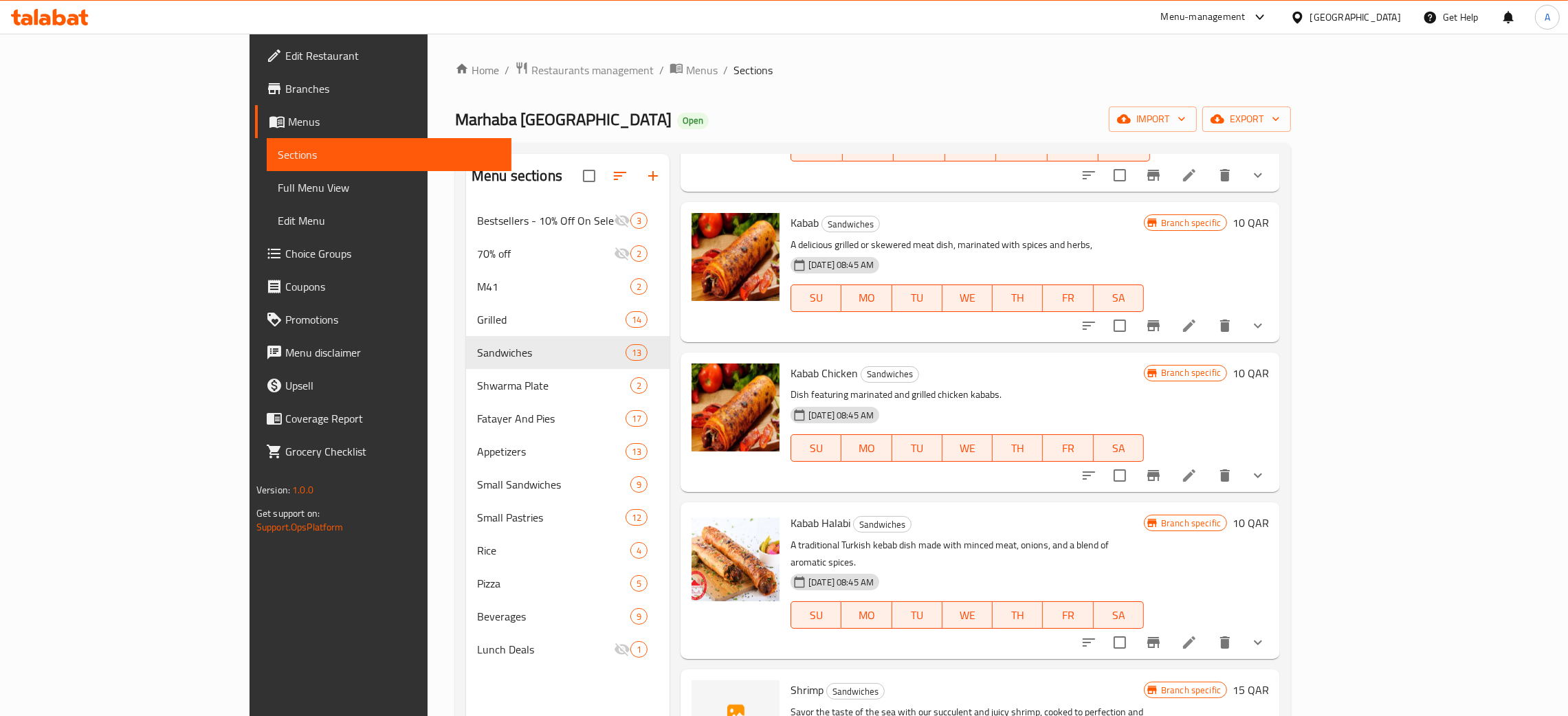
click at [1266, 467] on icon "show more" at bounding box center [1258, 475] width 16 height 16
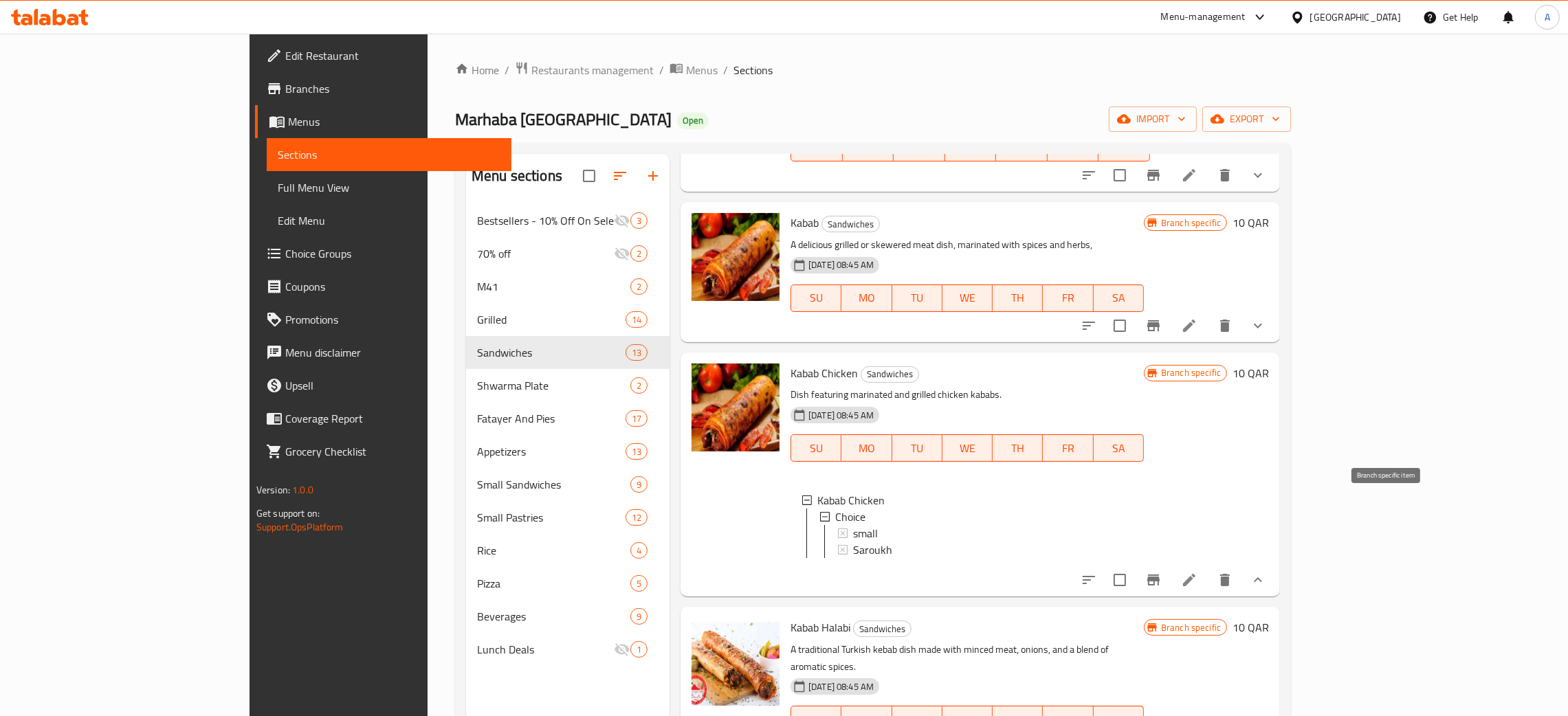
click at [1161, 571] on icon "Branch-specific-item" at bounding box center [1153, 580] width 16 height 16
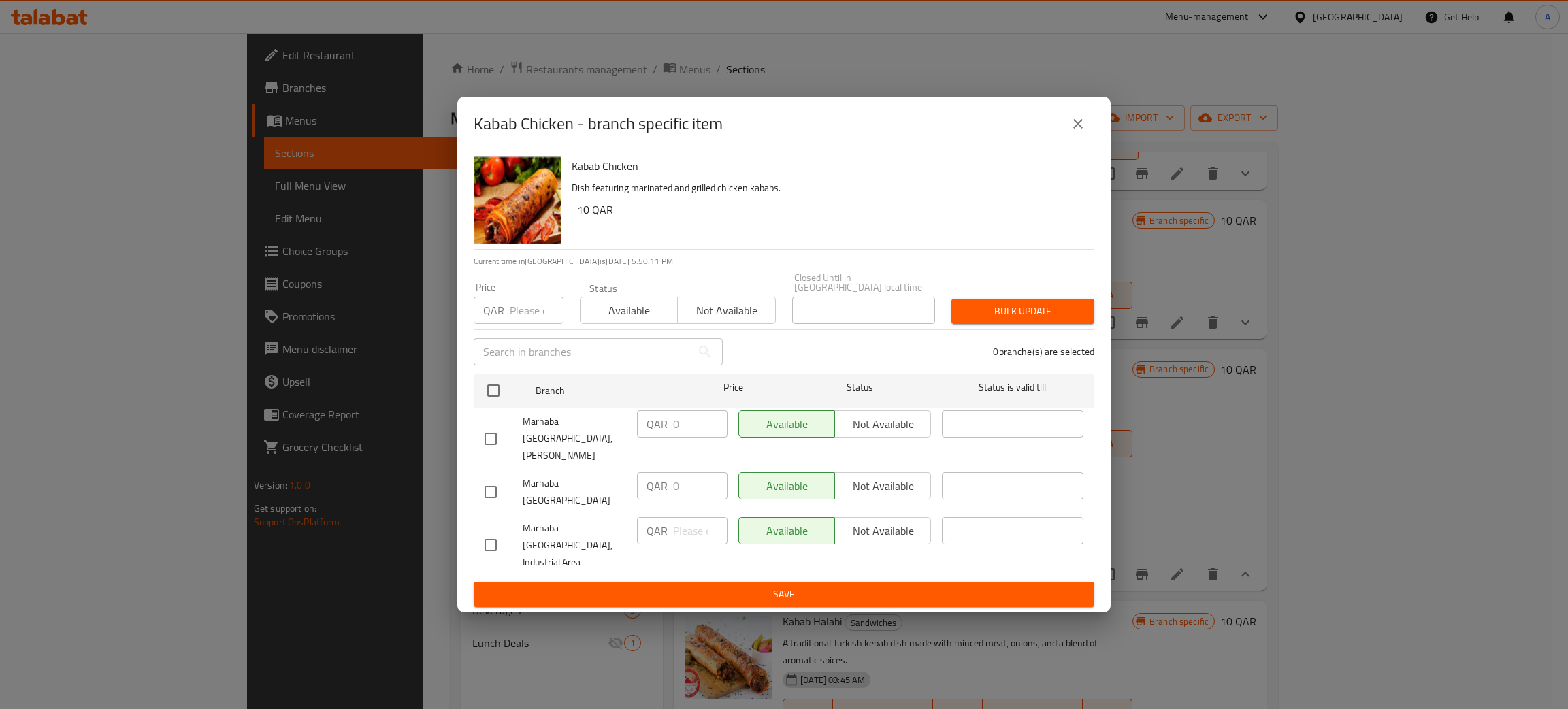
drag, startPoint x: 1079, startPoint y: 153, endPoint x: 1338, endPoint y: 345, distance: 322.4
click at [1081, 132] on icon "close" at bounding box center [1078, 123] width 16 height 16
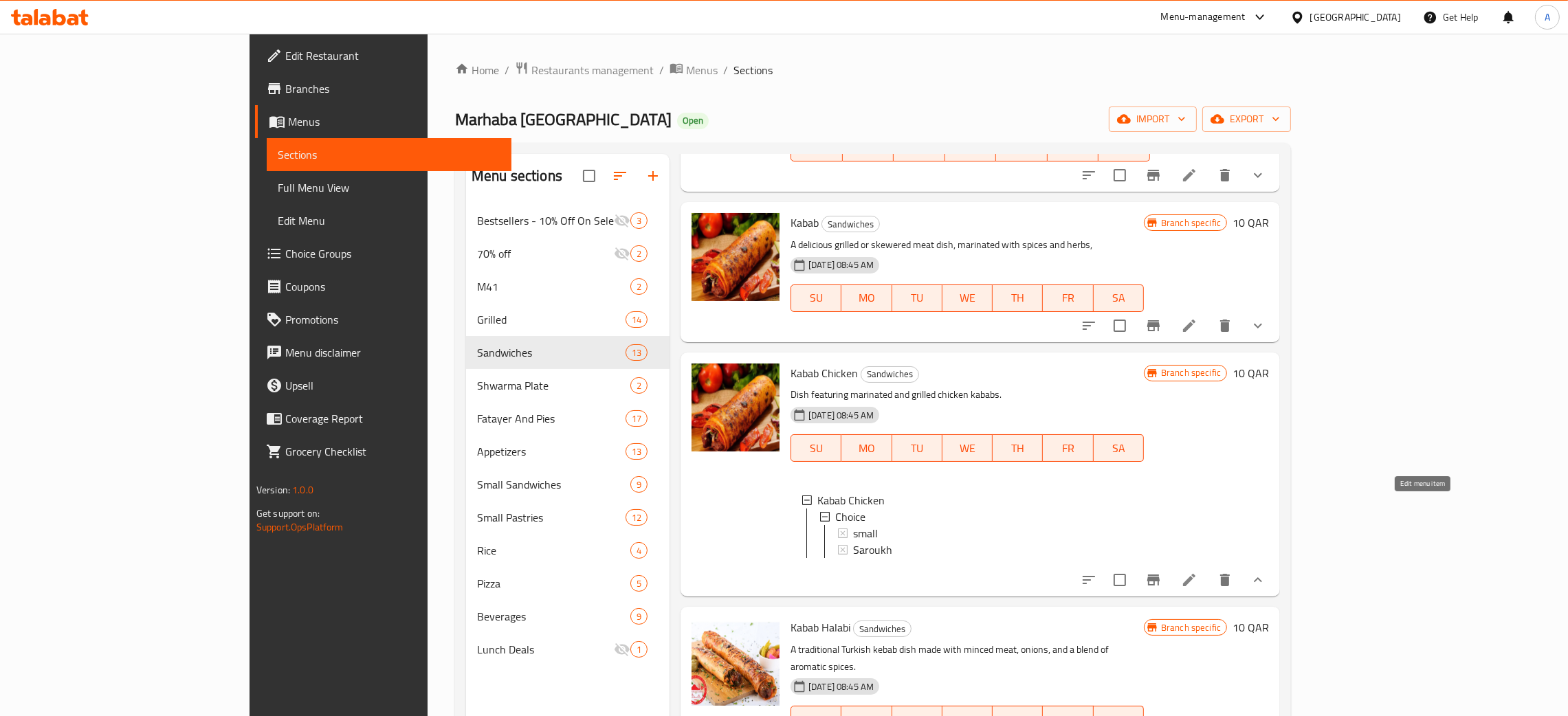
click at [1198, 571] on icon at bounding box center [1189, 580] width 16 height 16
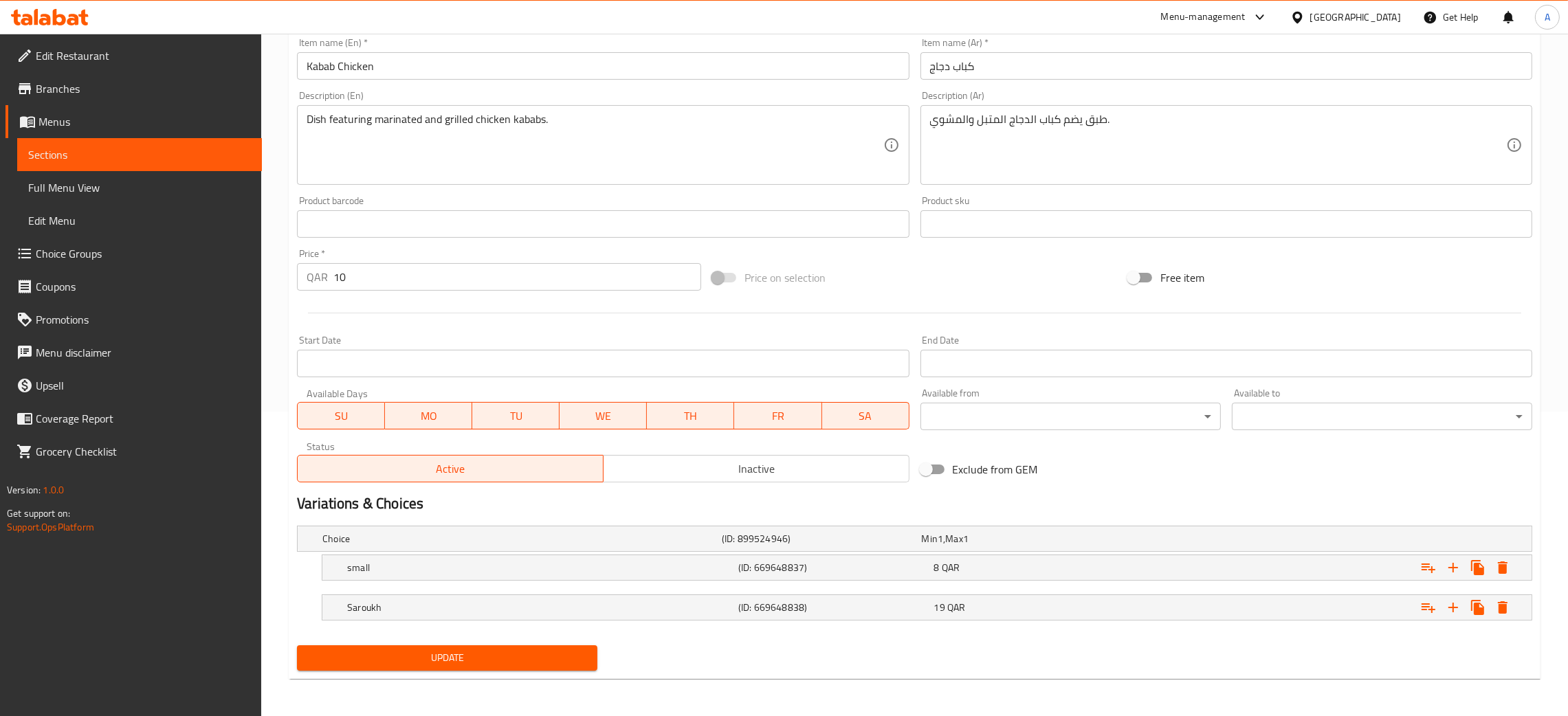
scroll to position [306, 0]
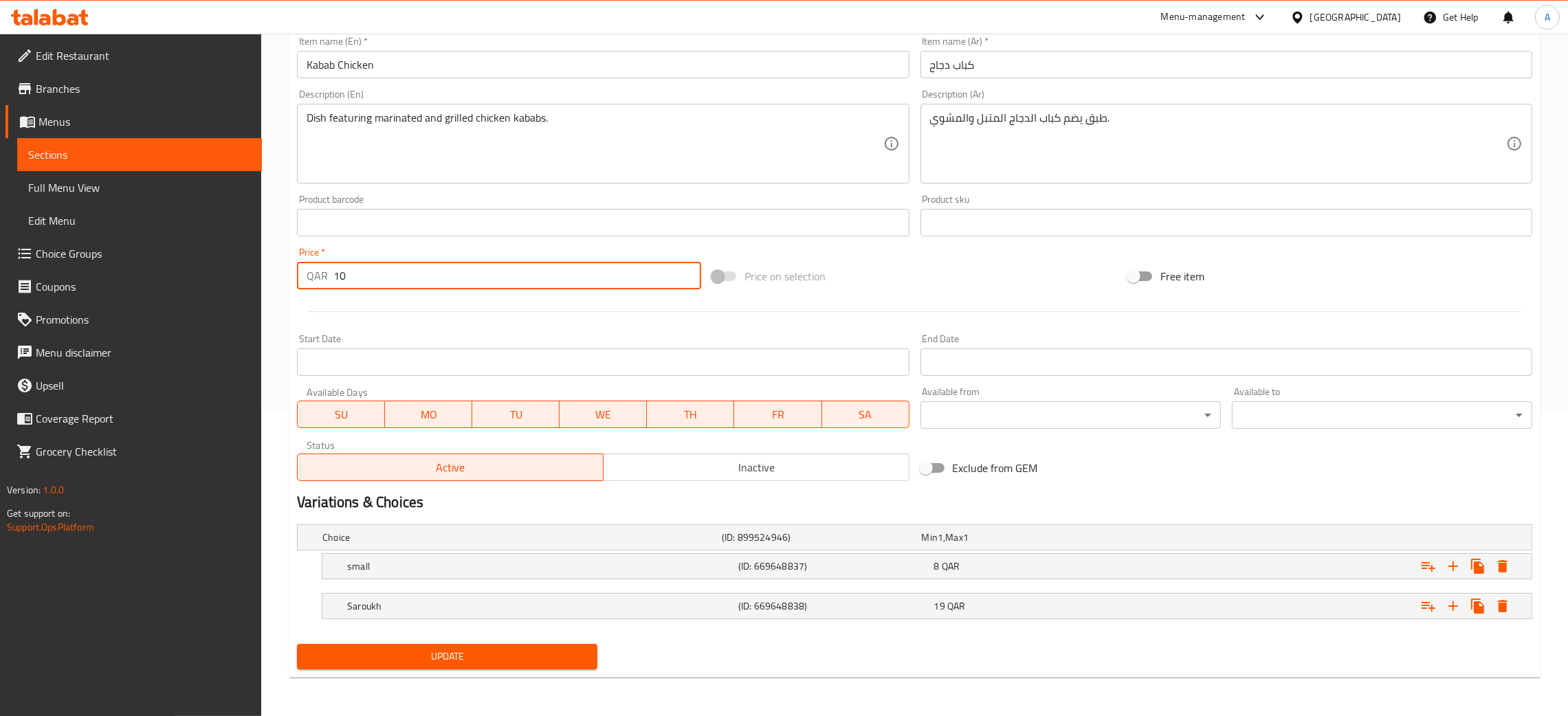
drag, startPoint x: 354, startPoint y: 272, endPoint x: 303, endPoint y: 279, distance: 51.5
click at [303, 280] on div "QAR 10 Price *" at bounding box center [499, 275] width 404 height 27
type input "0"
click at [497, 658] on span "Update" at bounding box center [446, 656] width 278 height 17
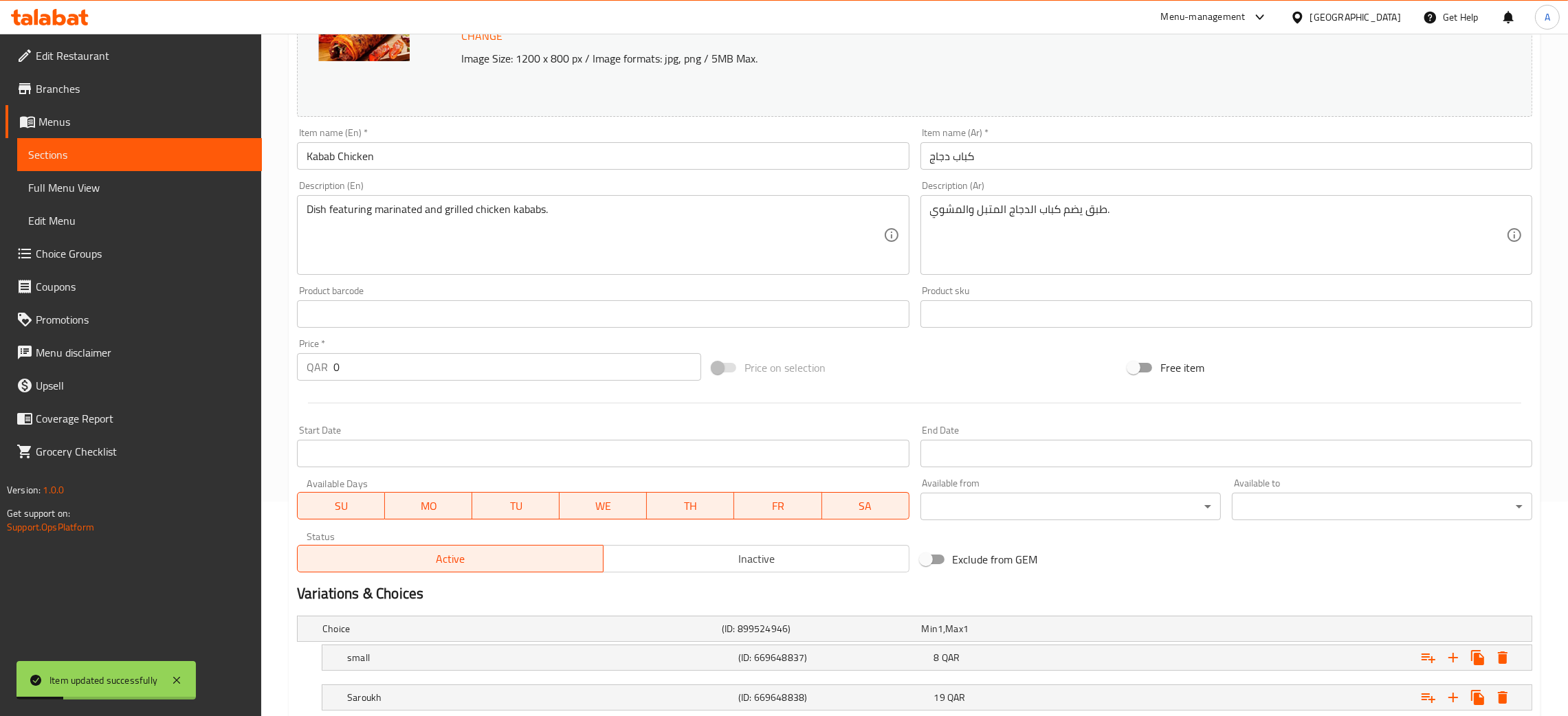
scroll to position [0, 0]
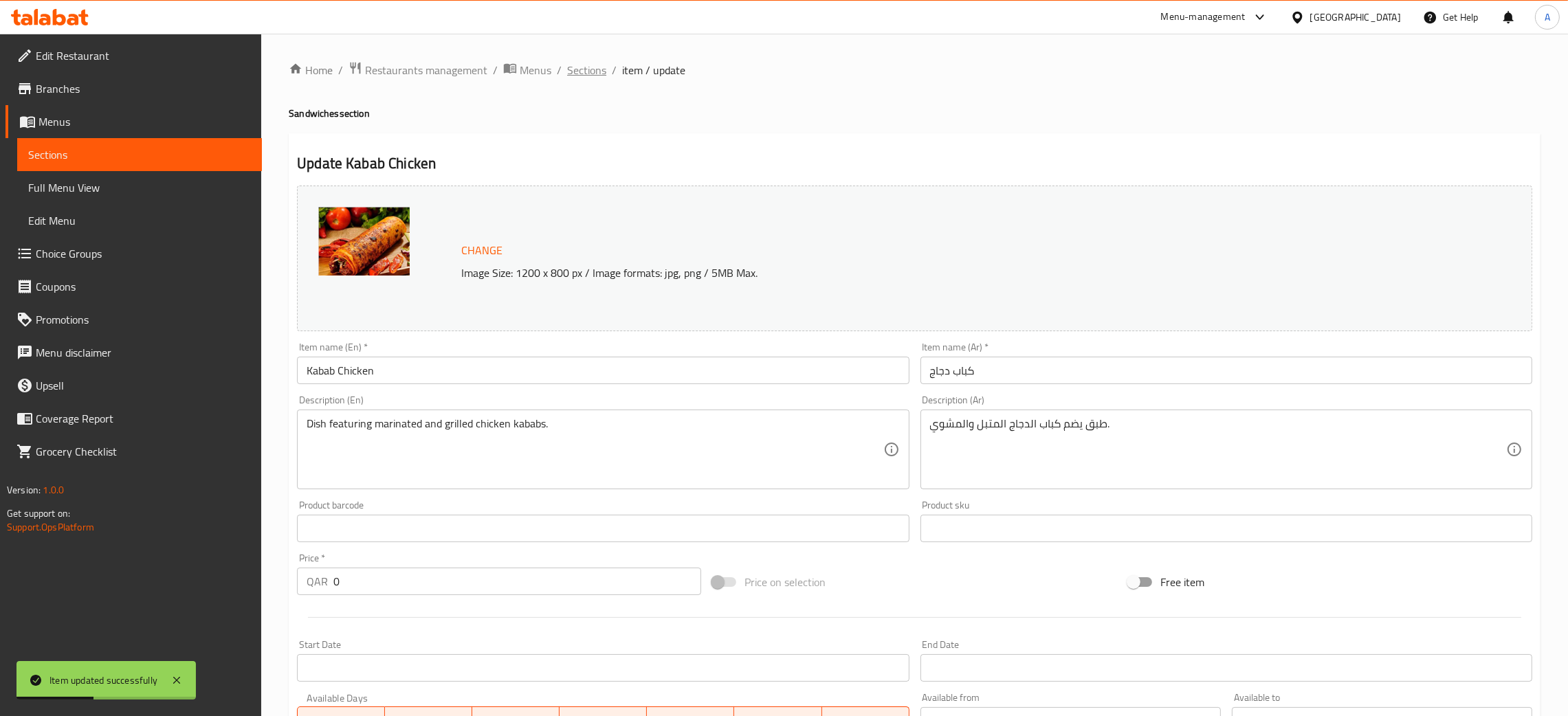
click at [583, 67] on span "Sections" at bounding box center [587, 70] width 39 height 16
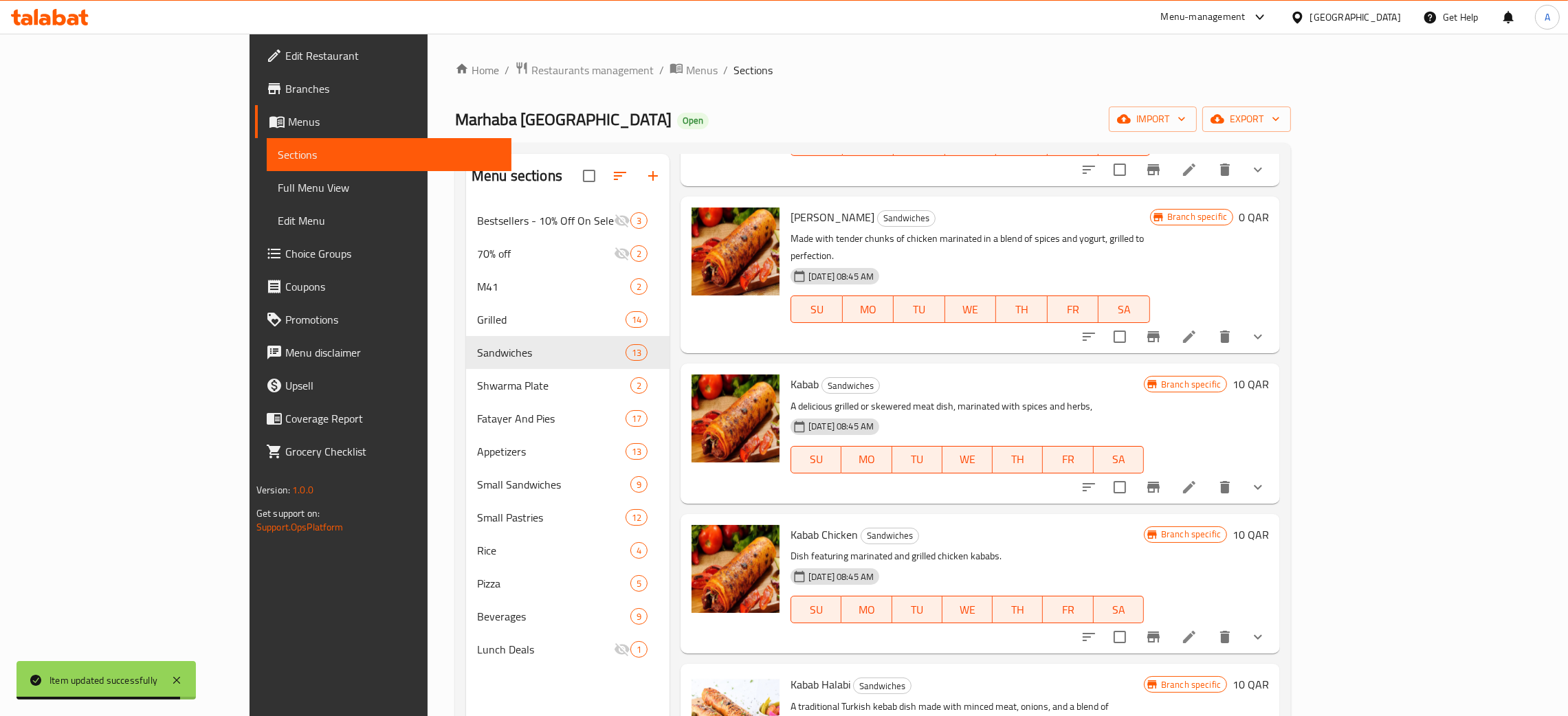
scroll to position [1029, 0]
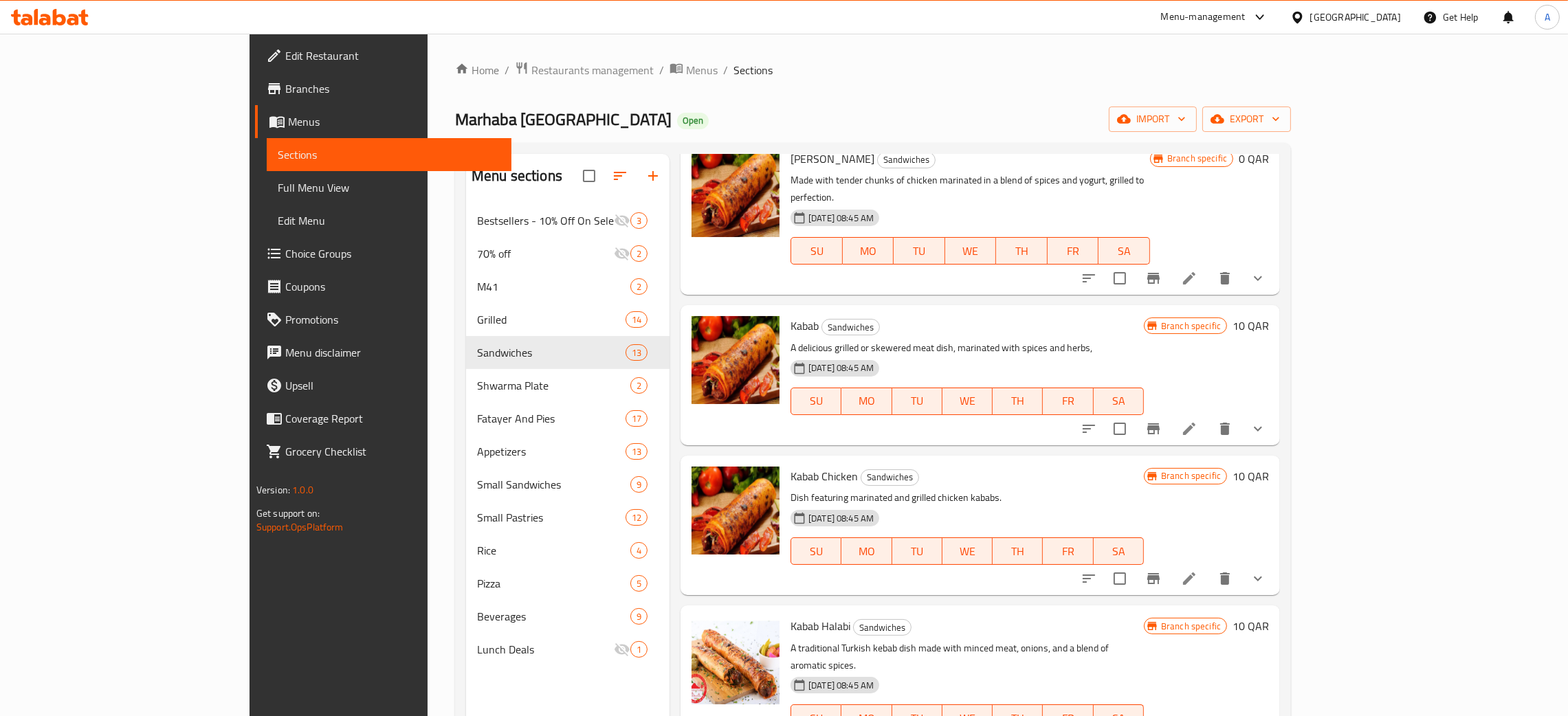
click at [1209, 417] on li at bounding box center [1189, 429] width 38 height 25
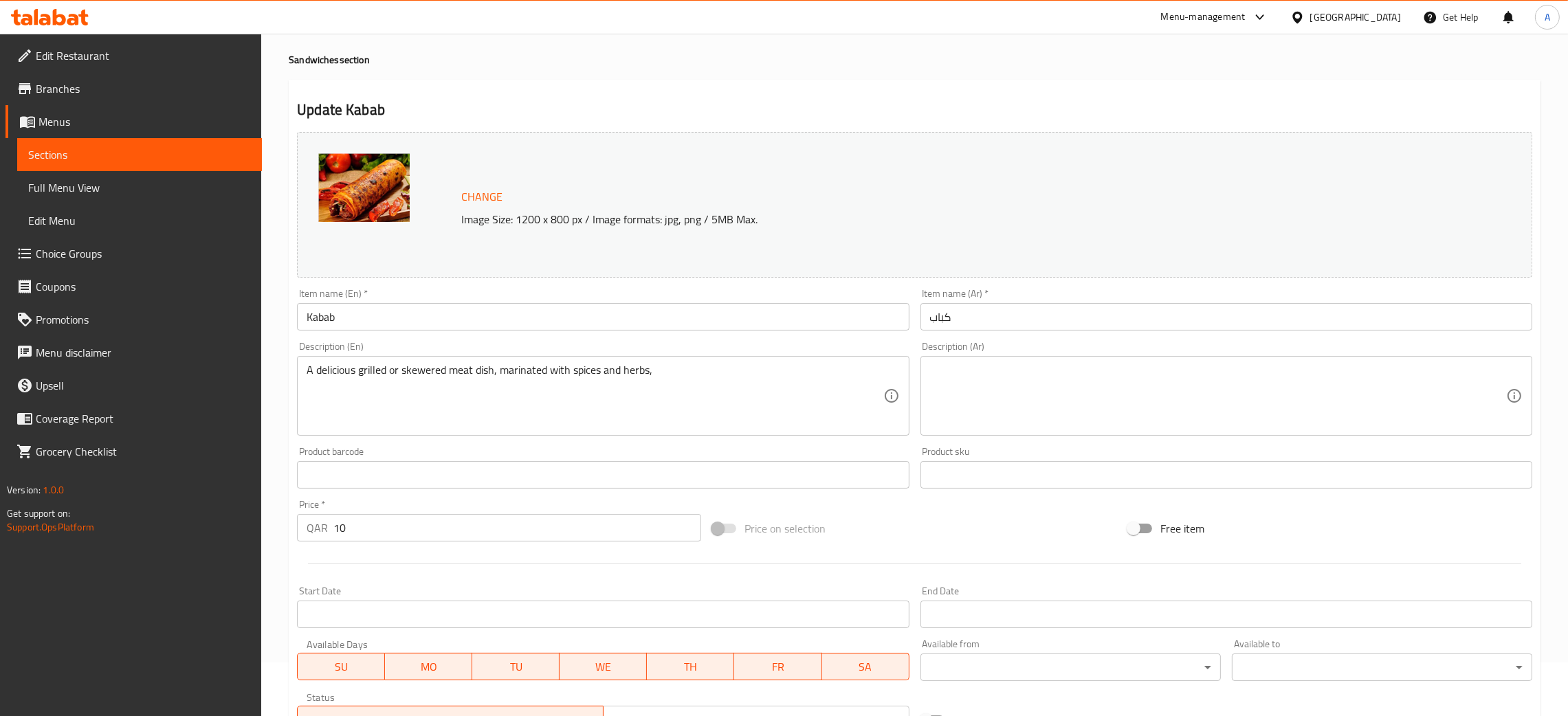
scroll to position [306, 0]
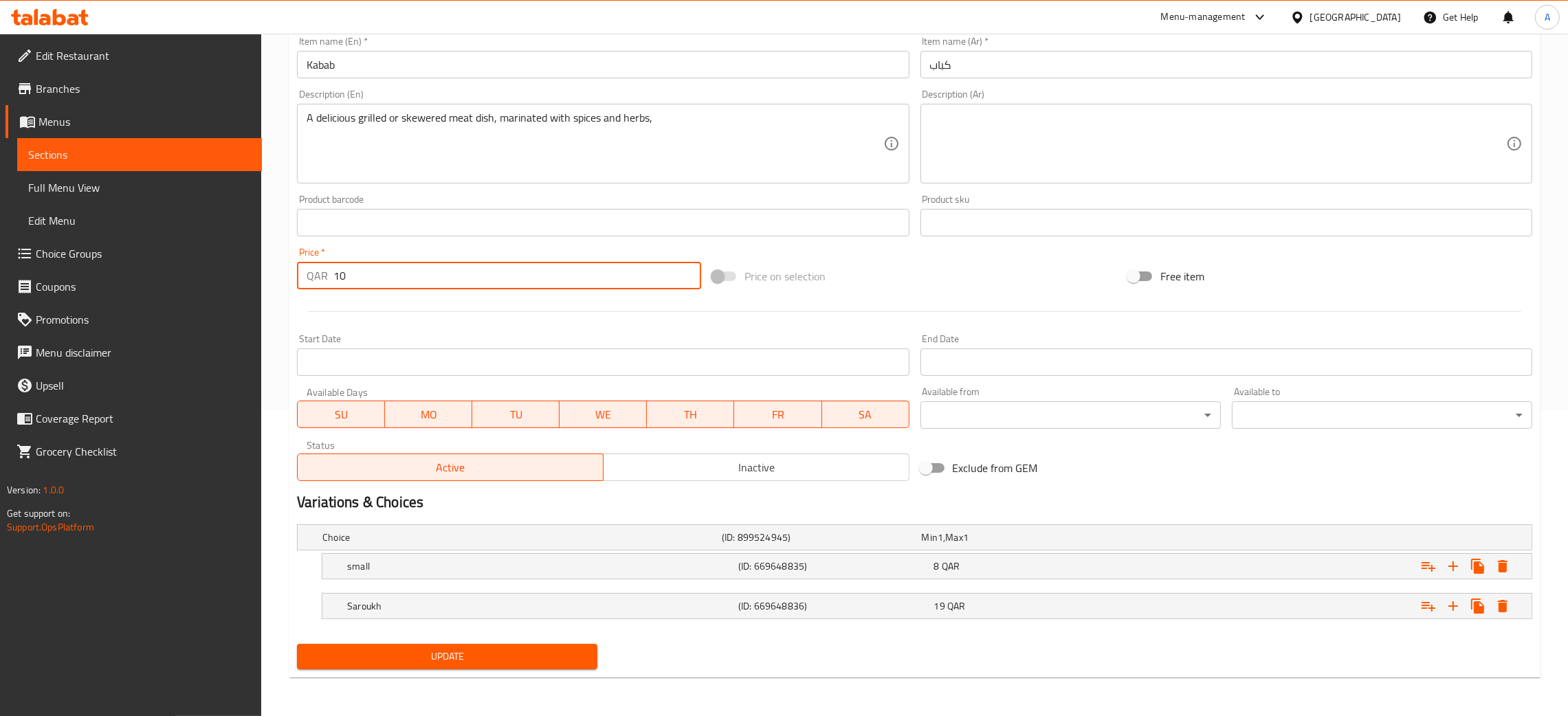
drag, startPoint x: 356, startPoint y: 270, endPoint x: 328, endPoint y: 277, distance: 28.9
click at [328, 277] on div "QAR 10 Price *" at bounding box center [499, 275] width 404 height 27
type input "00"
click at [537, 673] on div "Update Kabab Change Image Size: 1200 x 800 px / Image formats: jpg, png / 5MB M…" at bounding box center [914, 252] width 1251 height 849
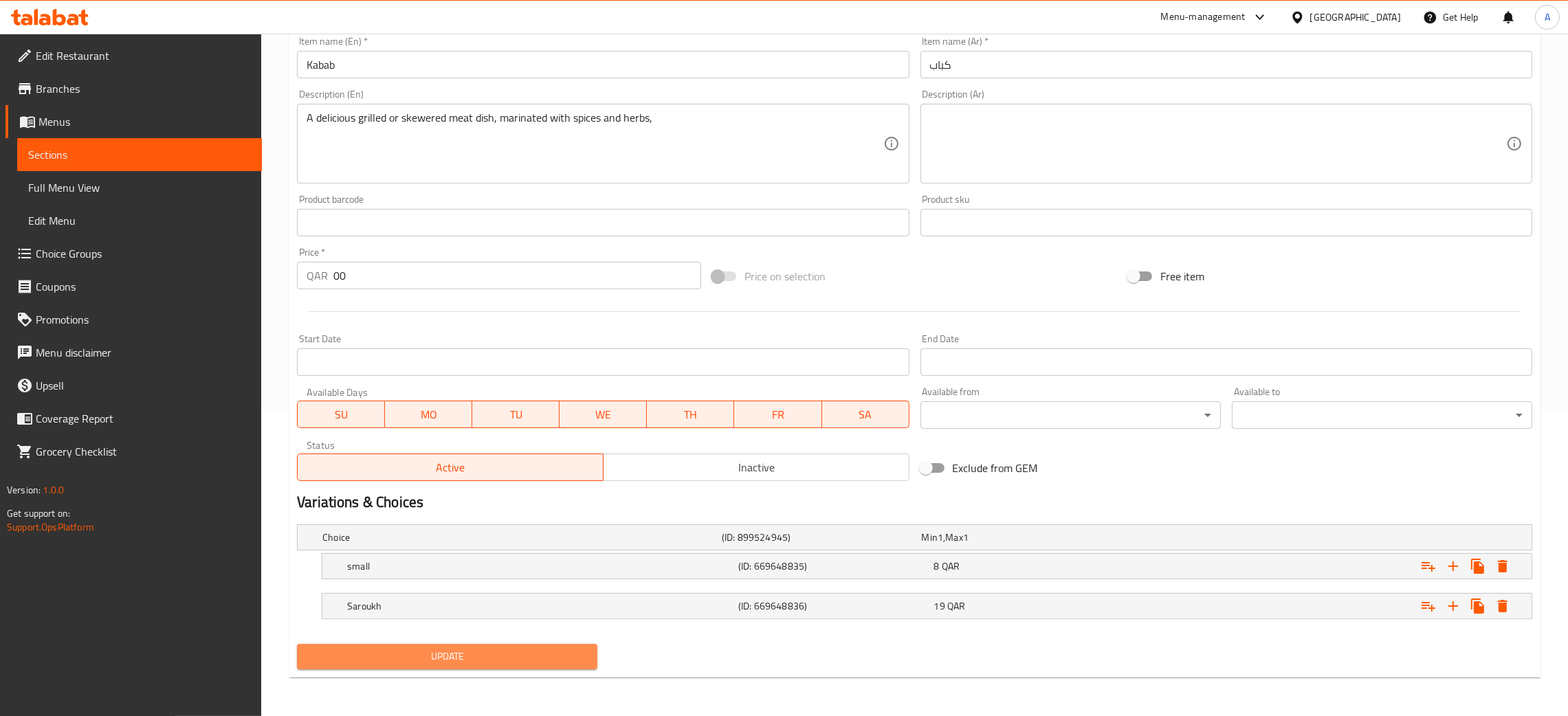
click at [541, 658] on span "Update" at bounding box center [446, 656] width 278 height 17
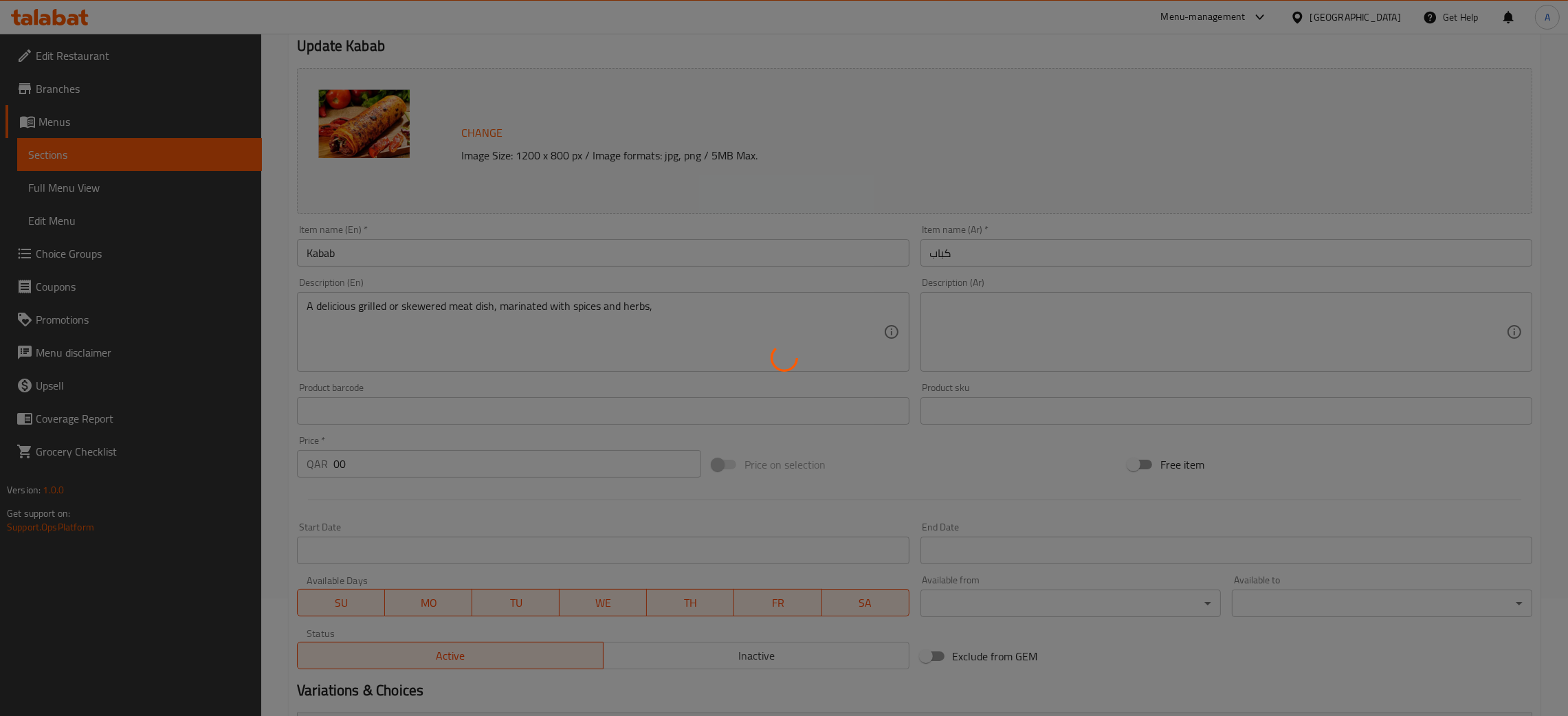
scroll to position [0, 0]
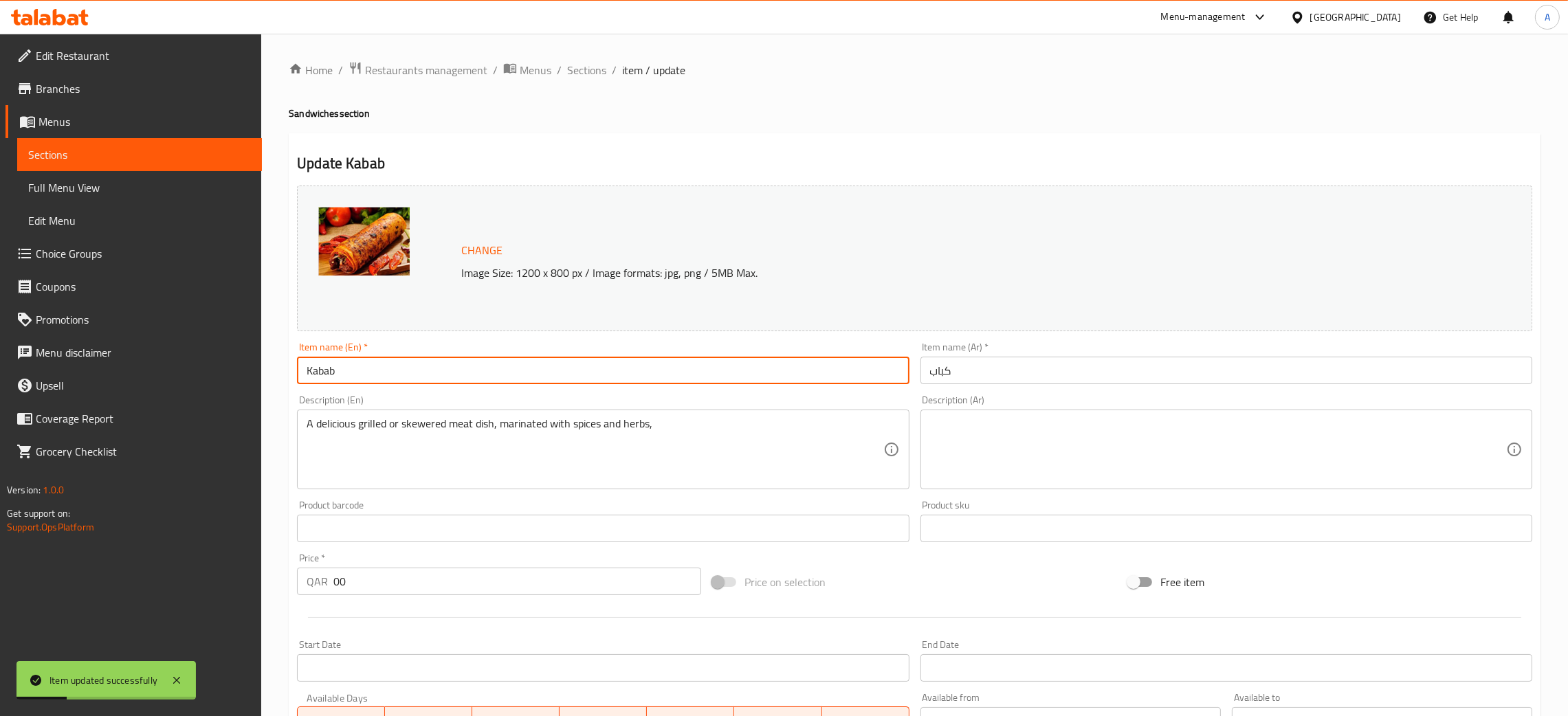
click at [321, 375] on input "Kabab" at bounding box center [602, 369] width 612 height 27
click at [582, 74] on span "Sections" at bounding box center [587, 70] width 39 height 16
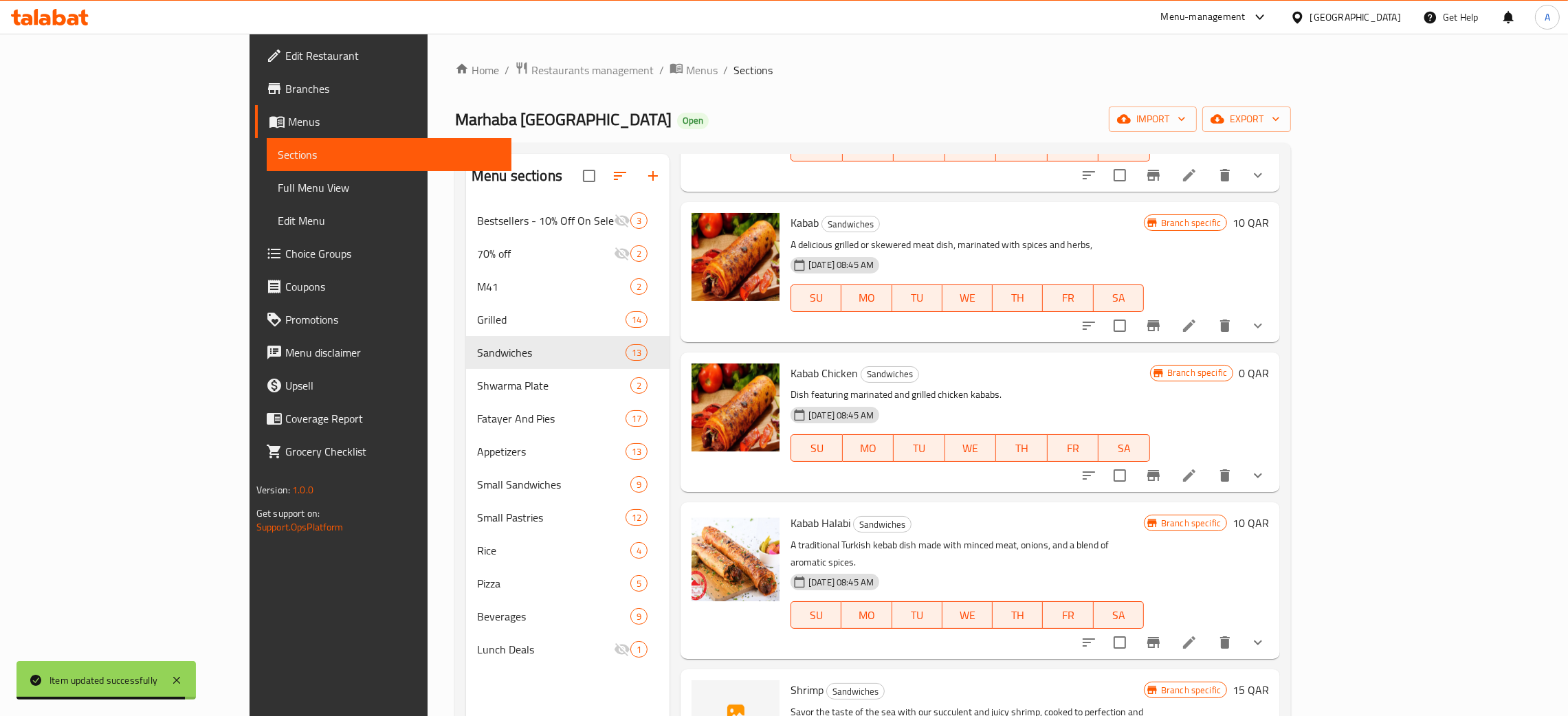
scroll to position [1169, 0]
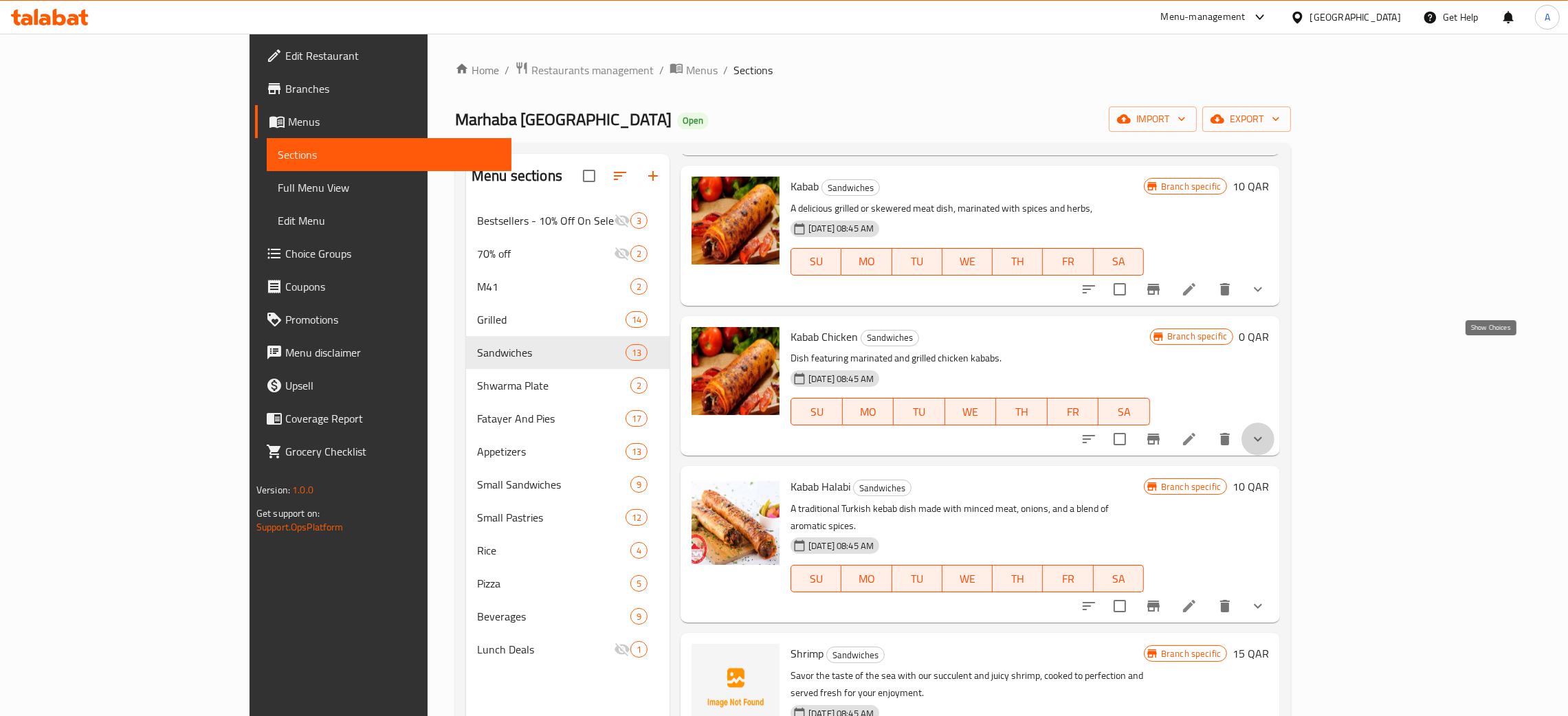
click at [1266, 431] on icon "show more" at bounding box center [1258, 439] width 16 height 16
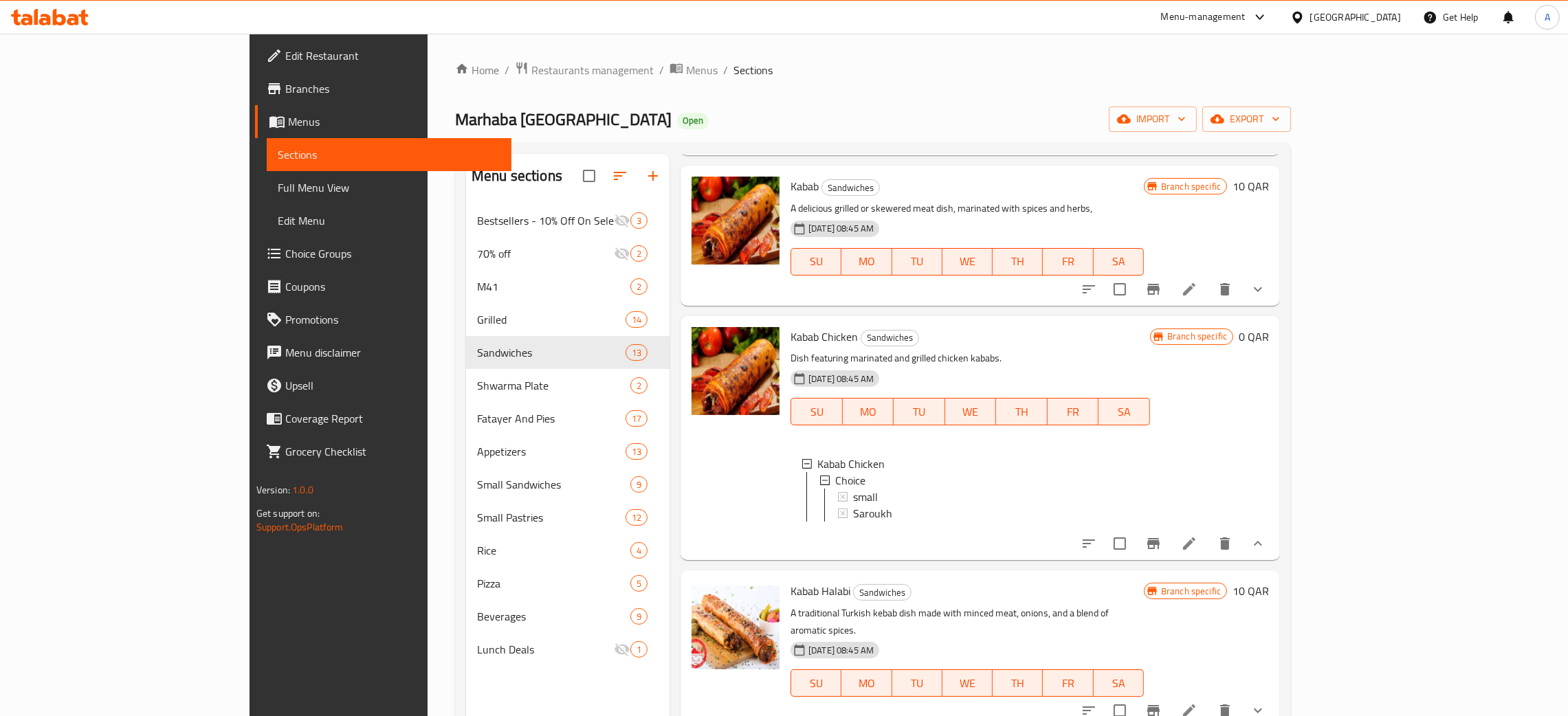
scroll to position [1, 0]
click at [1198, 535] on icon at bounding box center [1189, 543] width 16 height 16
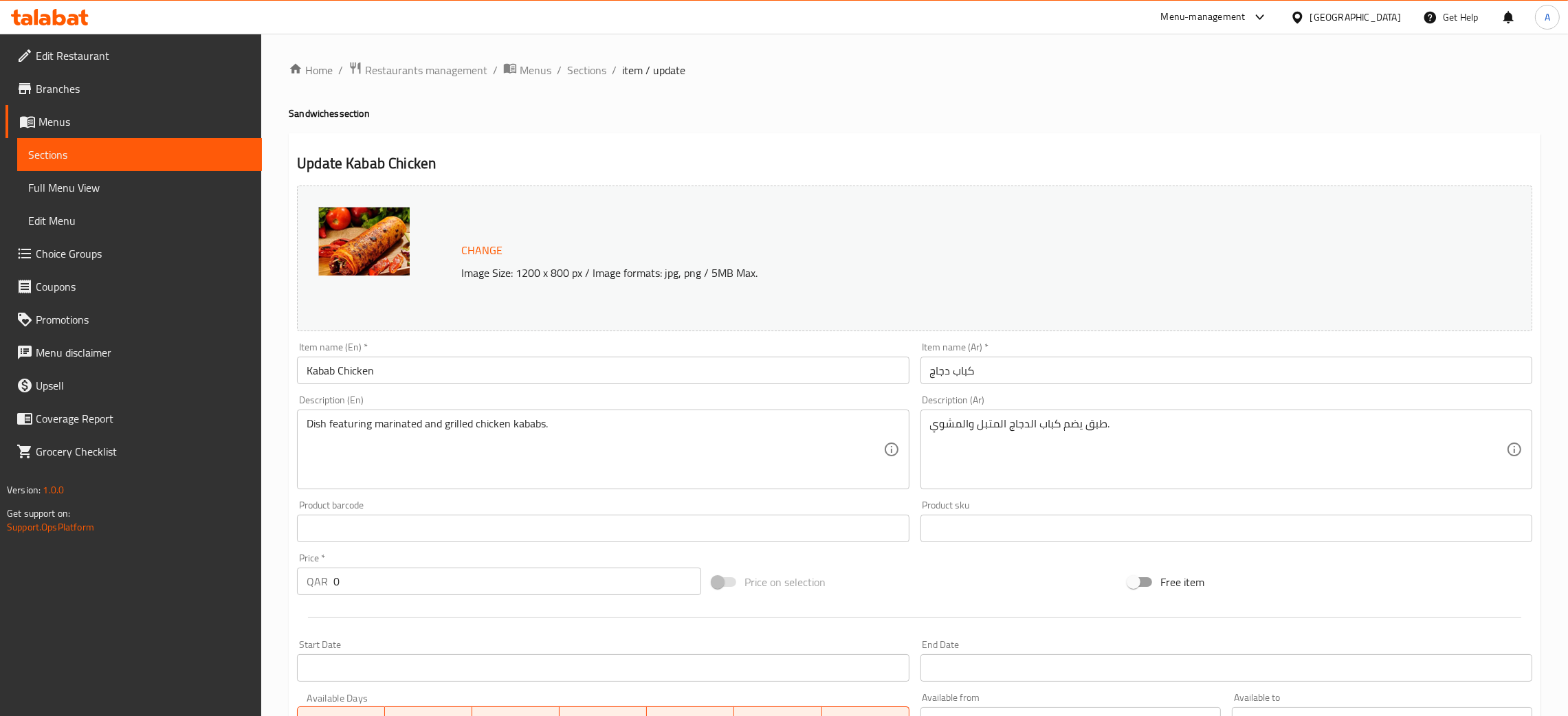
drag, startPoint x: 587, startPoint y: 65, endPoint x: 620, endPoint y: 96, distance: 45.3
click at [585, 64] on span "Sections" at bounding box center [587, 70] width 39 height 16
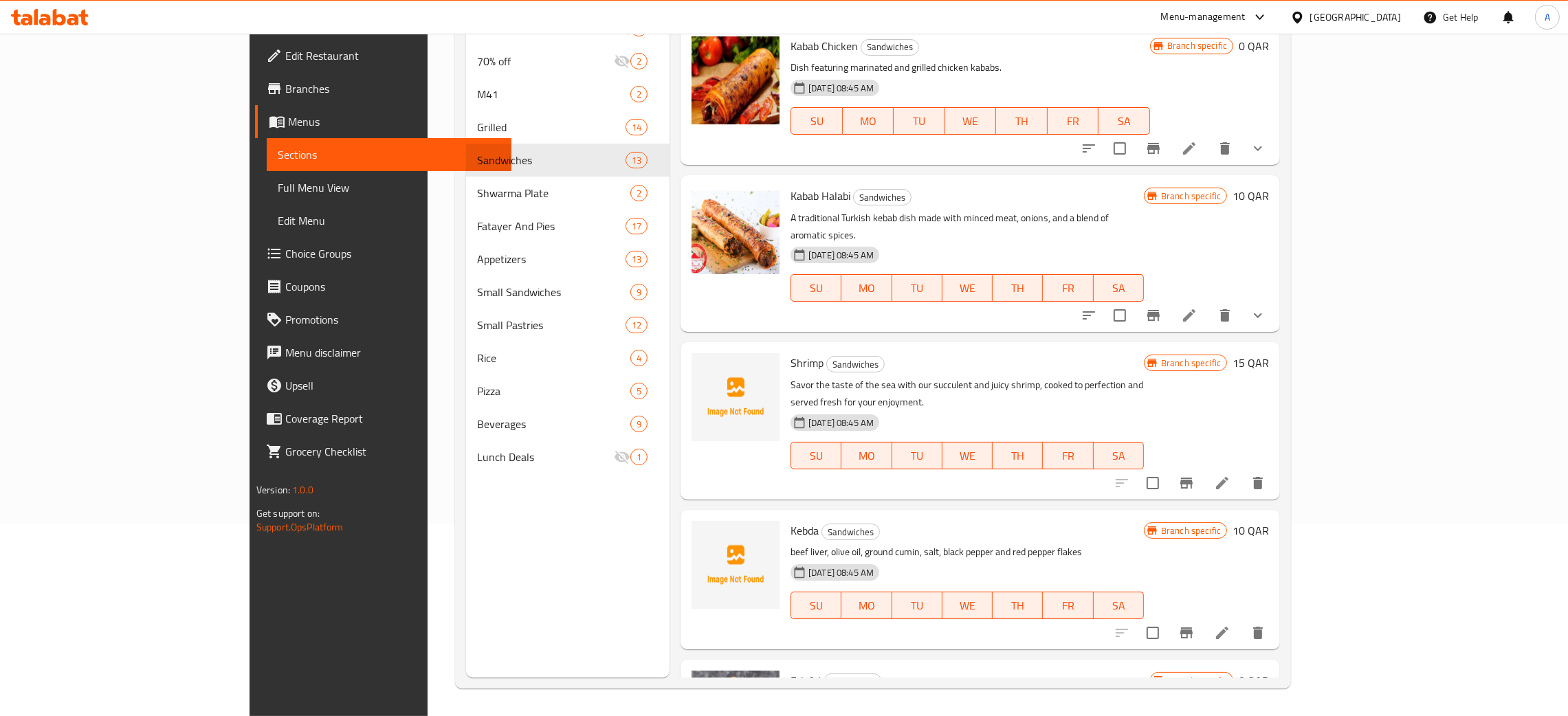
scroll to position [194, 0]
click at [1198, 307] on icon at bounding box center [1189, 315] width 16 height 16
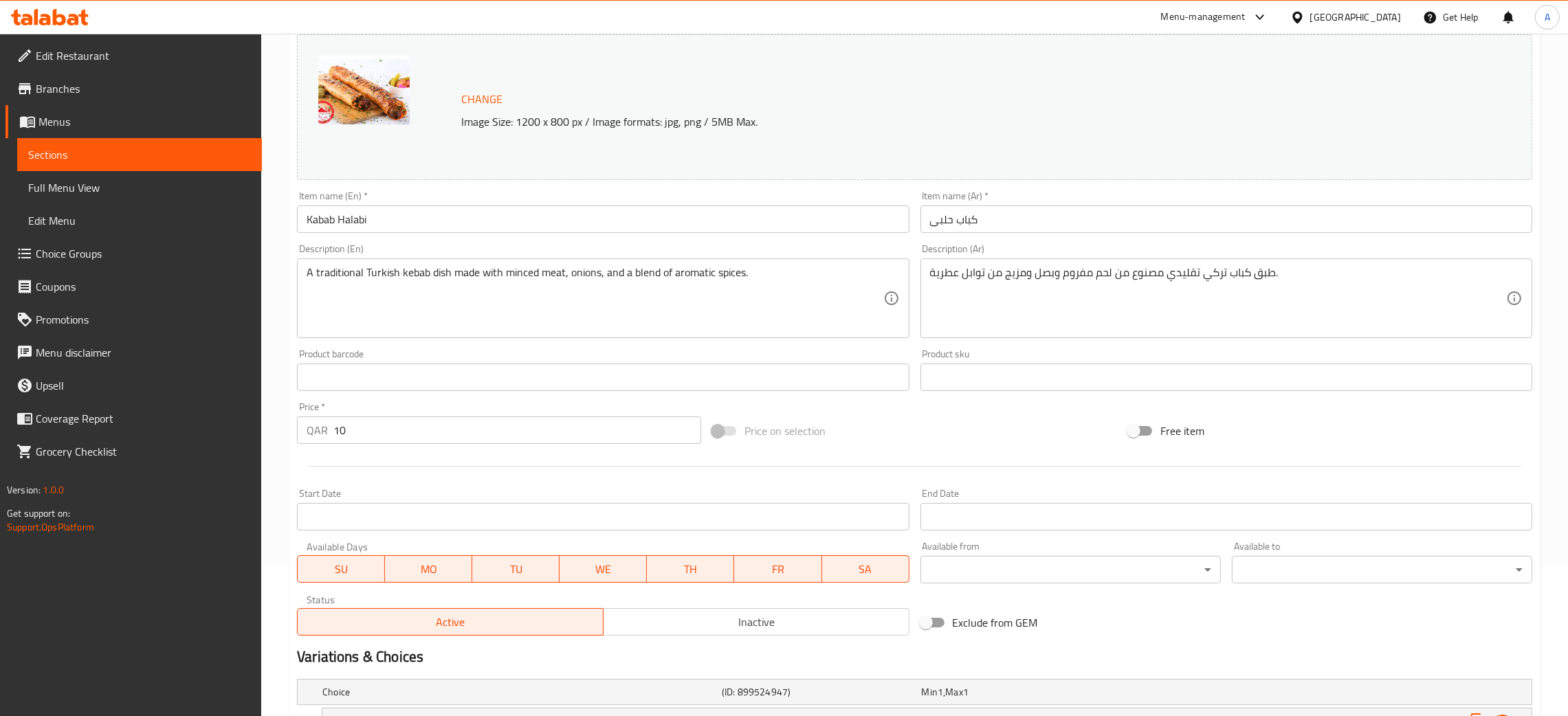
scroll to position [306, 0]
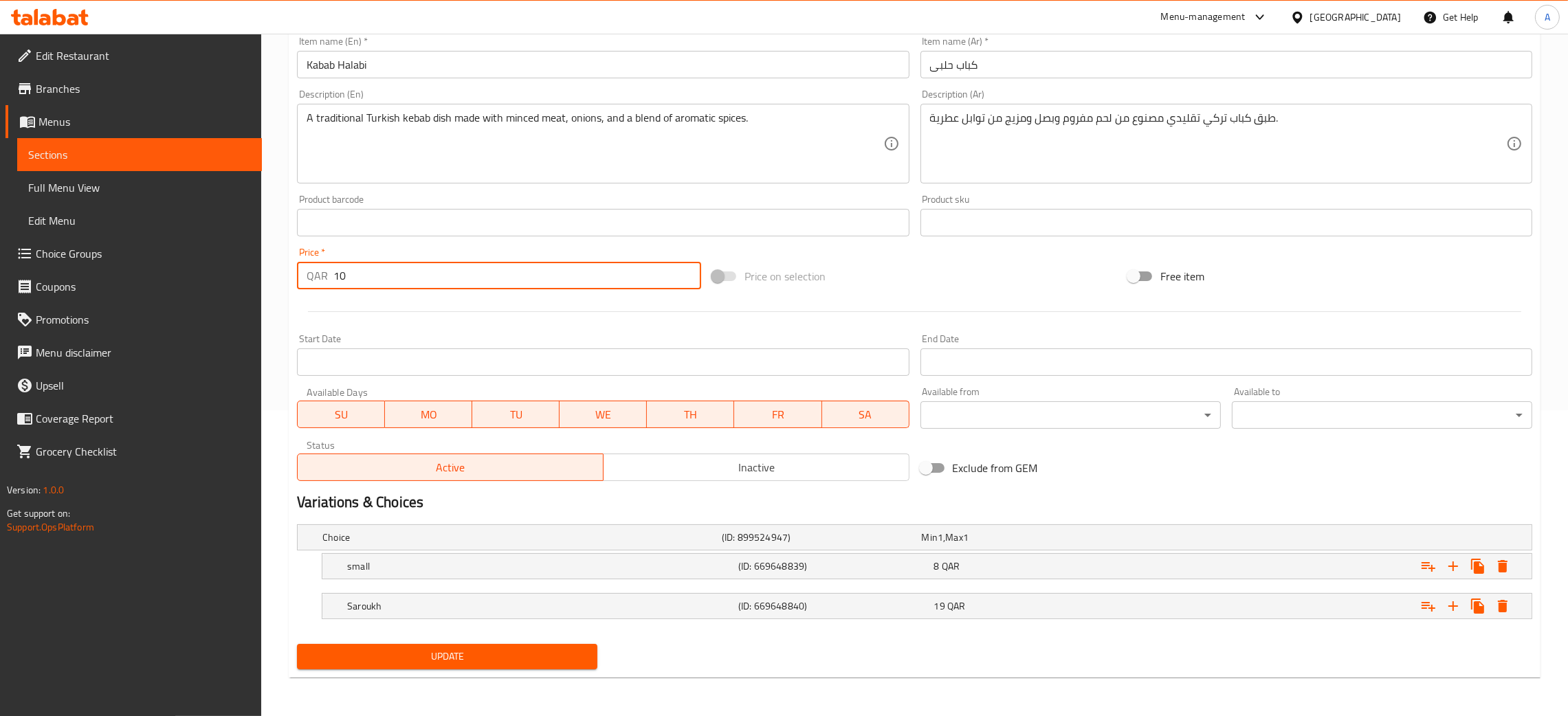
drag, startPoint x: 353, startPoint y: 269, endPoint x: 327, endPoint y: 277, distance: 27.2
click at [327, 277] on div "QAR 10 Price *" at bounding box center [499, 275] width 404 height 27
type input "0"
click at [522, 653] on span "Update" at bounding box center [446, 656] width 278 height 17
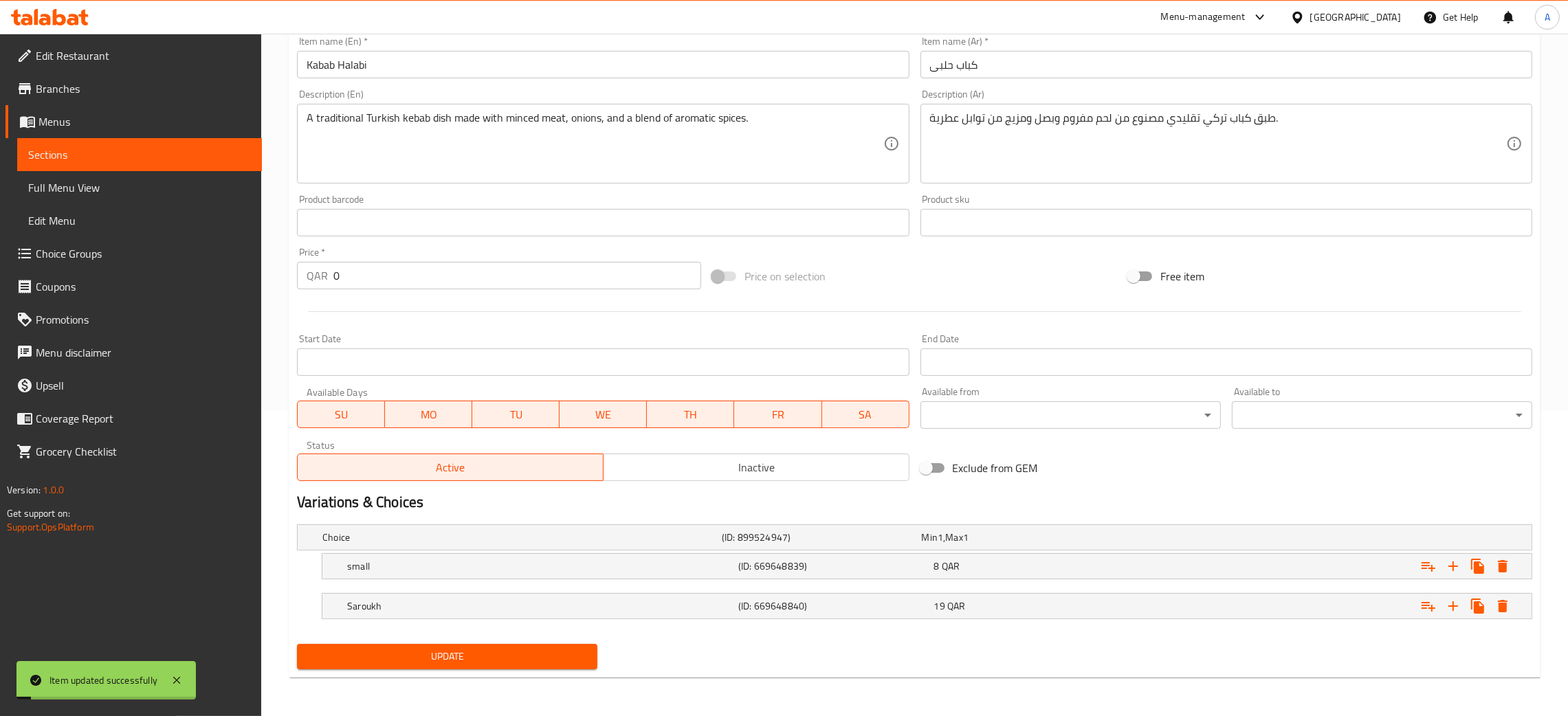
scroll to position [0, 0]
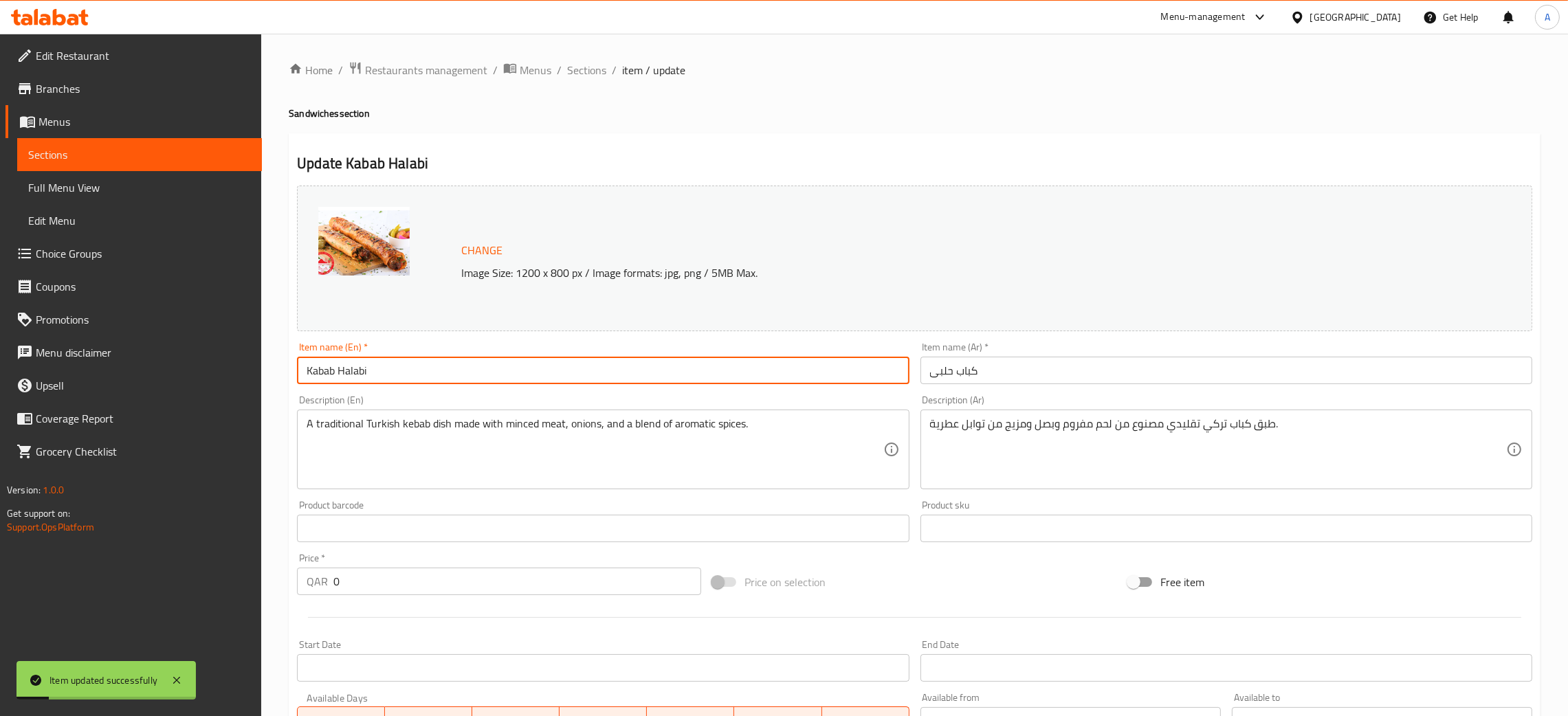
drag, startPoint x: 300, startPoint y: 356, endPoint x: 274, endPoint y: 356, distance: 26.0
click at [274, 356] on div "Home / Restaurants management / Menus / Sections / item / update Sandwiches sec…" at bounding box center [914, 528] width 1307 height 988
click at [598, 72] on span "Sections" at bounding box center [587, 70] width 39 height 16
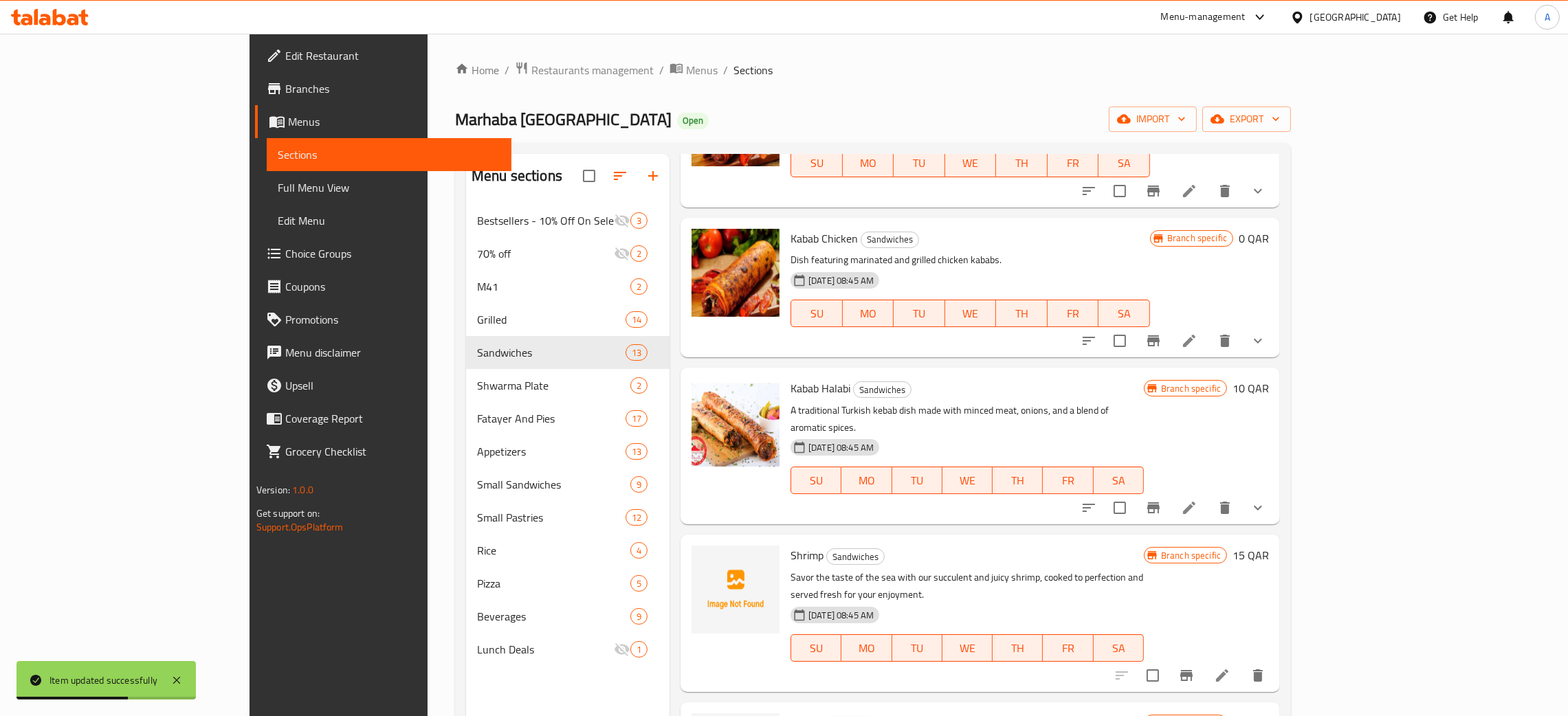
scroll to position [194, 0]
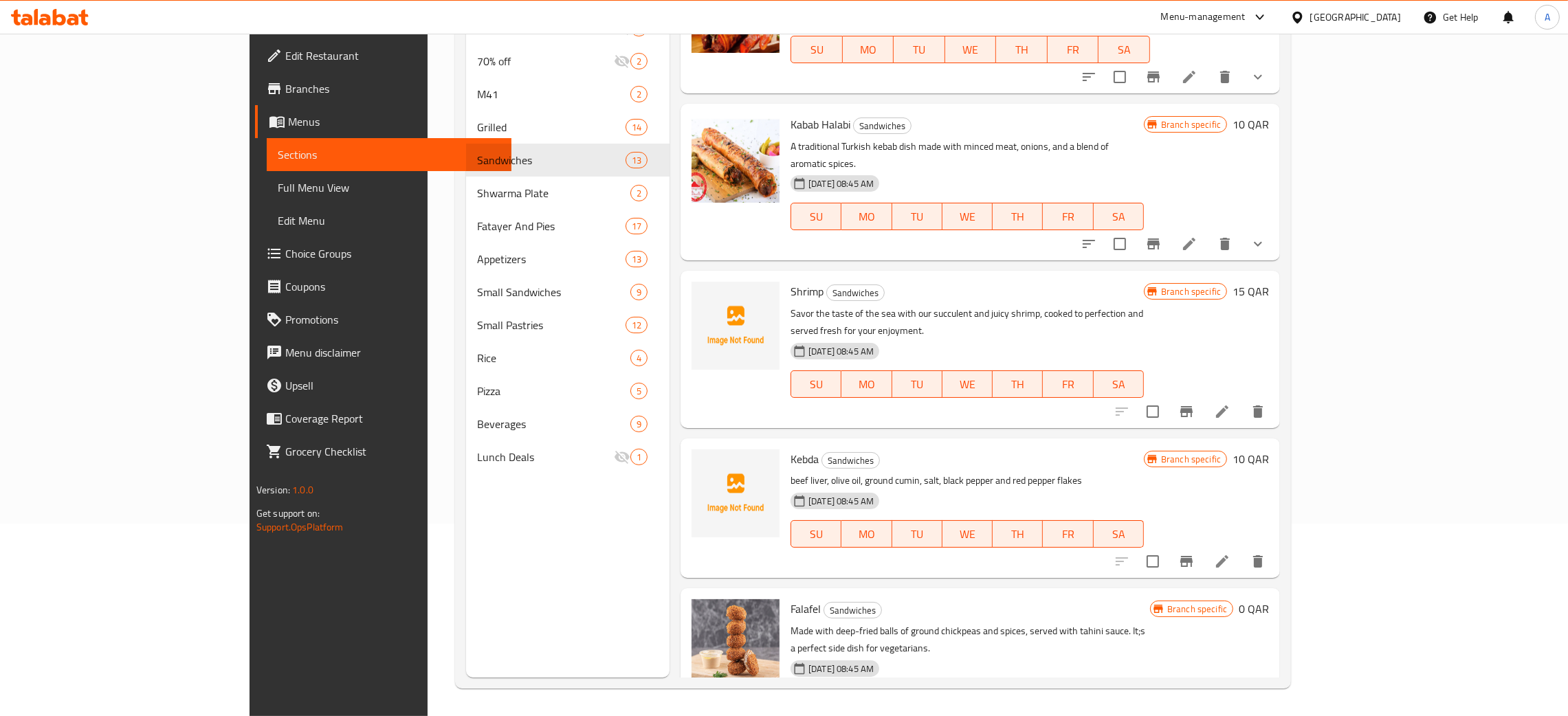
scroll to position [1388, 0]
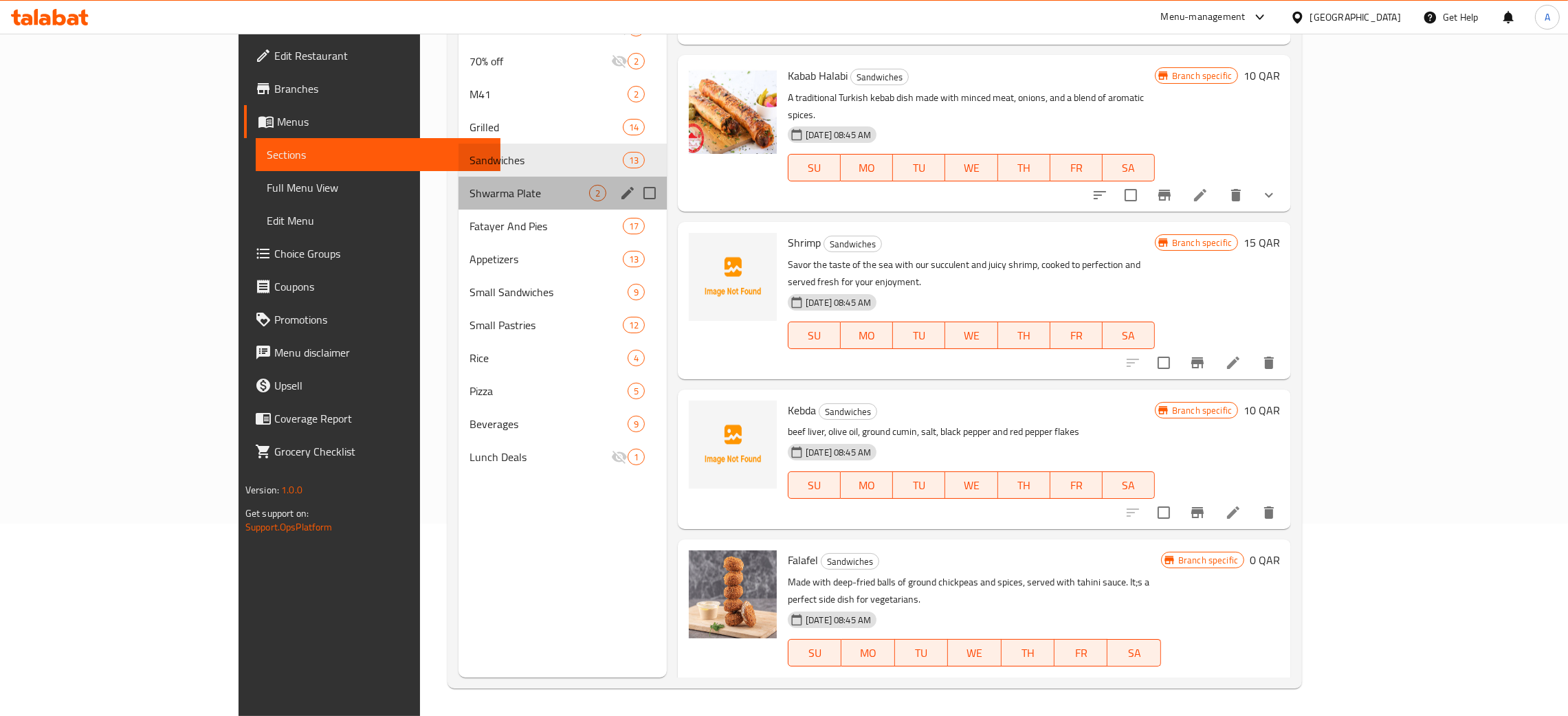
click at [458, 180] on div "Shwarma Plate 2" at bounding box center [562, 192] width 208 height 33
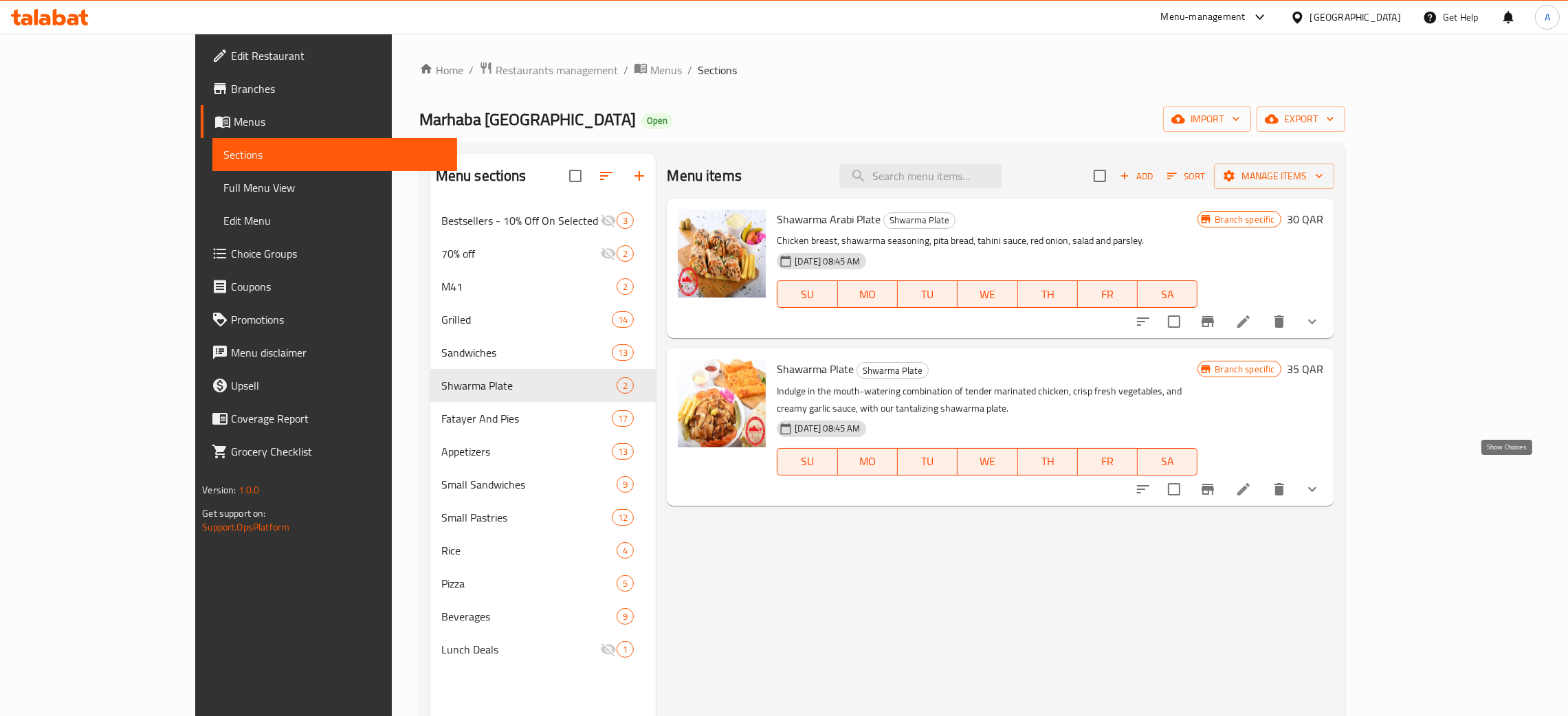
click at [1321, 481] on icon "show more" at bounding box center [1312, 489] width 16 height 16
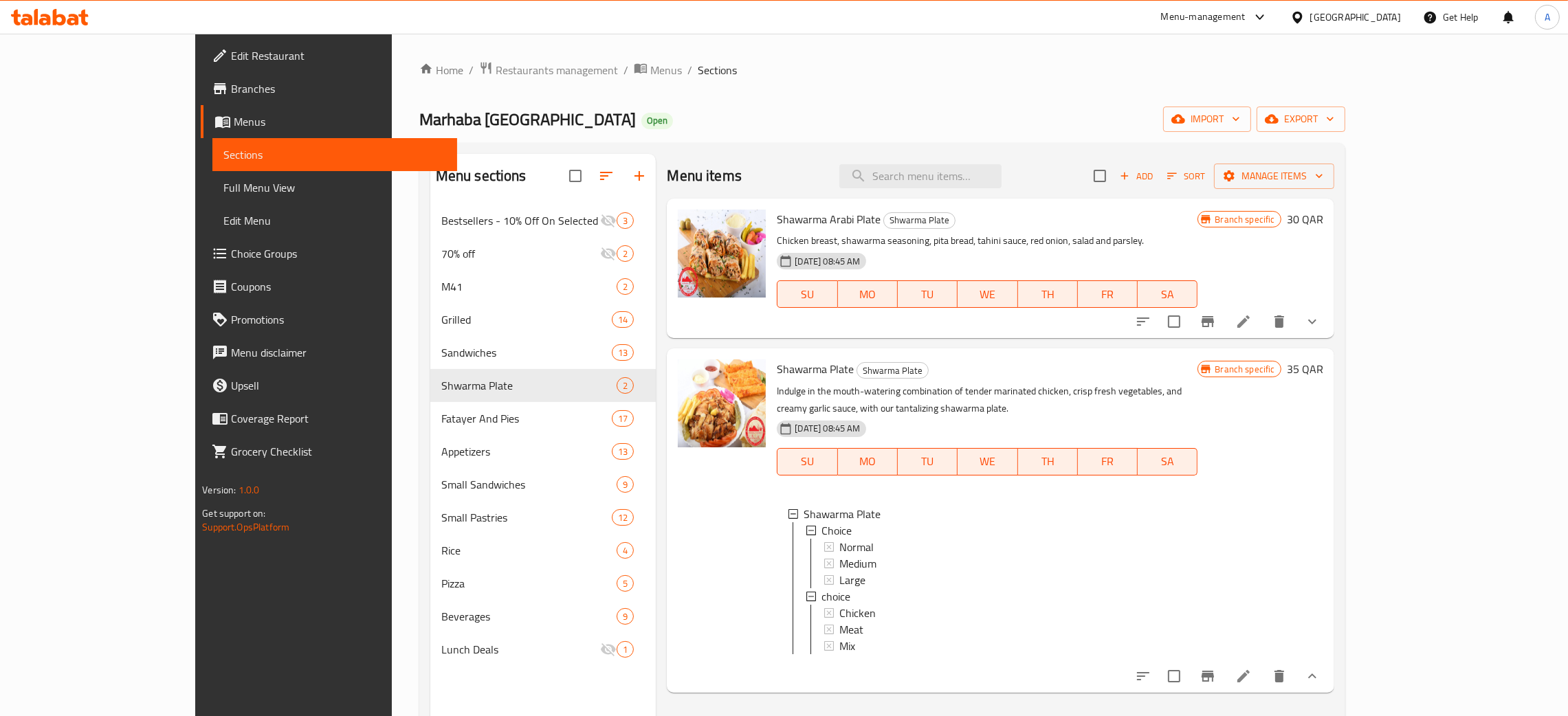
click at [777, 365] on span "Shawarma Plate" at bounding box center [815, 369] width 77 height 21
click at [777, 363] on span "Shawarma Plate" at bounding box center [815, 369] width 77 height 21
copy h6 "Shawarma Plate"
click at [1321, 320] on icon "show more" at bounding box center [1312, 321] width 16 height 16
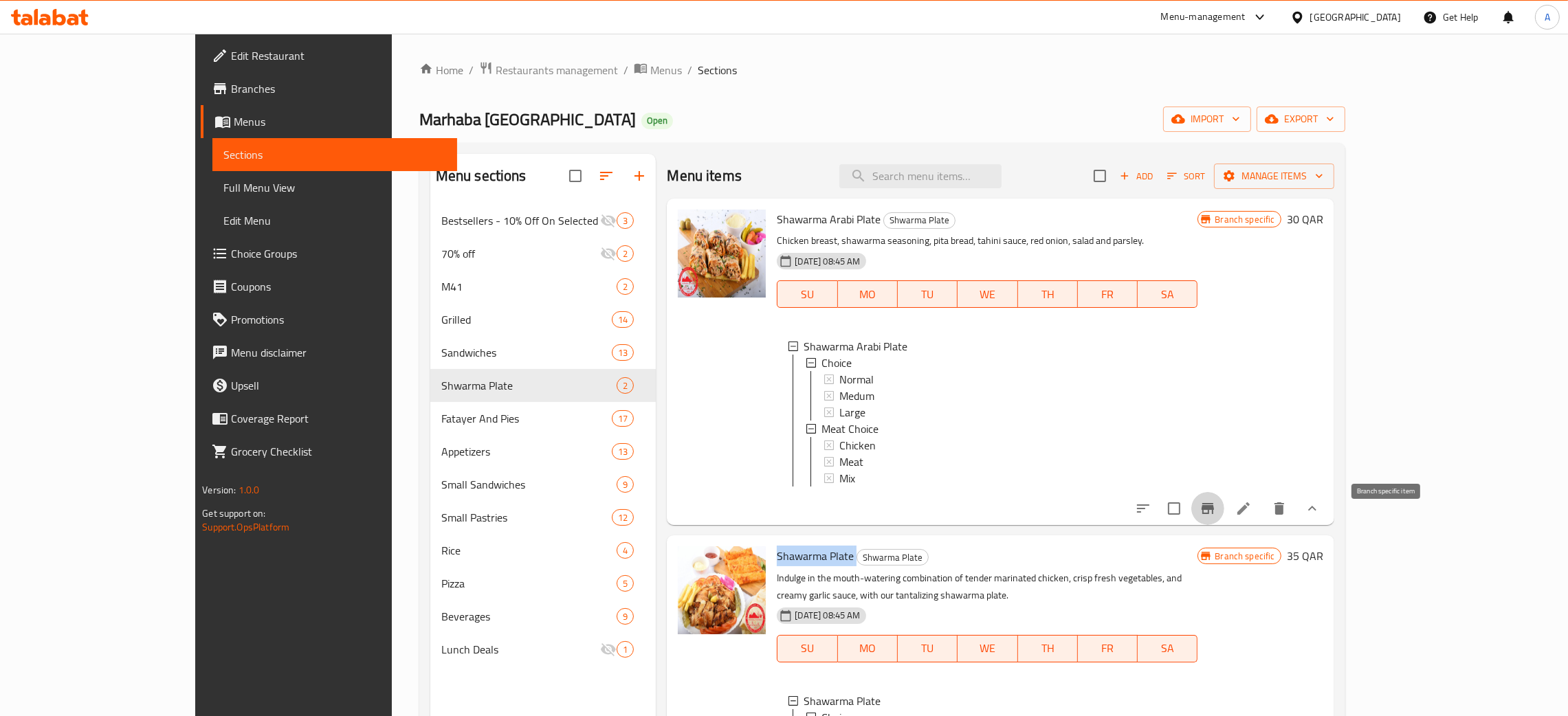
click at [1216, 517] on icon "Branch-specific-item" at bounding box center [1208, 508] width 16 height 16
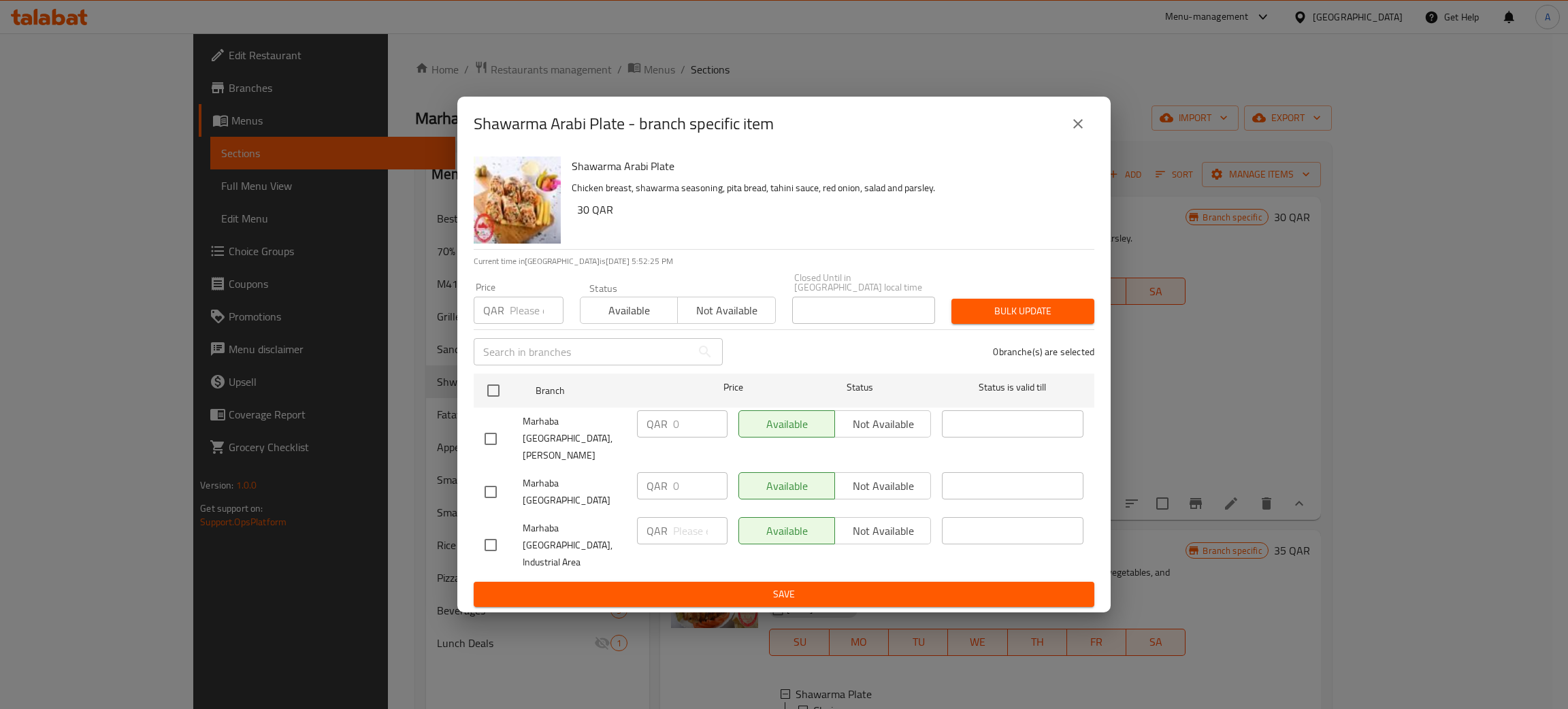
click at [1084, 132] on icon "close" at bounding box center [1078, 123] width 16 height 16
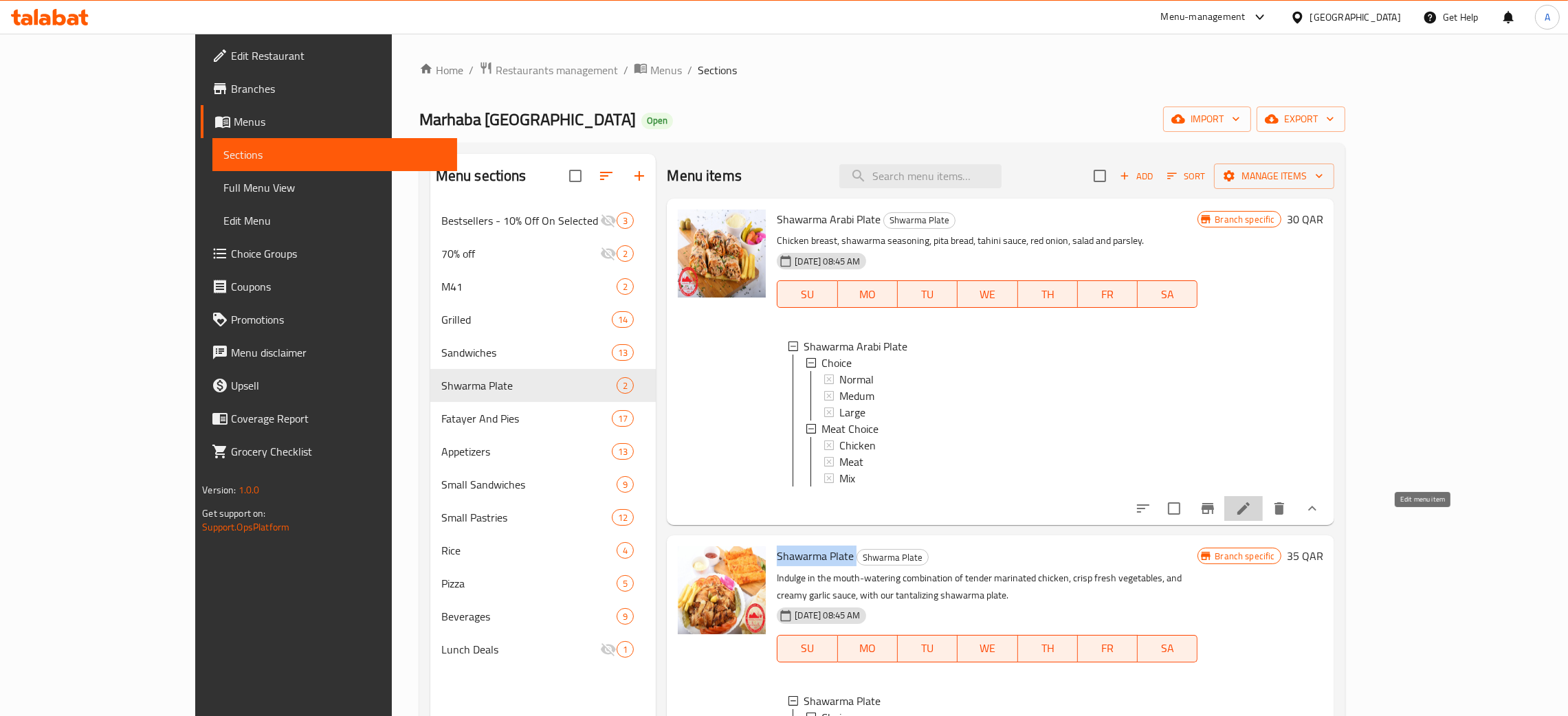
click at [1250, 515] on icon at bounding box center [1243, 508] width 13 height 13
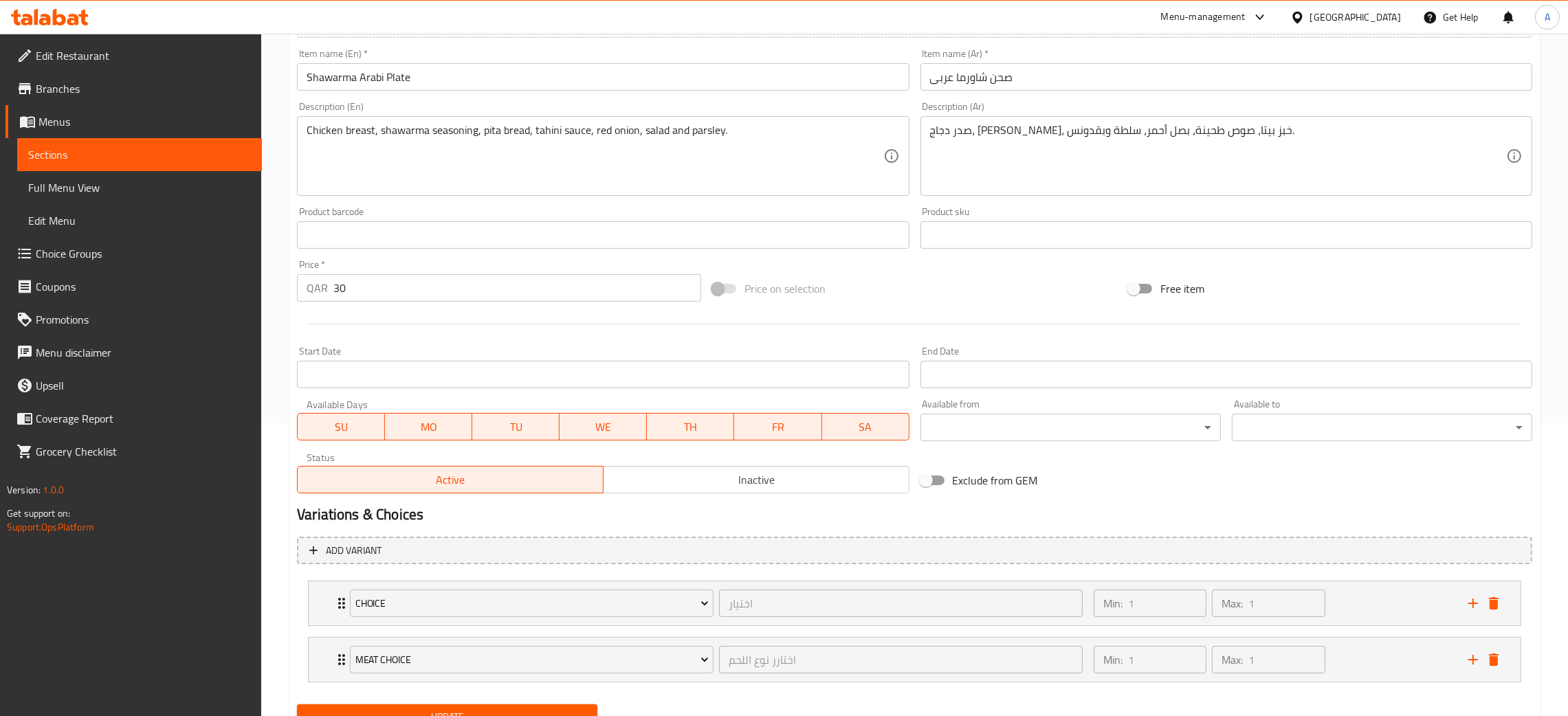
scroll to position [353, 0]
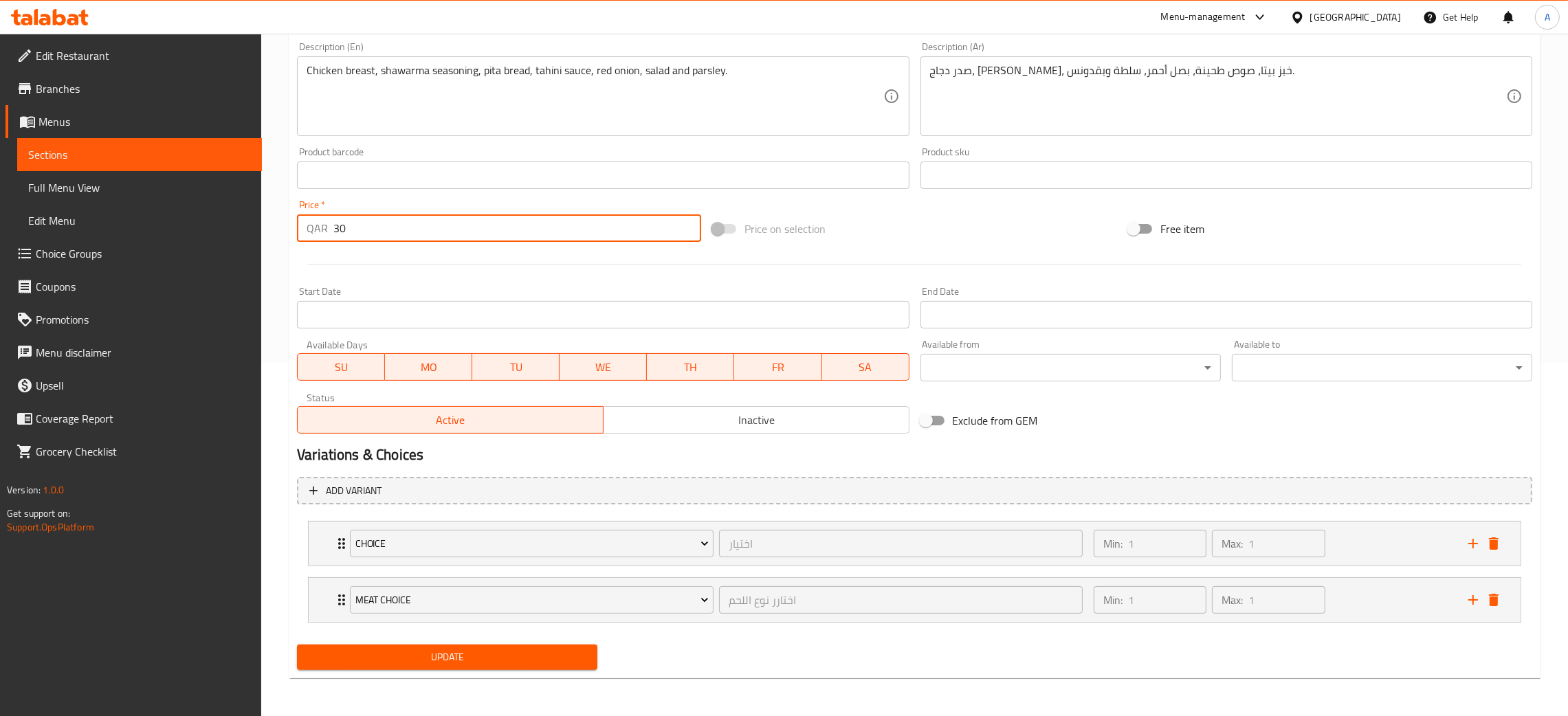
drag, startPoint x: 359, startPoint y: 226, endPoint x: 300, endPoint y: 226, distance: 59.0
click at [300, 226] on div "QAR 30 Price *" at bounding box center [499, 228] width 404 height 27
type input "0"
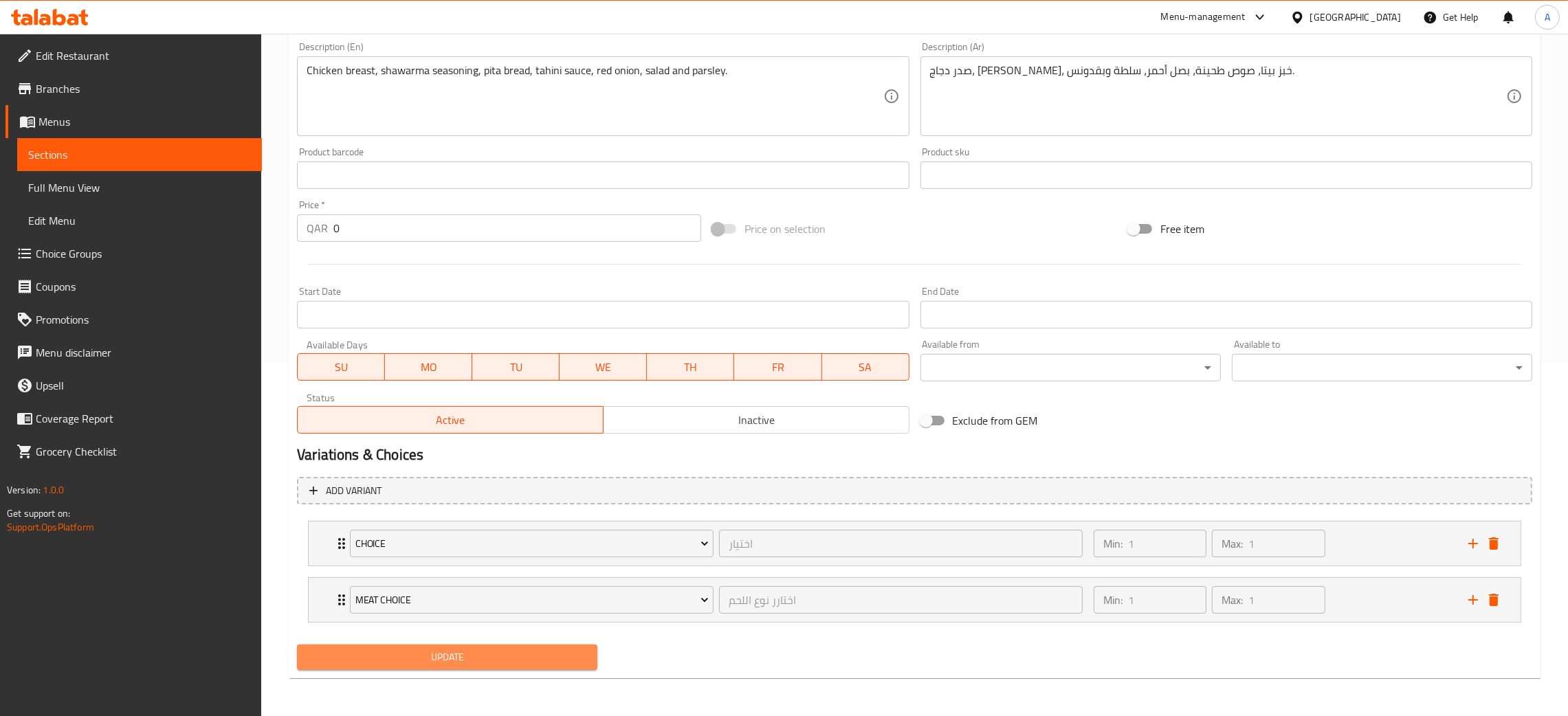
click at [543, 649] on span "Update" at bounding box center [446, 656] width 278 height 17
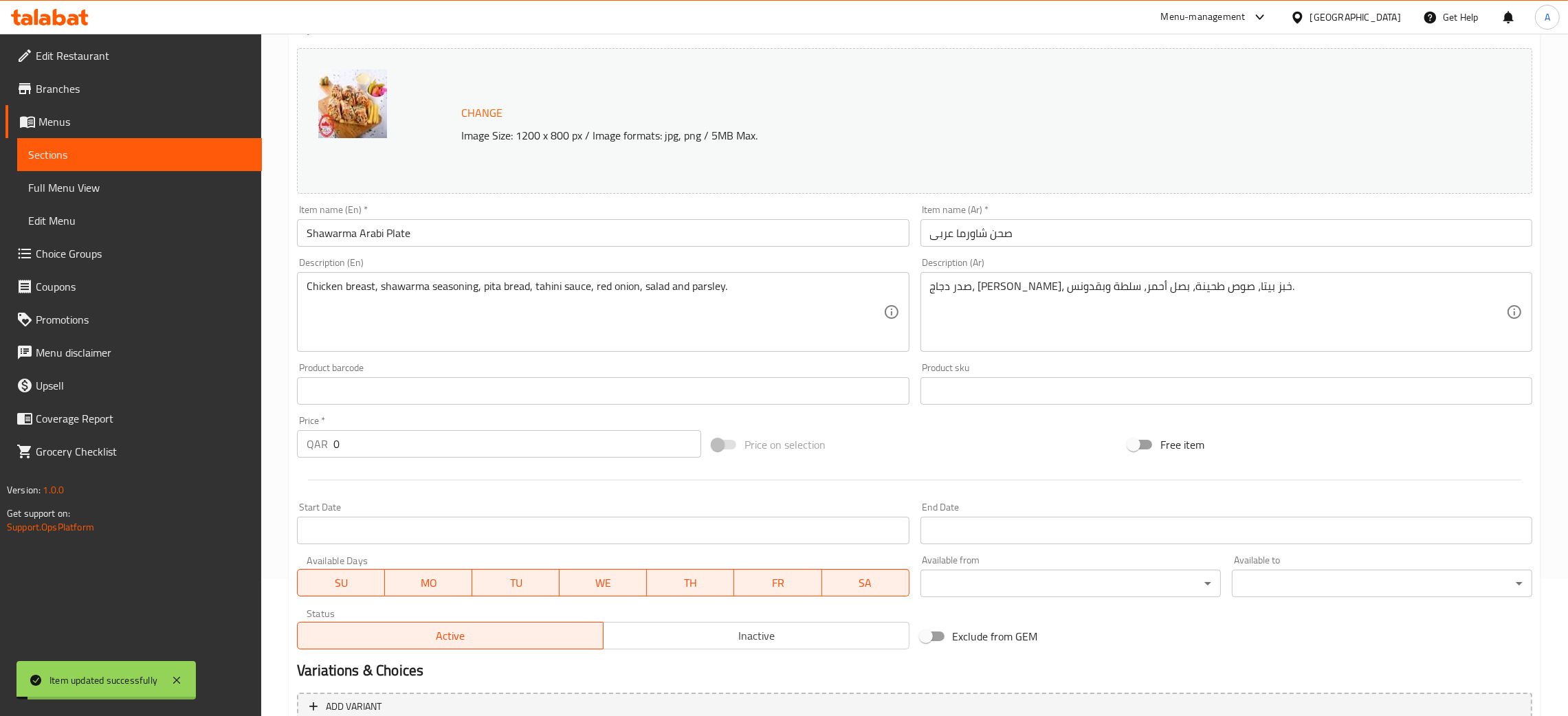
scroll to position [0, 0]
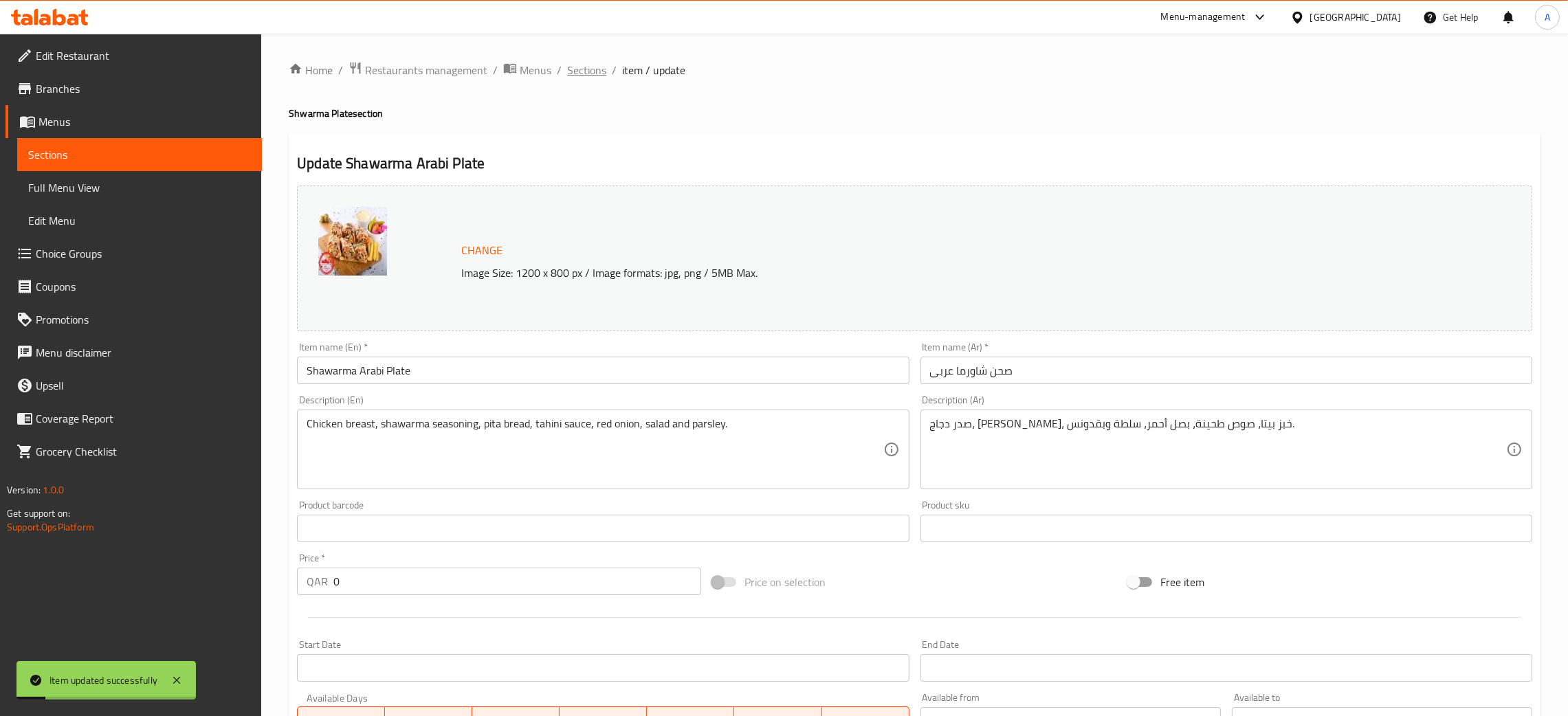
click at [593, 70] on span "Sections" at bounding box center [587, 70] width 39 height 16
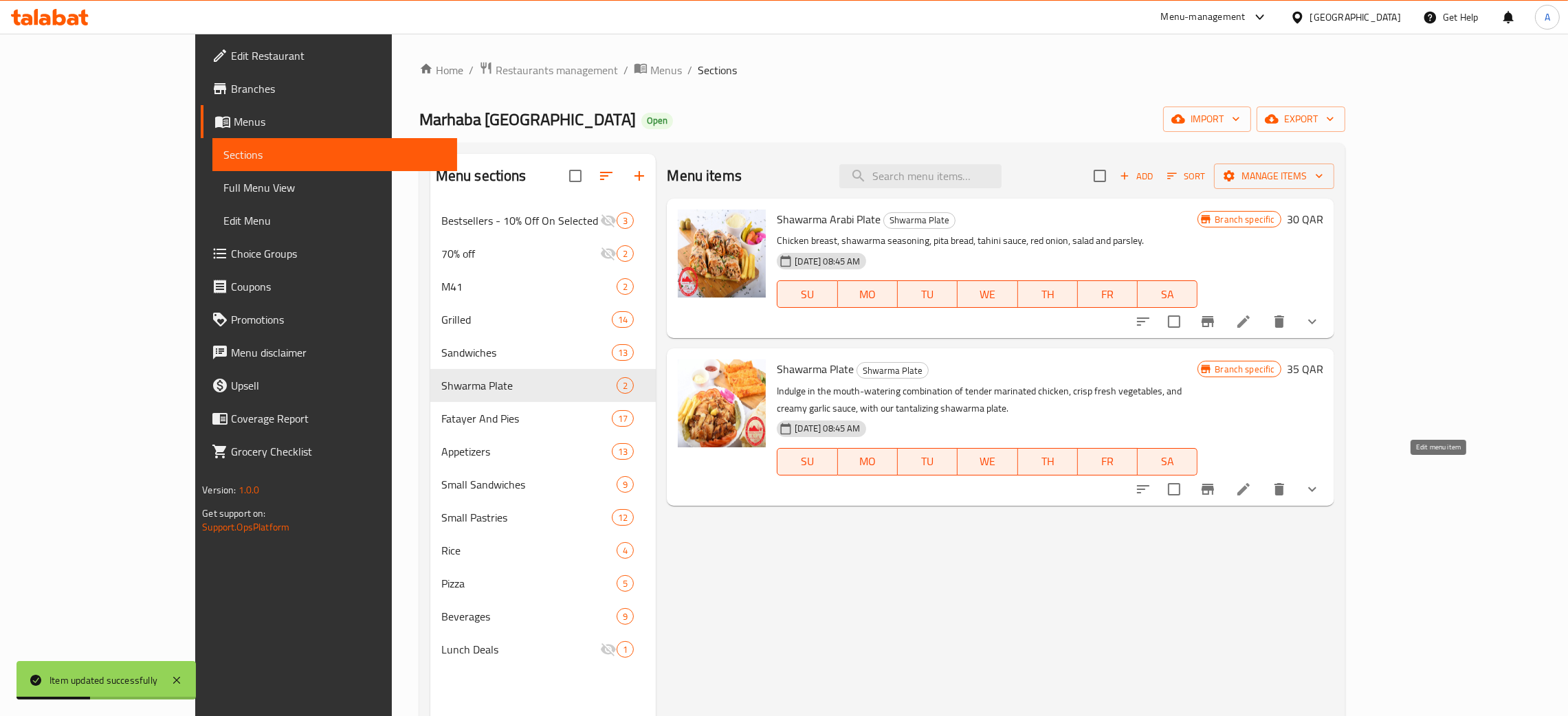
click at [1251, 481] on icon at bounding box center [1243, 489] width 16 height 16
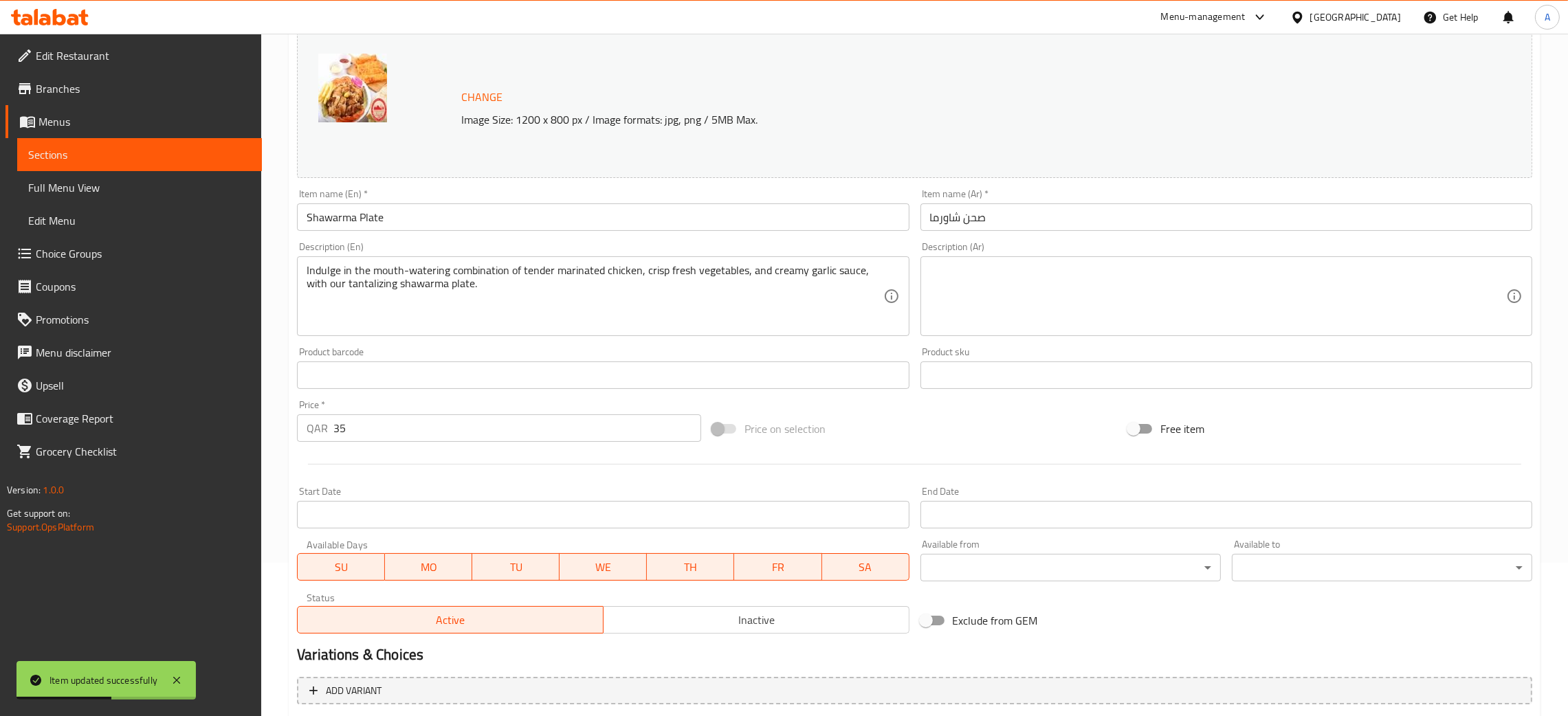
scroll to position [353, 0]
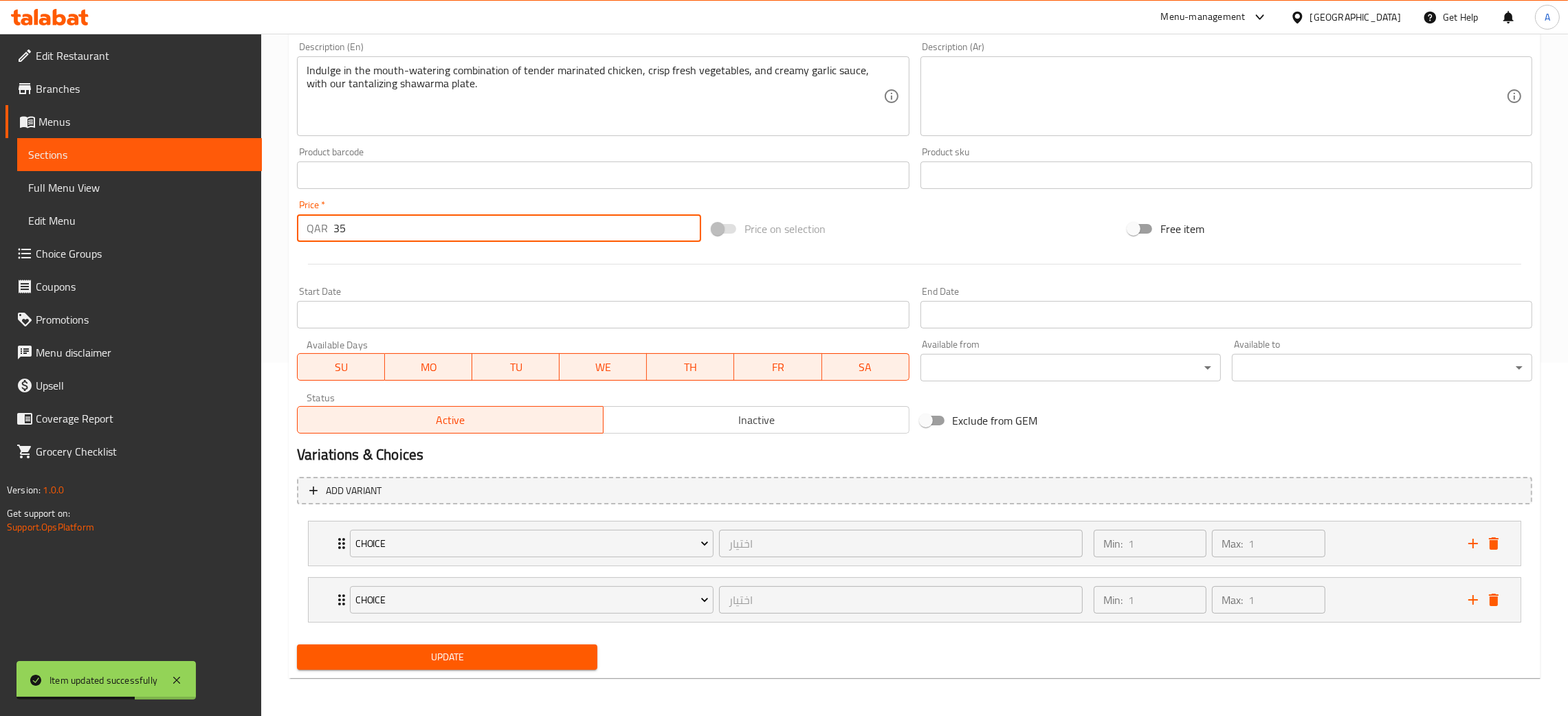
drag, startPoint x: 367, startPoint y: 226, endPoint x: 303, endPoint y: 225, distance: 64.0
click at [303, 225] on div "QAR 35 Price *" at bounding box center [499, 228] width 404 height 27
type input "0"
click at [481, 649] on span "Update" at bounding box center [446, 656] width 278 height 17
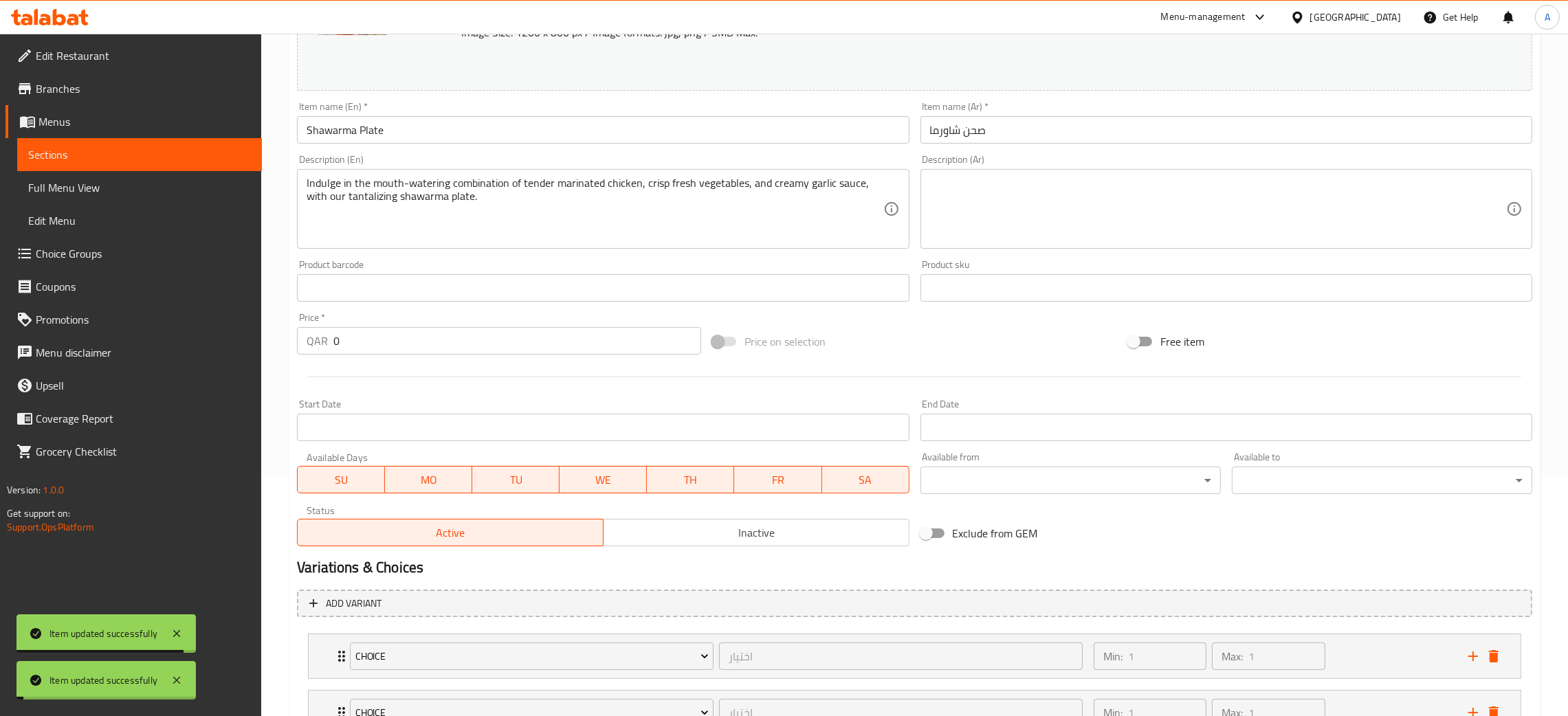
scroll to position [0, 0]
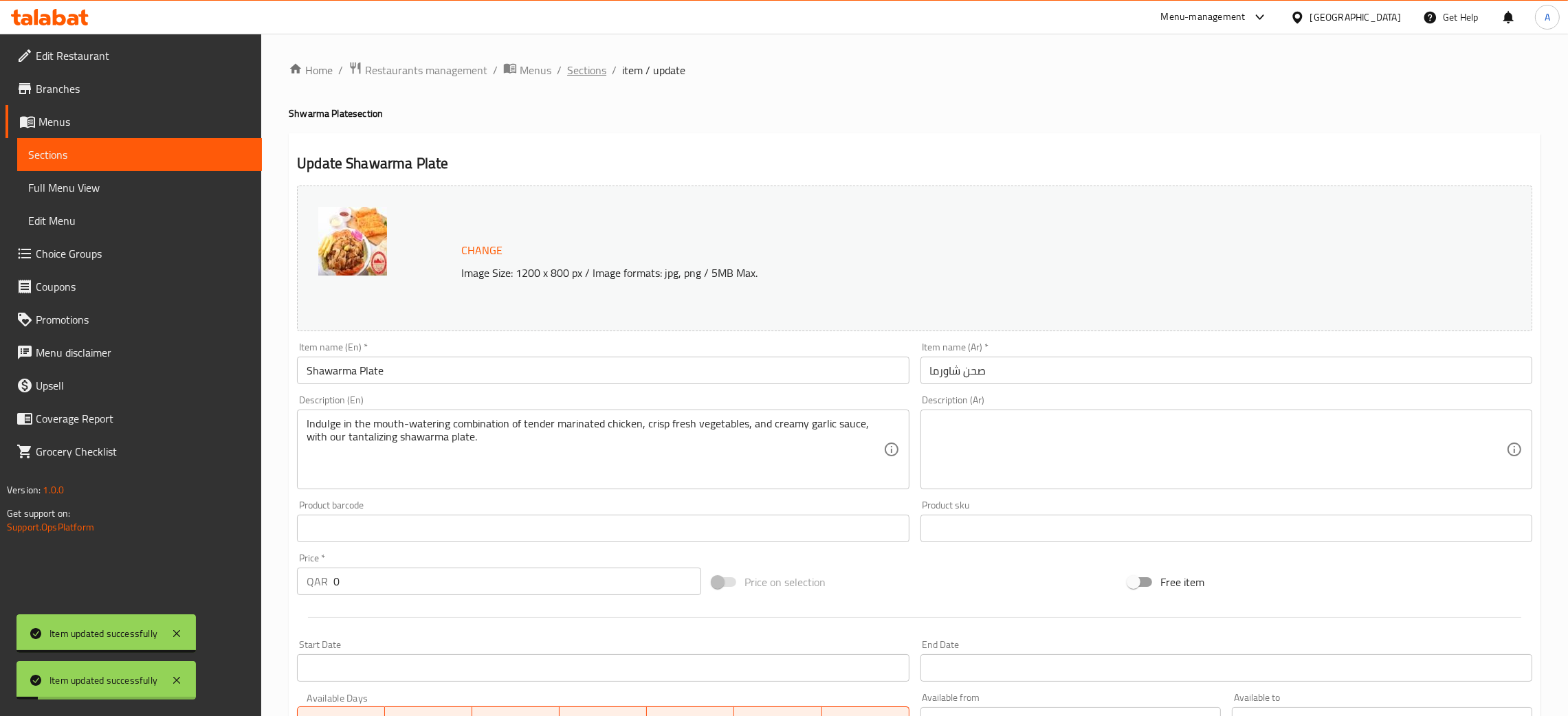
click at [585, 74] on span "Sections" at bounding box center [587, 70] width 39 height 16
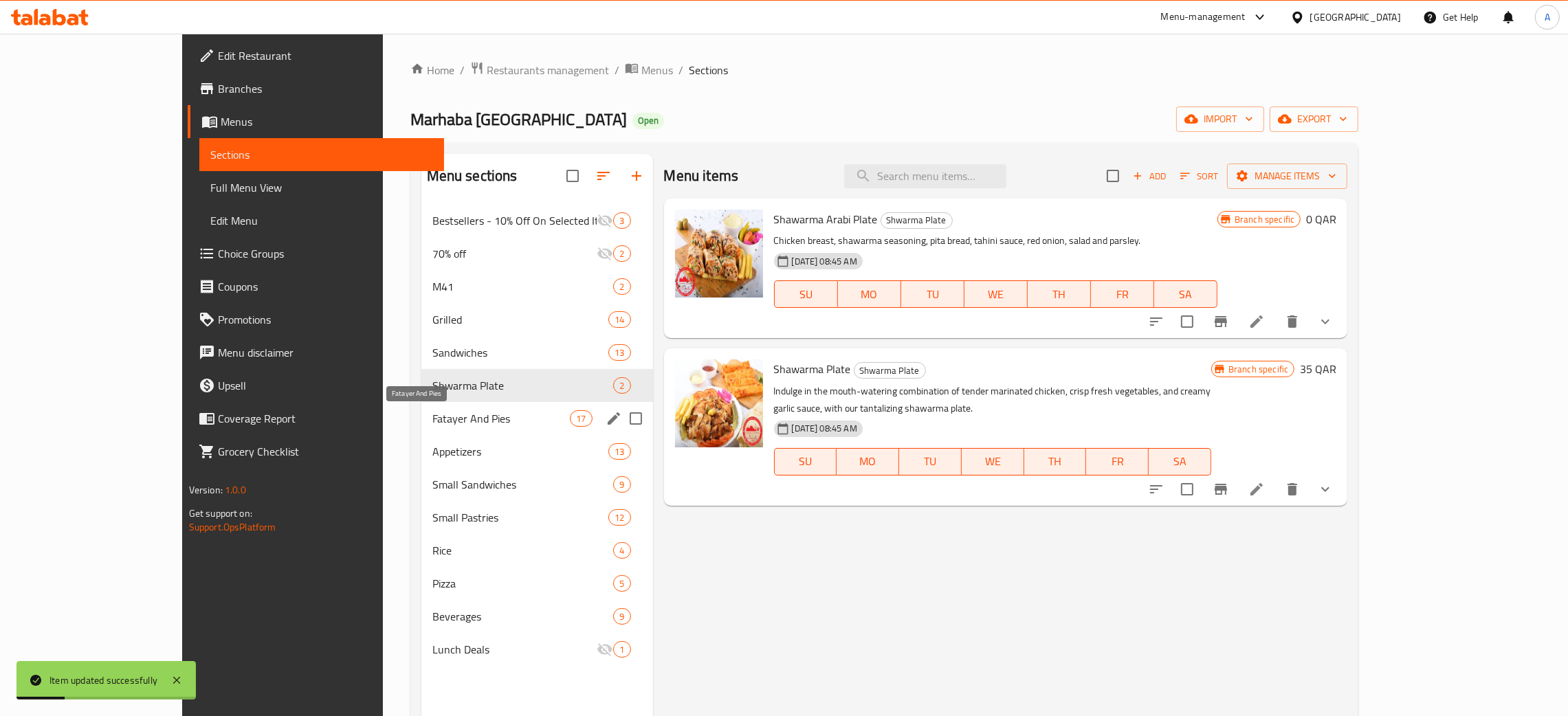
click at [449, 423] on span "Fatayer And Pies" at bounding box center [501, 418] width 138 height 16
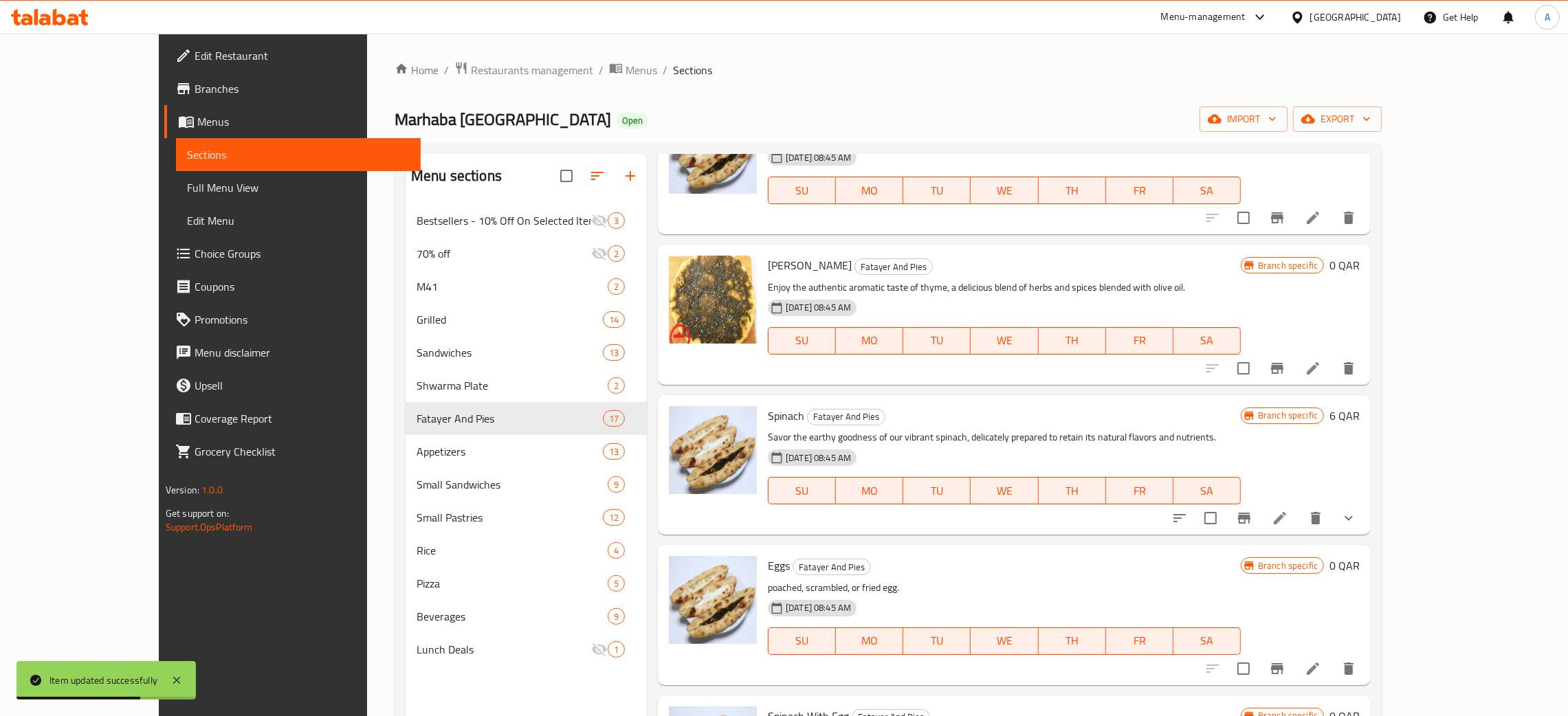
scroll to position [927, 0]
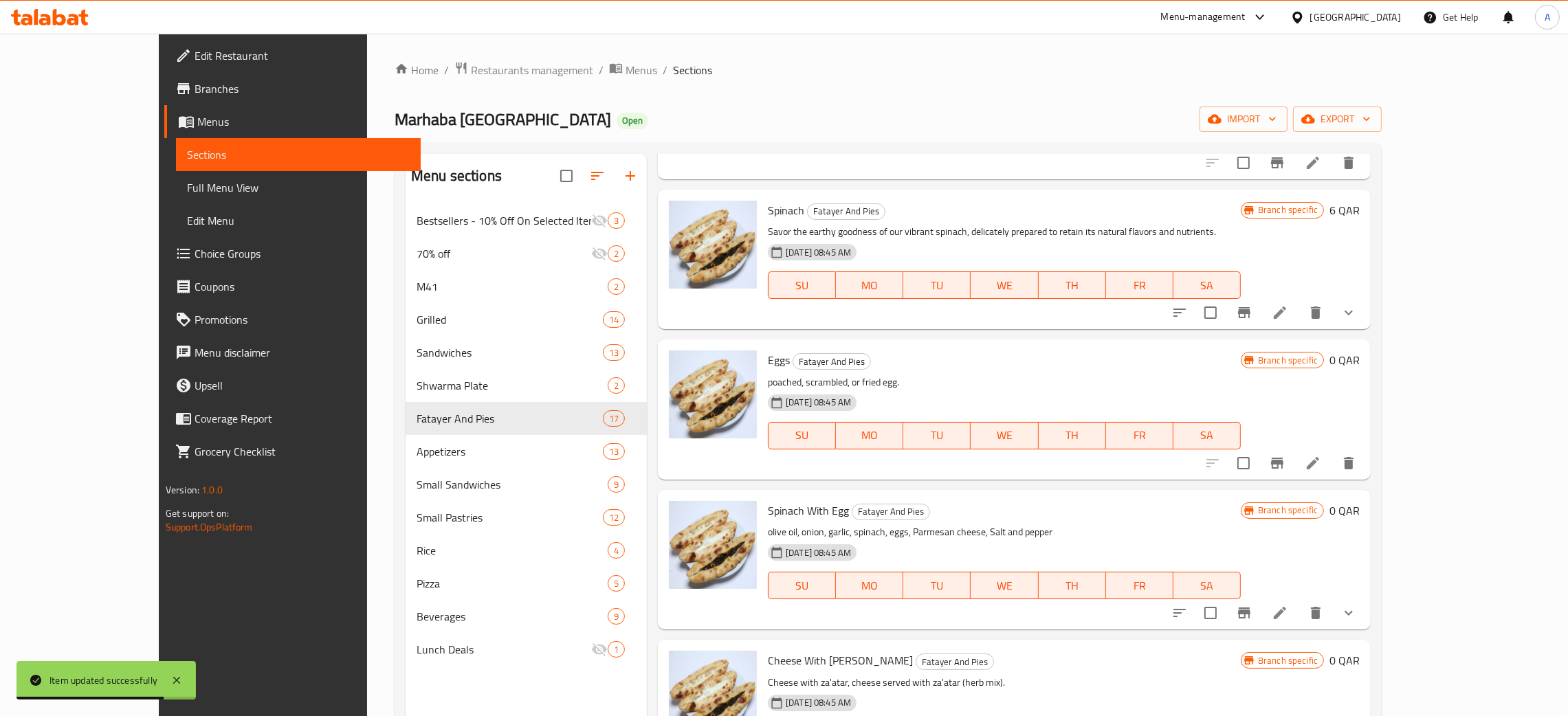
click at [1357, 305] on icon "show more" at bounding box center [1349, 313] width 16 height 16
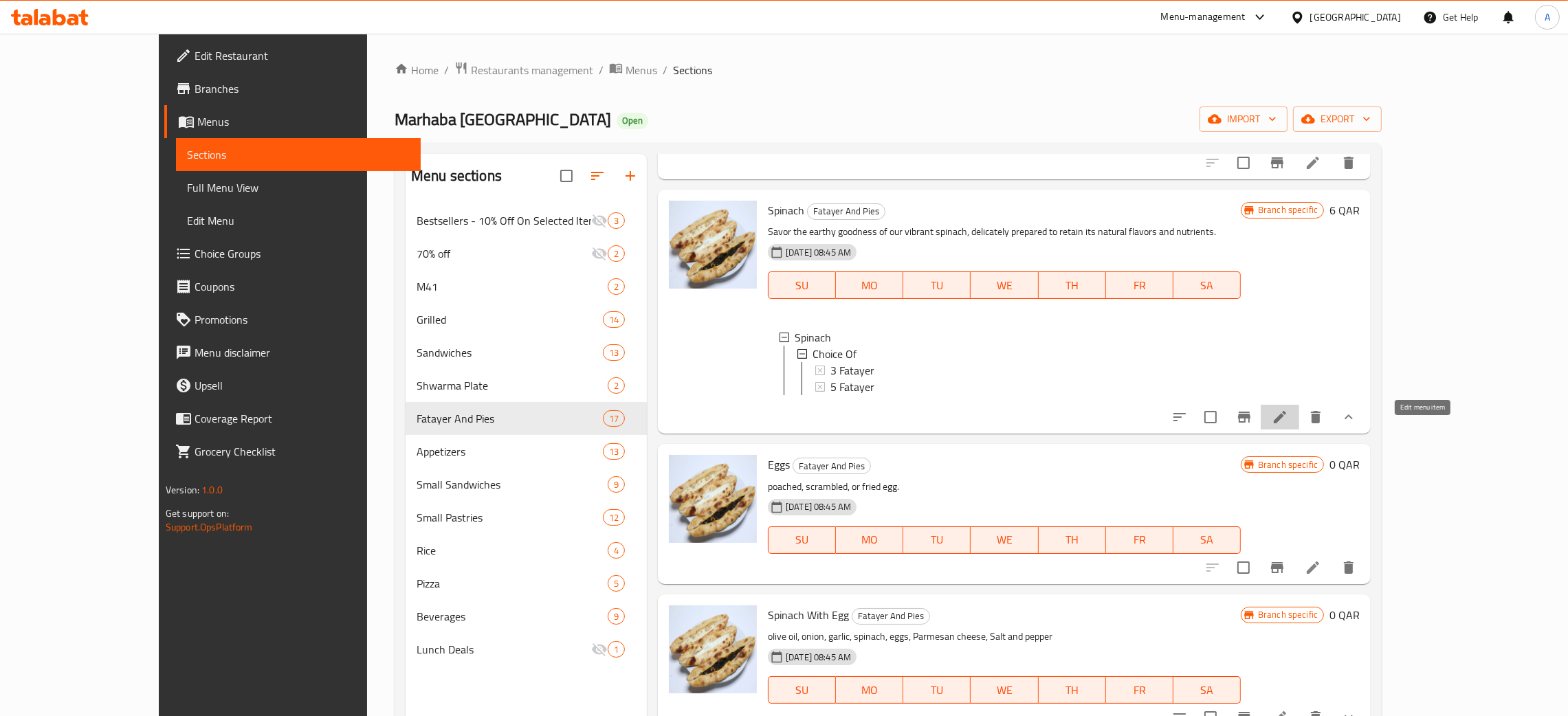
click at [1288, 425] on icon at bounding box center [1279, 417] width 16 height 16
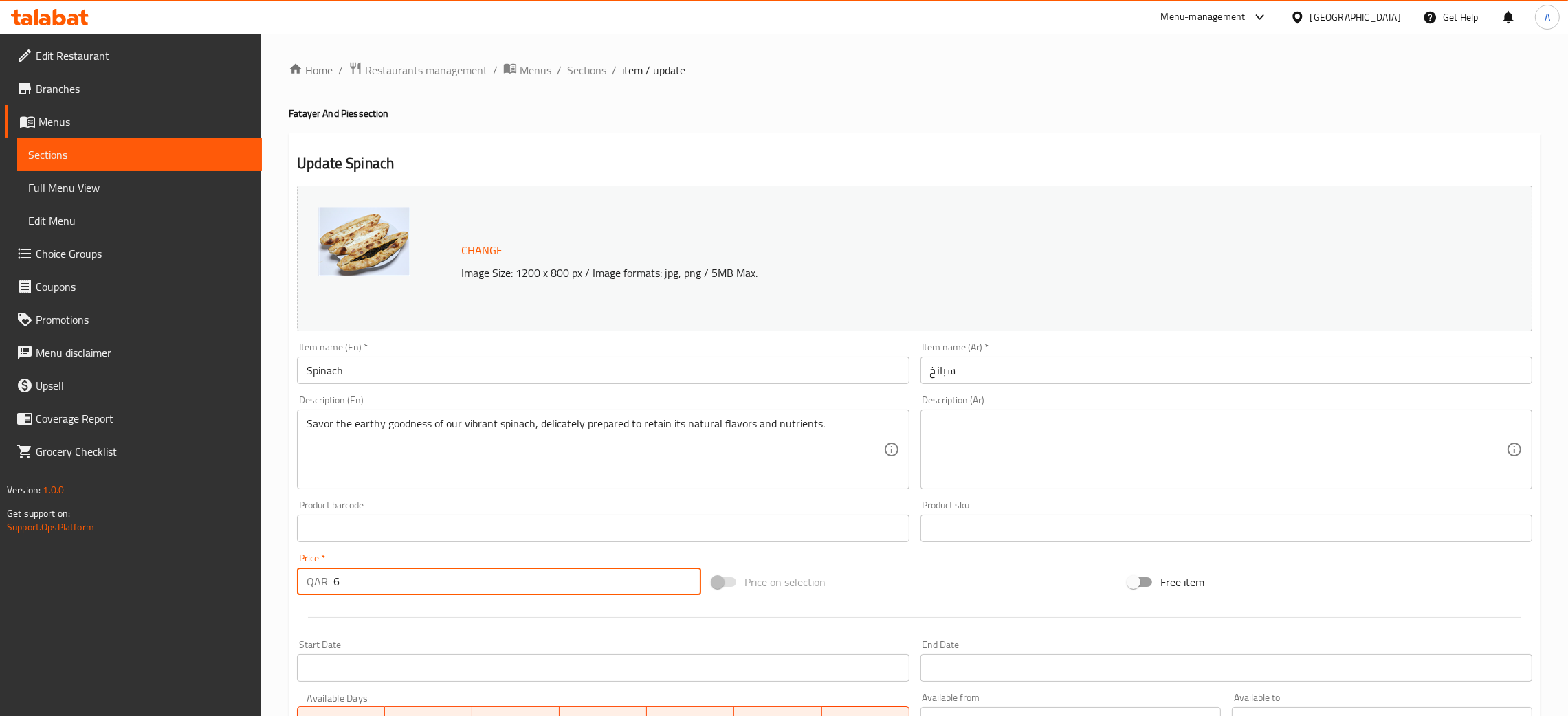
drag, startPoint x: 327, startPoint y: 581, endPoint x: 315, endPoint y: 583, distance: 12.2
click at [315, 583] on div "QAR 6 Price *" at bounding box center [499, 580] width 404 height 27
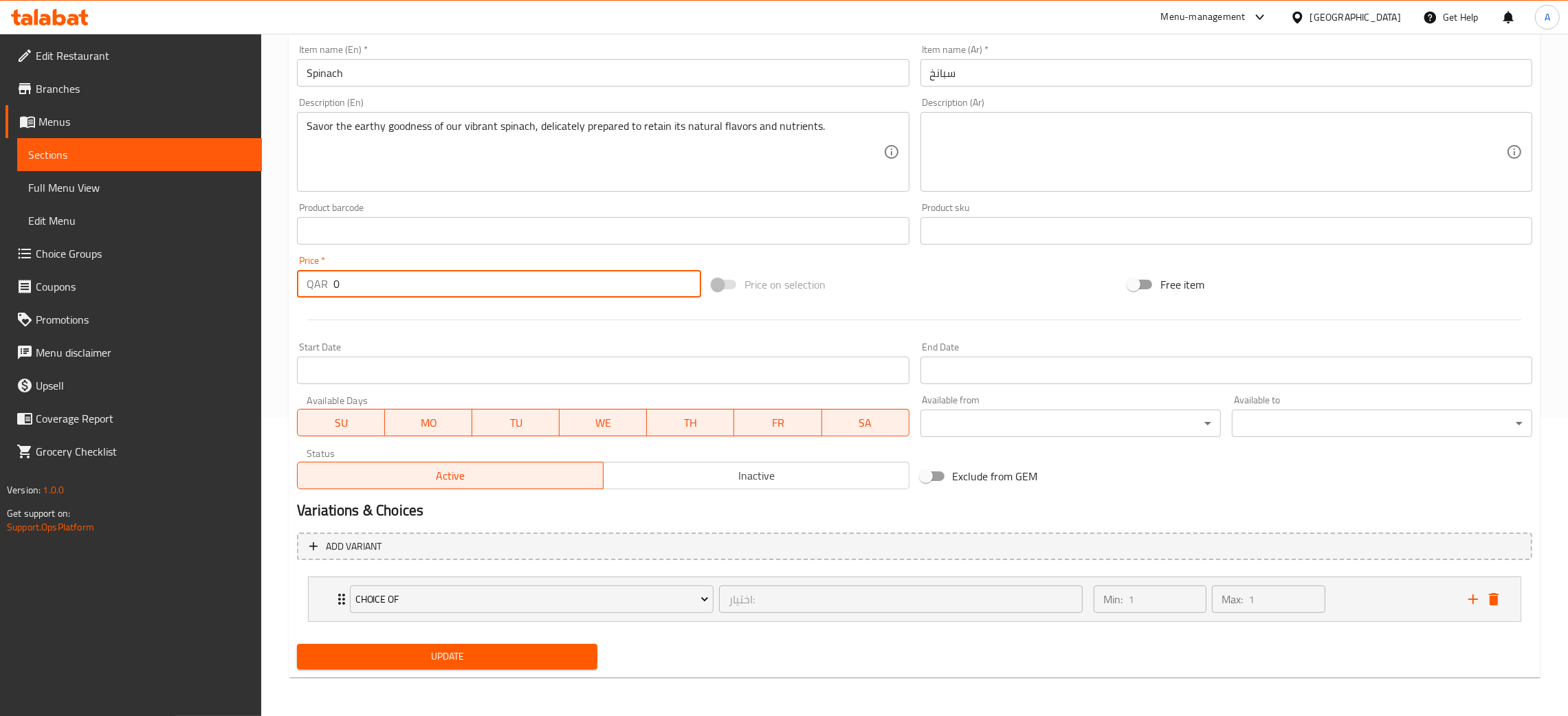
type input "0"
click at [528, 658] on span "Update" at bounding box center [446, 656] width 278 height 17
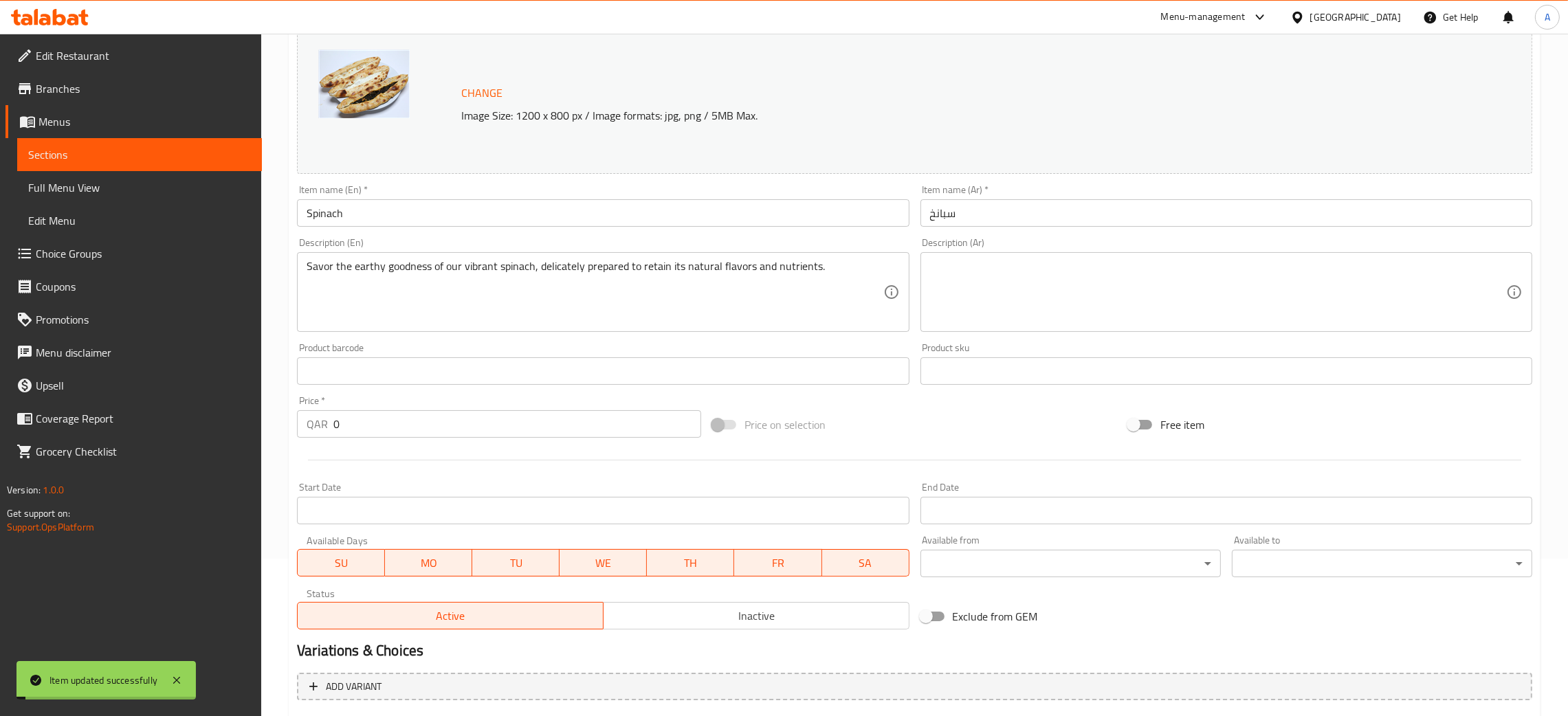
scroll to position [0, 0]
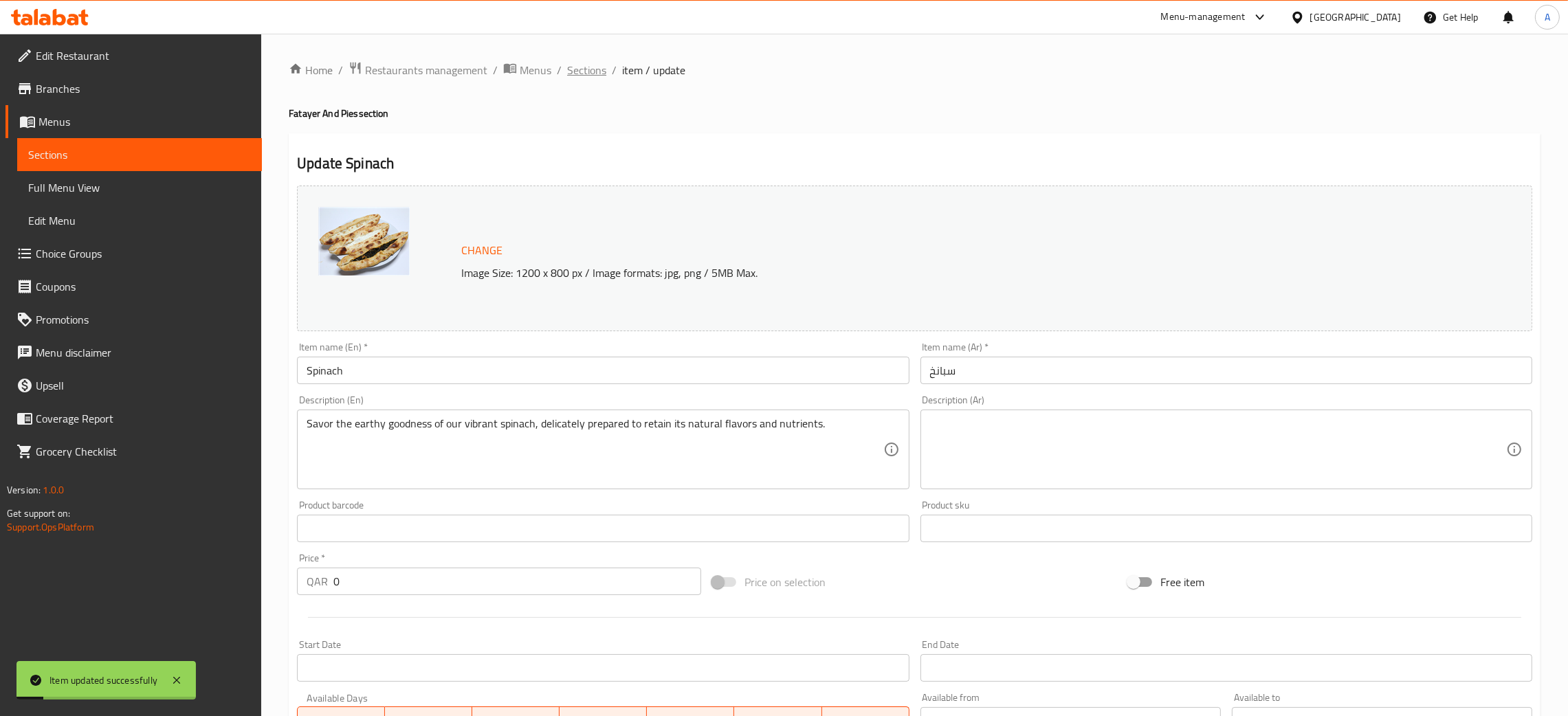
click at [587, 76] on span "Sections" at bounding box center [587, 70] width 39 height 16
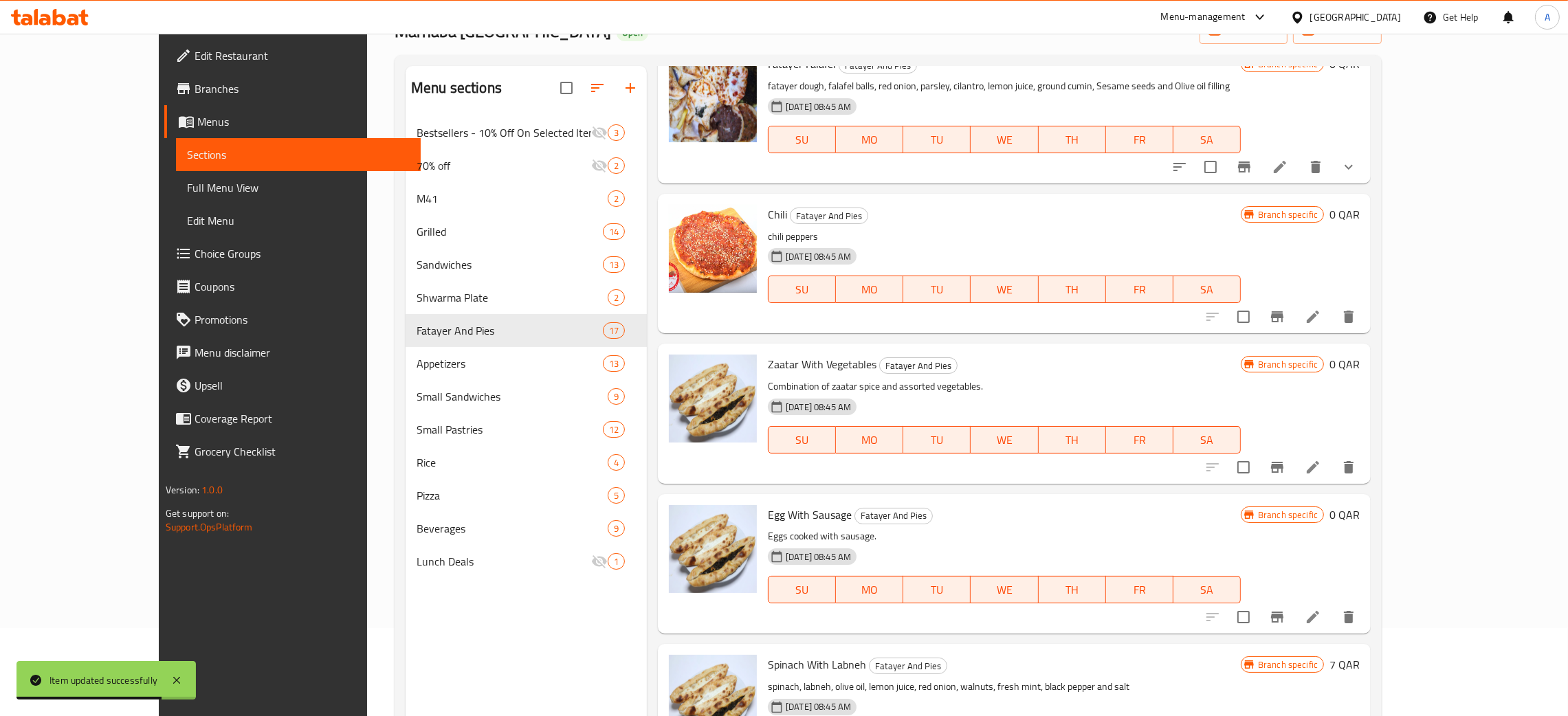
scroll to position [194, 0]
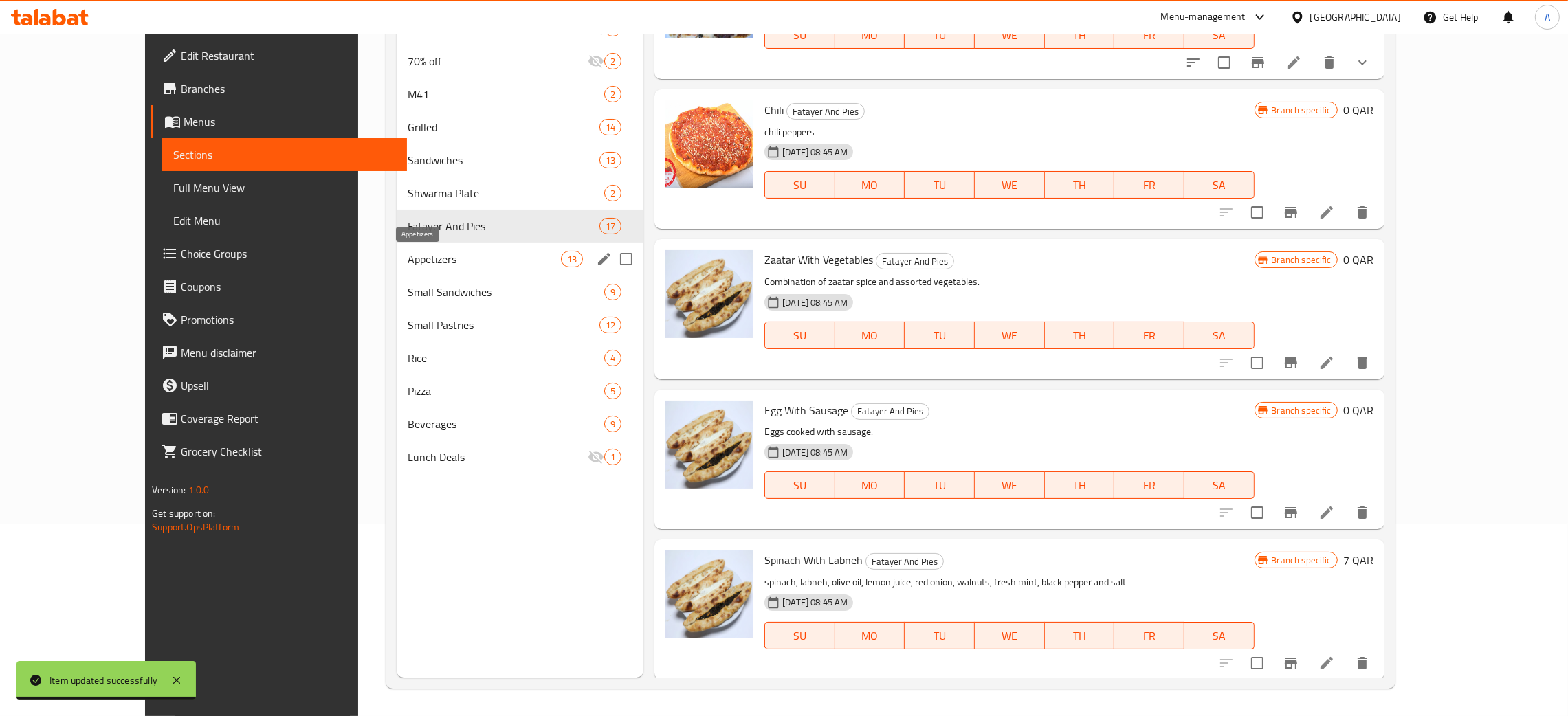
click at [407, 257] on span "Appetizers" at bounding box center [484, 259] width 153 height 16
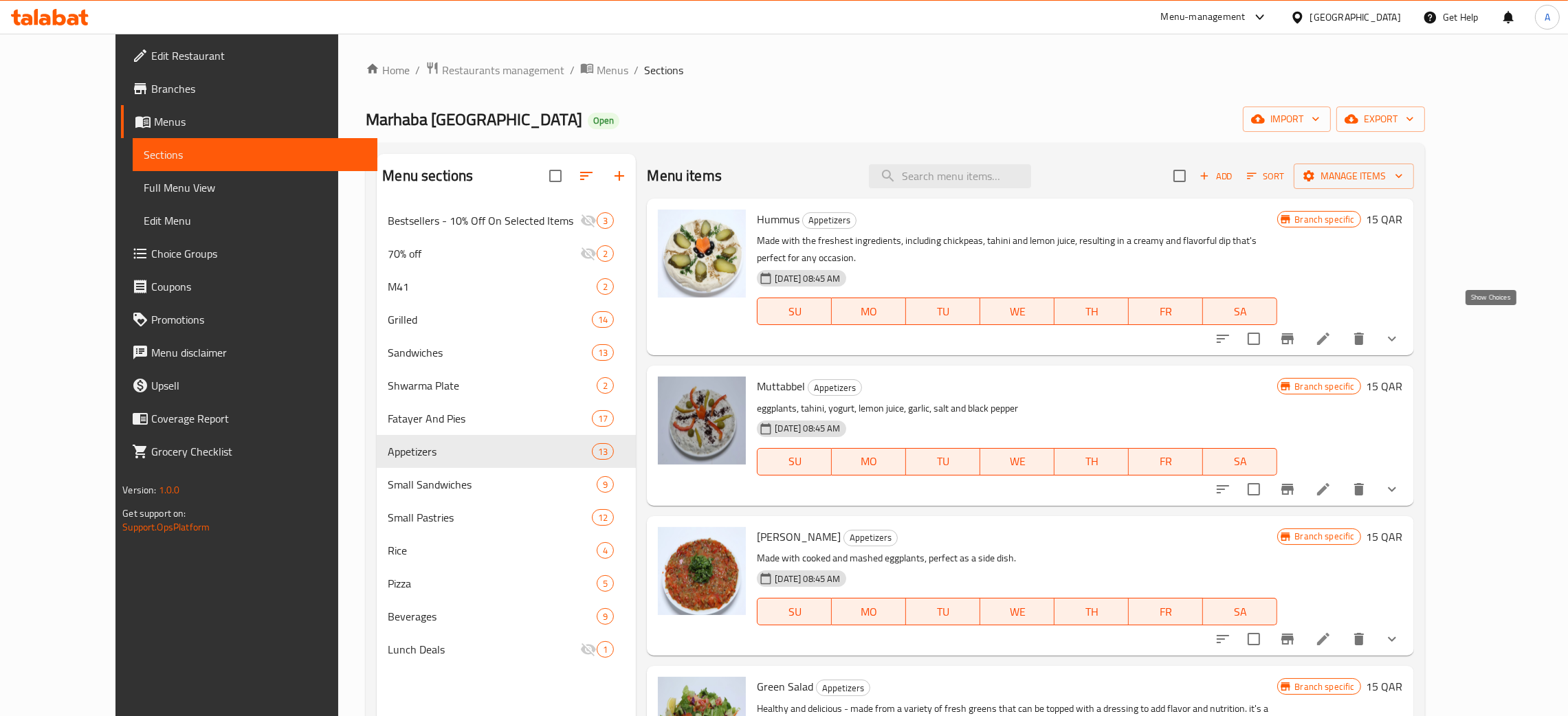
click at [1401, 330] on icon "show more" at bounding box center [1392, 338] width 16 height 16
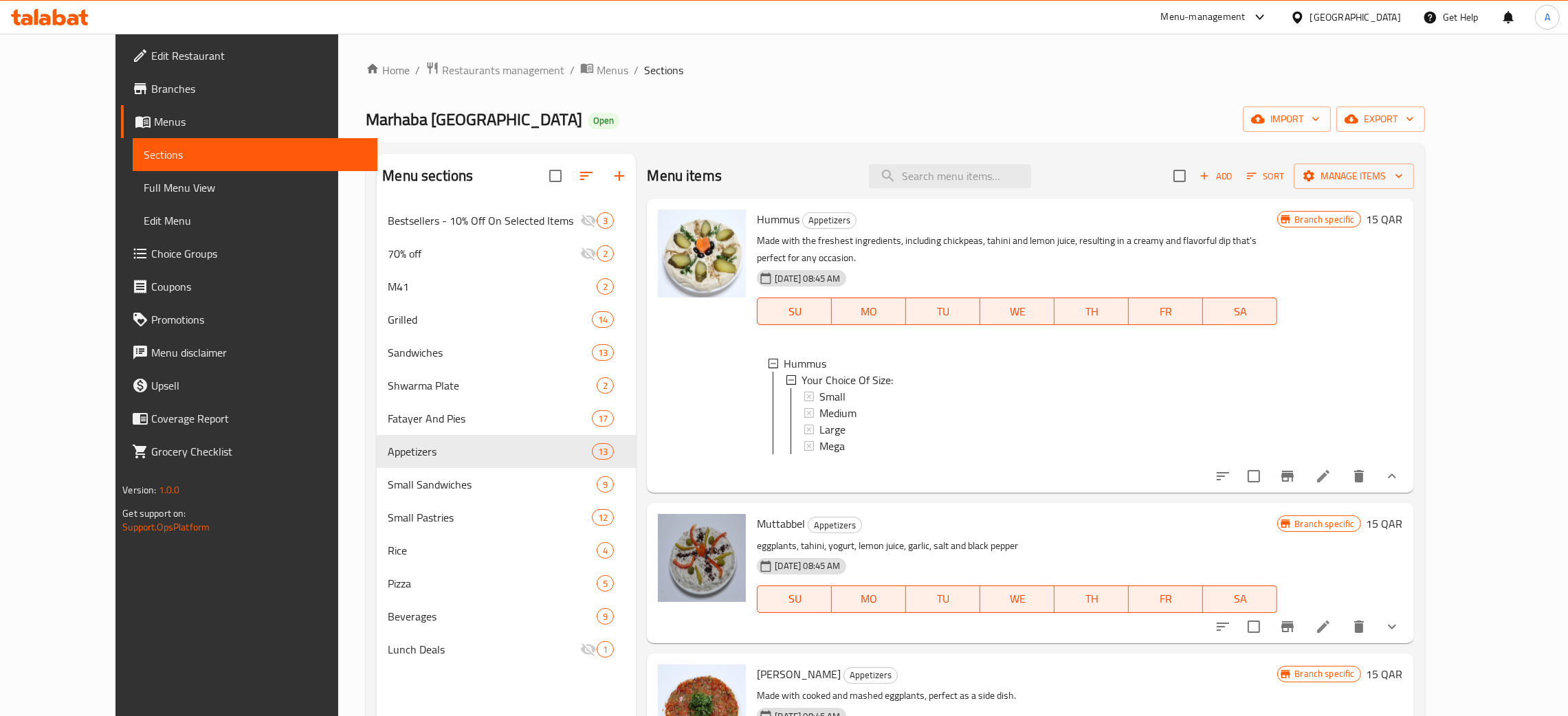
click at [1331, 469] on icon at bounding box center [1323, 476] width 16 height 16
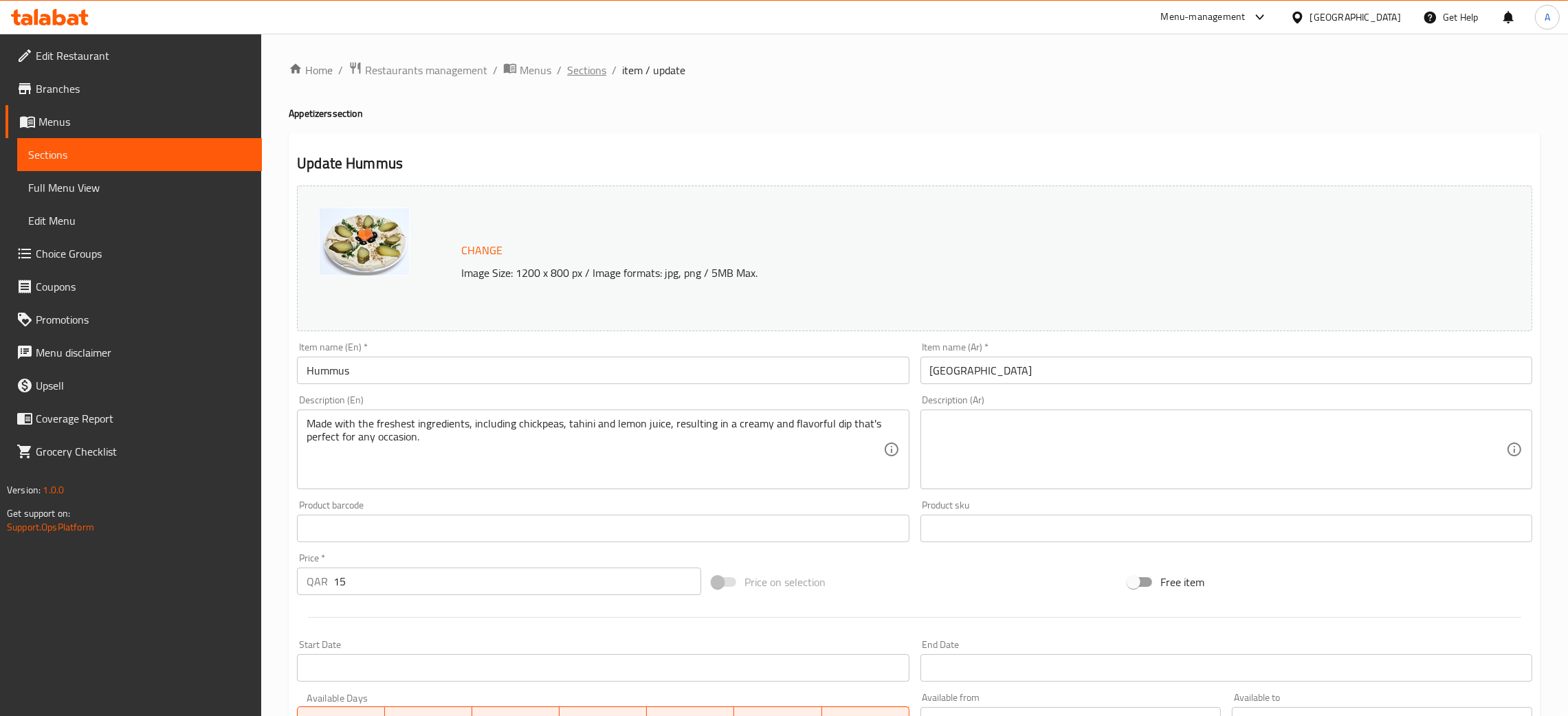
click at [588, 68] on span "Sections" at bounding box center [587, 70] width 39 height 16
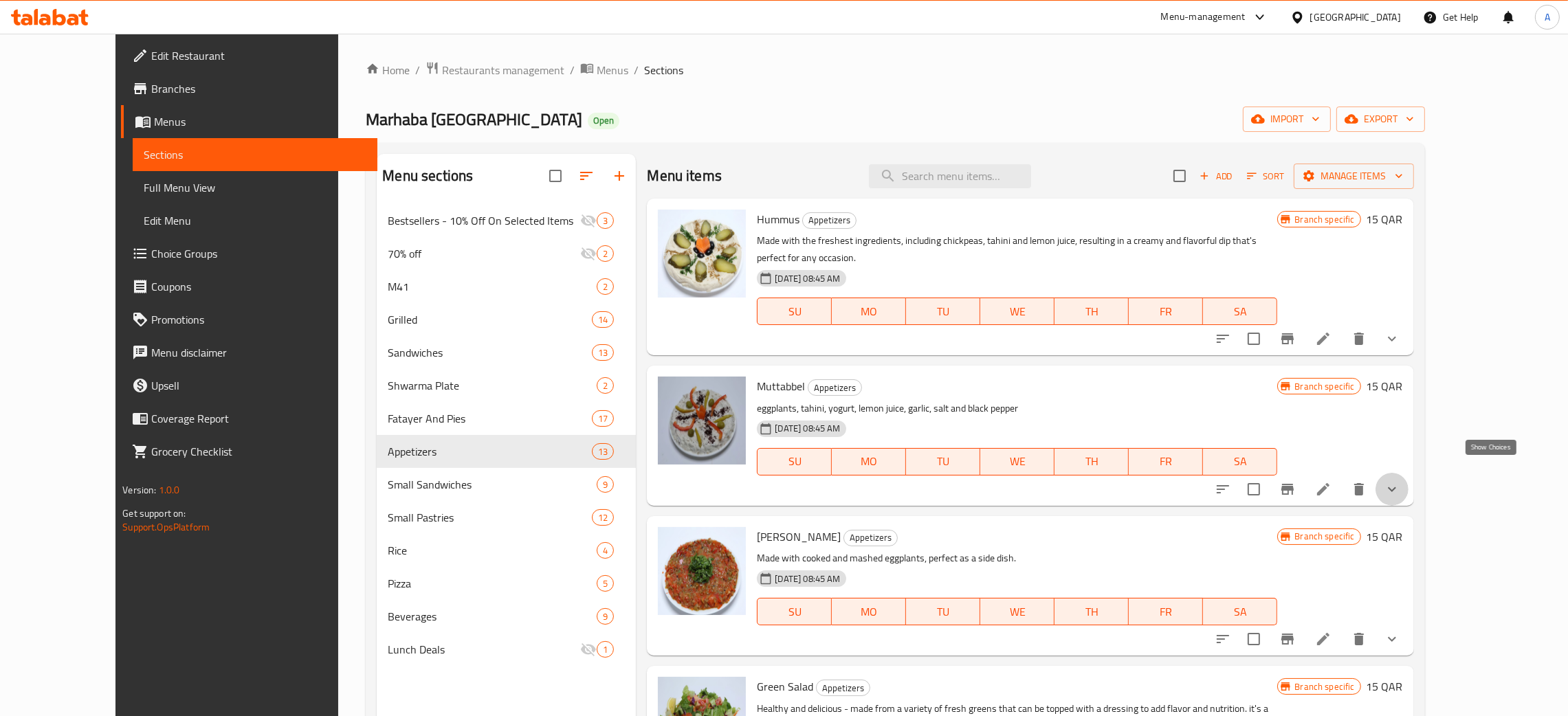
click at [1401, 481] on icon "show more" at bounding box center [1392, 489] width 16 height 16
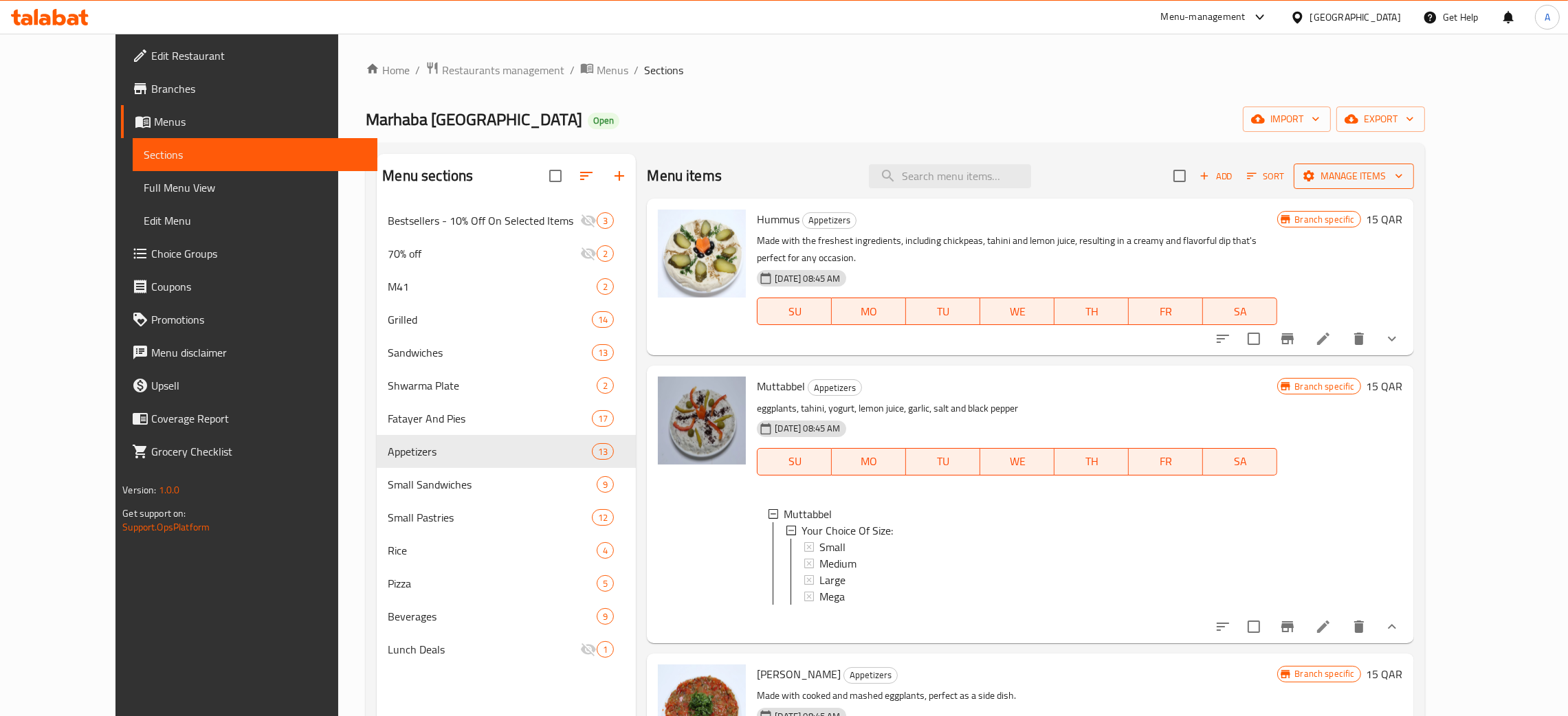
click at [1406, 176] on icon "button" at bounding box center [1398, 175] width 14 height 14
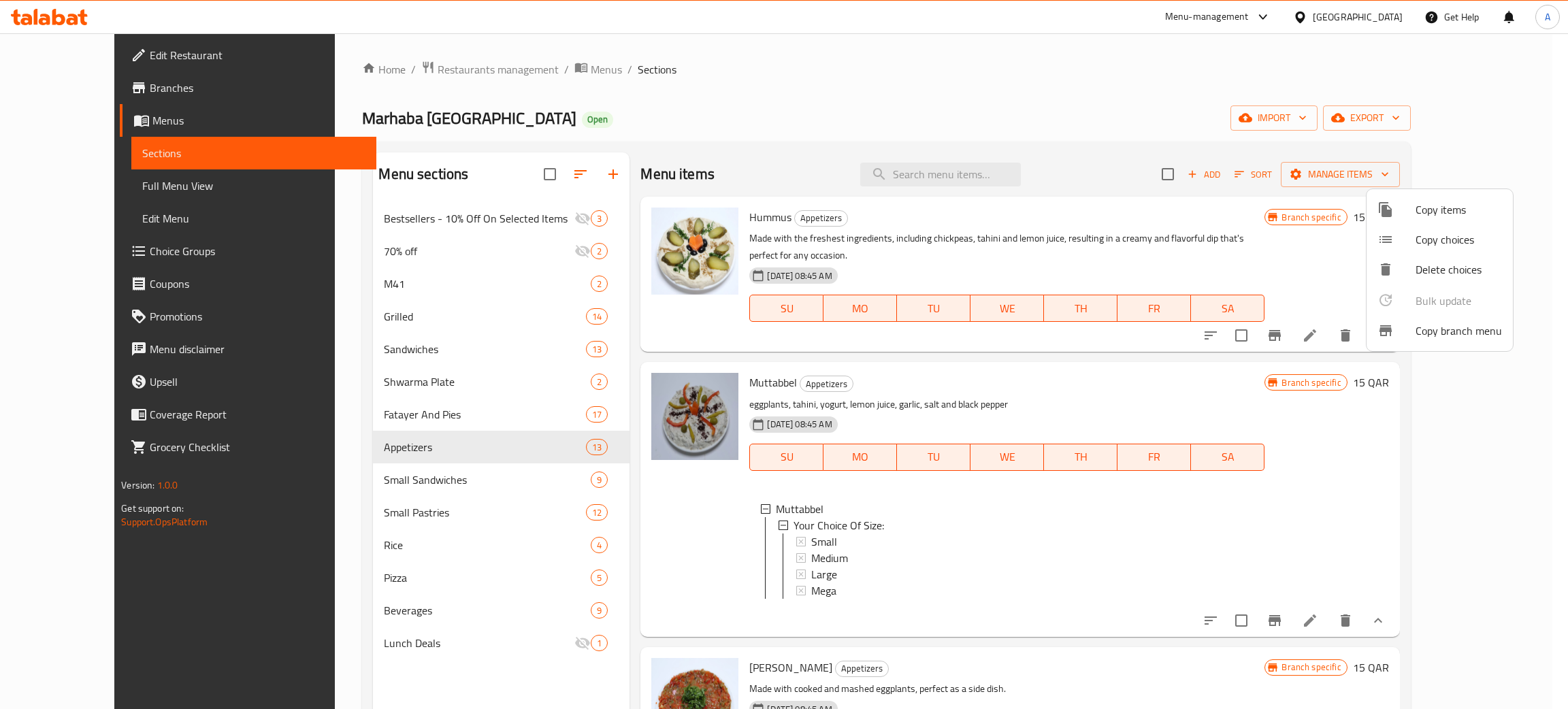
click at [1448, 328] on span "Copy branch menu" at bounding box center [1459, 331] width 86 height 16
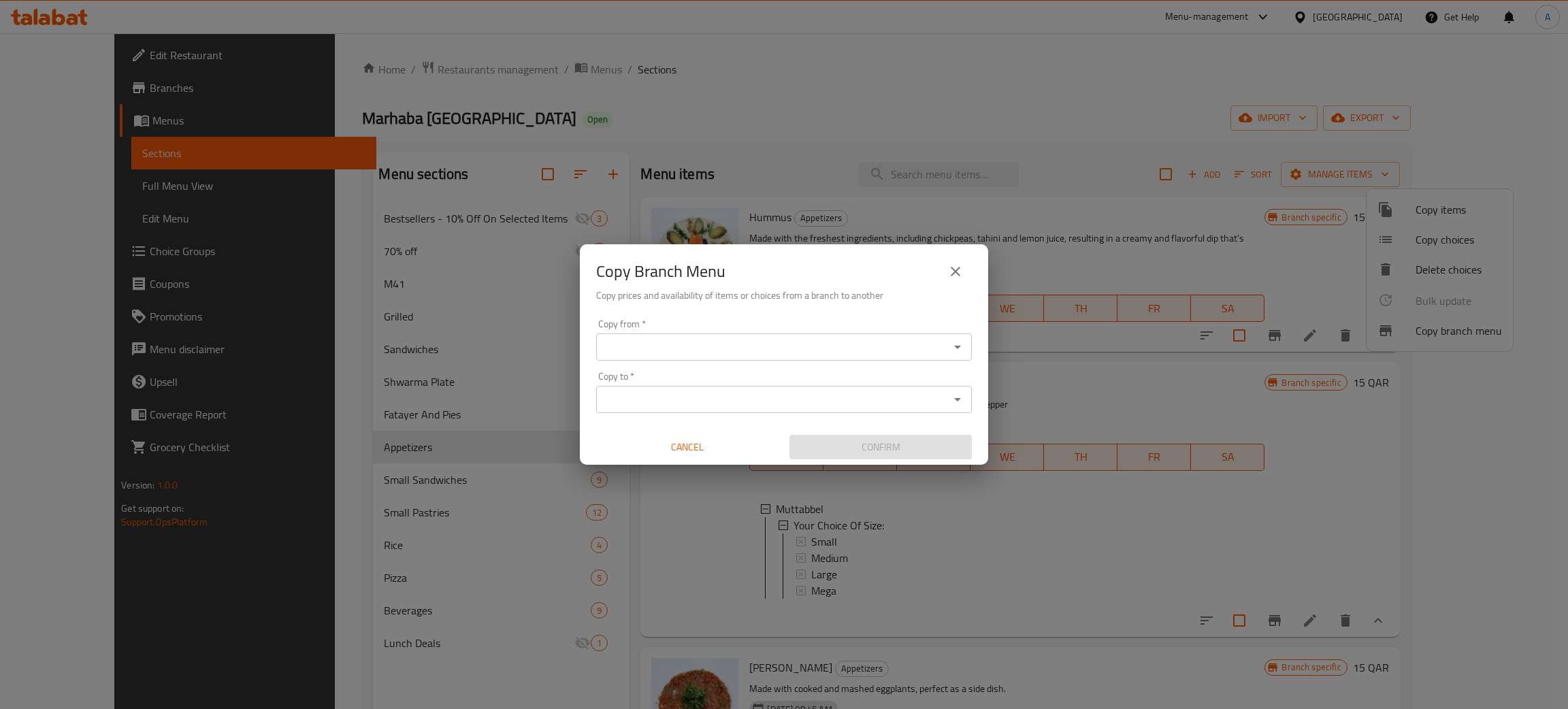
click at [696, 328] on div "Copy from   * Copy from *" at bounding box center [784, 340] width 376 height 42
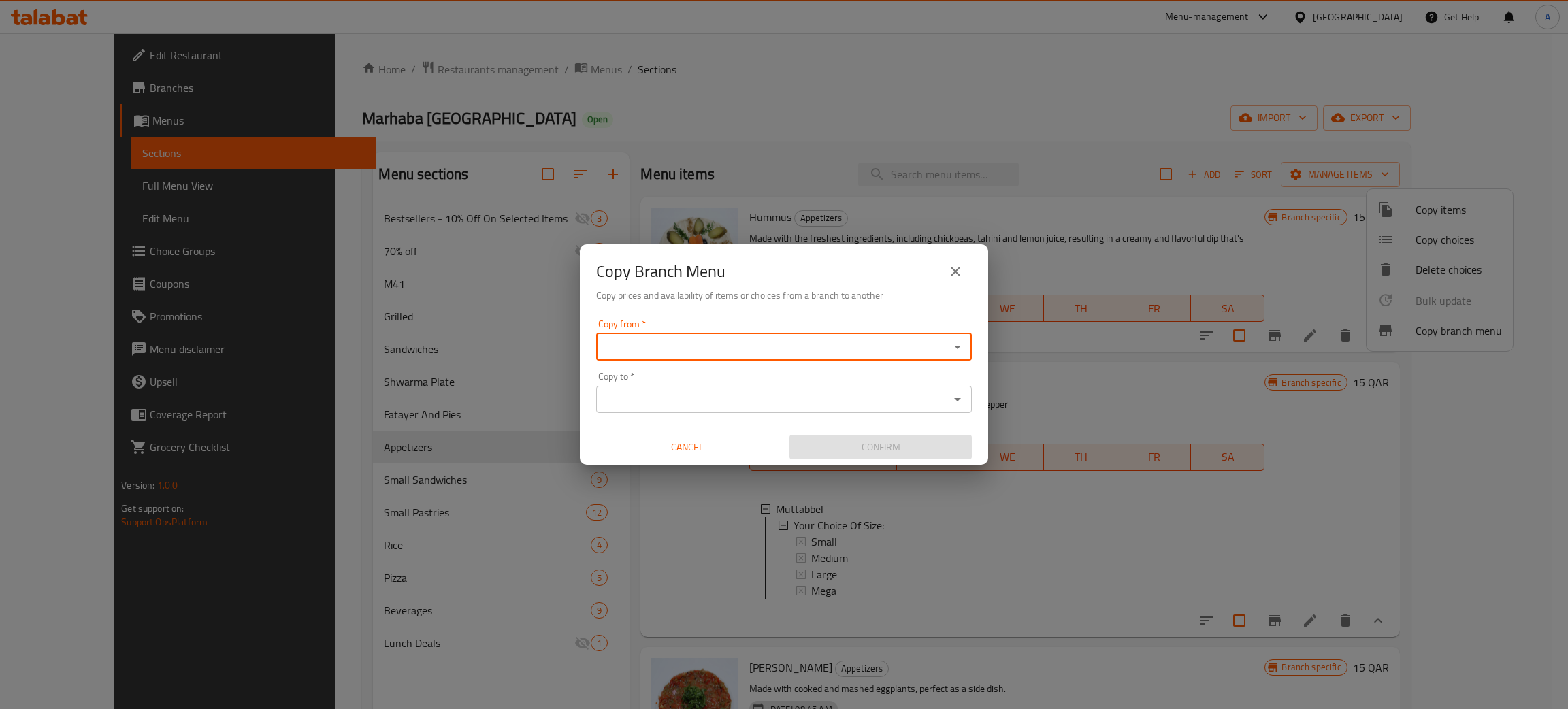
click at [688, 338] on input "Copy from   *" at bounding box center [773, 347] width 345 height 19
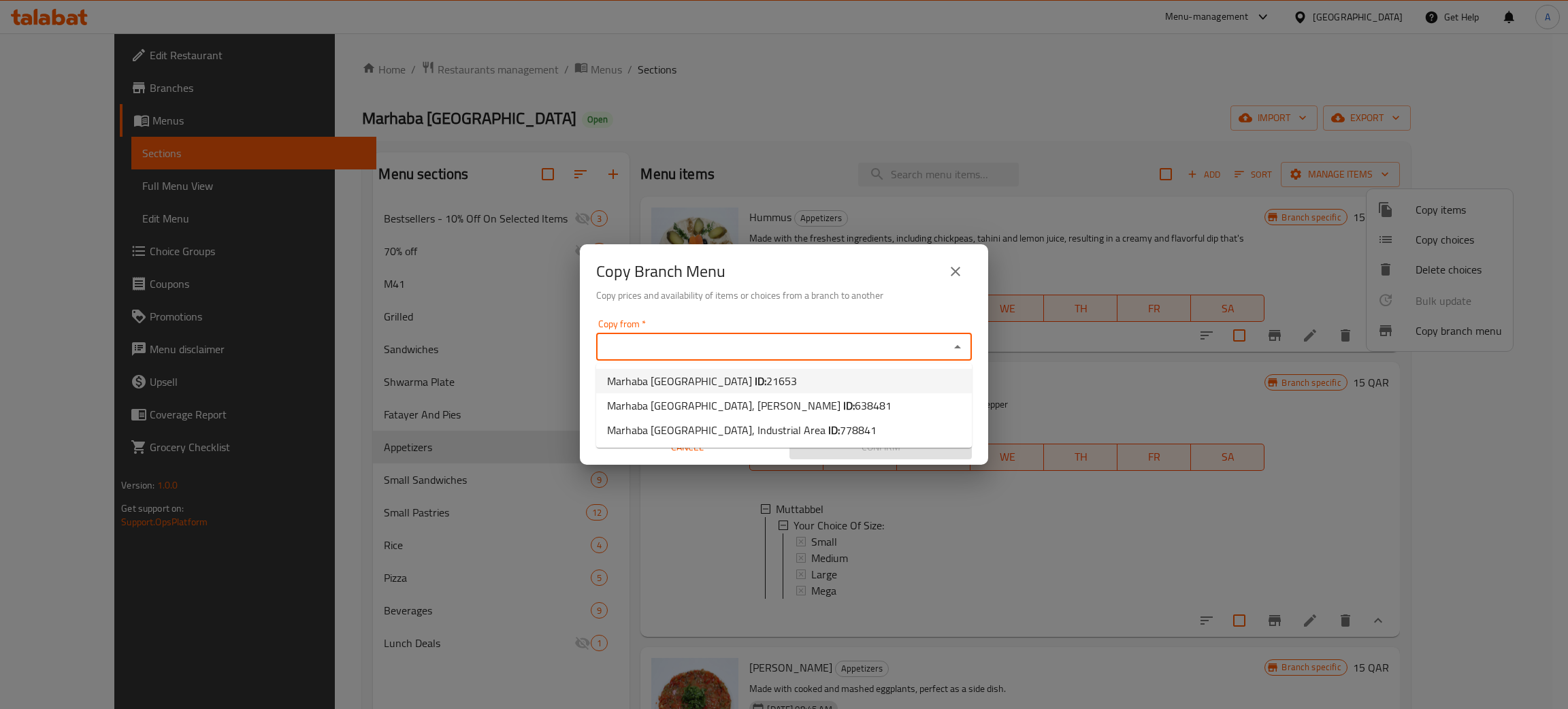
click at [755, 378] on b "ID:" at bounding box center [761, 381] width 12 height 20
type input "Marhaba Istanbul"
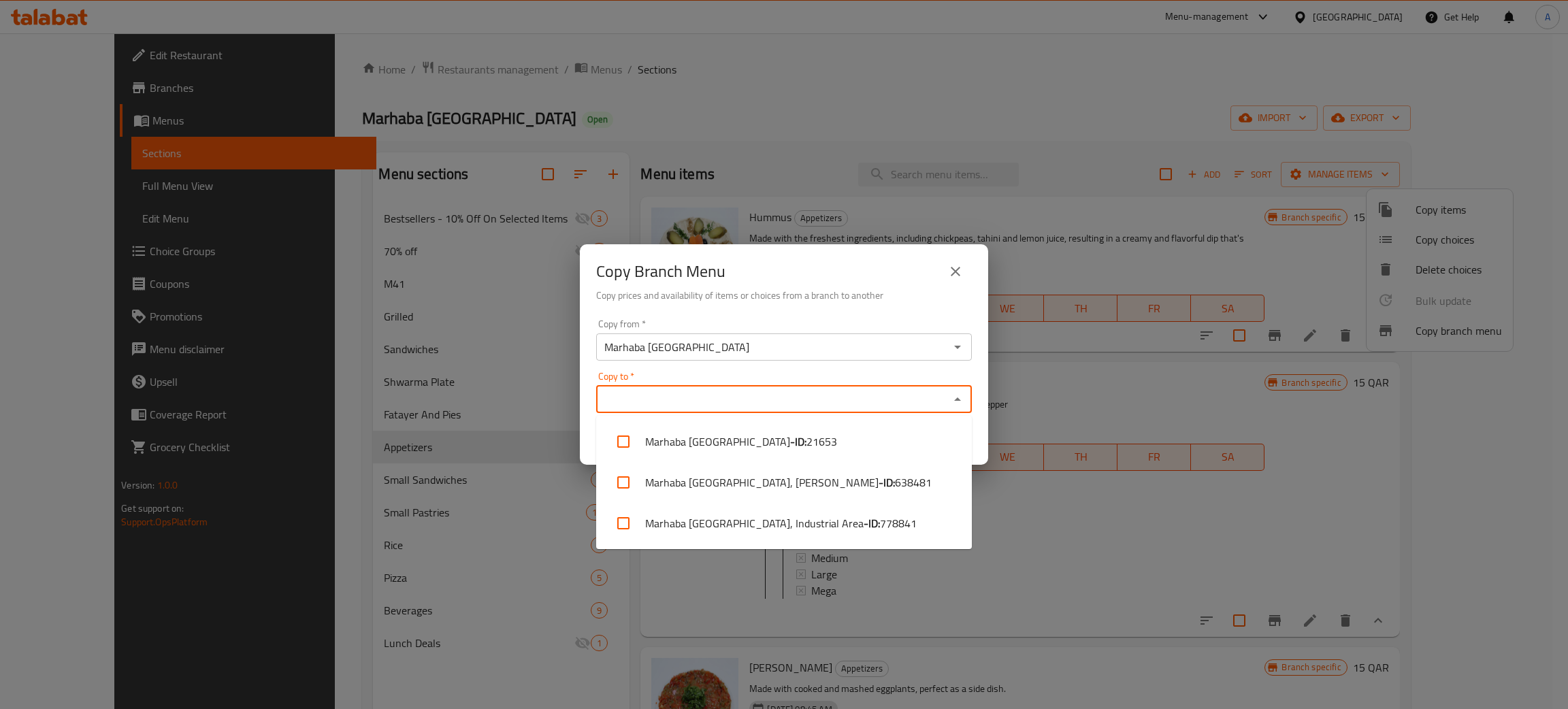
click at [700, 392] on input "Copy to   *" at bounding box center [773, 399] width 345 height 19
click at [733, 514] on li "Marhaba Istanbul, Industrial Area - ID: 778841" at bounding box center [784, 523] width 376 height 41
checkbox input "true"
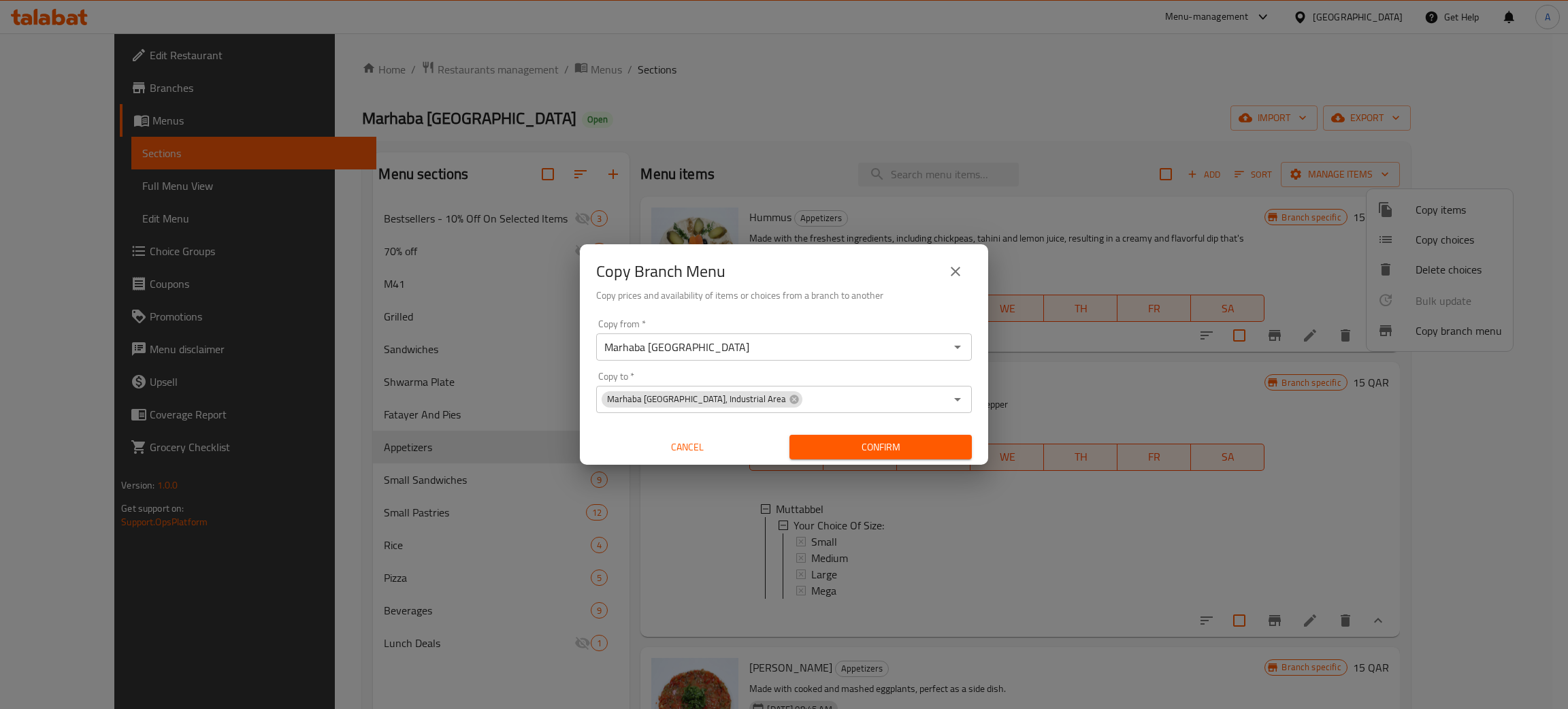
click at [821, 308] on div "Copy Branch Menu Copy prices and availability of items or choices from a branch…" at bounding box center [784, 278] width 408 height 69
click at [873, 448] on span "Confirm" at bounding box center [881, 447] width 161 height 17
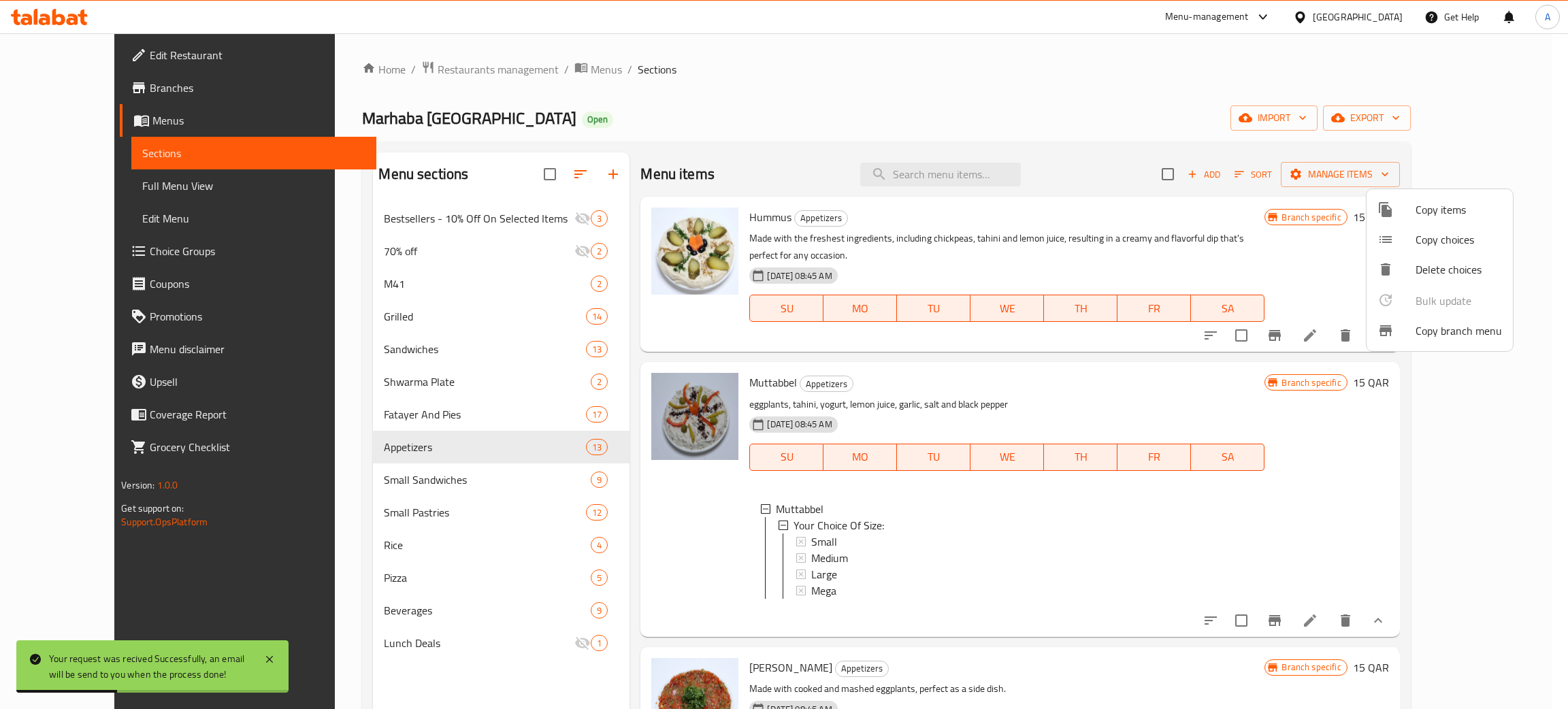
drag, startPoint x: 1065, startPoint y: 104, endPoint x: 1076, endPoint y: 105, distance: 11.0
click at [1065, 102] on div at bounding box center [784, 354] width 1568 height 709
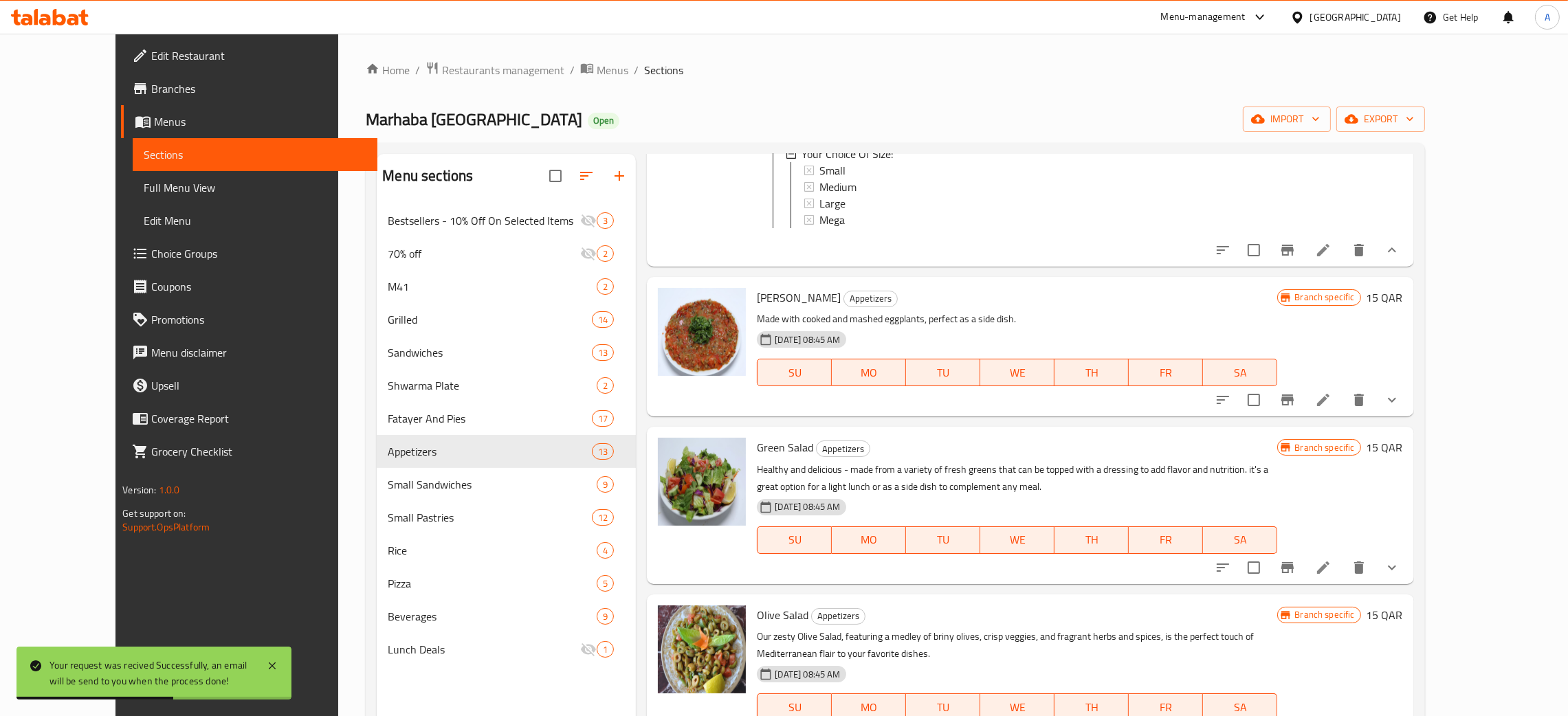
scroll to position [412, 0]
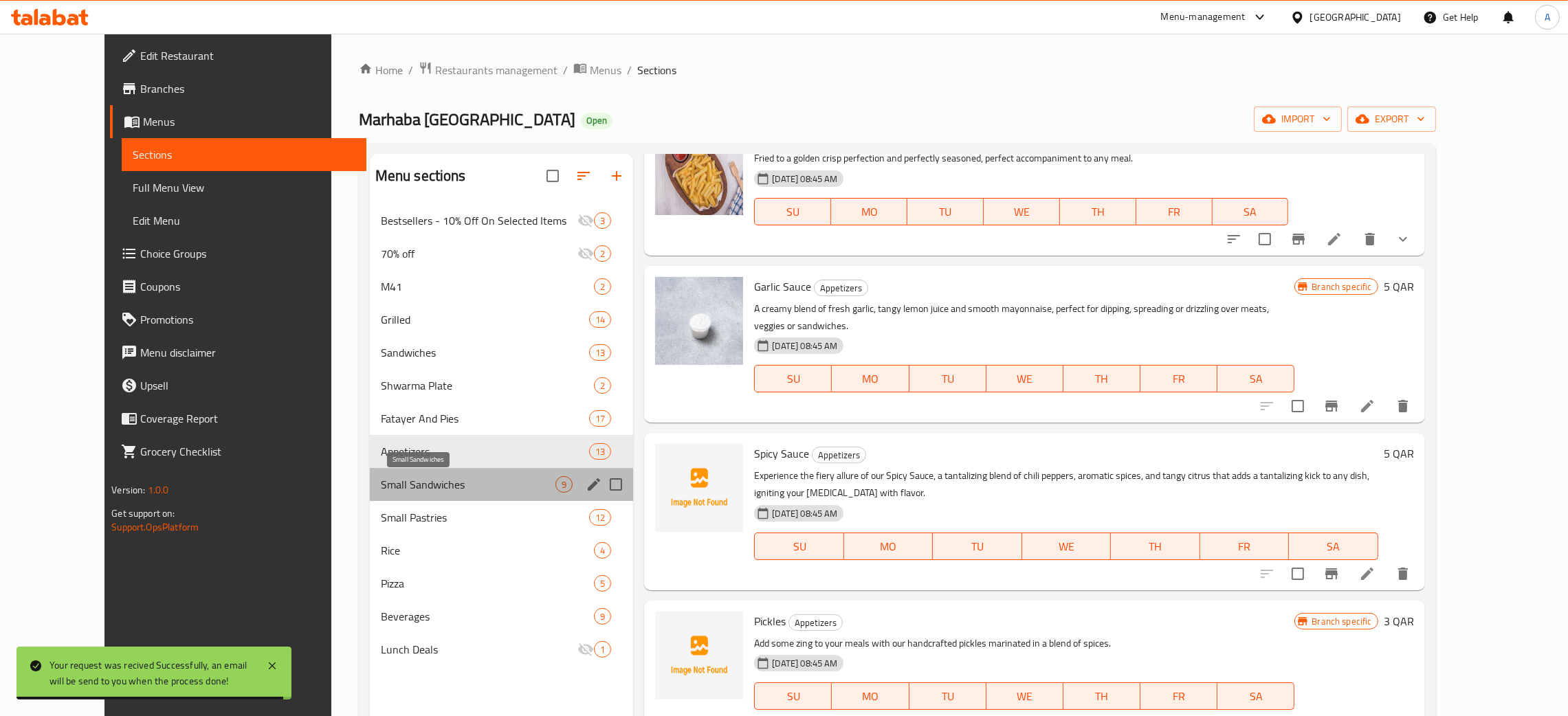
click at [469, 484] on span "Small Sandwiches" at bounding box center [469, 484] width 176 height 16
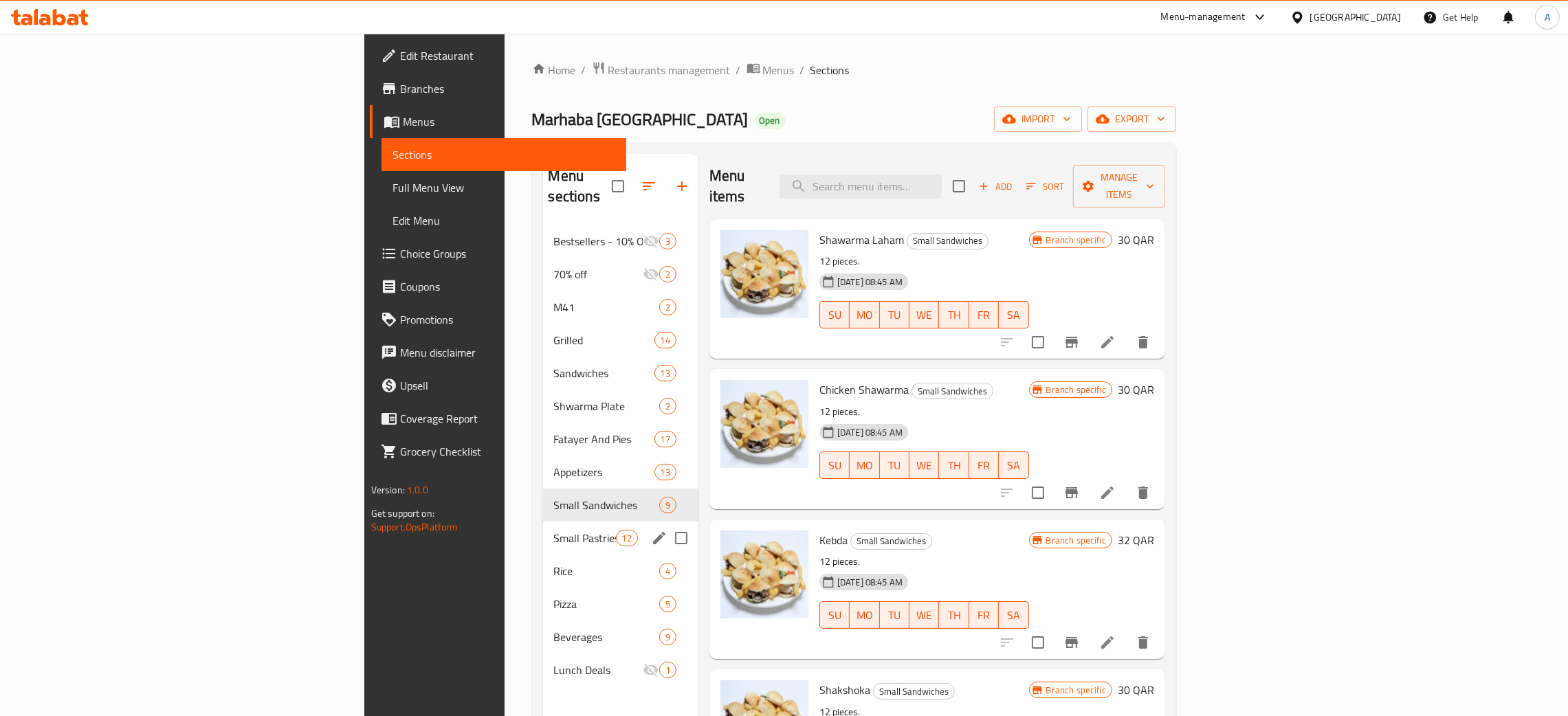
click at [543, 521] on div "Small Pastries 12" at bounding box center [621, 538] width 156 height 33
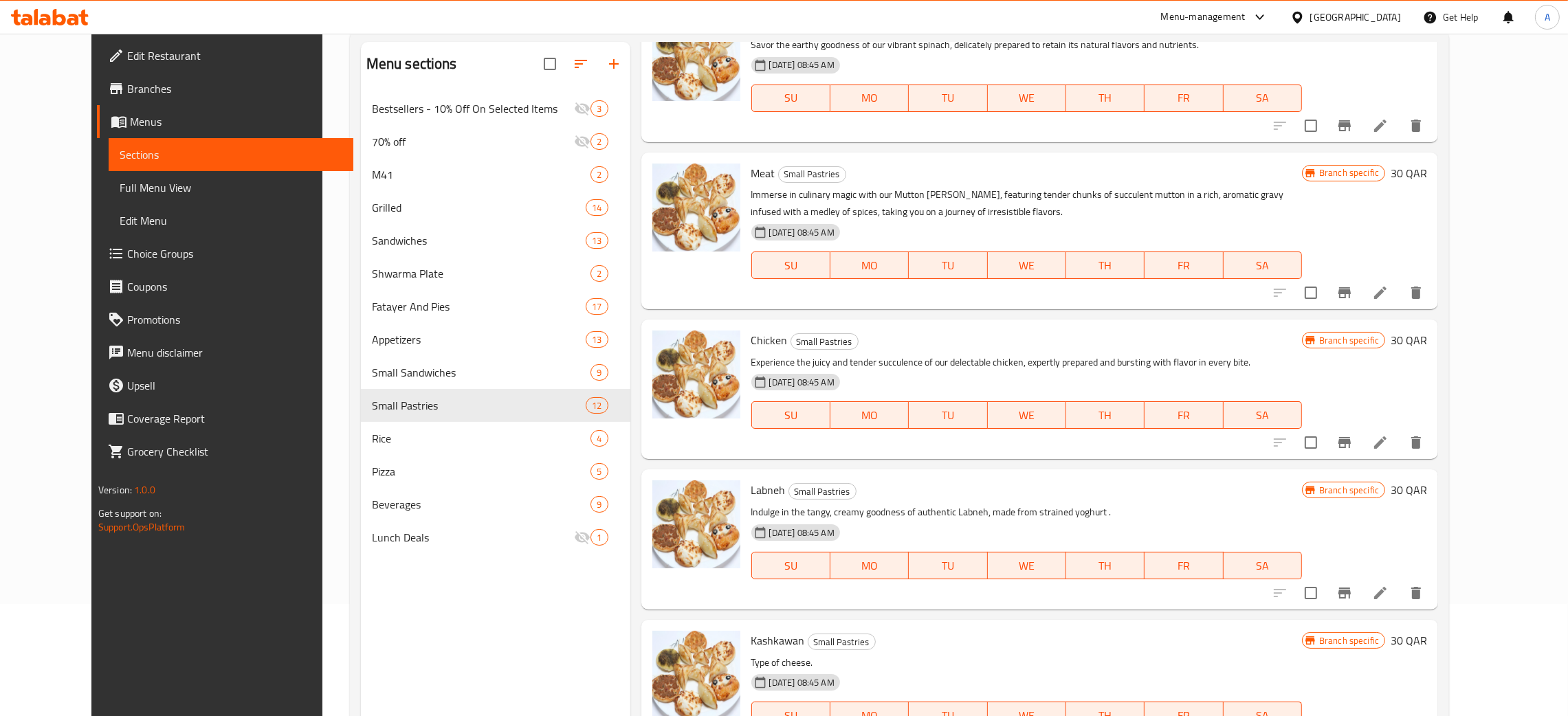
scroll to position [194, 0]
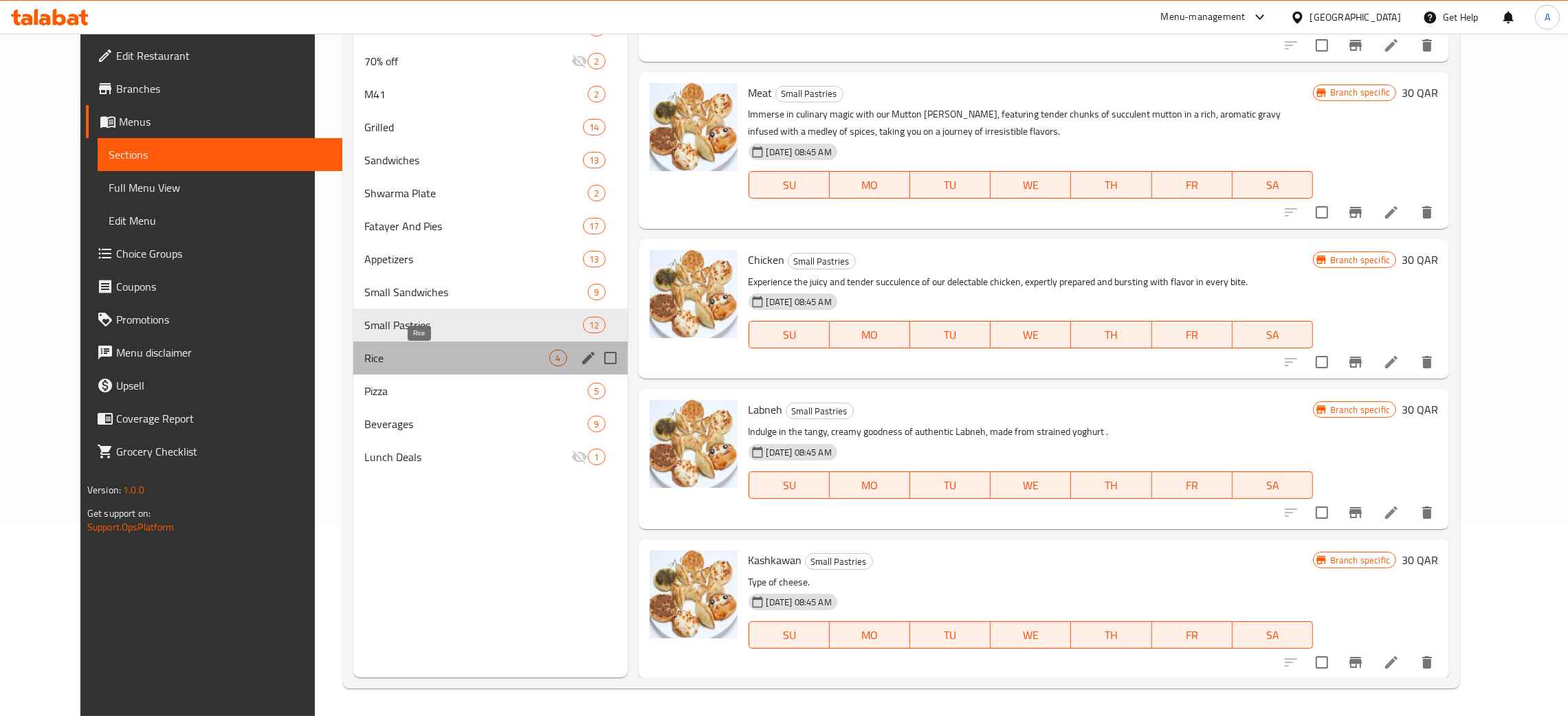
click at [476, 352] on span "Rice" at bounding box center [457, 358] width 185 height 16
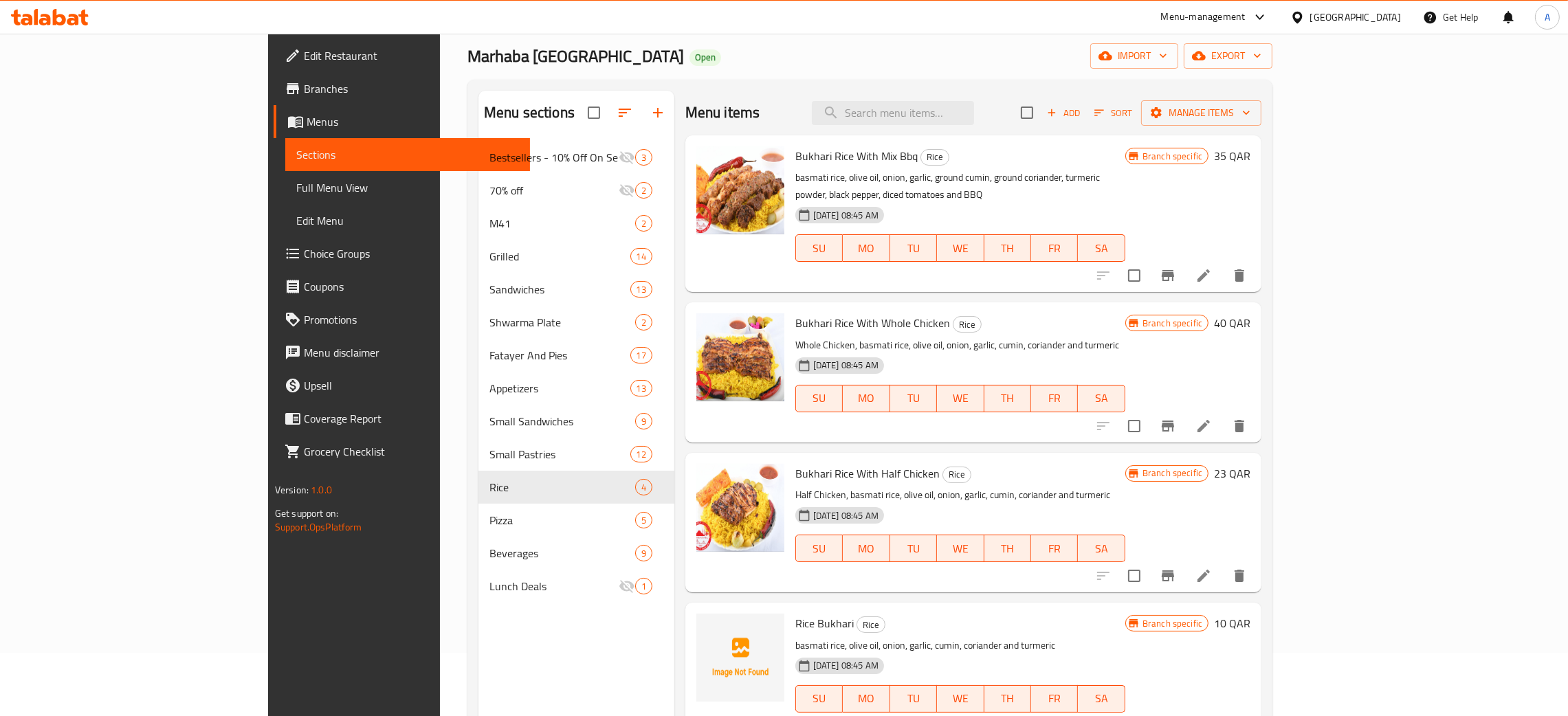
scroll to position [194, 0]
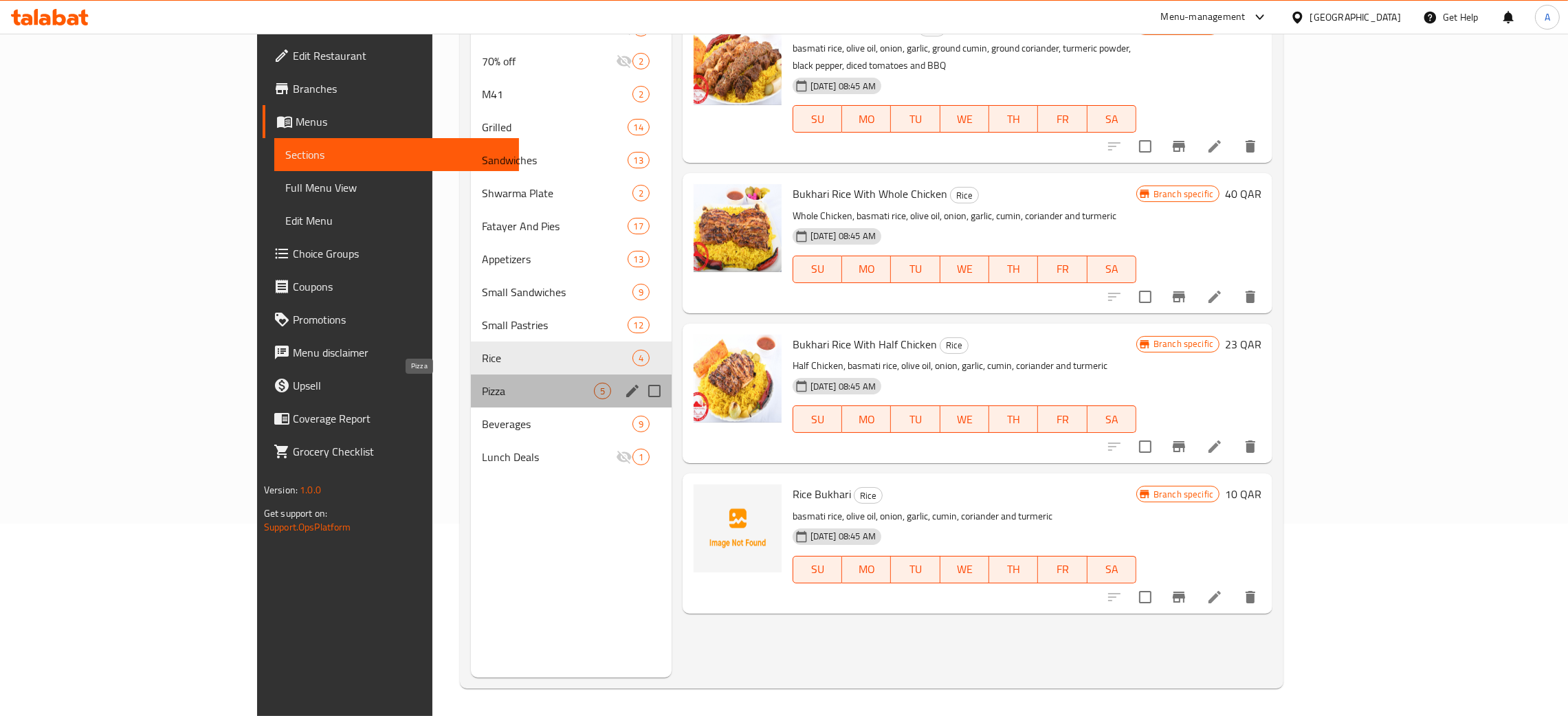
click at [498, 395] on span "Pizza" at bounding box center [537, 391] width 111 height 16
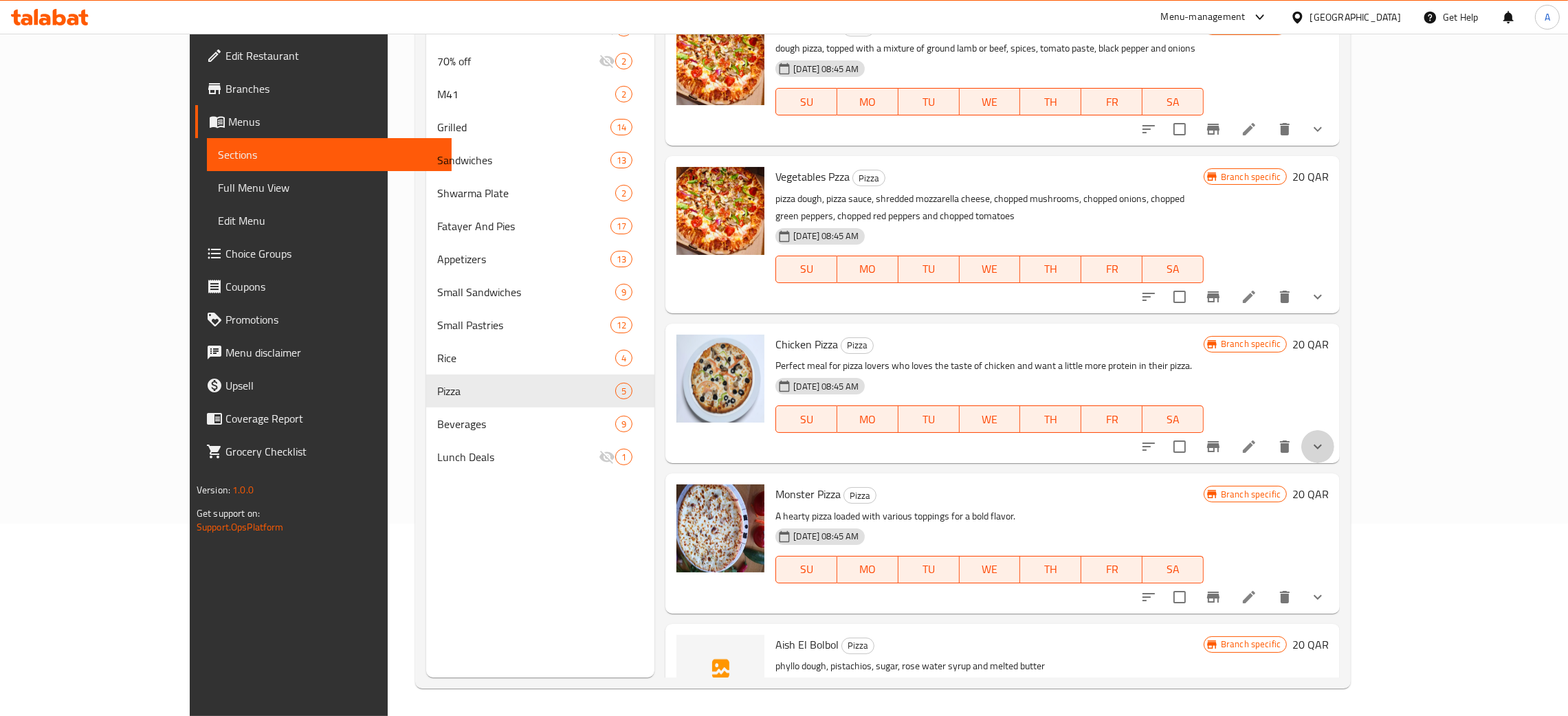
click at [1334, 442] on button "show more" at bounding box center [1317, 446] width 33 height 33
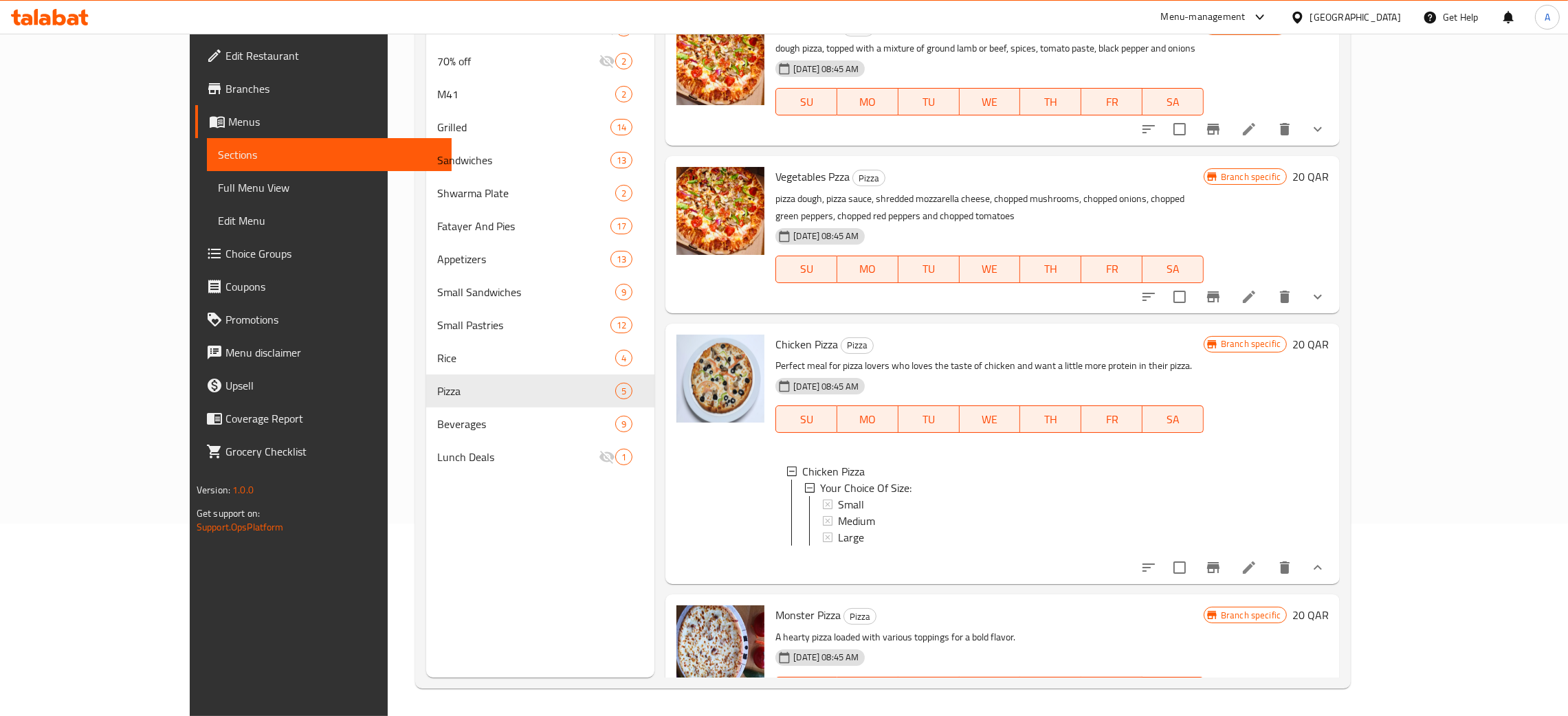
click at [1334, 288] on button "show more" at bounding box center [1317, 296] width 33 height 33
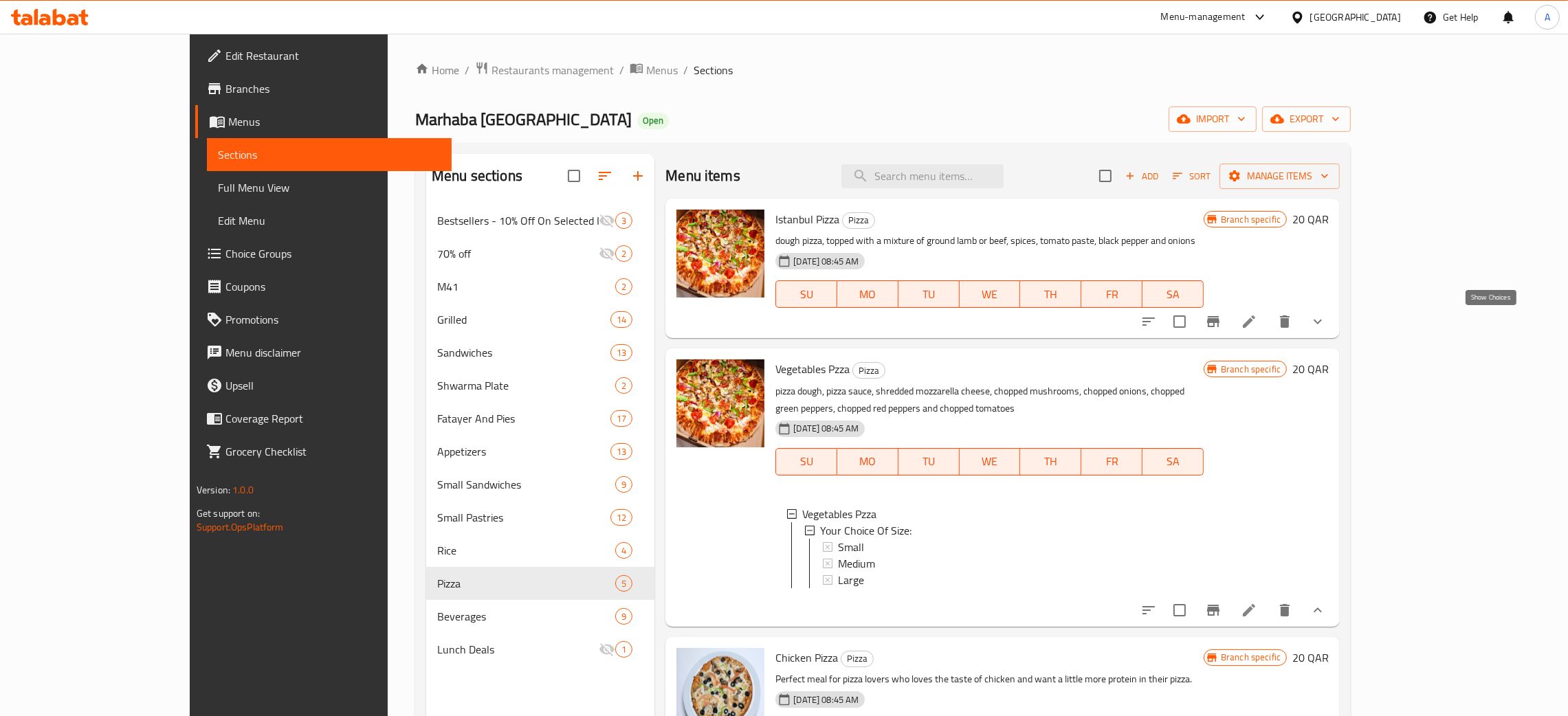
click at [1326, 320] on icon "show more" at bounding box center [1318, 321] width 16 height 16
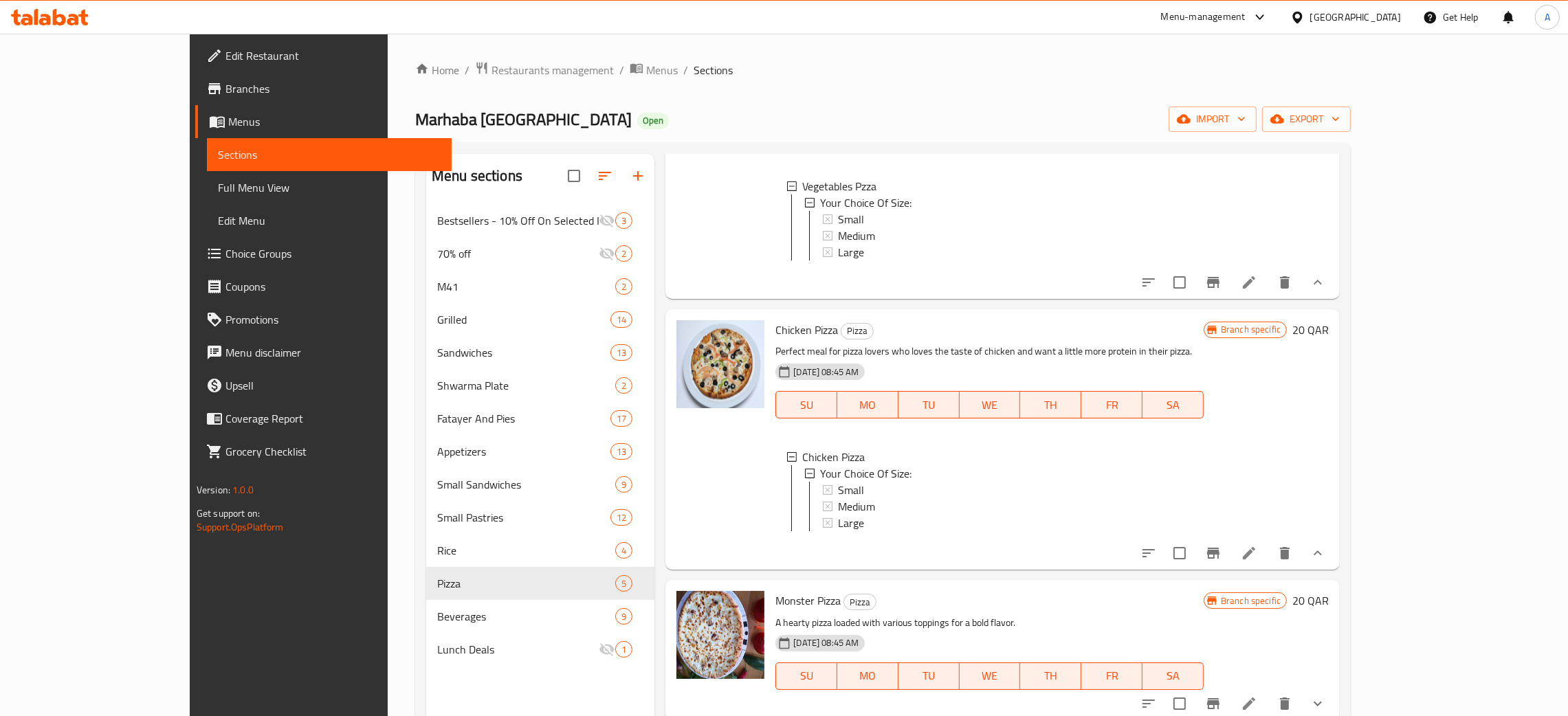
scroll to position [1, 0]
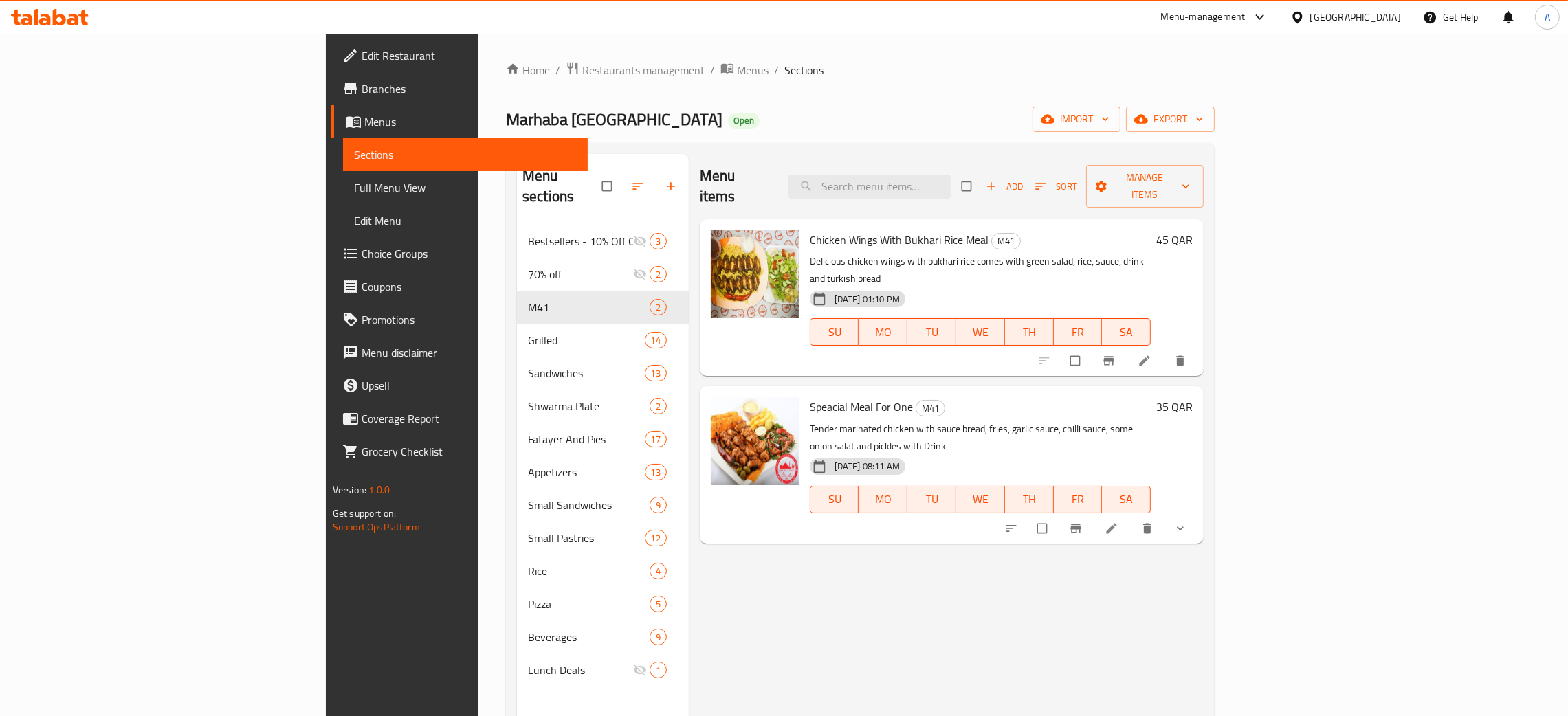
click at [809, 397] on span "Speacial Meal For One" at bounding box center [861, 407] width 103 height 21
copy h6 "Speacial Meal For One"
click at [354, 195] on span "Full Menu View" at bounding box center [466, 187] width 223 height 16
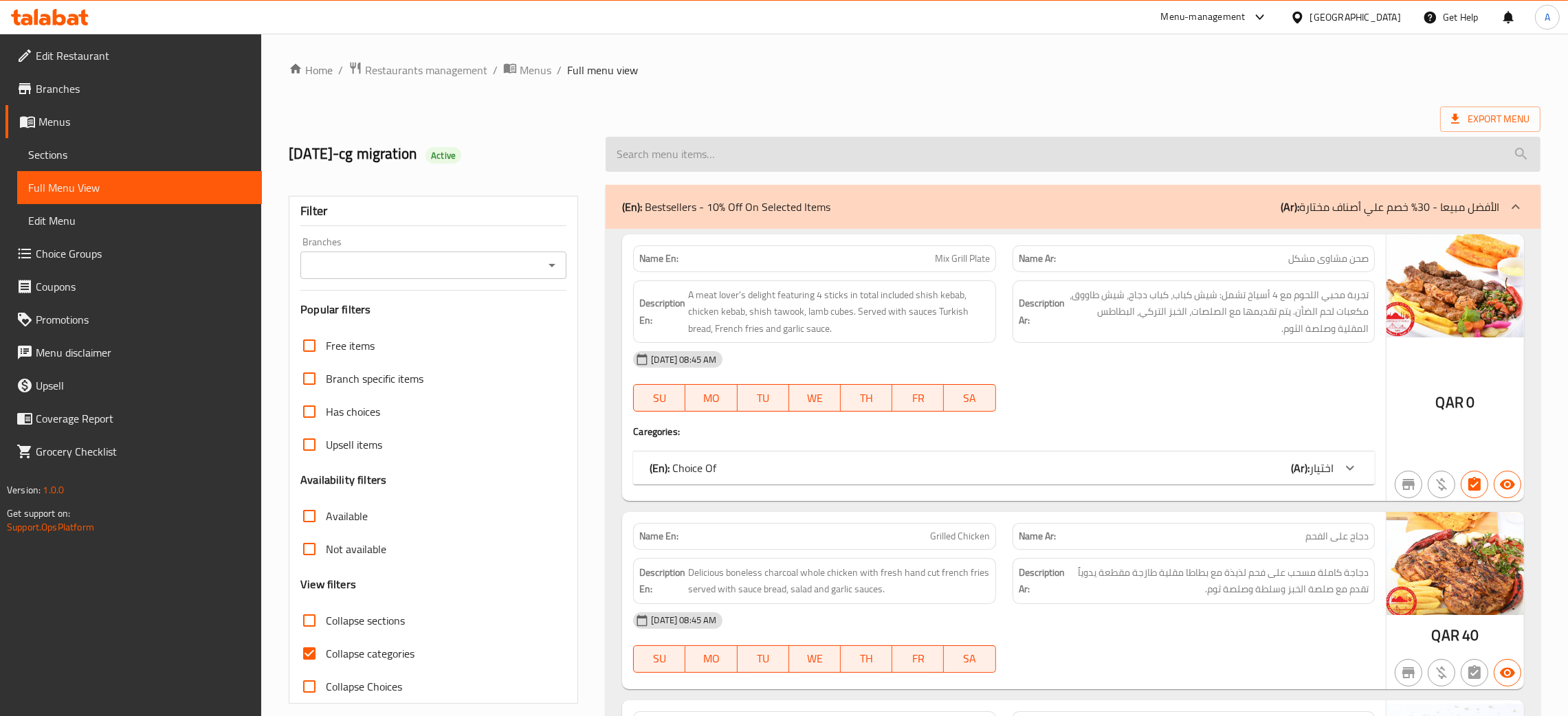
click at [728, 145] on input "search" at bounding box center [1073, 154] width 935 height 35
paste input "Speacial Meal For One"
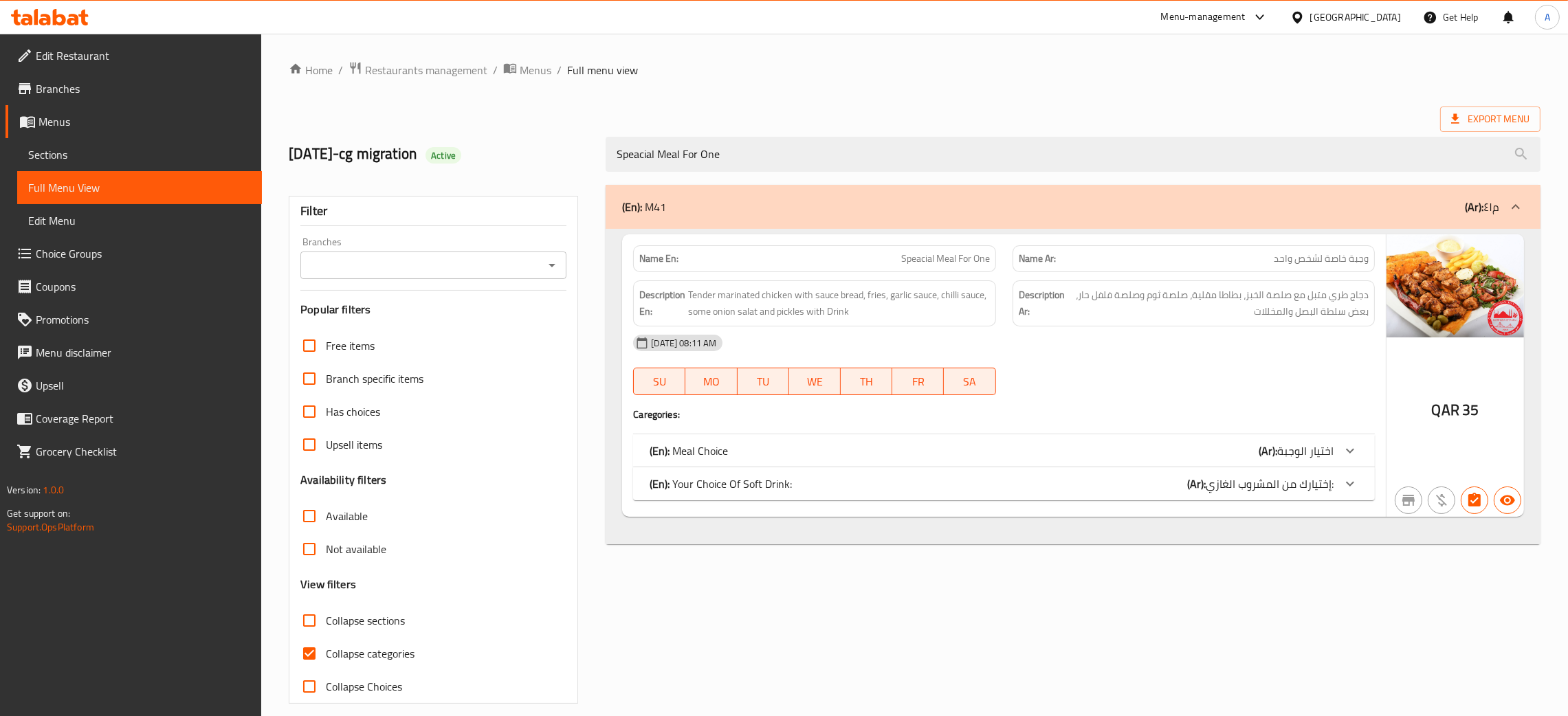
click at [1229, 486] on span "إختيارك من المشروب الغازي:" at bounding box center [1269, 484] width 128 height 21
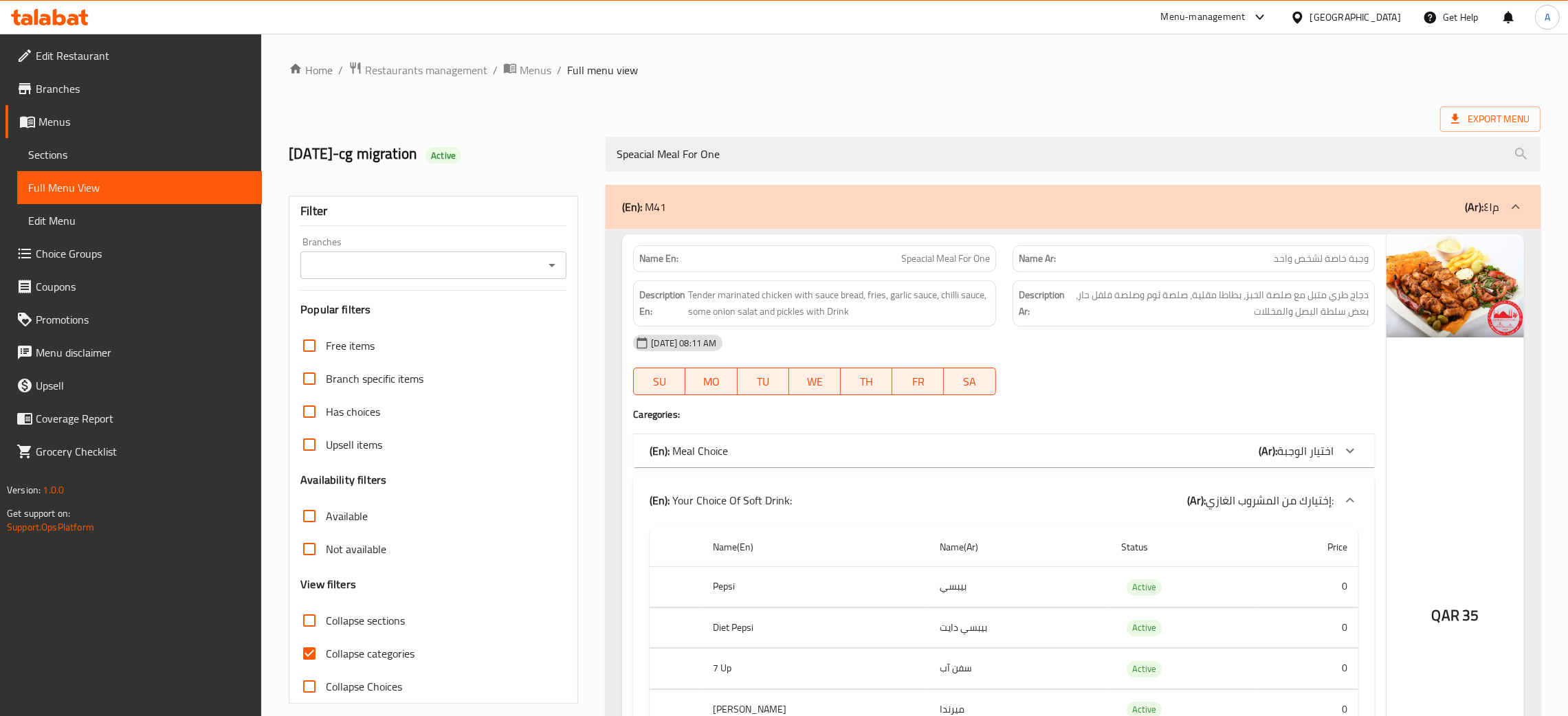
click at [1198, 453] on div "(En): Meal Choice (Ar): اختيار الوجبة" at bounding box center [991, 451] width 684 height 16
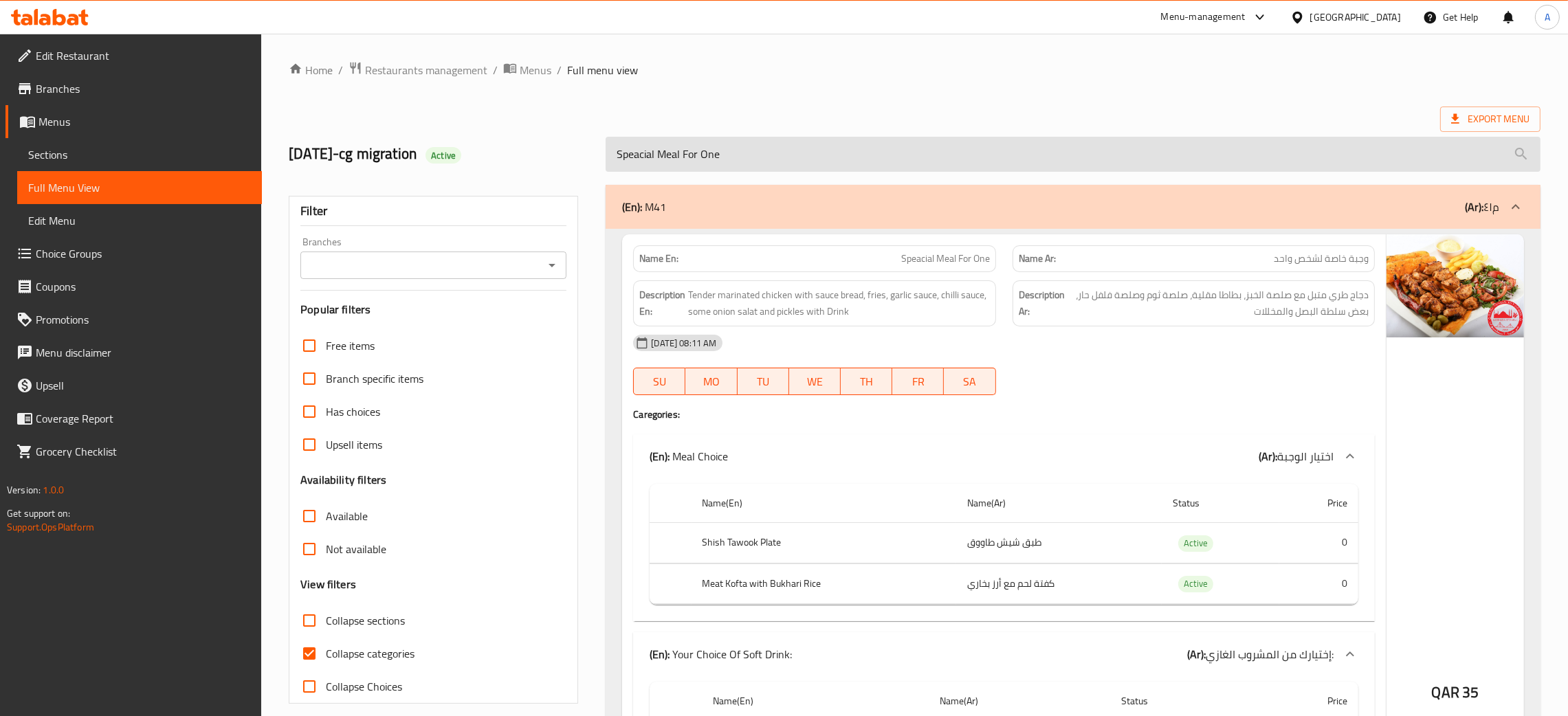
click at [764, 150] on input "Speacial Meal For One" at bounding box center [1073, 154] width 935 height 35
paste input "Mix Grill Plat"
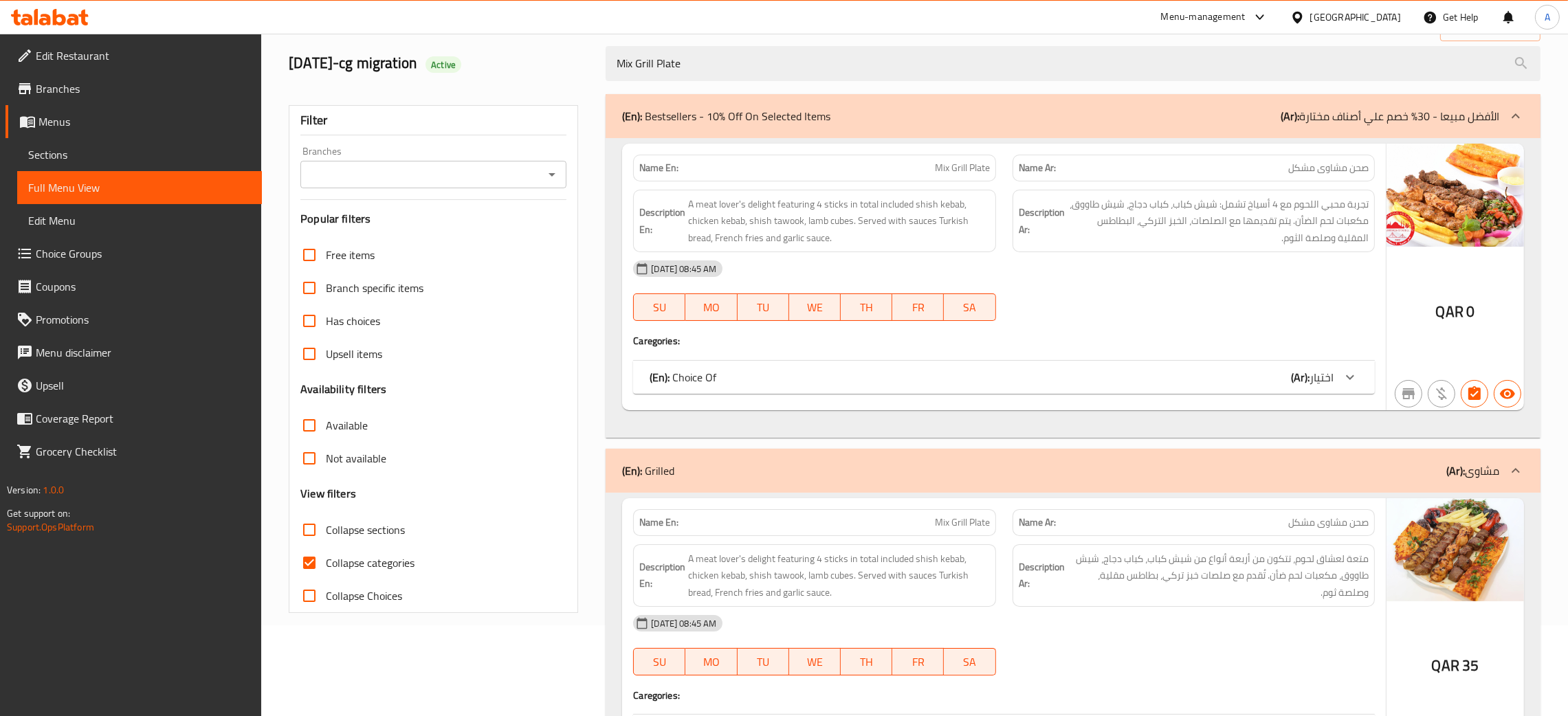
scroll to position [195, 0]
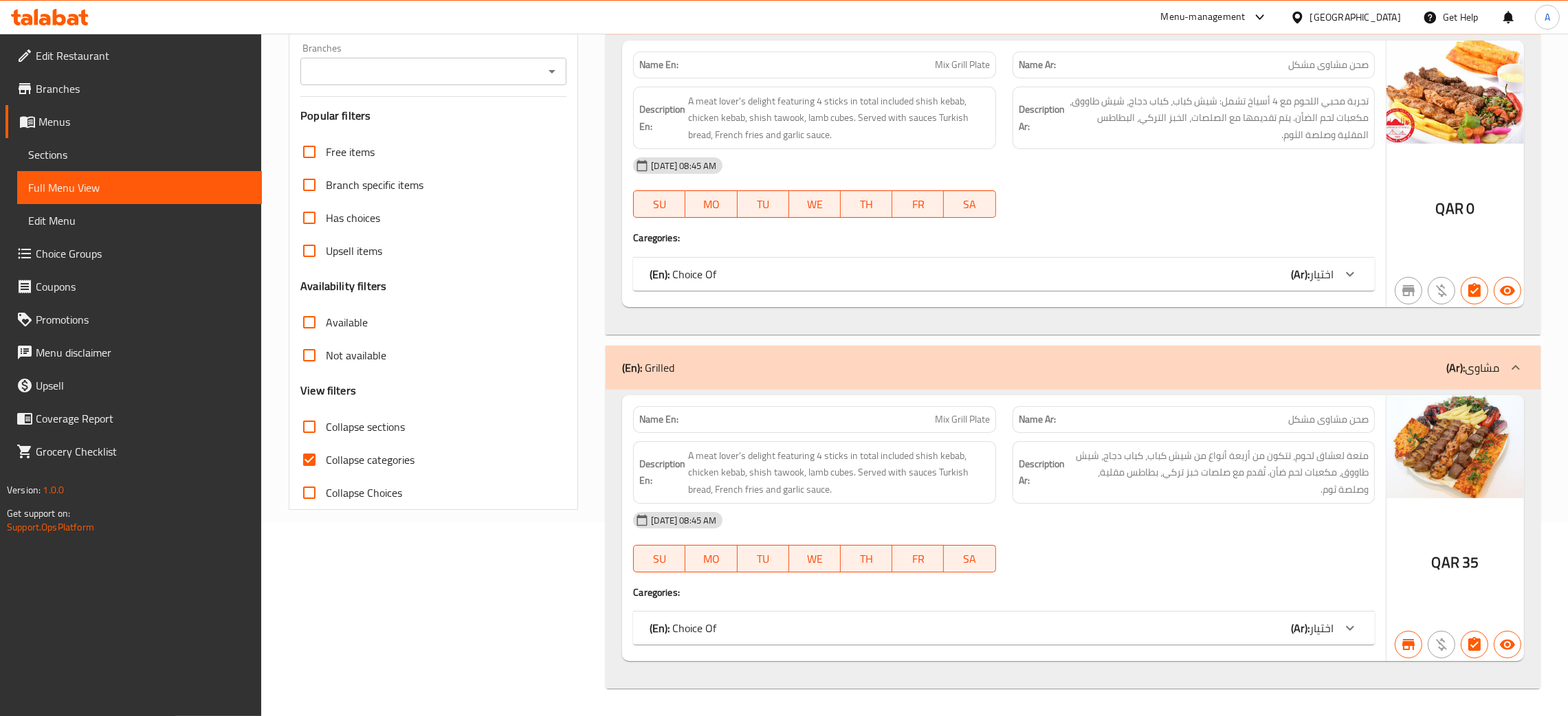
click at [1276, 618] on div "(En): Choice Of (Ar): اختيار" at bounding box center [1004, 628] width 742 height 33
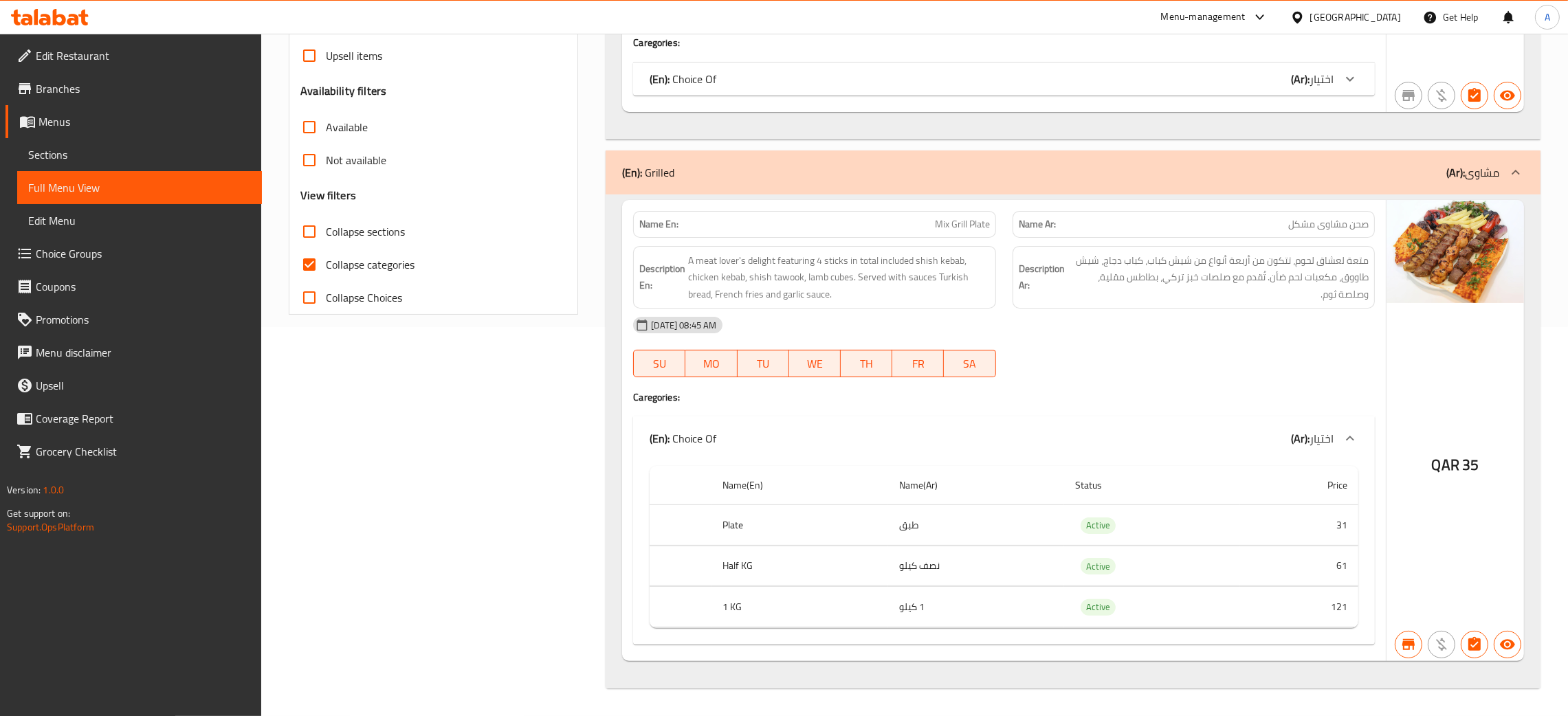
scroll to position [0, 0]
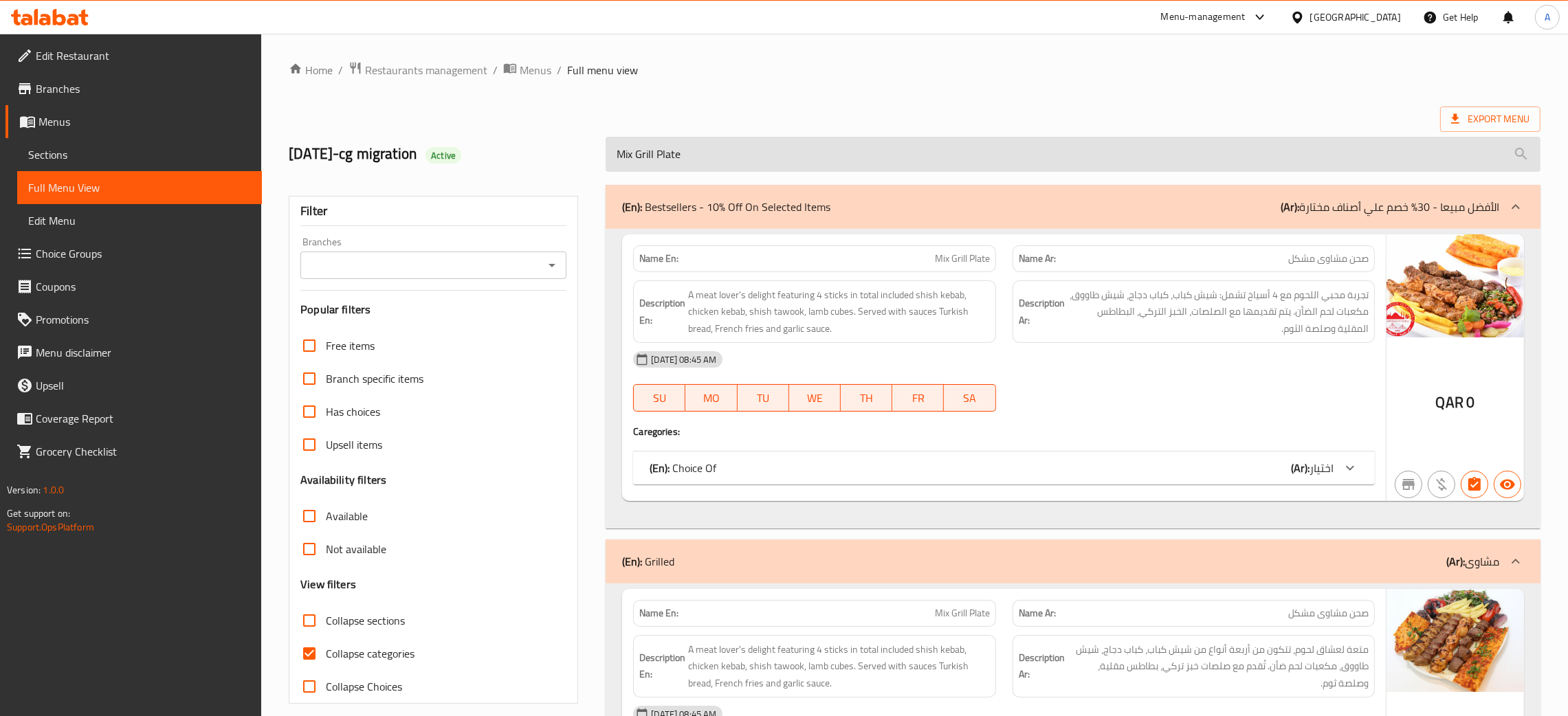
click at [739, 164] on input "Mix Grill Plate" at bounding box center [1073, 154] width 935 height 35
paste input "Kofta Chicken"
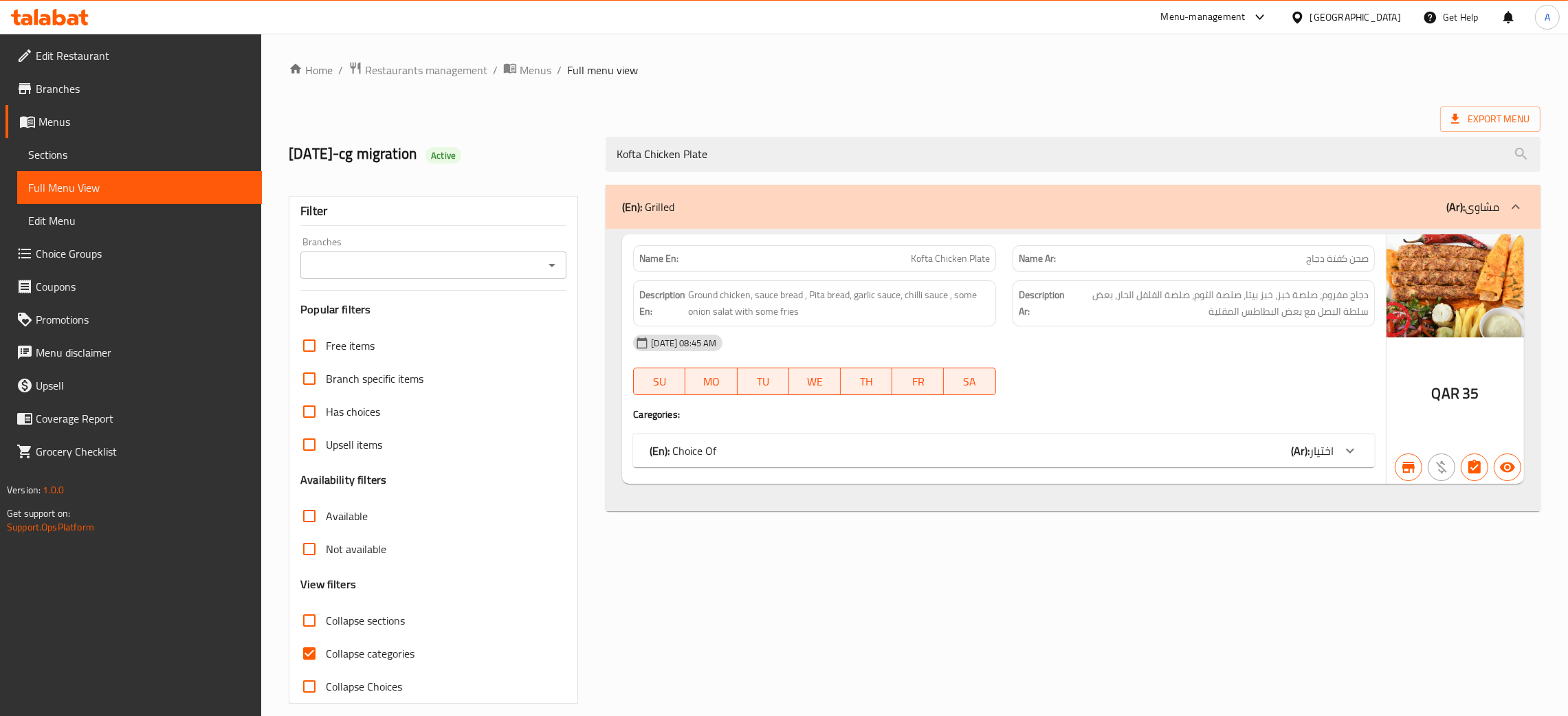
type input "Kofta Chicken Plate"
click at [1158, 463] on div "(En): Choice Of (Ar): اختيار" at bounding box center [1004, 451] width 742 height 33
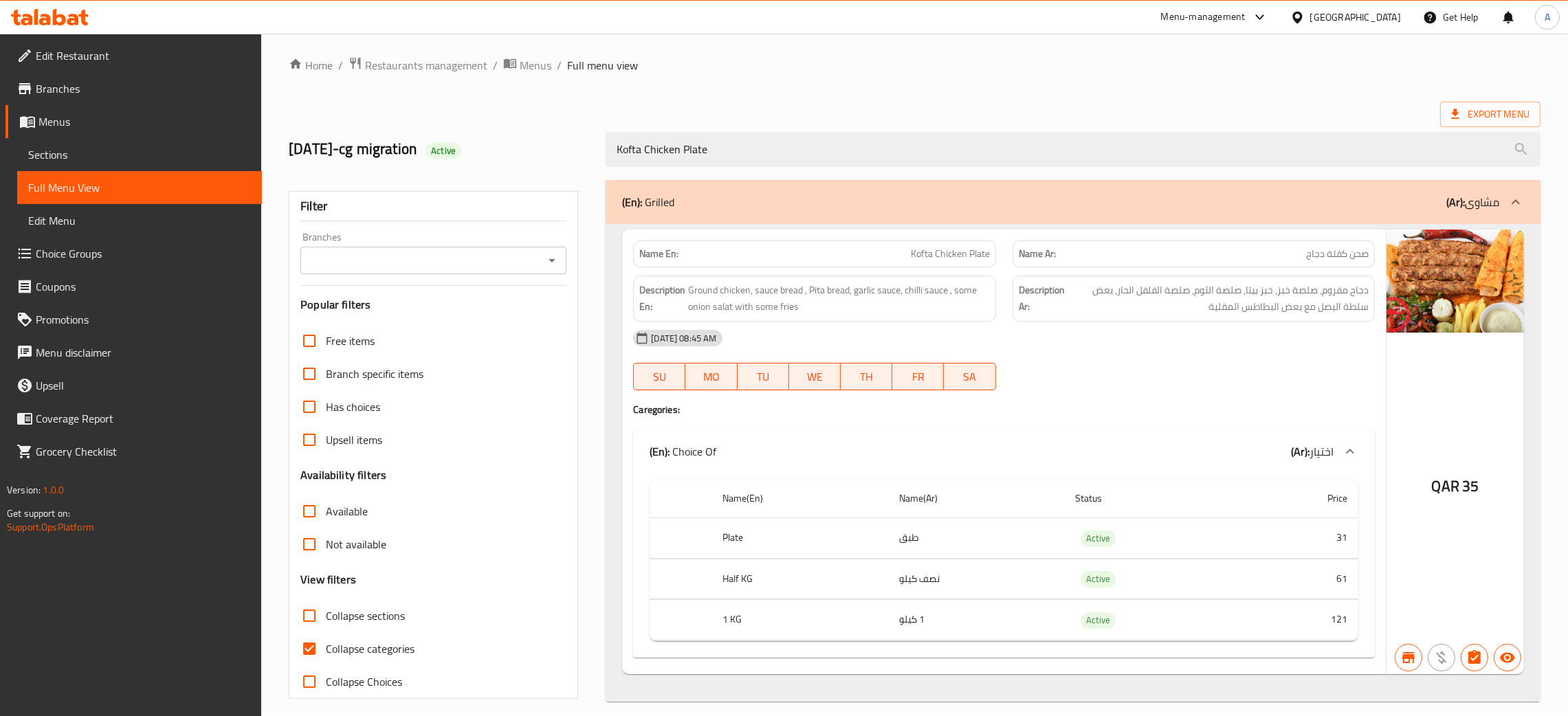
scroll to position [18, 0]
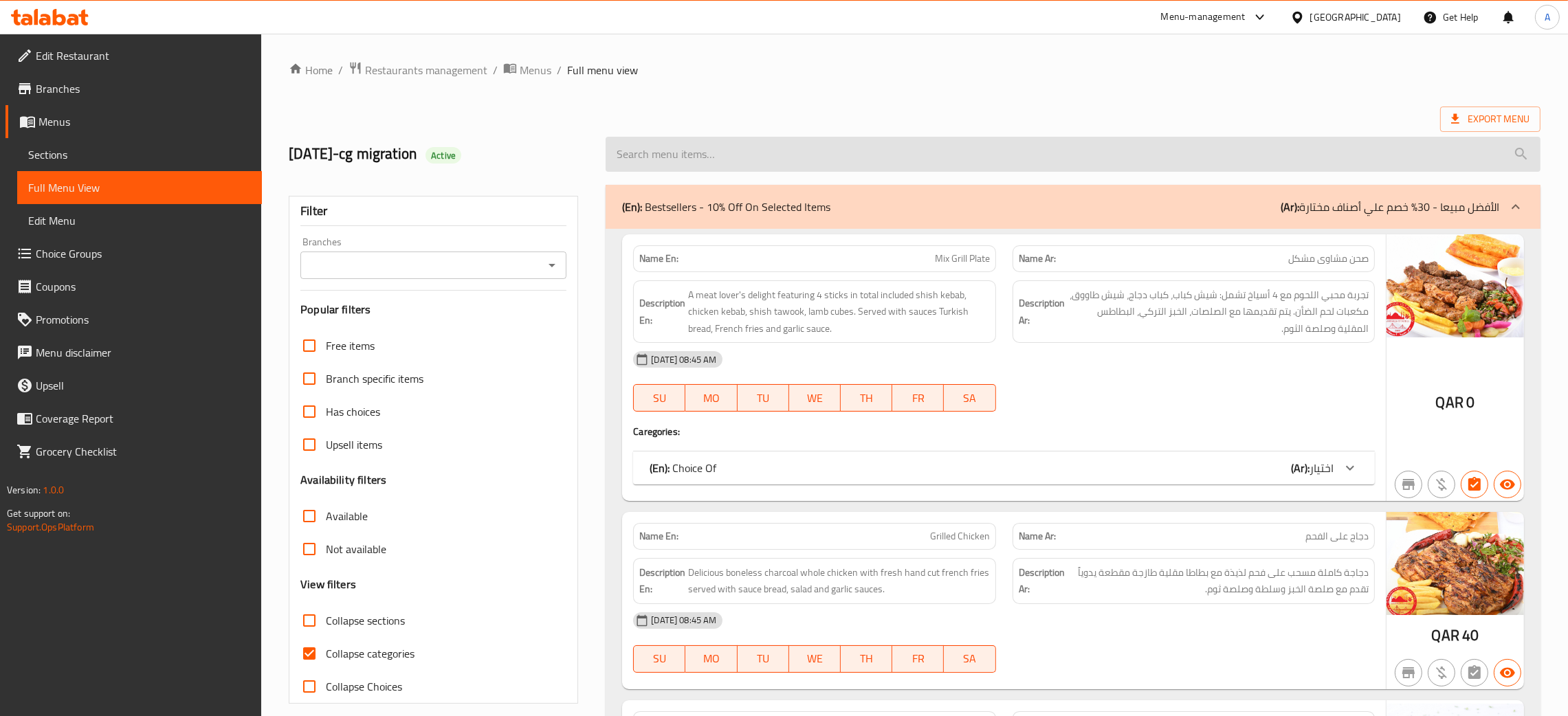
click at [814, 142] on input "search" at bounding box center [1073, 154] width 935 height 35
paste input "Kofta Chicken Plate"
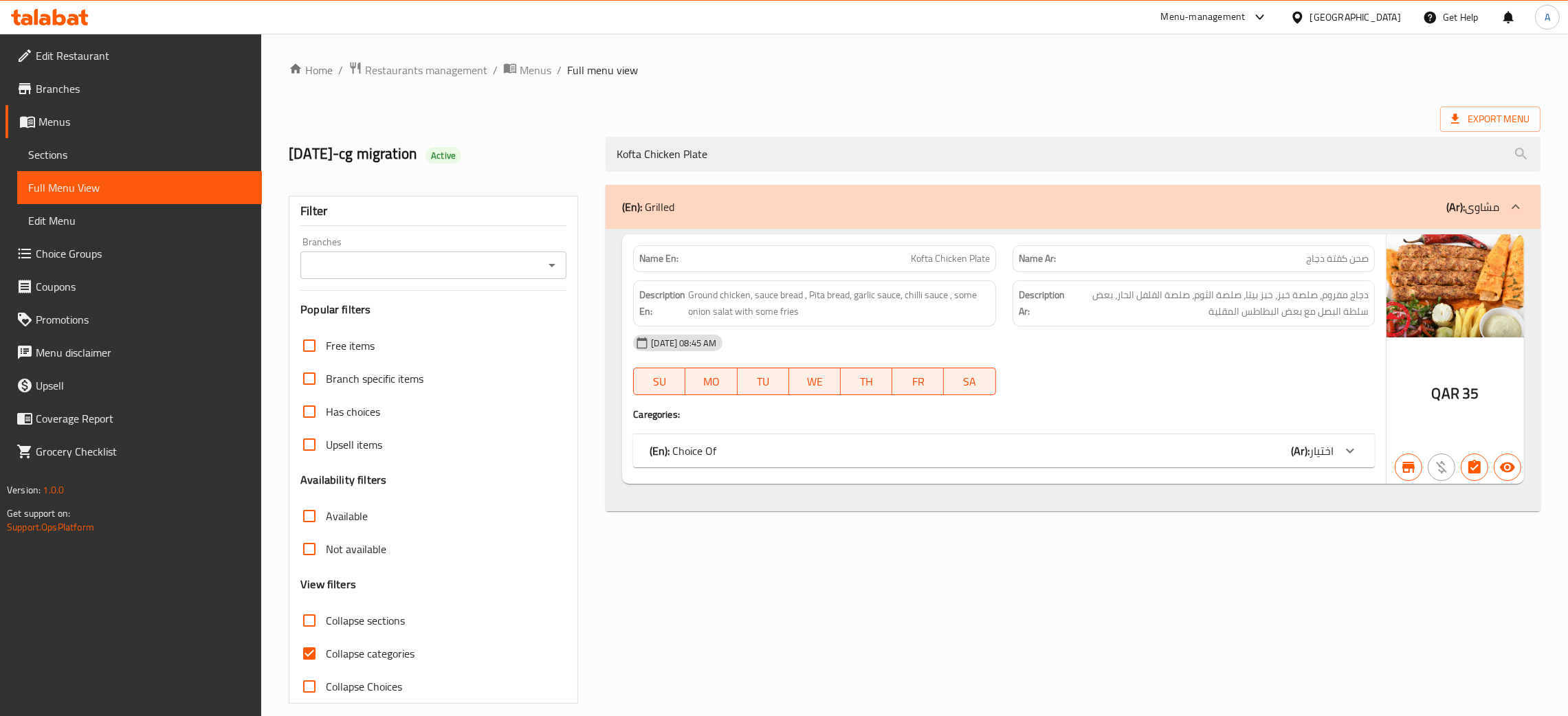
type input "Kofta Chicken Plate"
click at [1094, 459] on div "(En): Choice Of (Ar): اختيار" at bounding box center [991, 451] width 684 height 16
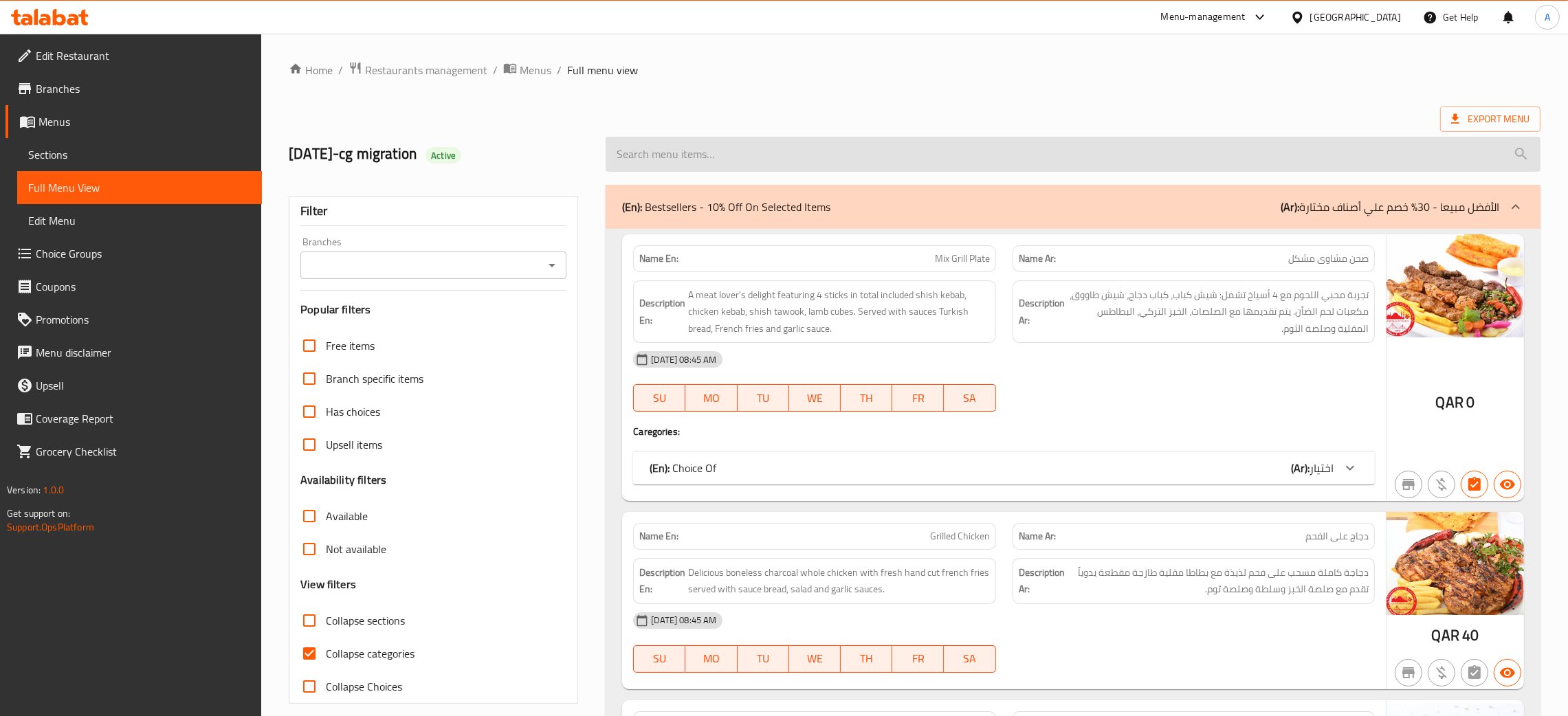
click at [854, 164] on input "search" at bounding box center [1073, 154] width 935 height 35
paste input "Kofta Chicken Plate"
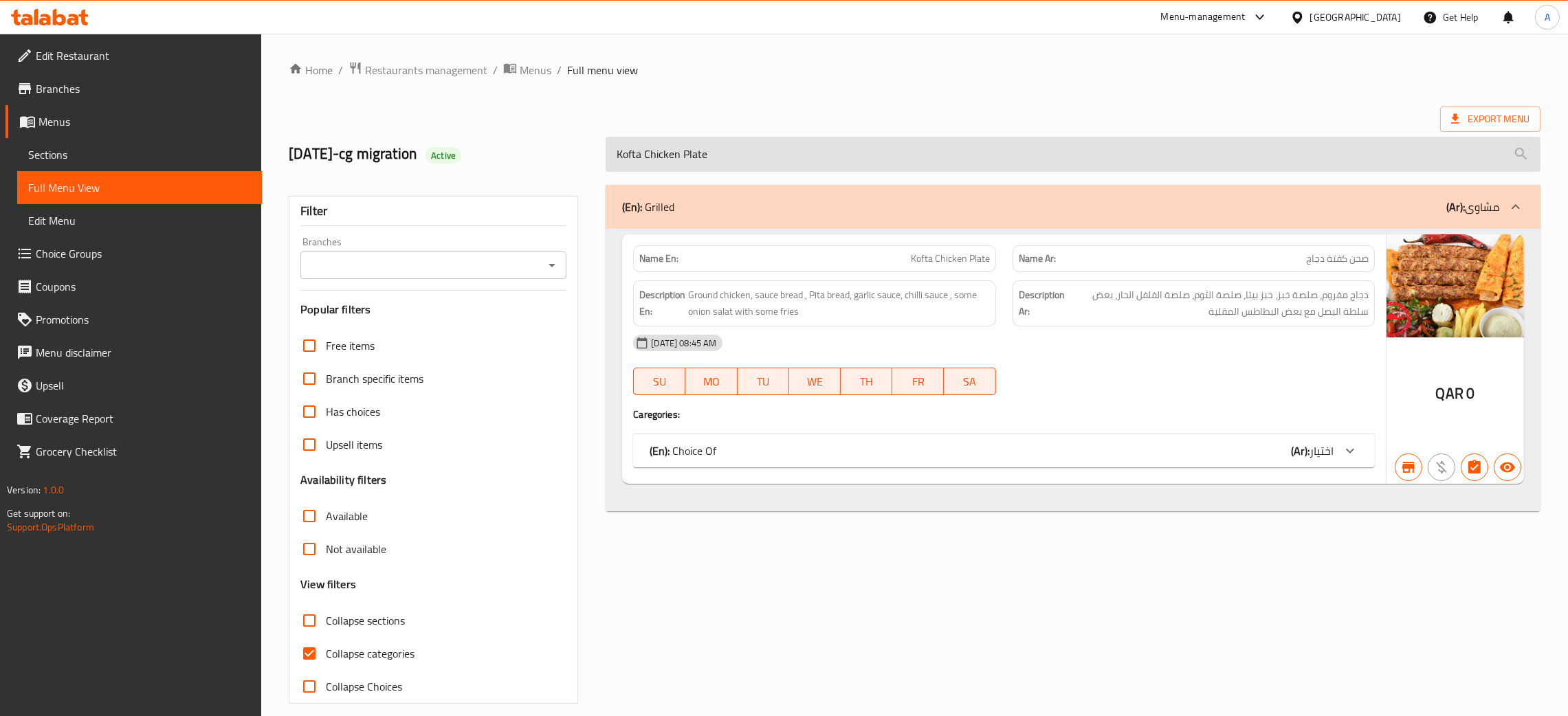
click at [787, 154] on input "Kofta Chicken Plate" at bounding box center [1073, 154] width 935 height 35
paste input "Shakaf Meat"
type input "Shakaf Meat Plate"
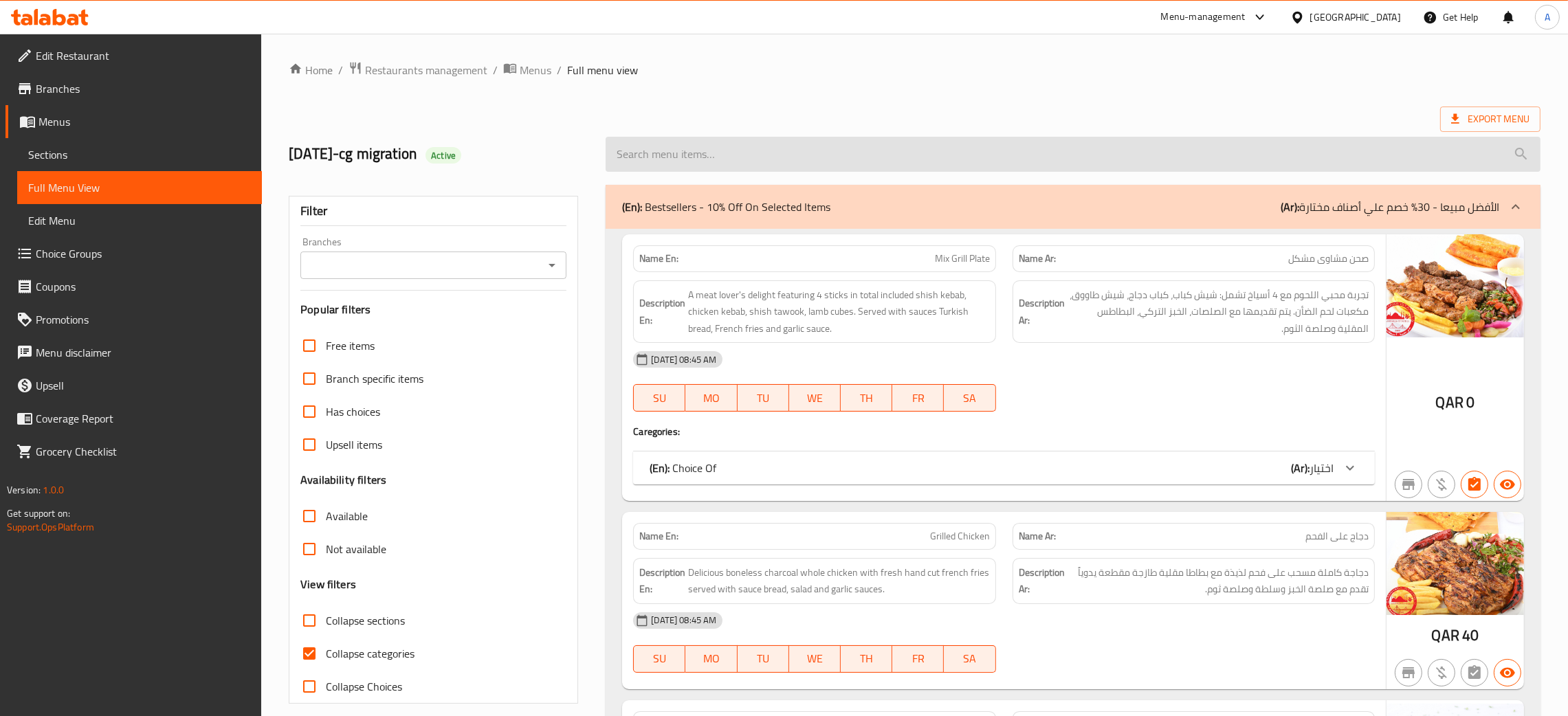
click at [823, 161] on input "search" at bounding box center [1073, 154] width 935 height 35
paste input "Shakaf Meat Plate"
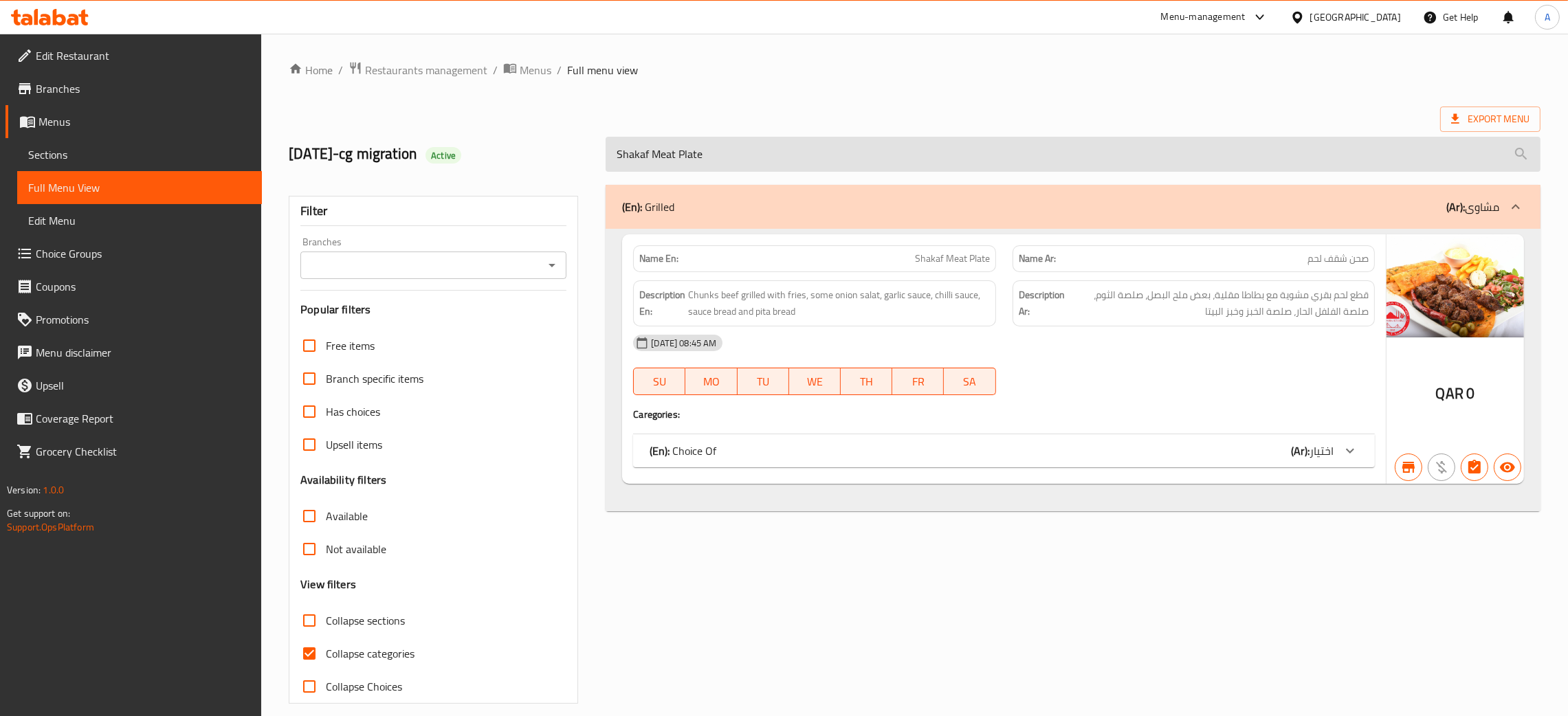
click at [708, 154] on input "Shakaf Meat Plate" at bounding box center [1073, 154] width 935 height 35
click at [707, 152] on input "Shakaf Meat Plate" at bounding box center [1073, 154] width 935 height 35
click at [705, 150] on input "Shakaf Meat Plate" at bounding box center [1073, 154] width 935 height 35
drag, startPoint x: 704, startPoint y: 150, endPoint x: 521, endPoint y: 151, distance: 183.0
click at [518, 151] on div "10.6.2018-cg migration Active Shakaf Meat Plate" at bounding box center [914, 154] width 1268 height 61
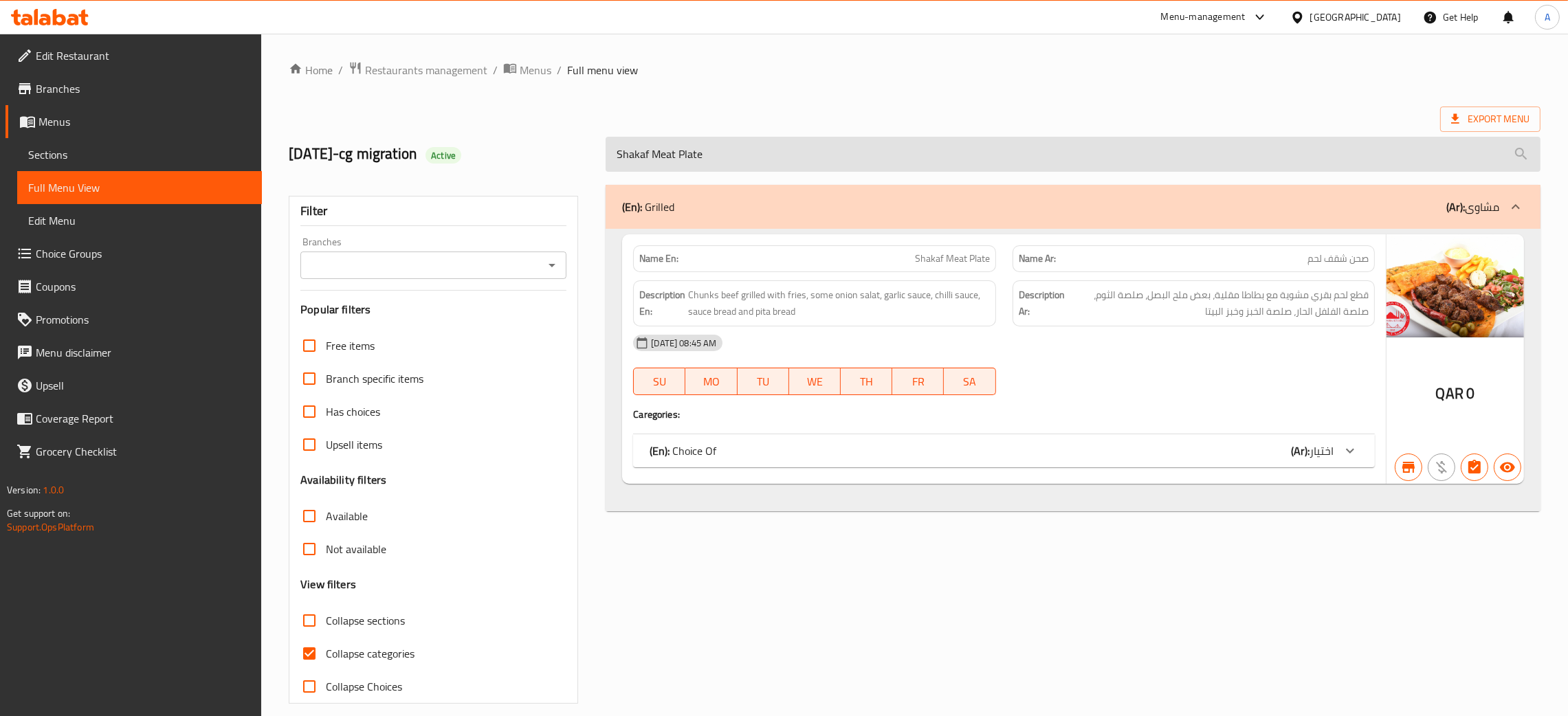
paste input "Kabab"
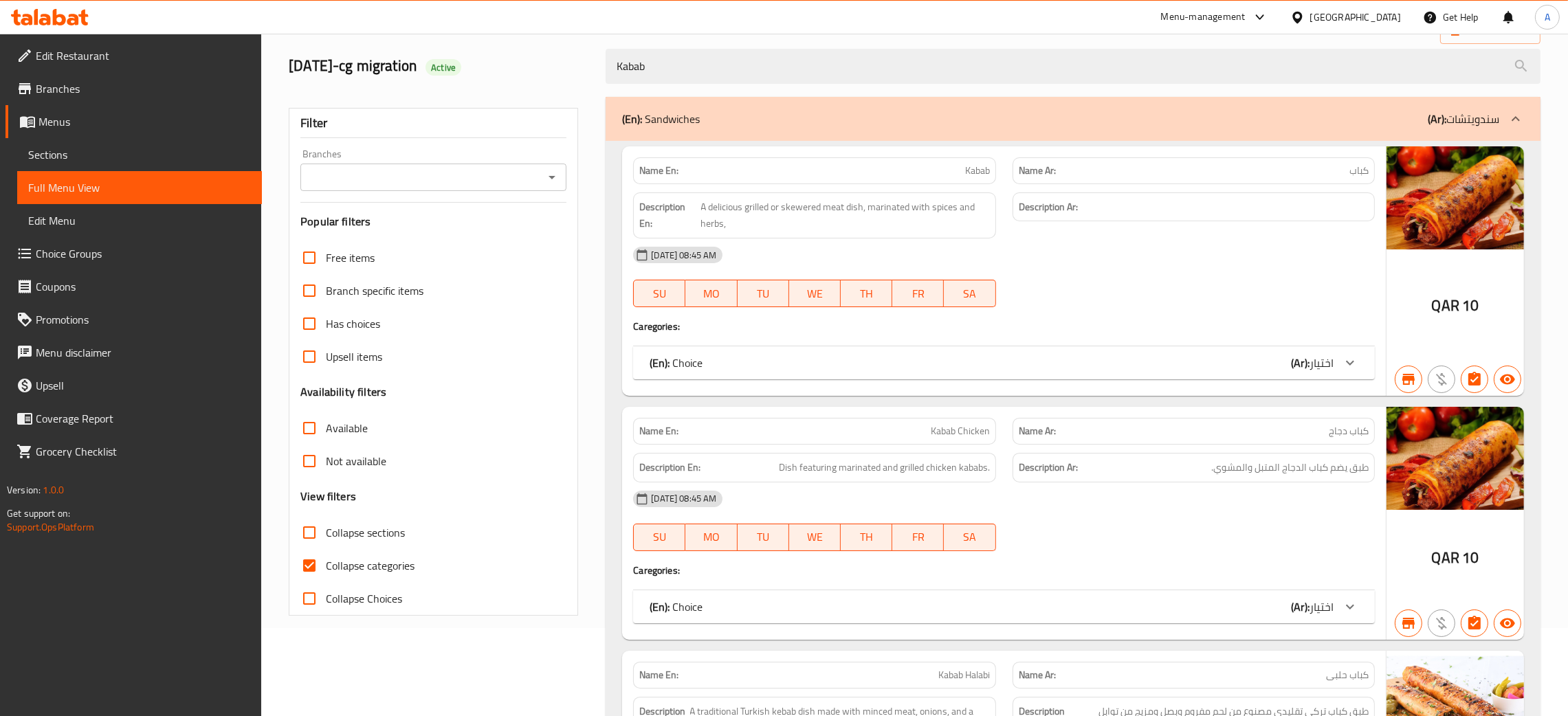
scroll to position [206, 0]
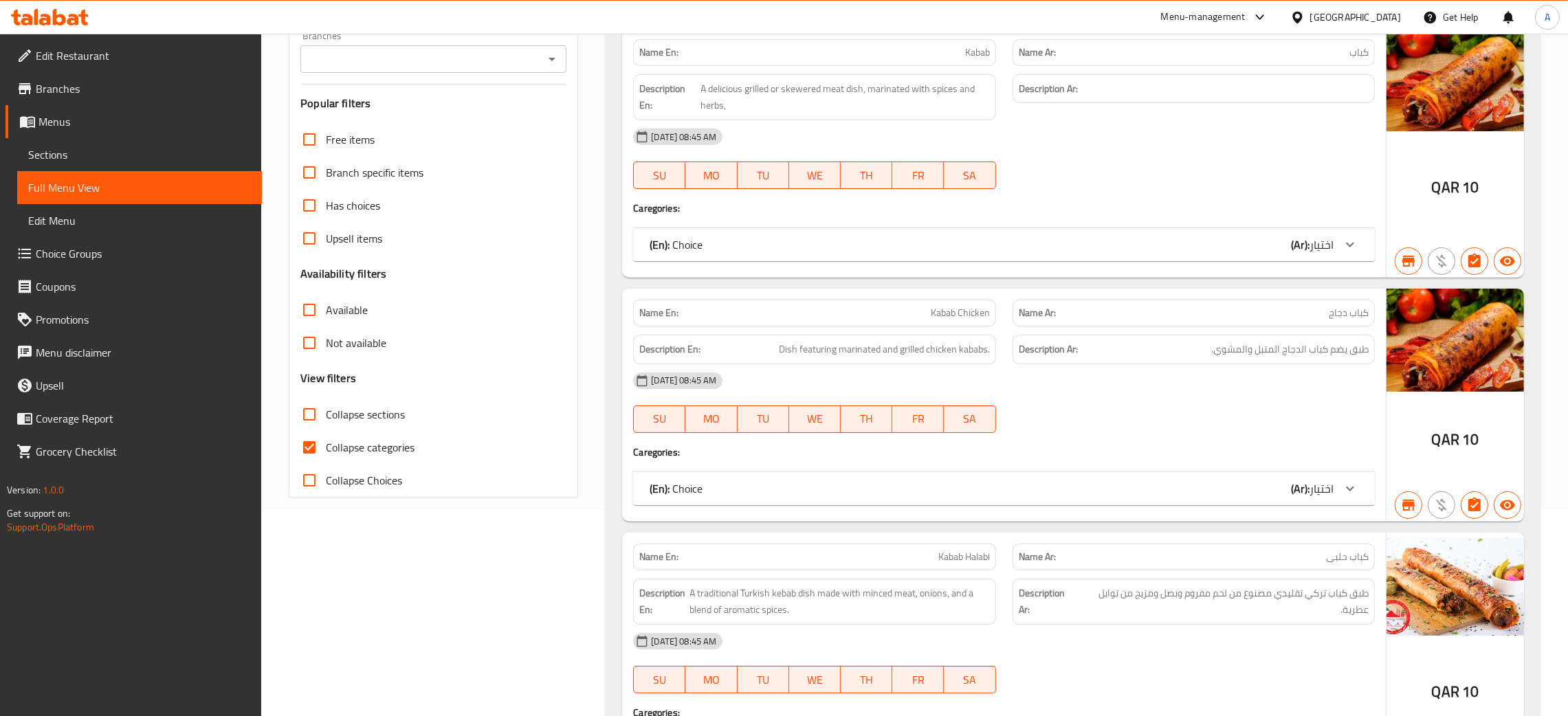
type input "Kabab"
click at [1235, 250] on div "(En): Choice (Ar): اختيار" at bounding box center [991, 244] width 684 height 16
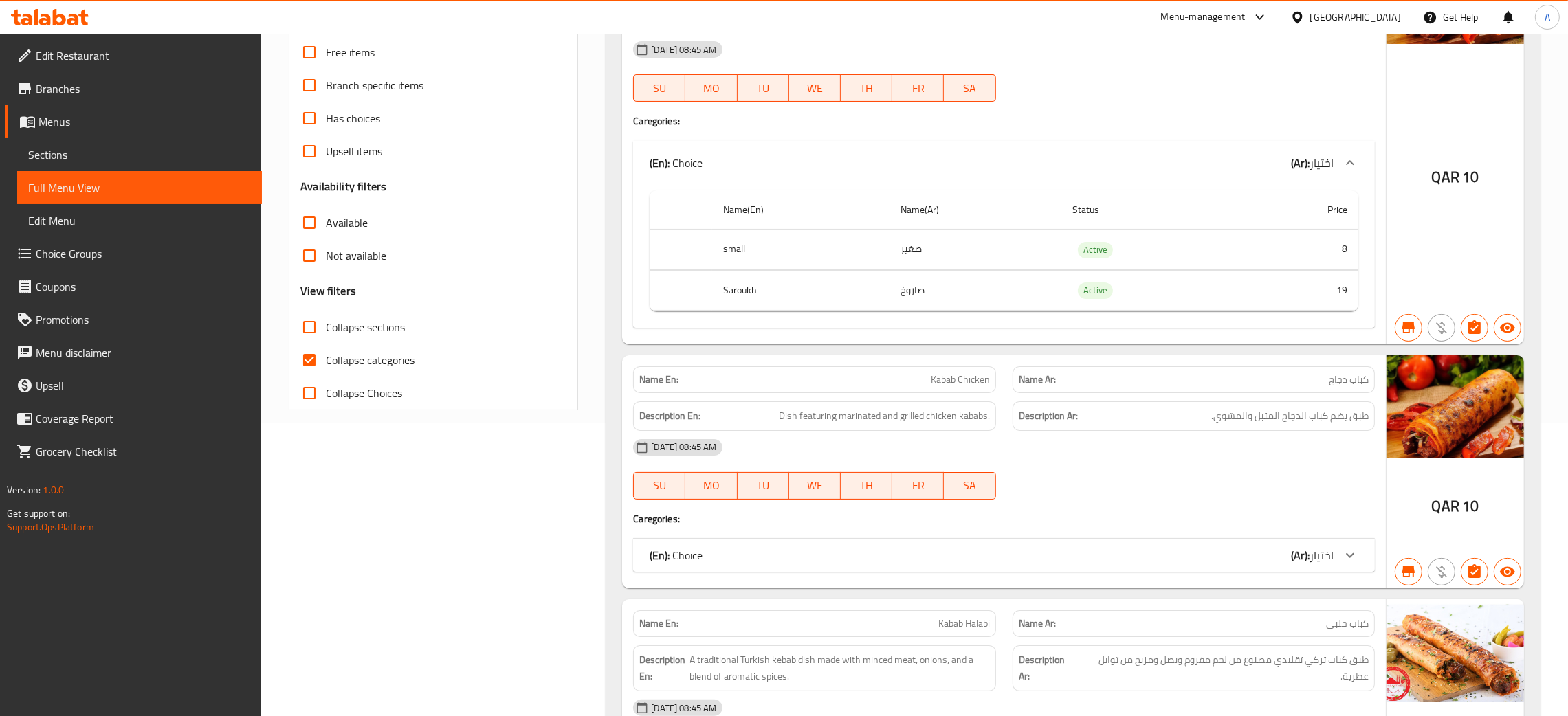
scroll to position [483, 0]
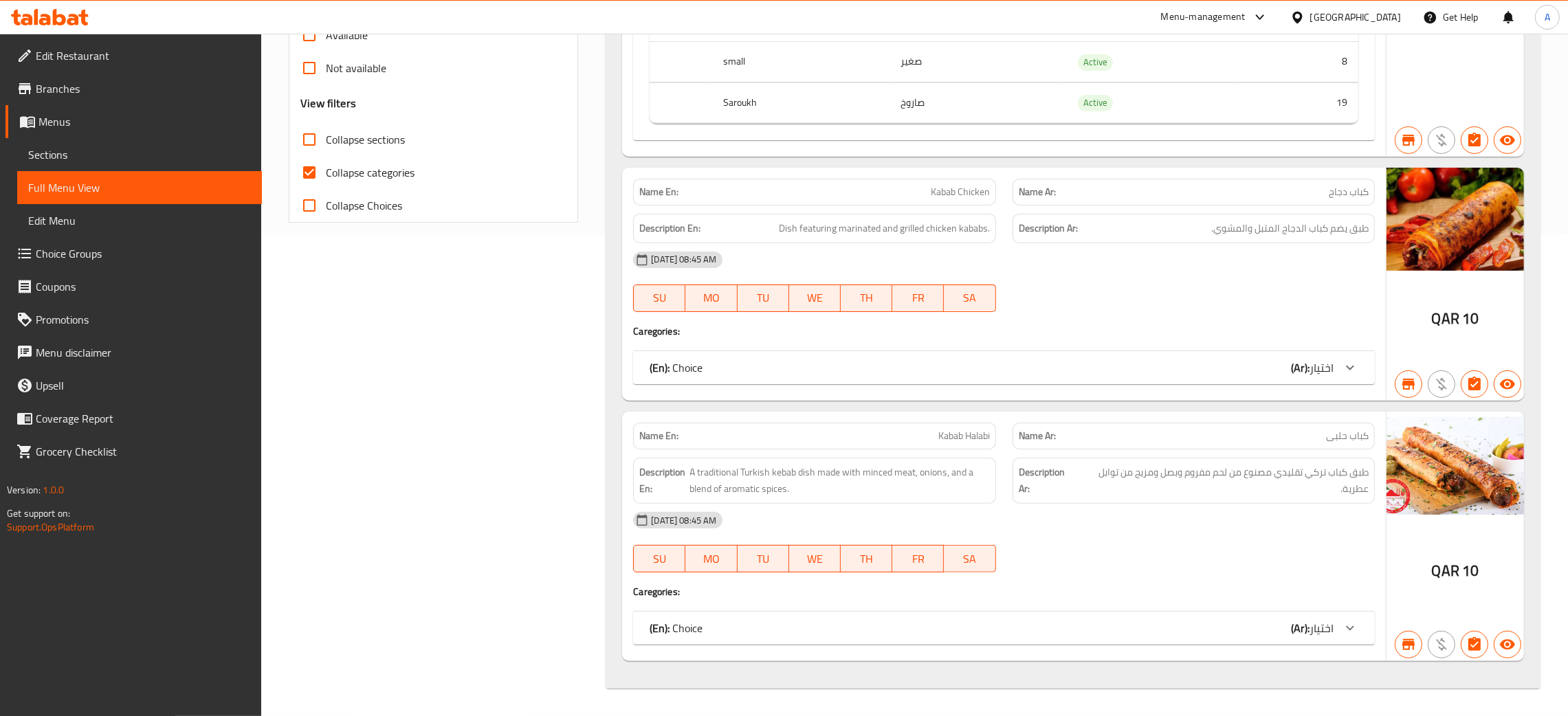
click at [1284, 374] on div "(En): Choice (Ar): اختيار" at bounding box center [991, 367] width 684 height 16
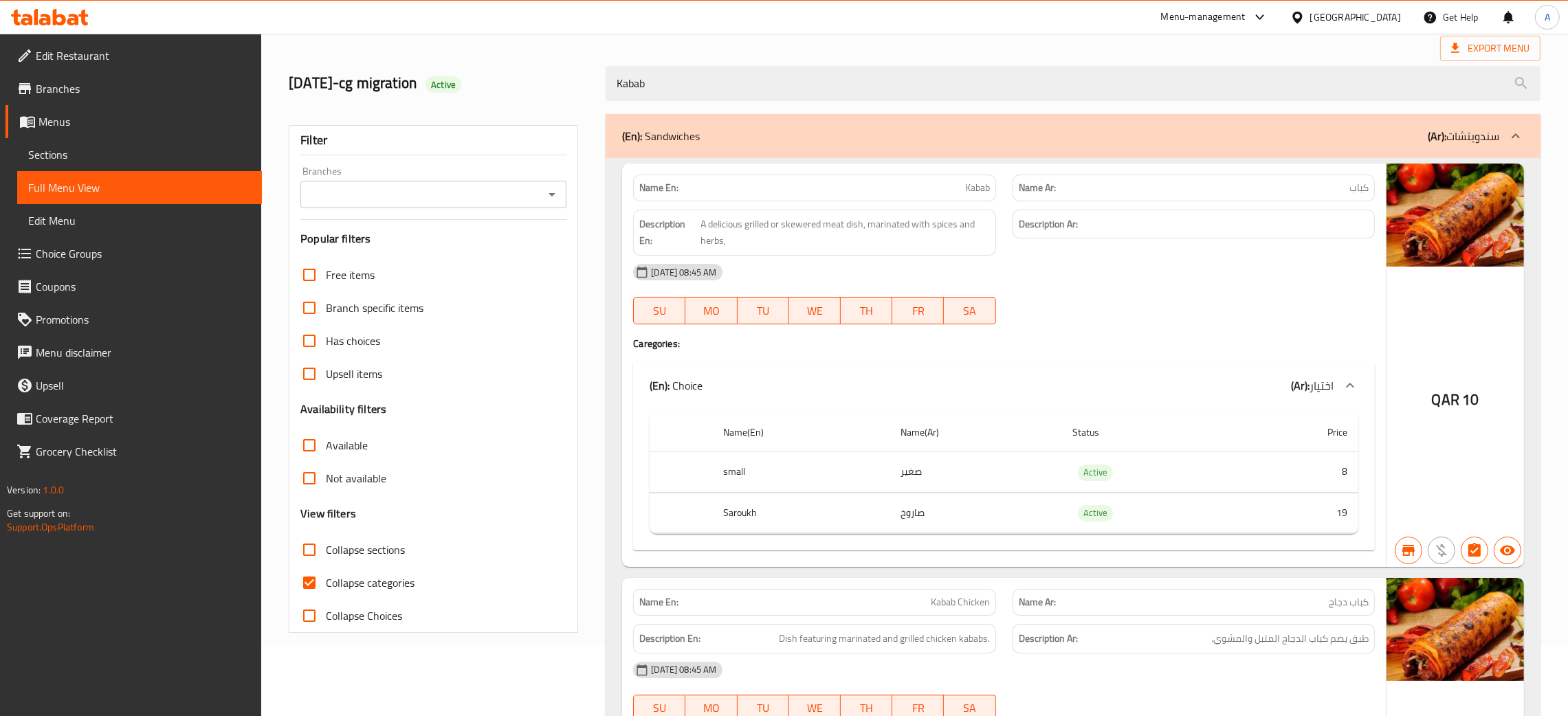
scroll to position [0, 0]
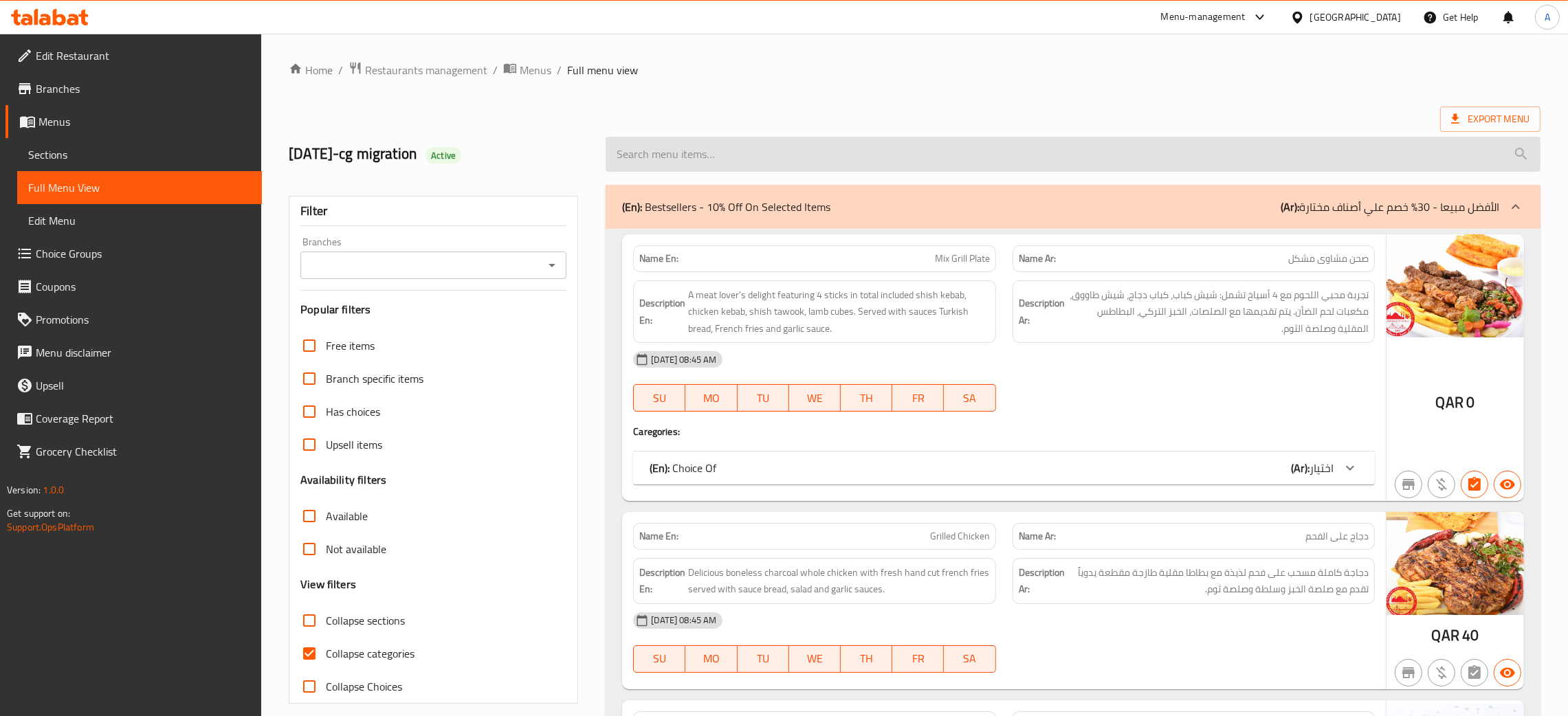
click at [759, 164] on input "search" at bounding box center [1073, 154] width 935 height 35
paste input "Kabab"
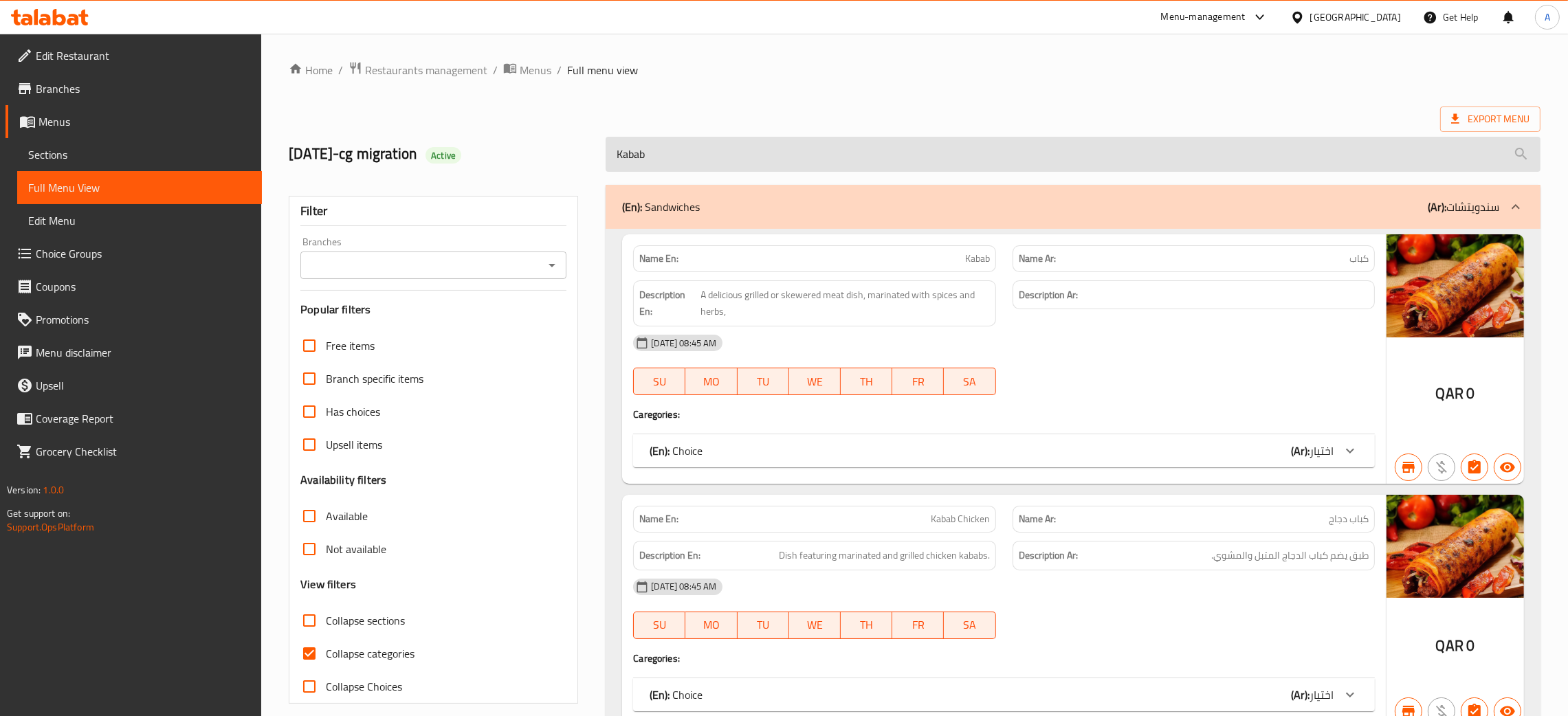
click at [744, 155] on input "Kabab" at bounding box center [1073, 154] width 935 height 35
paste input "Shawarma Plate"
type input "Shawarma Plate"
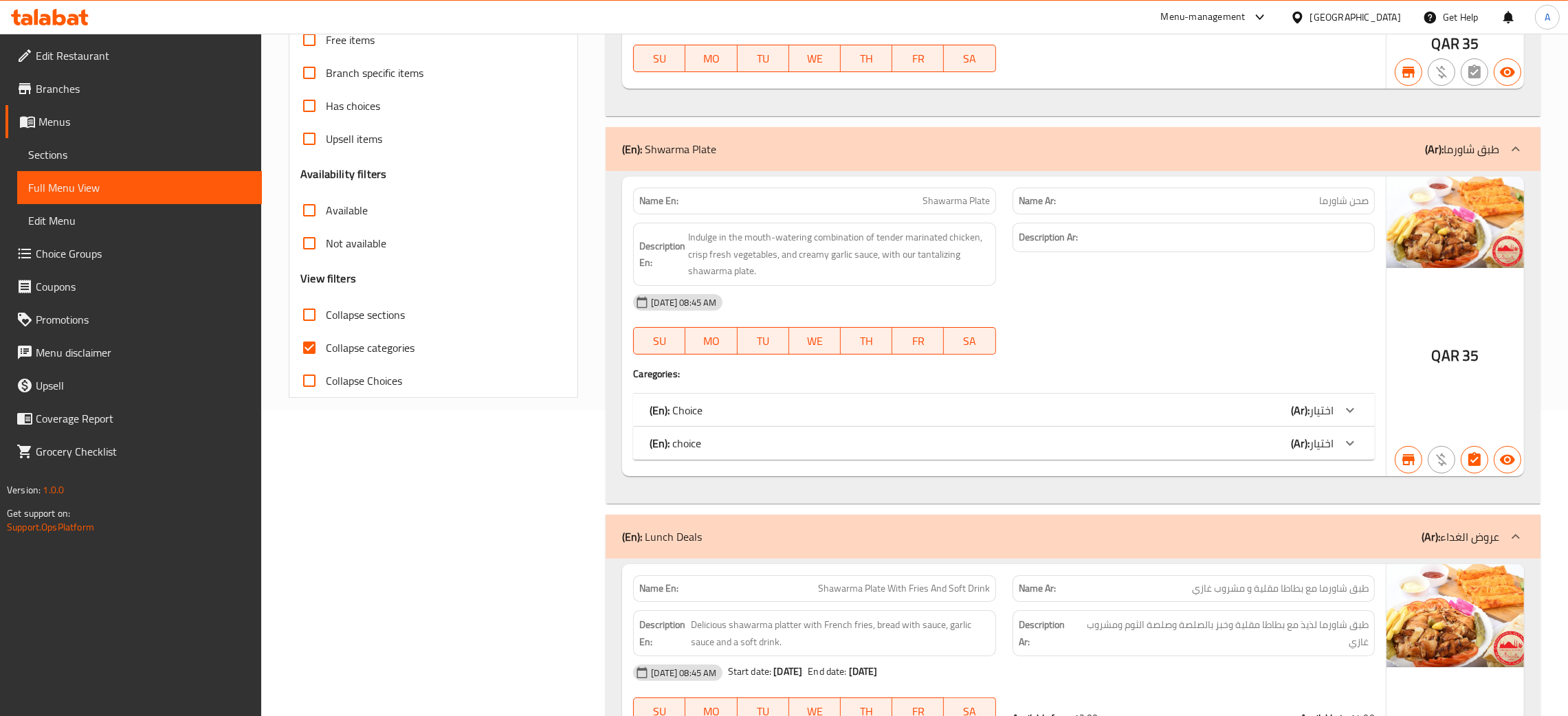
scroll to position [308, 0]
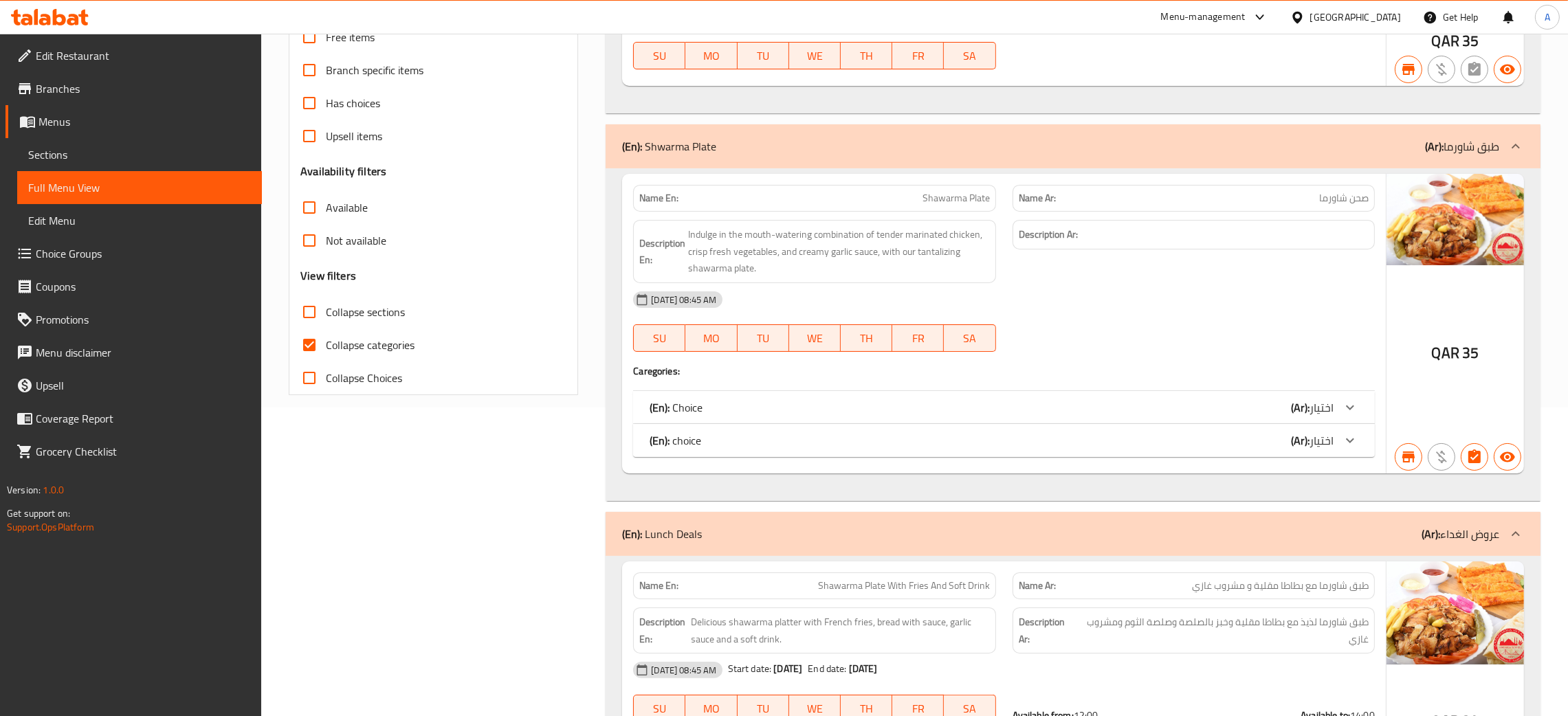
click at [1170, 403] on div "(En): Choice (Ar): اختيار" at bounding box center [991, 407] width 684 height 16
